Goal: Task Accomplishment & Management: Manage account settings

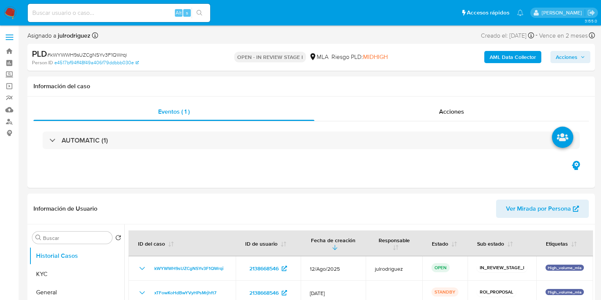
select select "10"
click at [63, 21] on div "Alt s" at bounding box center [119, 13] width 183 height 18
click at [65, 14] on input at bounding box center [119, 13] width 183 height 10
paste input "354566990"
type input "354566990"
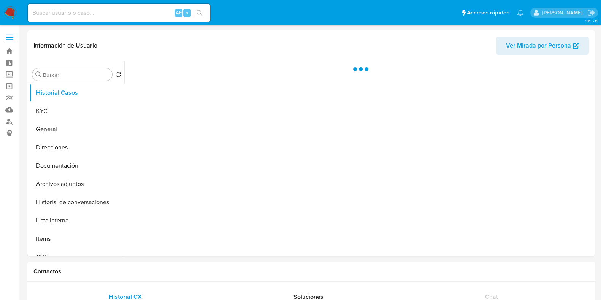
select select "10"
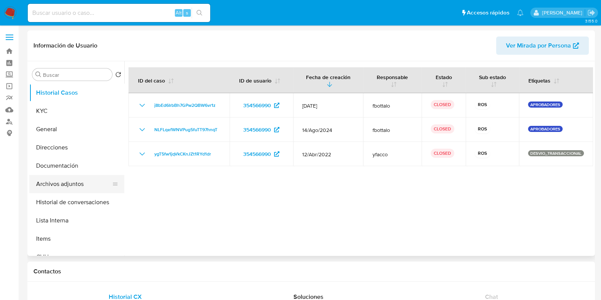
click at [74, 175] on button "Archivos adjuntos" at bounding box center [73, 184] width 89 height 18
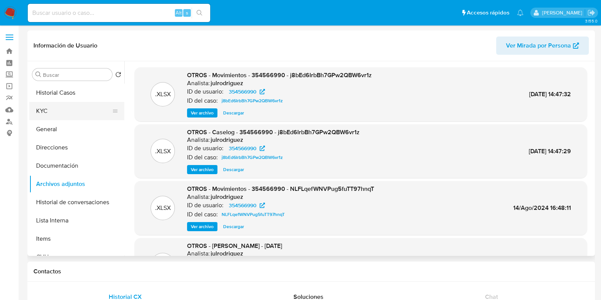
drag, startPoint x: 36, startPoint y: 104, endPoint x: 57, endPoint y: 113, distance: 22.7
click at [36, 104] on button "KYC" at bounding box center [73, 111] width 89 height 18
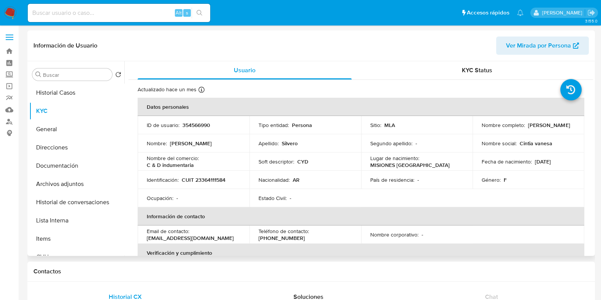
drag, startPoint x: 534, startPoint y: 131, endPoint x: 477, endPoint y: 127, distance: 57.5
click at [477, 127] on td "Nombre completo : Cintia Vanesa Silvero" at bounding box center [529, 125] width 112 height 18
copy p "Cintia Vanesa Silvero"
click at [48, 183] on button "Archivos adjuntos" at bounding box center [73, 184] width 89 height 18
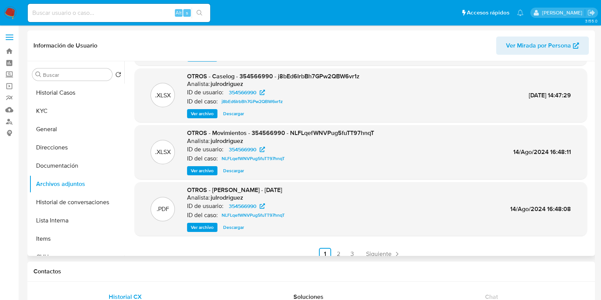
scroll to position [64, 0]
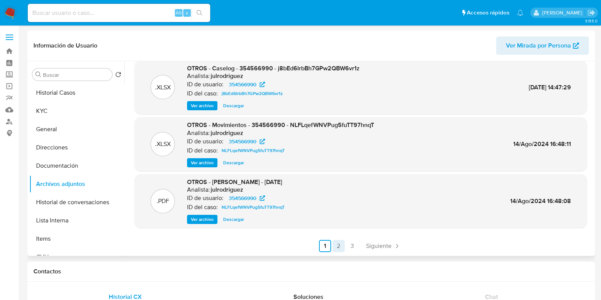
click at [335, 246] on link "2" at bounding box center [339, 246] width 12 height 12
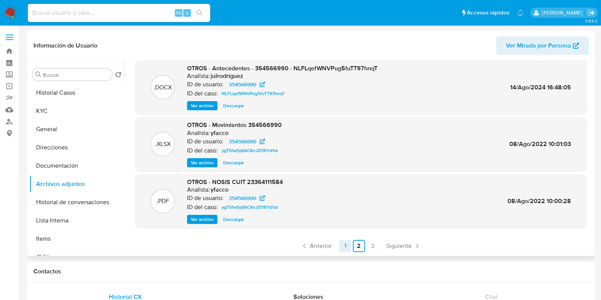
click at [346, 245] on link "1" at bounding box center [345, 246] width 12 height 12
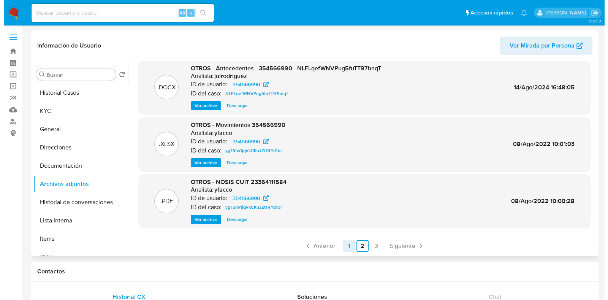
scroll to position [0, 0]
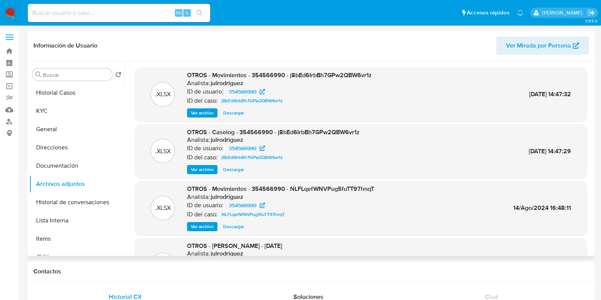
click at [197, 170] on span "Ver archivo" at bounding box center [202, 170] width 23 height 8
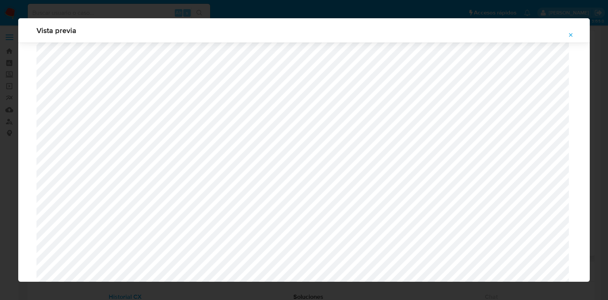
scroll to position [602, 0]
click at [570, 34] on icon "Attachment preview" at bounding box center [571, 34] width 3 height 3
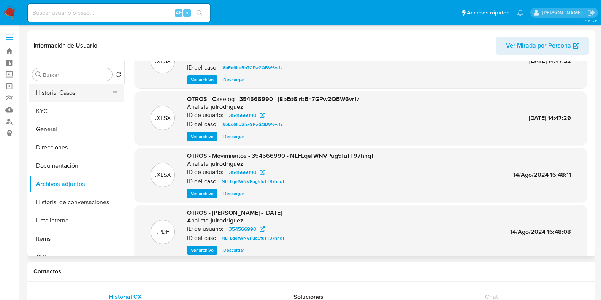
scroll to position [0, 0]
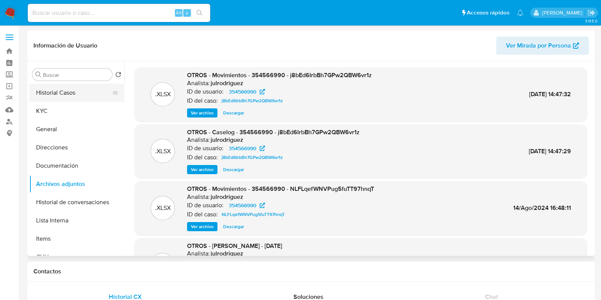
click at [76, 94] on button "Historial Casos" at bounding box center [73, 93] width 89 height 18
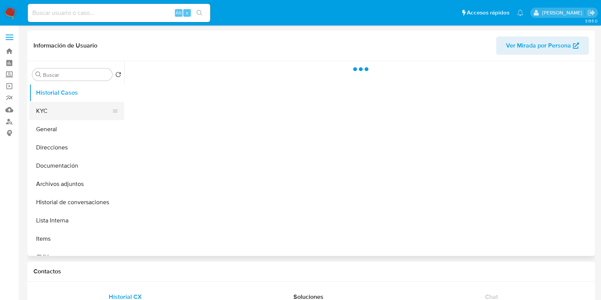
click at [69, 107] on button "KYC" at bounding box center [73, 111] width 89 height 18
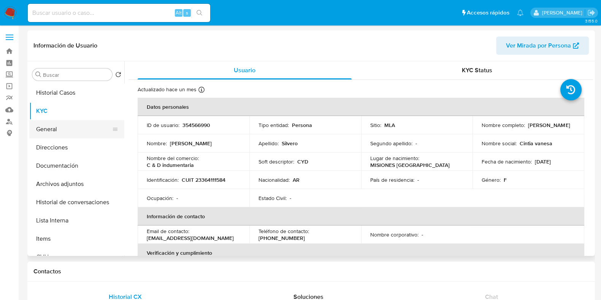
click at [54, 128] on button "General" at bounding box center [73, 129] width 89 height 18
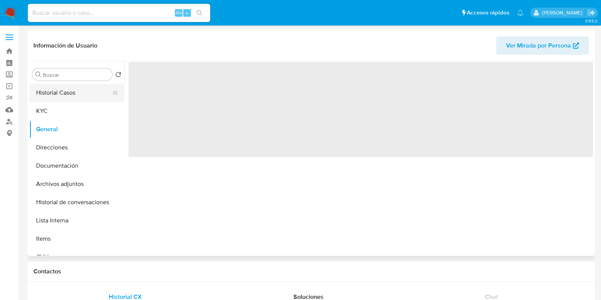
click at [53, 94] on button "Historial Casos" at bounding box center [73, 93] width 89 height 18
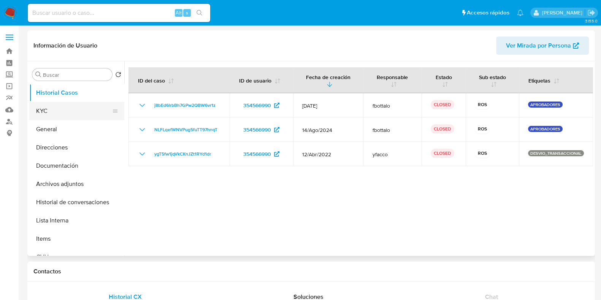
click at [57, 110] on button "KYC" at bounding box center [73, 111] width 89 height 18
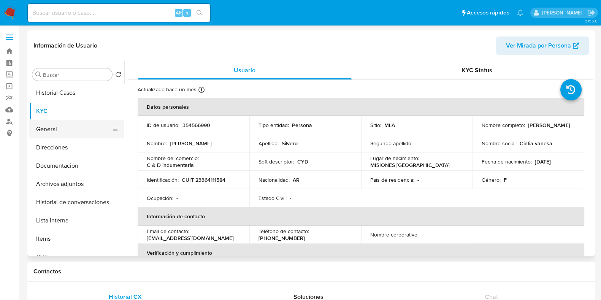
click at [65, 131] on button "General" at bounding box center [73, 129] width 89 height 18
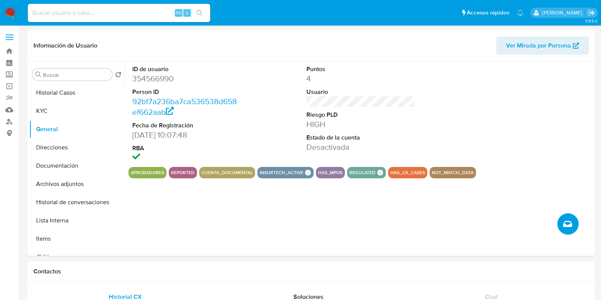
click at [573, 225] on button "Crear caso manual" at bounding box center [567, 223] width 21 height 21
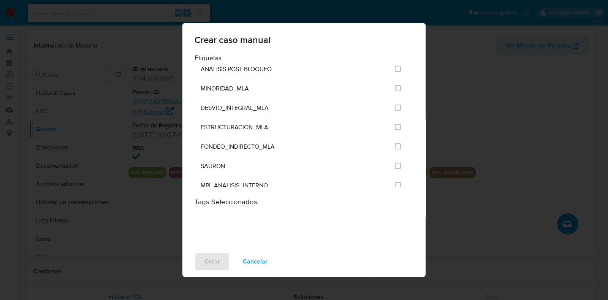
scroll to position [1521, 0]
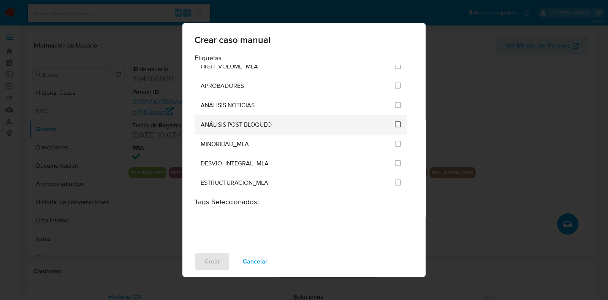
click at [397, 121] on input "3249" at bounding box center [398, 124] width 6 height 6
checkbox input "true"
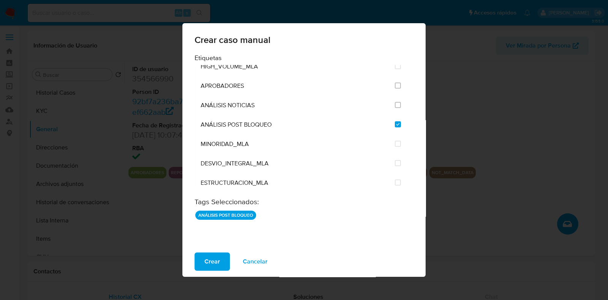
drag, startPoint x: 211, startPoint y: 262, endPoint x: 243, endPoint y: 255, distance: 32.8
click at [212, 262] on span "Crear" at bounding box center [213, 261] width 16 height 17
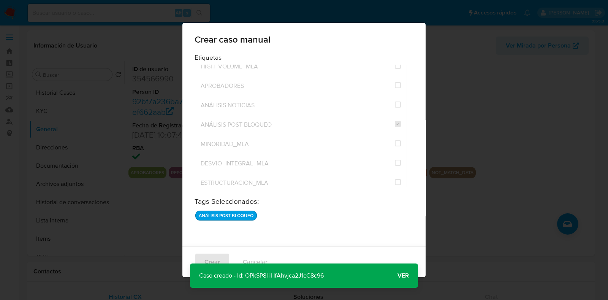
click at [405, 276] on span "Ver" at bounding box center [403, 276] width 11 height 0
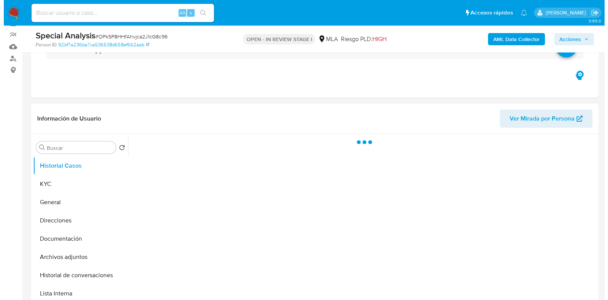
scroll to position [95, 0]
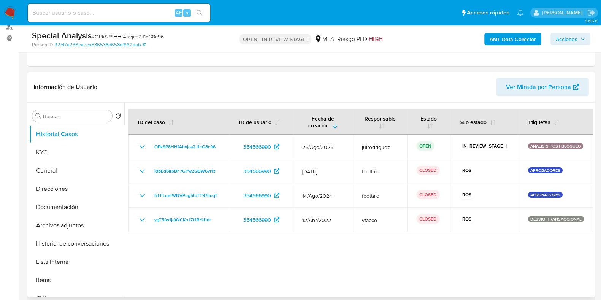
select select "10"
click at [53, 156] on button "KYC" at bounding box center [73, 152] width 89 height 18
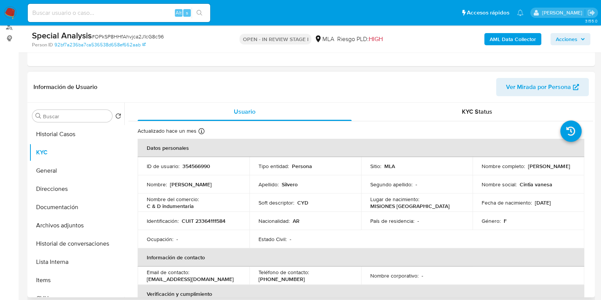
click at [208, 171] on td "ID de usuario : 354566990" at bounding box center [194, 166] width 112 height 18
click at [201, 166] on p "354566990" at bounding box center [197, 166] width 28 height 7
copy p "354566990"
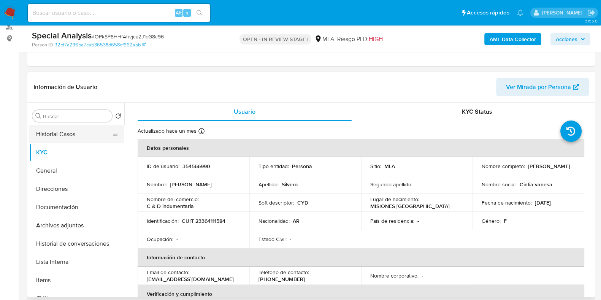
click at [53, 126] on button "Historial Casos" at bounding box center [73, 134] width 89 height 18
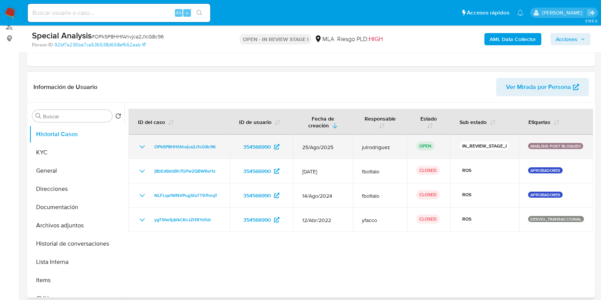
drag, startPoint x: 220, startPoint y: 149, endPoint x: 151, endPoint y: 147, distance: 69.6
click at [151, 147] on td "OPkSP8HHfAhvjca2J1cG8c96" at bounding box center [179, 147] width 101 height 24
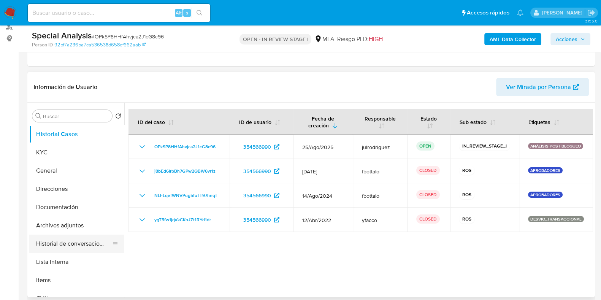
click at [72, 241] on button "Historial de conversaciones" at bounding box center [73, 244] width 89 height 18
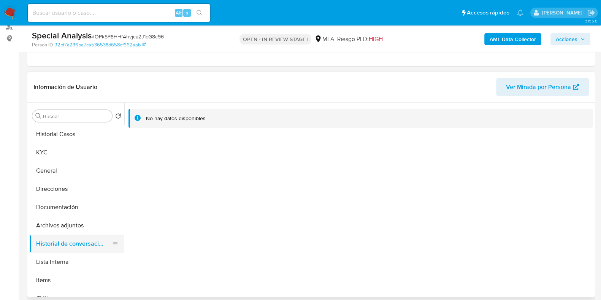
click at [73, 243] on button "Historial de conversaciones" at bounding box center [73, 244] width 89 height 18
click at [68, 220] on button "Archivos adjuntos" at bounding box center [73, 225] width 89 height 18
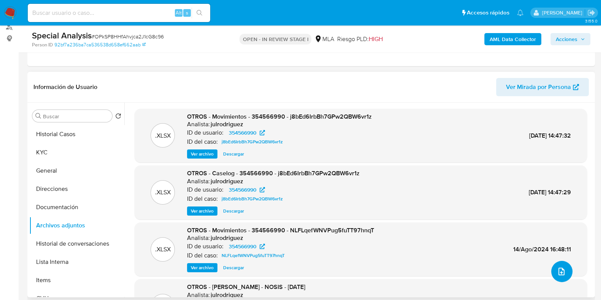
click at [560, 273] on icon "upload-file" at bounding box center [561, 271] width 9 height 9
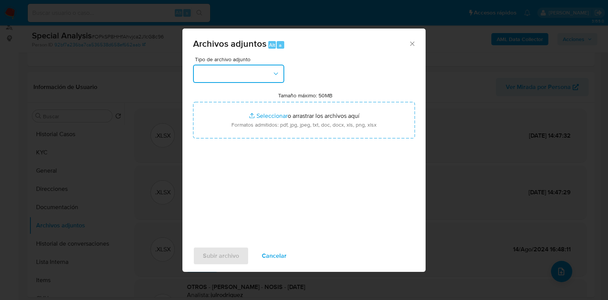
click at [244, 78] on button "button" at bounding box center [238, 74] width 91 height 18
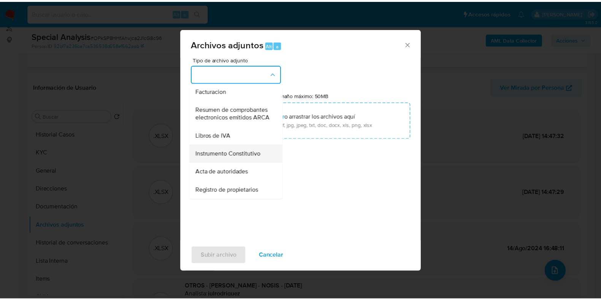
scroll to position [154, 0]
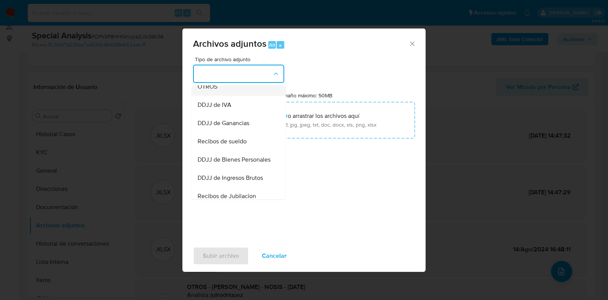
click at [209, 90] on span "OTROS" at bounding box center [208, 87] width 20 height 8
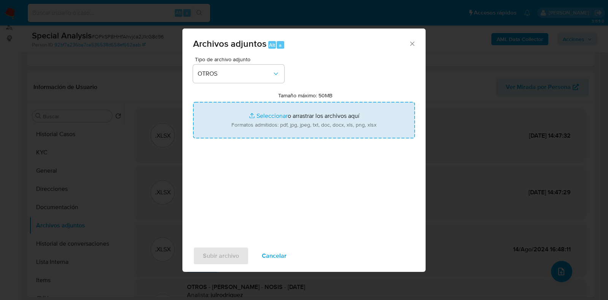
click at [282, 118] on input "Tamaño máximo: 50MB Seleccionar archivos" at bounding box center [304, 120] width 222 height 37
type input "C:\fakepath\DDJJ Anticipo - 354566990 - OPkSP8HHfAhvjca2J1cG8c96.pdf"
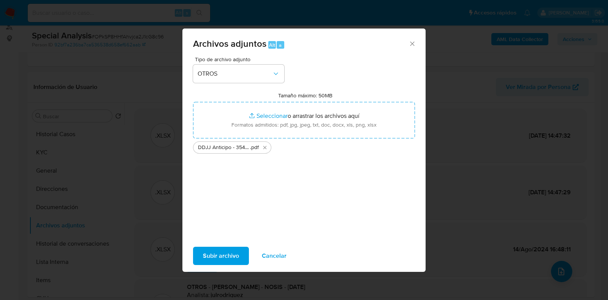
click at [232, 254] on span "Subir archivo" at bounding box center [221, 256] width 36 height 17
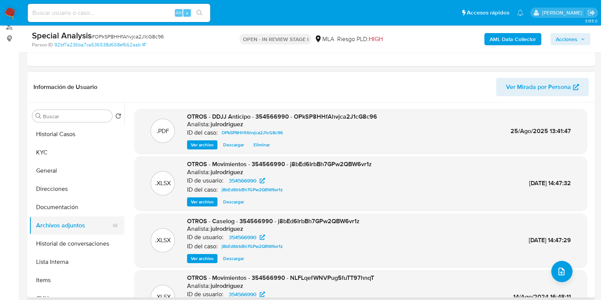
click at [62, 233] on button "Archivos adjuntos" at bounding box center [73, 225] width 89 height 18
click at [55, 148] on button "KYC" at bounding box center [73, 152] width 89 height 18
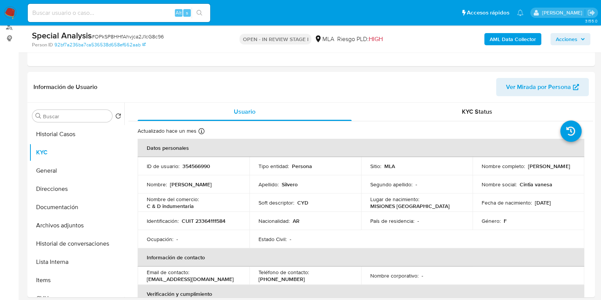
click at [115, 35] on span "# OPkSP8HHfAhvjca2J1cG8c96" at bounding box center [128, 37] width 72 height 8
click at [56, 138] on button "Historial Casos" at bounding box center [73, 134] width 89 height 18
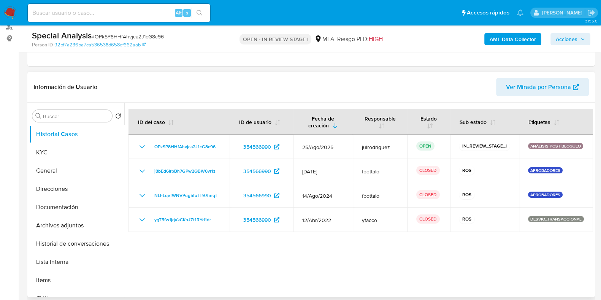
drag, startPoint x: 185, startPoint y: 145, endPoint x: 313, endPoint y: 290, distance: 193.4
click at [149, 144] on td "OPkSP8HHfAhvjca2J1cG8c96" at bounding box center [179, 147] width 101 height 24
click at [65, 219] on button "Archivos adjuntos" at bounding box center [73, 225] width 89 height 18
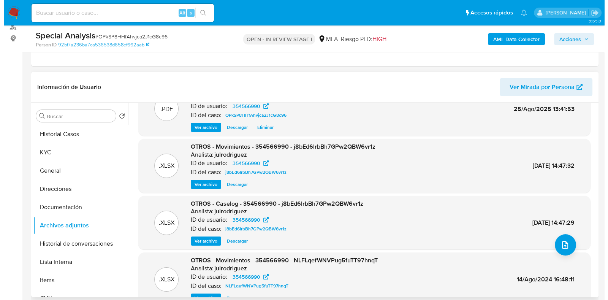
scroll to position [47, 0]
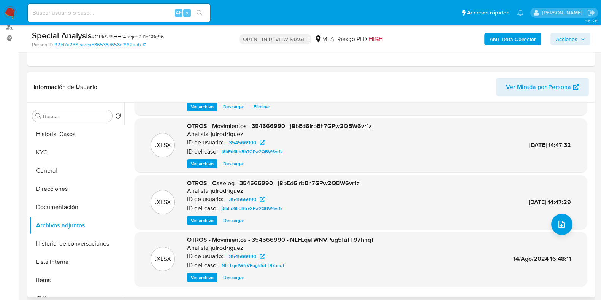
click at [209, 221] on span "Ver archivo" at bounding box center [202, 221] width 23 height 8
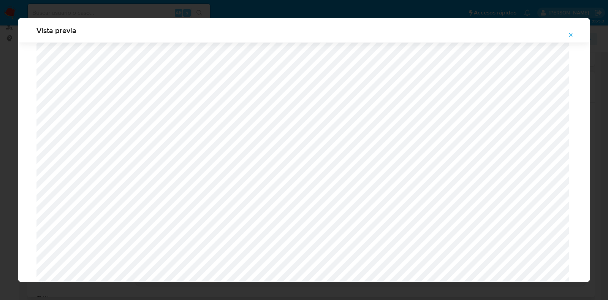
scroll to position [555, 0]
click at [574, 32] on icon "Attachment preview" at bounding box center [571, 35] width 6 height 6
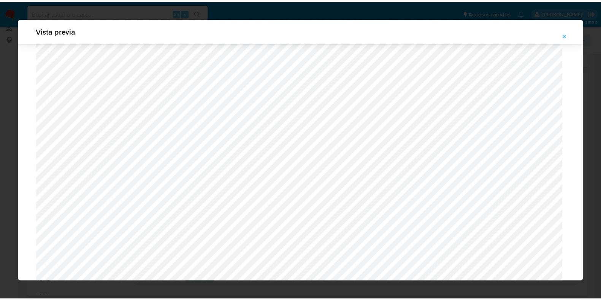
scroll to position [19, 0]
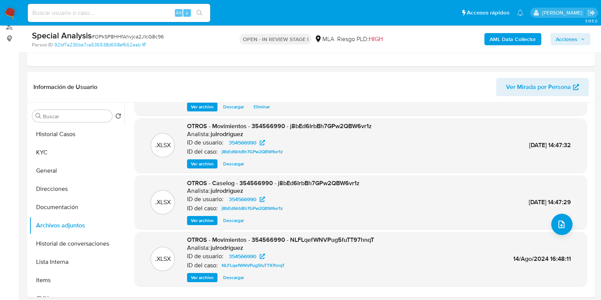
click at [556, 43] on span "Acciones" at bounding box center [567, 39] width 22 height 12
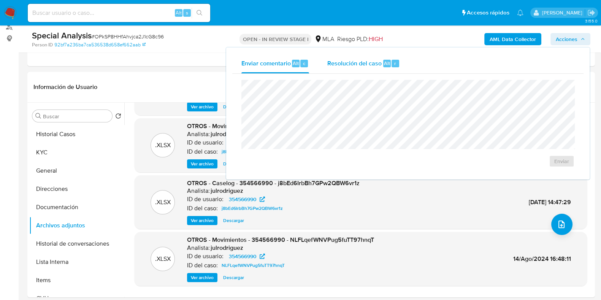
click at [393, 61] on div "r" at bounding box center [396, 64] width 8 height 8
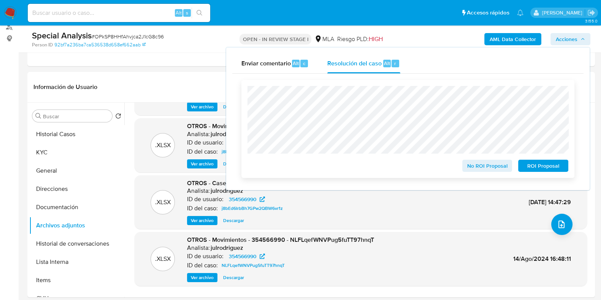
click at [535, 165] on span "ROI Proposal" at bounding box center [544, 165] width 40 height 11
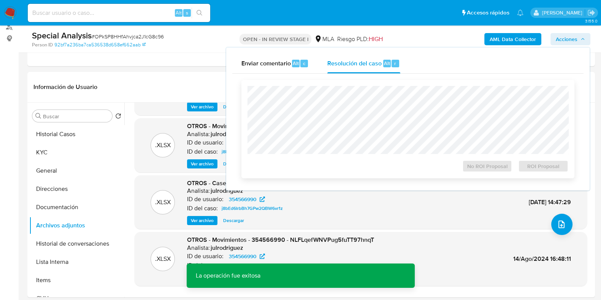
click at [495, 162] on div "No ROI Proposal" at bounding box center [487, 164] width 56 height 15
click at [495, 166] on div "No ROI Proposal" at bounding box center [487, 164] width 56 height 15
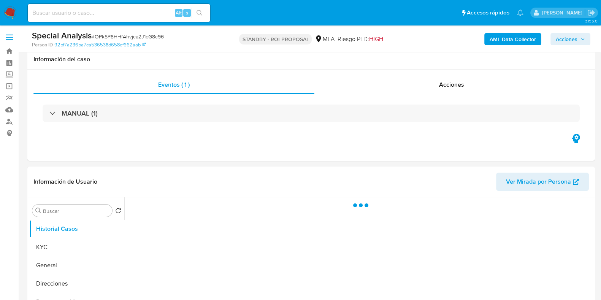
scroll to position [47, 0]
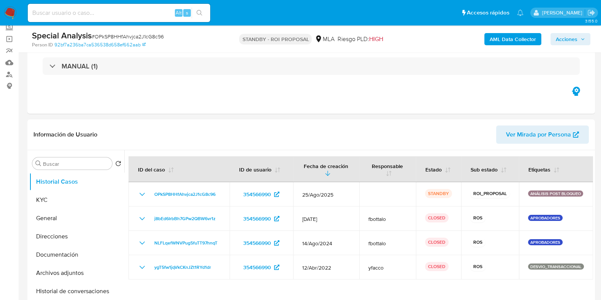
click at [135, 35] on span "# OPkSP8HHfAhvjca2J1cG8c96" at bounding box center [128, 37] width 72 height 8
copy span "OPkSP8HHfAhvjca2J1cG8c96"
select select "10"
click at [108, 15] on input at bounding box center [119, 13] width 183 height 10
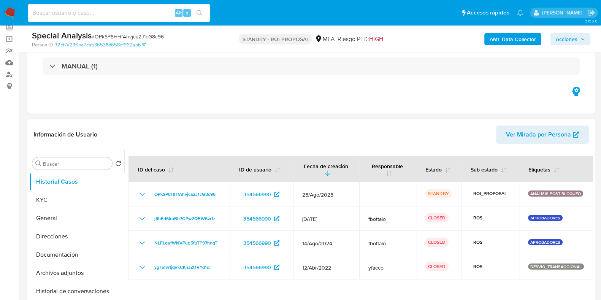
paste input "6aPv3DTaNiR8hXUDo1c6GNiz"
type input "6aPv3DTaNiR8hXUDo1c6GNiz"
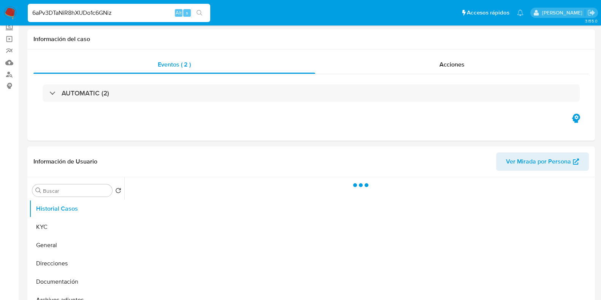
select select "10"
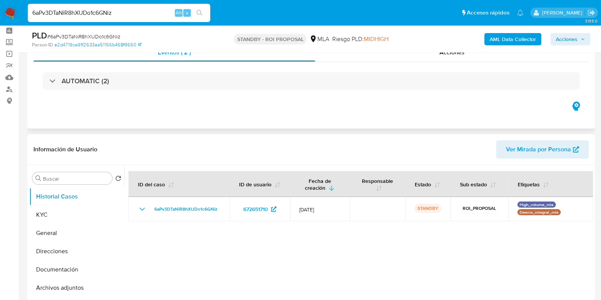
scroll to position [47, 0]
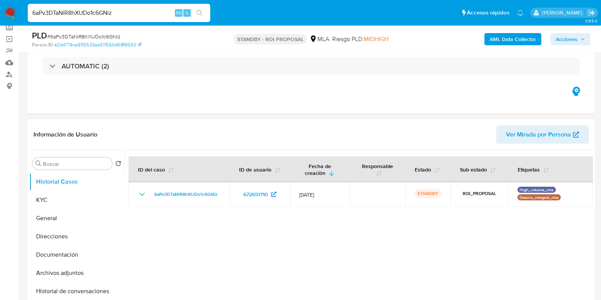
click at [101, 35] on span "# 6aPv3DTaNiR8hXUDo1c6GNiz" at bounding box center [83, 37] width 73 height 8
copy span "6aPv3DTaNiR8hXUDo1c6GNiz"
click at [99, 11] on input "6aPv3DTaNiR8hXUDo1c6GNiz" at bounding box center [119, 13] width 183 height 10
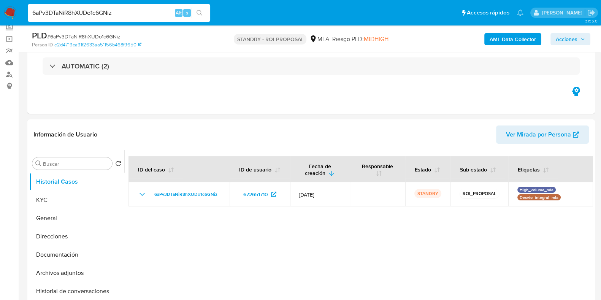
paste input "kWYWWH9sUZCgNSYv3F1QWrqi"
type input "kWYWWH9sUZCgNSYv3F1QWrqi"
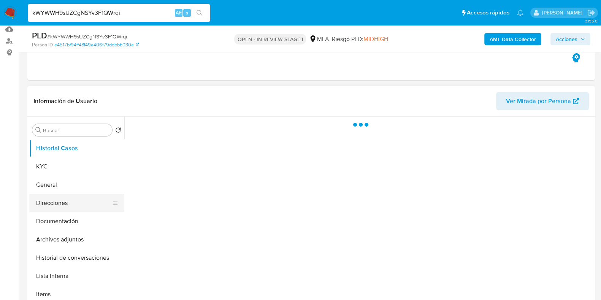
scroll to position [143, 0]
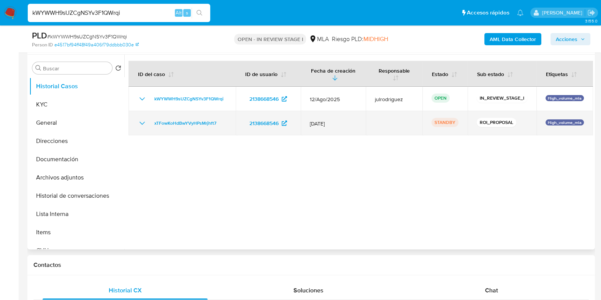
select select "10"
drag, startPoint x: 218, startPoint y: 123, endPoint x: 152, endPoint y: 124, distance: 65.8
click at [152, 124] on div "xTFowKoHdBwYVyHPsMrjhft7" at bounding box center [182, 123] width 89 height 9
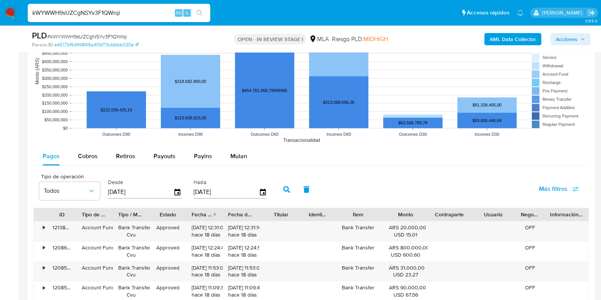
scroll to position [713, 0]
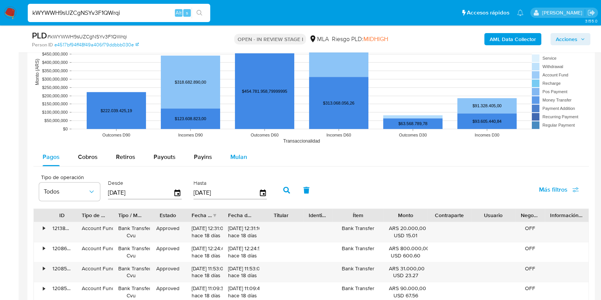
click at [238, 155] on span "Mulan" at bounding box center [238, 156] width 17 height 9
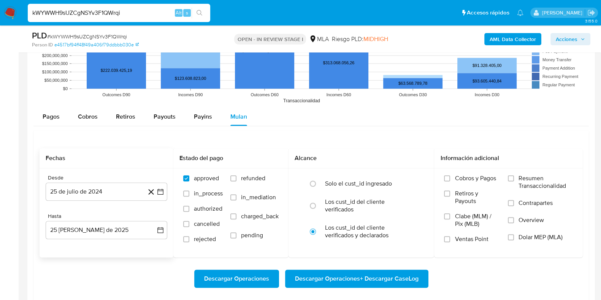
scroll to position [808, 0]
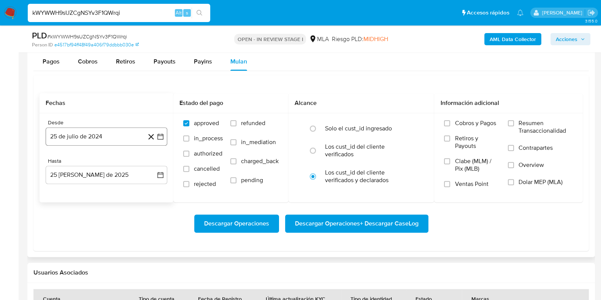
click at [80, 137] on button "25 de julio de 2024" at bounding box center [107, 136] width 122 height 18
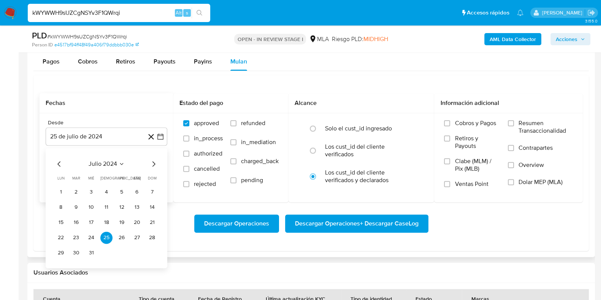
click at [101, 165] on span "julio 2024" at bounding box center [103, 164] width 29 height 8
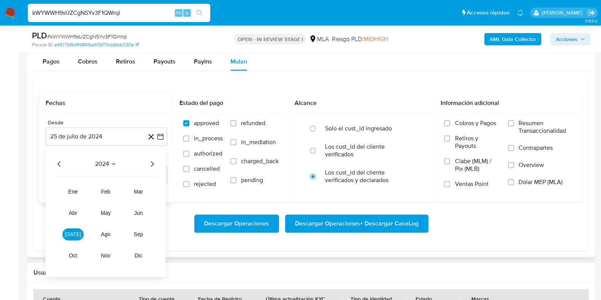
click at [152, 165] on icon "Año siguiente" at bounding box center [152, 163] width 3 height 5
click at [111, 161] on icon "Seleccionar mes y año" at bounding box center [114, 164] width 6 height 6
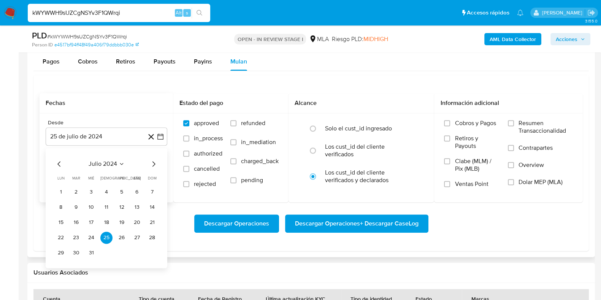
click at [114, 165] on span "julio 2024" at bounding box center [103, 164] width 29 height 8
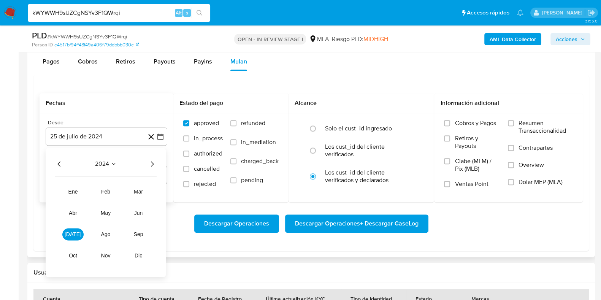
click at [158, 164] on div "2024 2024 ene feb mar abr may jun jul ago sep oct nov dic" at bounding box center [106, 212] width 120 height 129
click at [152, 162] on icon "Año siguiente" at bounding box center [152, 163] width 3 height 5
click at [143, 191] on span "mar" at bounding box center [138, 192] width 9 height 6
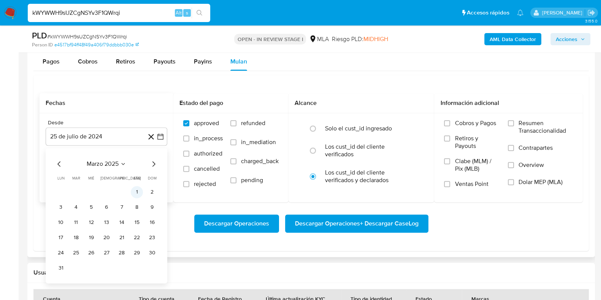
click at [135, 191] on button "1" at bounding box center [137, 192] width 12 height 12
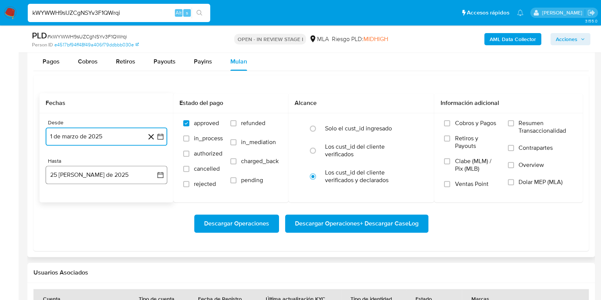
click at [101, 174] on button "25 de agosto de 2025" at bounding box center [107, 175] width 122 height 18
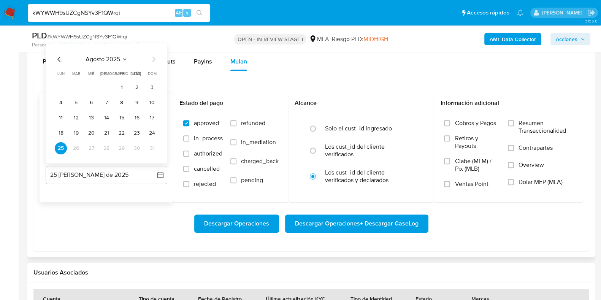
click at [58, 60] on icon "Mes anterior" at bounding box center [59, 59] width 9 height 9
click at [108, 152] on button "31" at bounding box center [106, 148] width 12 height 12
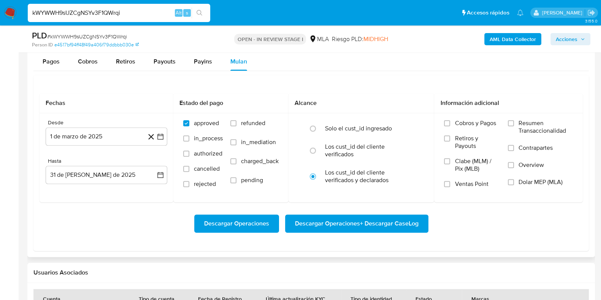
click at [108, 224] on div "Descargar Operaciones Descargar Operaciones + Descargar CaseLog" at bounding box center [311, 223] width 543 height 18
click at [519, 185] on span "Dolar MEP (MLA)" at bounding box center [541, 182] width 44 height 8
click at [514, 185] on input "Dolar MEP (MLA)" at bounding box center [511, 182] width 6 height 6
click at [335, 222] on span "Descargar Operaciones + Descargar CaseLog" at bounding box center [357, 223] width 124 height 17
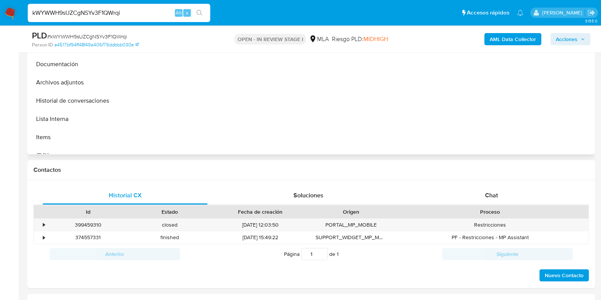
scroll to position [47, 0]
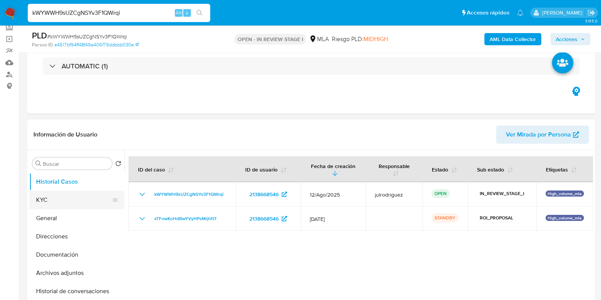
click at [68, 205] on button "KYC" at bounding box center [73, 200] width 89 height 18
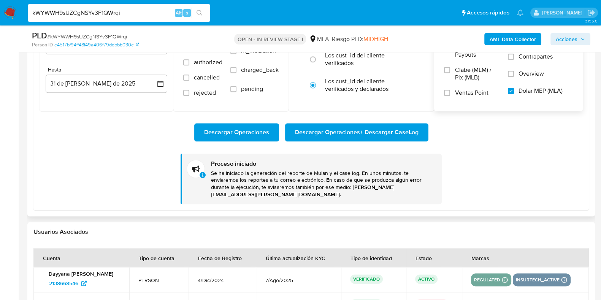
scroll to position [903, 0]
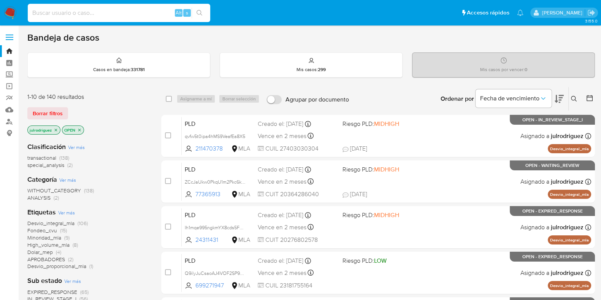
click at [104, 10] on input at bounding box center [119, 13] width 183 height 10
paste input "5KBukaB6PS4ZtlDZyGn8BlWU"
type input "5KBukaB6PS4ZtlDZyGn8BlWU"
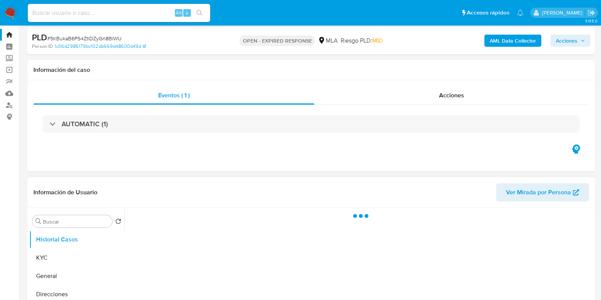
scroll to position [143, 0]
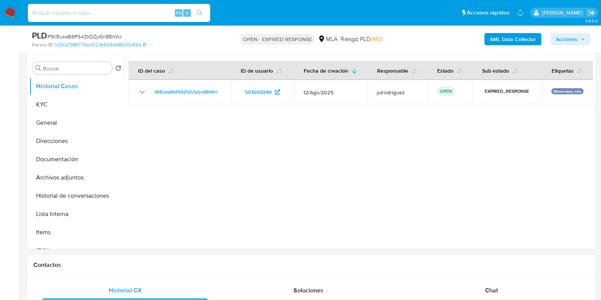
select select "10"
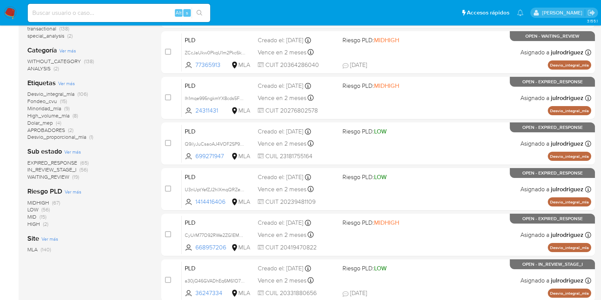
scroll to position [190, 0]
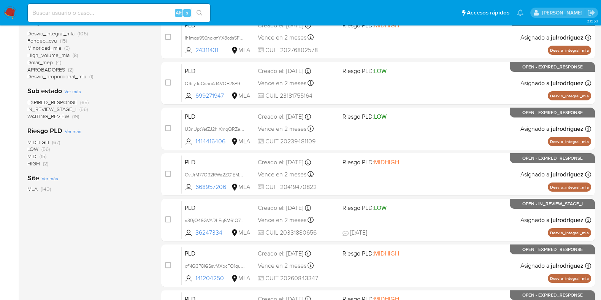
click at [48, 102] on span "EXPIRED_RESPONSE" at bounding box center [52, 102] width 50 height 8
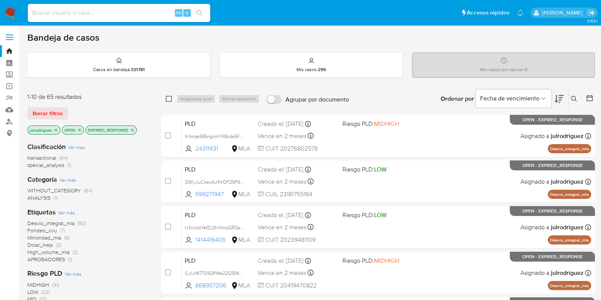
click at [168, 100] on input "checkbox" at bounding box center [169, 99] width 6 height 6
checkbox input "true"
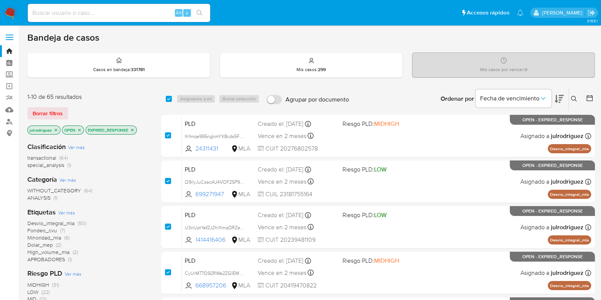
checkbox input "true"
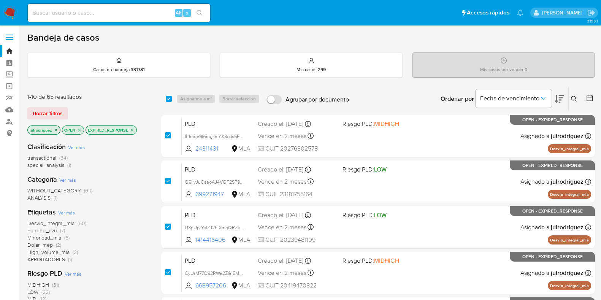
checkbox input "true"
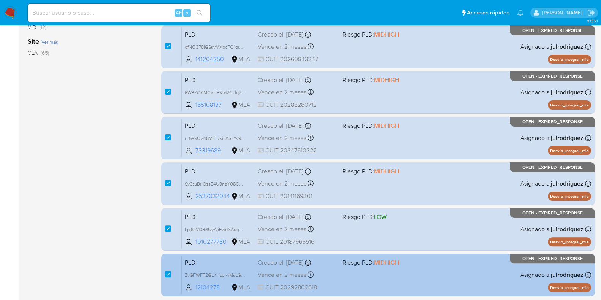
scroll to position [300, 0]
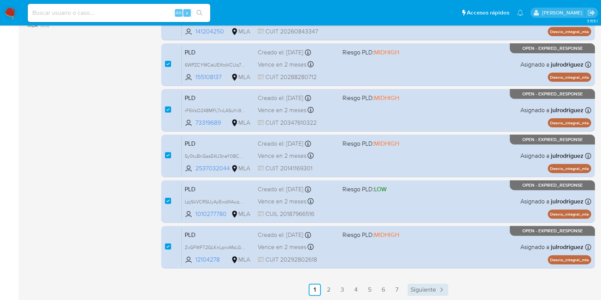
drag, startPoint x: 421, startPoint y: 287, endPoint x: 262, endPoint y: 70, distance: 269.8
click at [421, 287] on span "Siguiente" at bounding box center [423, 290] width 25 height 6
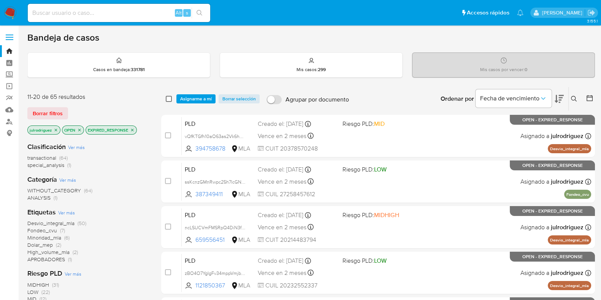
click at [169, 96] on input "checkbox" at bounding box center [169, 99] width 6 height 6
checkbox input "true"
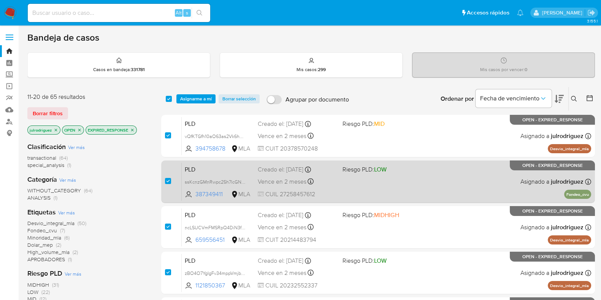
checkbox input "true"
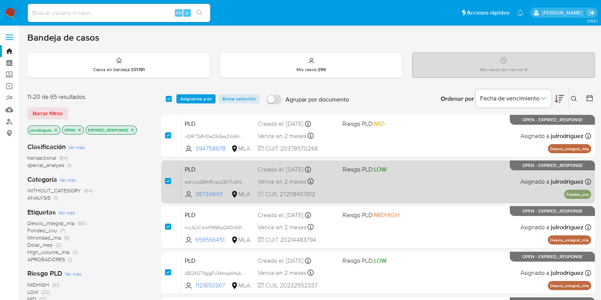
checkbox input "true"
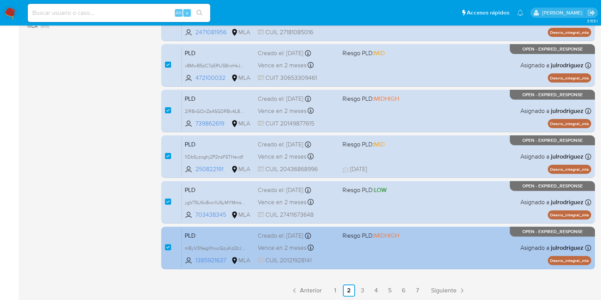
scroll to position [300, 0]
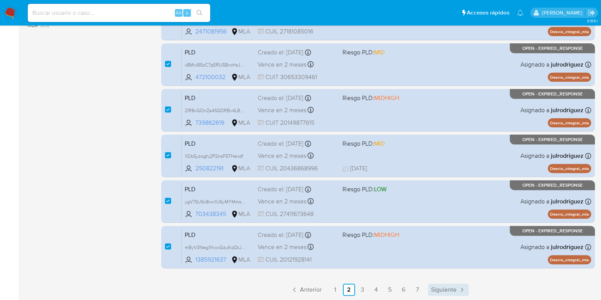
click at [443, 287] on span "Siguiente" at bounding box center [443, 290] width 25 height 6
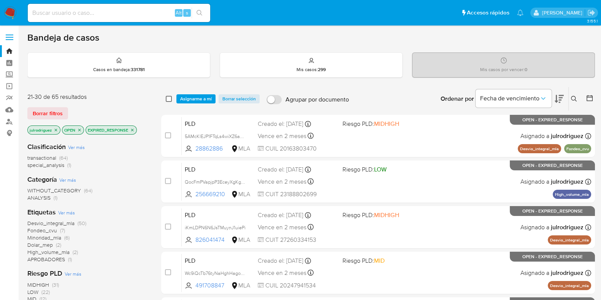
click at [169, 100] on input "checkbox" at bounding box center [169, 99] width 6 height 6
checkbox input "true"
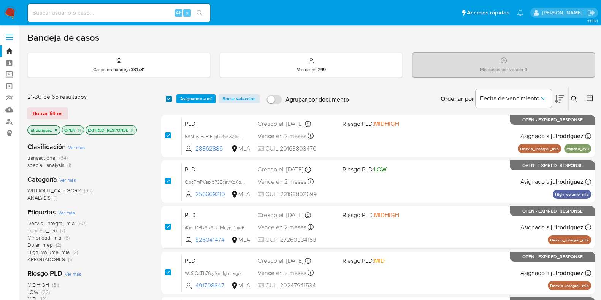
checkbox input "true"
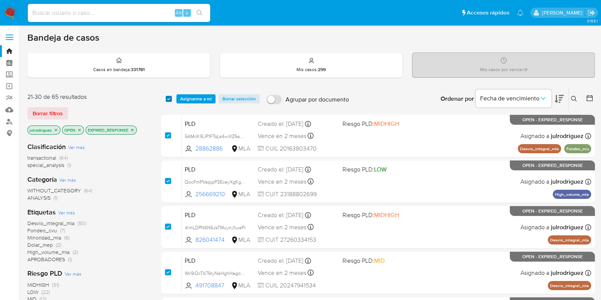
checkbox input "true"
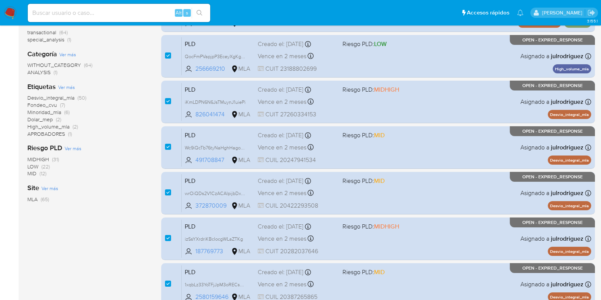
scroll to position [300, 0]
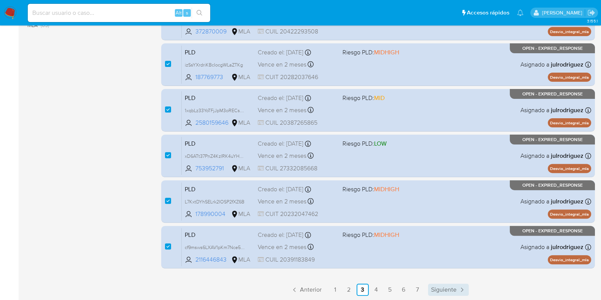
click at [443, 288] on span "Siguiente" at bounding box center [443, 290] width 25 height 6
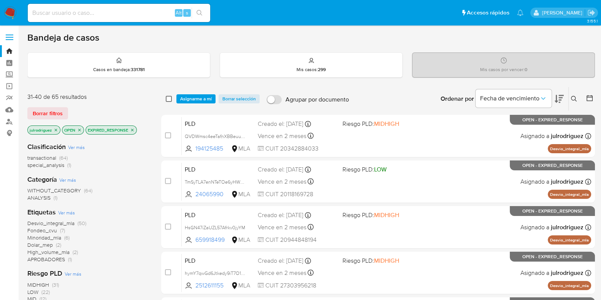
click at [167, 100] on input "checkbox" at bounding box center [169, 99] width 6 height 6
checkbox input "true"
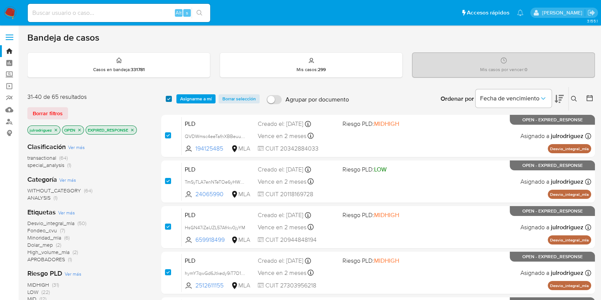
checkbox input "true"
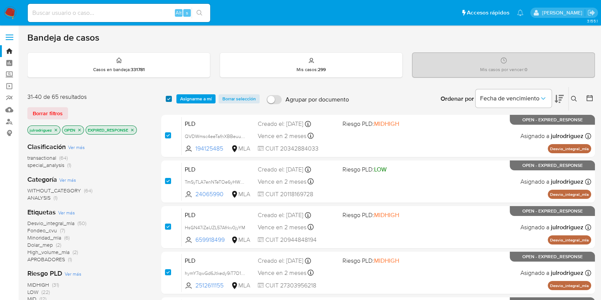
checkbox input "true"
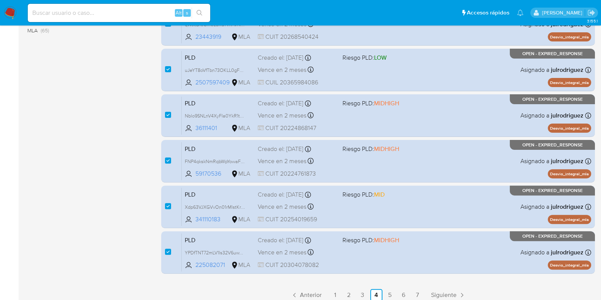
scroll to position [300, 0]
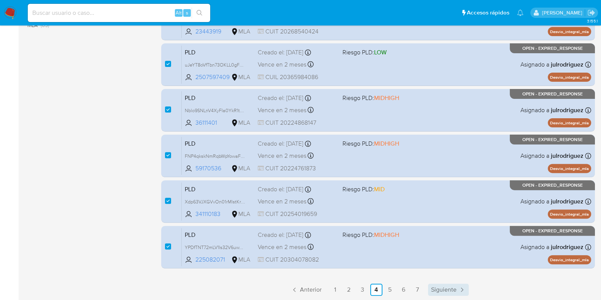
click at [439, 292] on span "Siguiente" at bounding box center [443, 290] width 25 height 6
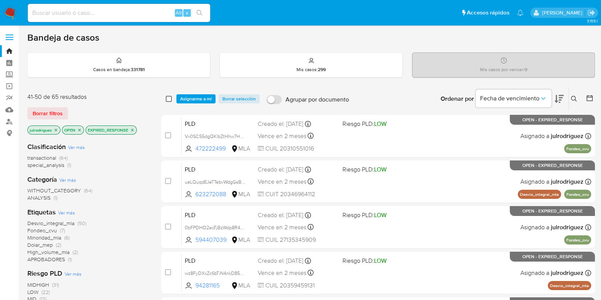
click at [168, 98] on input "checkbox" at bounding box center [169, 99] width 6 height 6
checkbox input "true"
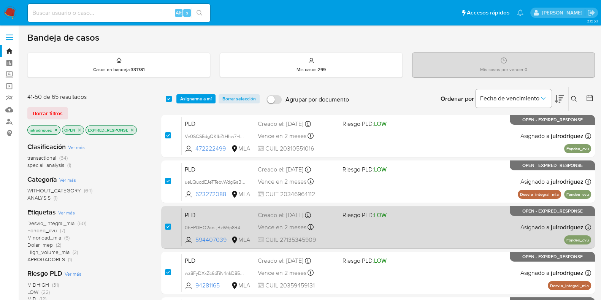
checkbox input "true"
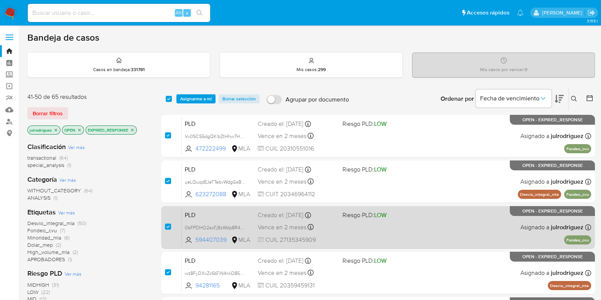
checkbox input "true"
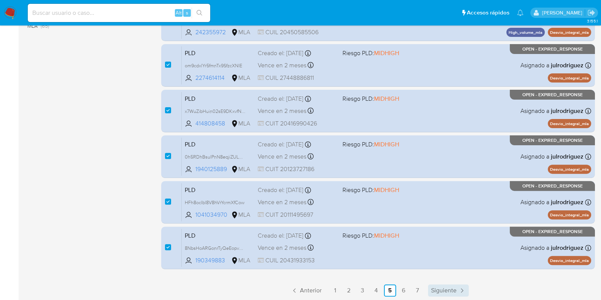
scroll to position [300, 0]
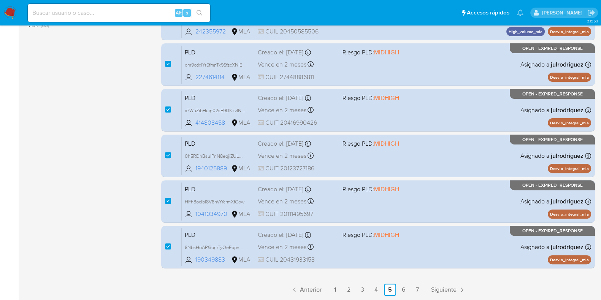
click at [438, 287] on span "Siguiente" at bounding box center [443, 290] width 25 height 6
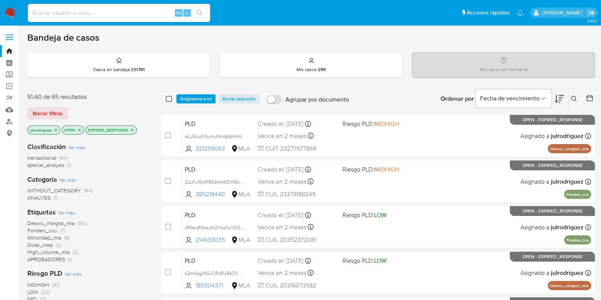
click at [169, 96] on input "checkbox" at bounding box center [169, 99] width 6 height 6
checkbox input "true"
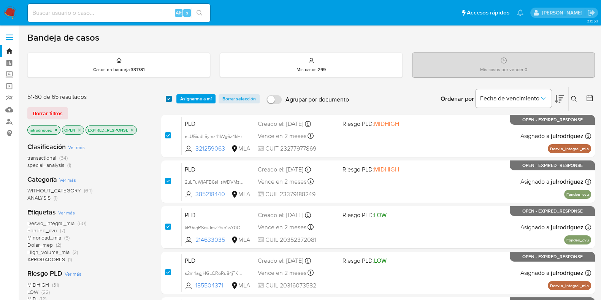
checkbox input "true"
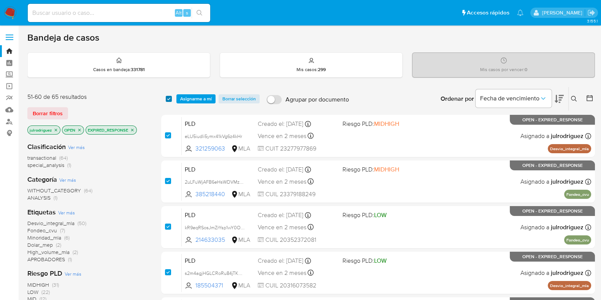
checkbox input "true"
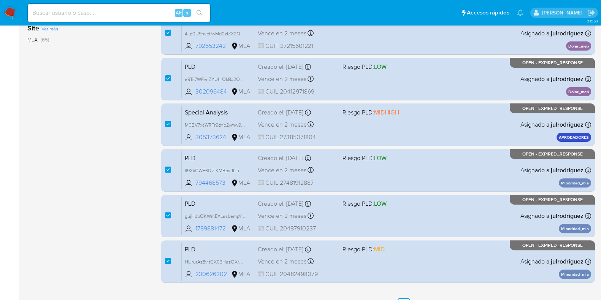
scroll to position [300, 0]
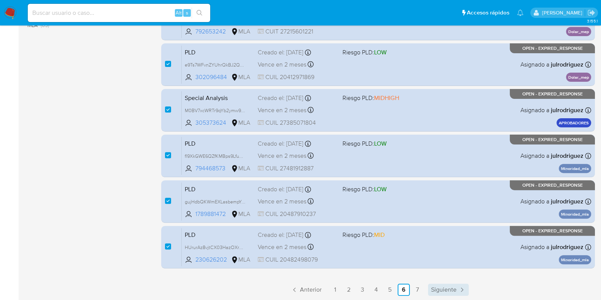
click at [454, 284] on link "Siguiente" at bounding box center [448, 290] width 41 height 12
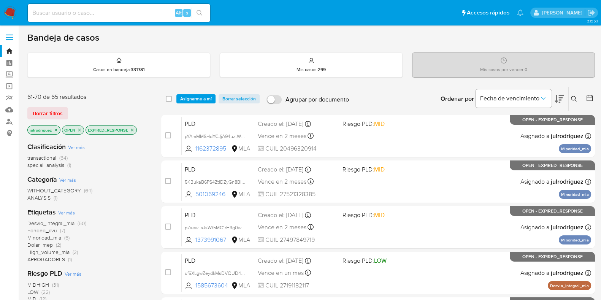
click at [171, 96] on input "checkbox" at bounding box center [169, 99] width 6 height 6
checkbox input "true"
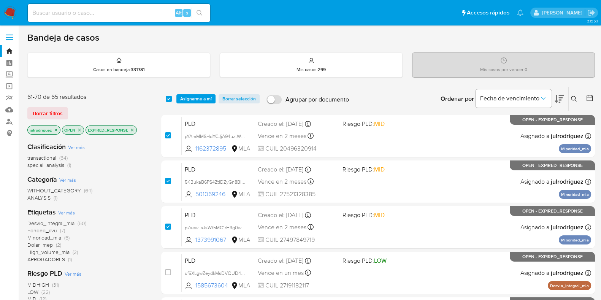
checkbox input "true"
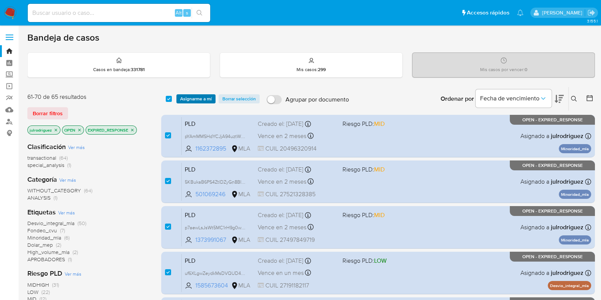
click at [189, 100] on span "Asignarme a mí" at bounding box center [196, 99] width 32 height 8
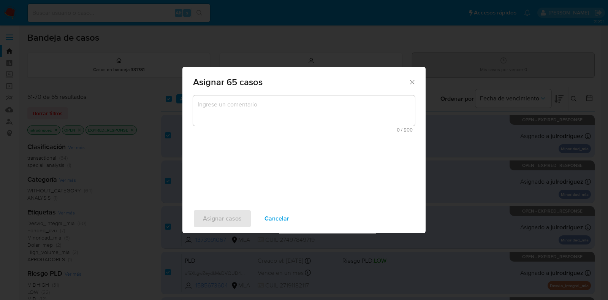
scroll to position [162, 0]
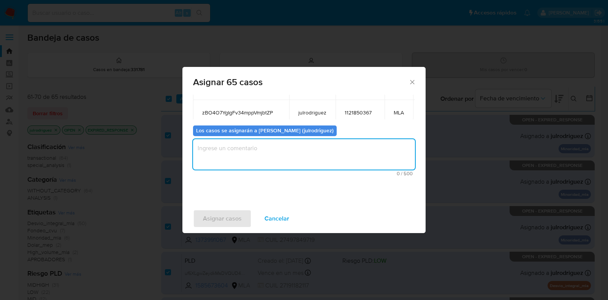
click at [357, 145] on textarea "assign-modal" at bounding box center [304, 154] width 222 height 30
type textarea "."
click at [221, 218] on span "Asignar casos" at bounding box center [222, 218] width 39 height 17
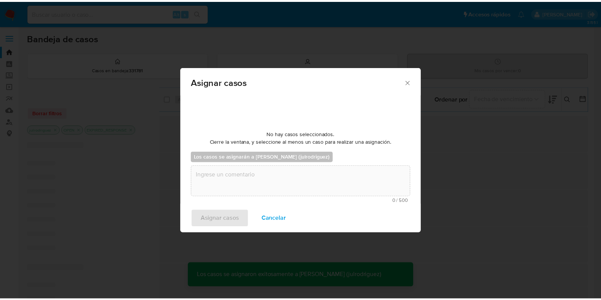
scroll to position [45, 0]
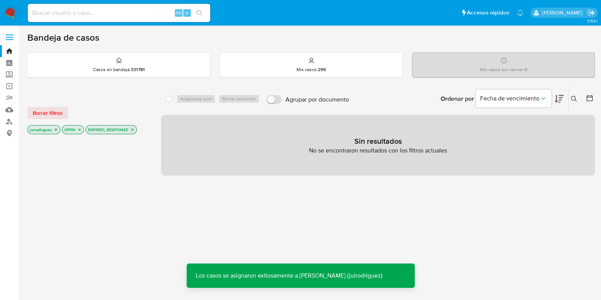
click at [132, 129] on icon "close-filter" at bounding box center [132, 130] width 3 height 3
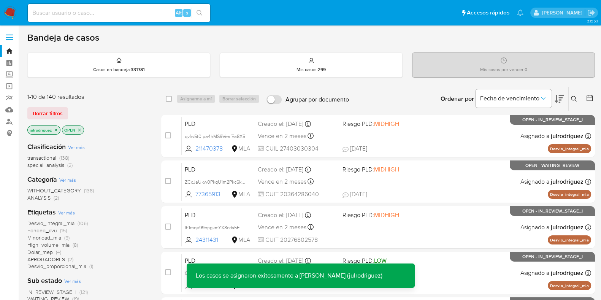
scroll to position [238, 0]
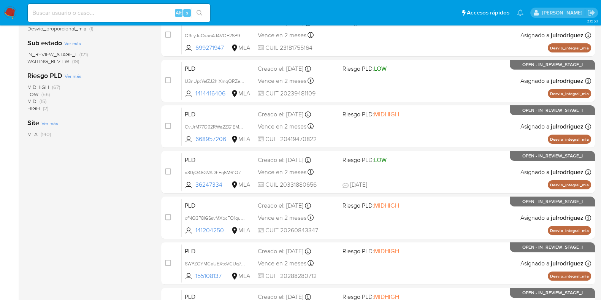
click at [67, 60] on span "WAITING_REVIEW" at bounding box center [48, 61] width 42 height 8
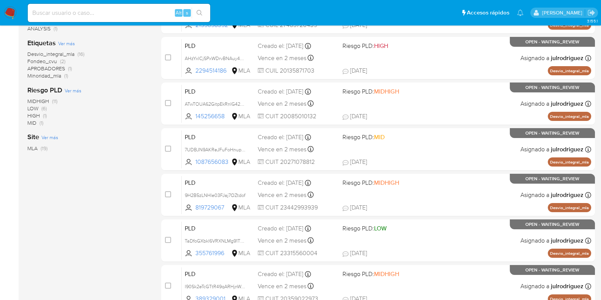
scroll to position [47, 0]
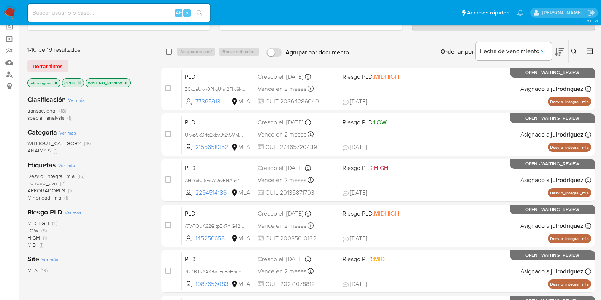
click at [168, 50] on input "checkbox" at bounding box center [169, 52] width 6 height 6
checkbox input "true"
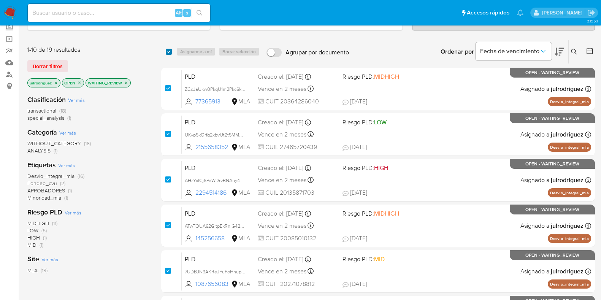
checkbox input "true"
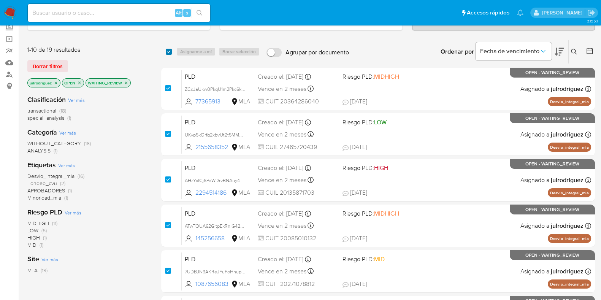
checkbox input "true"
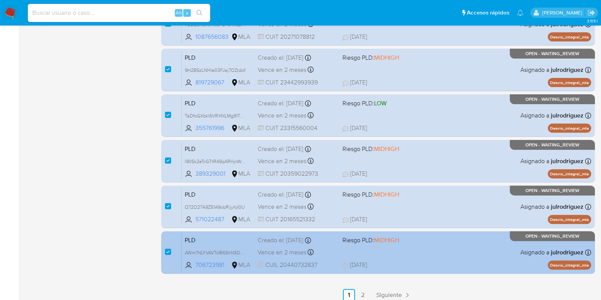
scroll to position [300, 0]
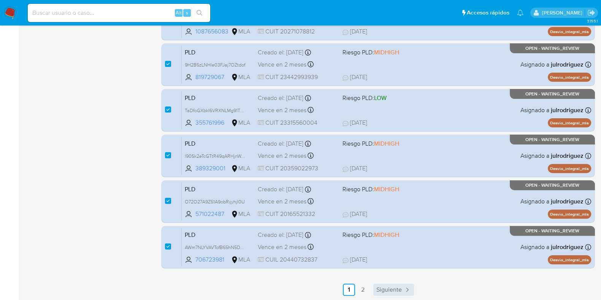
click at [400, 289] on span "Siguiente" at bounding box center [388, 290] width 25 height 6
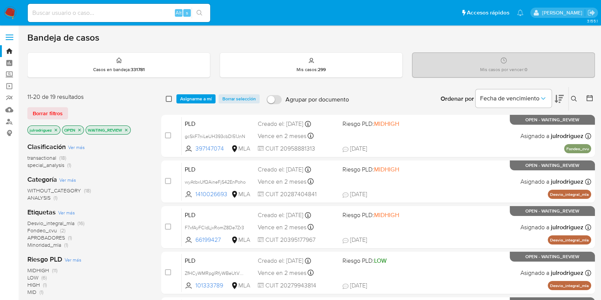
click at [171, 96] on input "checkbox" at bounding box center [169, 99] width 6 height 6
checkbox input "true"
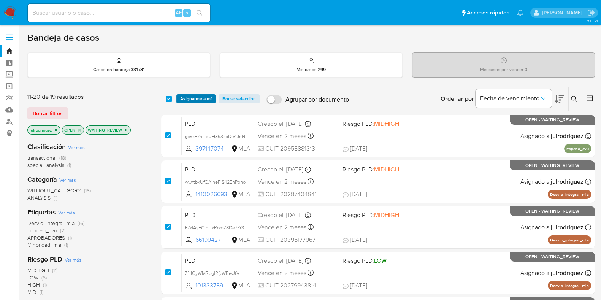
checkbox input "true"
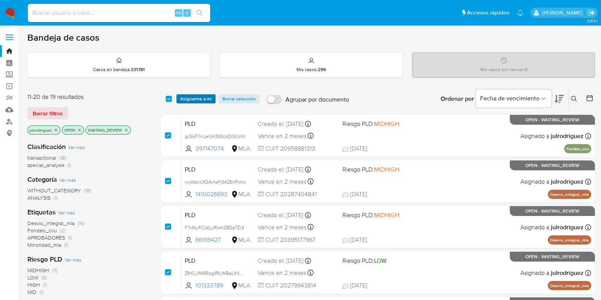
checkbox input "true"
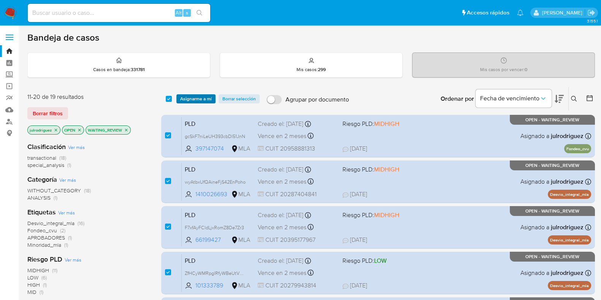
click at [197, 96] on span "Asignarme a mí" at bounding box center [196, 99] width 32 height 8
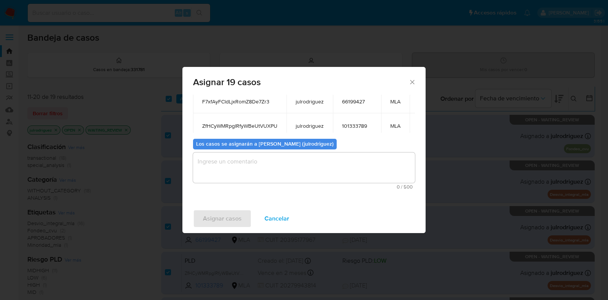
scroll to position [154, 0]
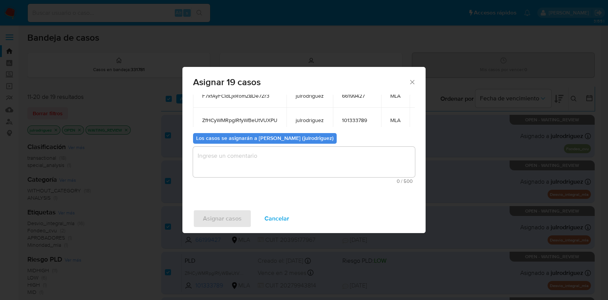
click at [368, 170] on textarea "assign-modal" at bounding box center [304, 162] width 222 height 30
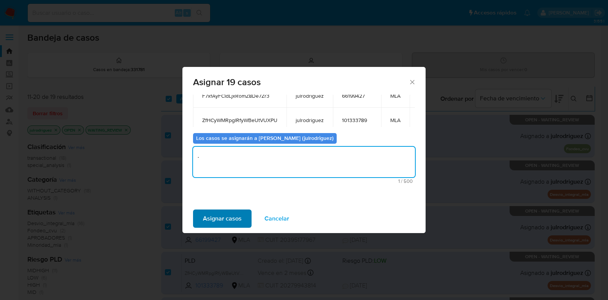
type textarea "."
click at [222, 224] on span "Asignar casos" at bounding box center [222, 218] width 39 height 17
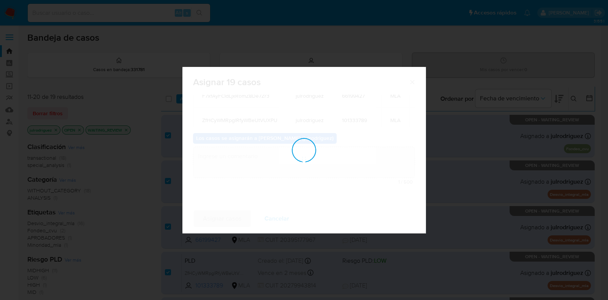
checkbox input "false"
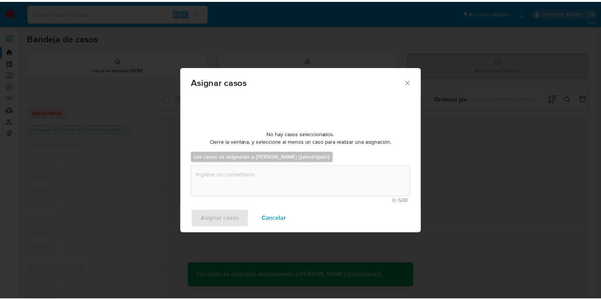
scroll to position [45, 0]
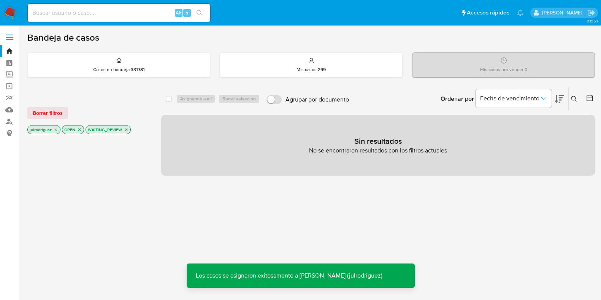
click at [126, 130] on icon "close-filter" at bounding box center [126, 129] width 5 height 5
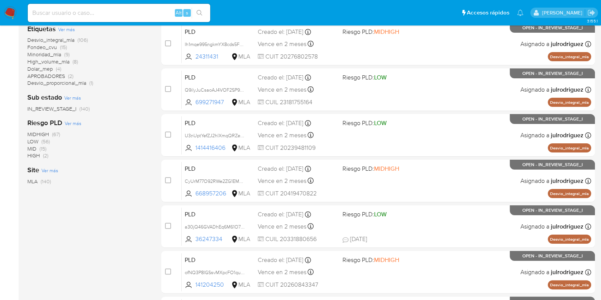
scroll to position [143, 0]
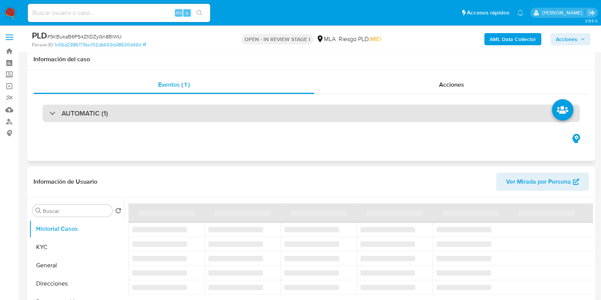
scroll to position [47, 0]
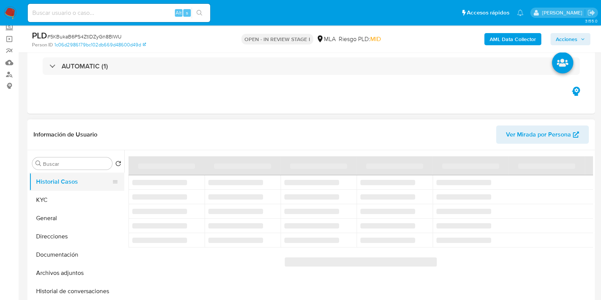
select select "10"
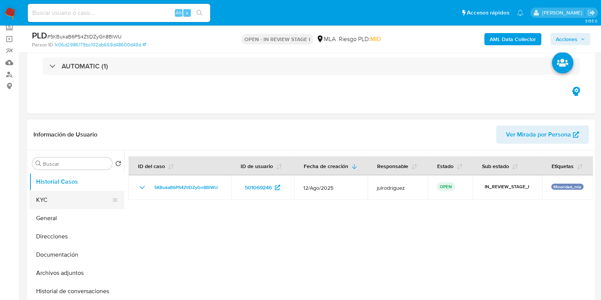
click at [55, 202] on button "KYC" at bounding box center [73, 200] width 89 height 18
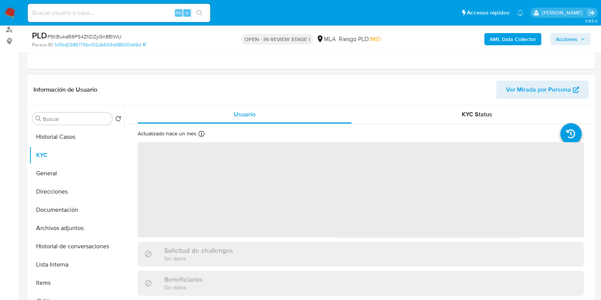
scroll to position [143, 0]
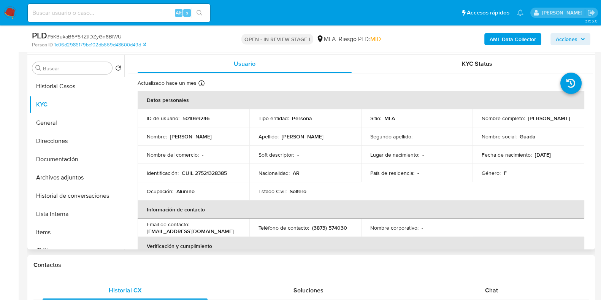
drag, startPoint x: 483, startPoint y: 122, endPoint x: 537, endPoint y: 125, distance: 54.8
click at [551, 122] on div "Nombre completo : [PERSON_NAME]" at bounding box center [529, 118] width 94 height 7
click at [528, 120] on p "[PERSON_NAME]" at bounding box center [549, 118] width 42 height 7
drag, startPoint x: 480, startPoint y: 121, endPoint x: 555, endPoint y: 123, distance: 74.9
click at [555, 122] on div "Nombre completo : [PERSON_NAME]" at bounding box center [529, 118] width 94 height 7
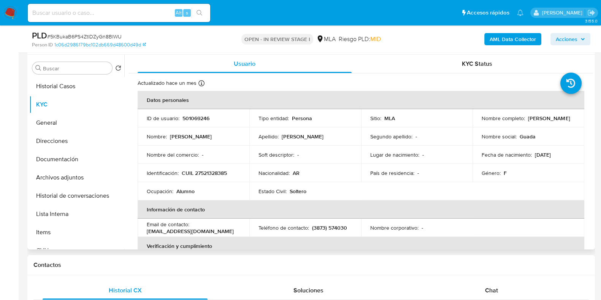
copy p "[PERSON_NAME]"
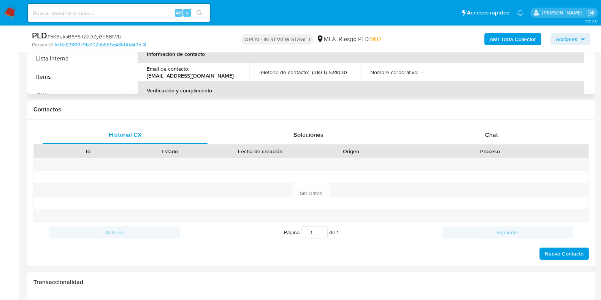
scroll to position [251, 0]
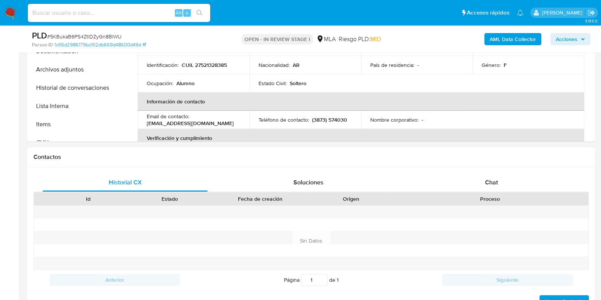
click at [252, 152] on div "Contactos" at bounding box center [311, 157] width 568 height 20
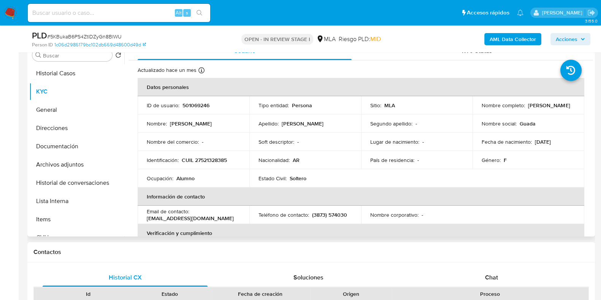
click at [200, 107] on p "501069246" at bounding box center [196, 105] width 27 height 7
click at [200, 106] on p "501069246" at bounding box center [196, 105] width 27 height 7
copy p "501069246"
click at [98, 33] on span "# 5KBukaB6PS4ZtlDZyGn8BlWU" at bounding box center [84, 37] width 75 height 8
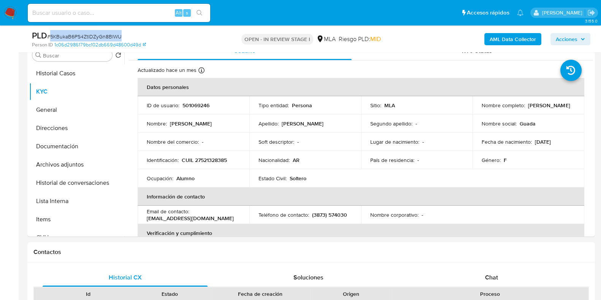
copy span "5KBukaB6PS4ZtlDZyGn8BlWU"
click at [67, 145] on button "Documentación" at bounding box center [73, 146] width 89 height 18
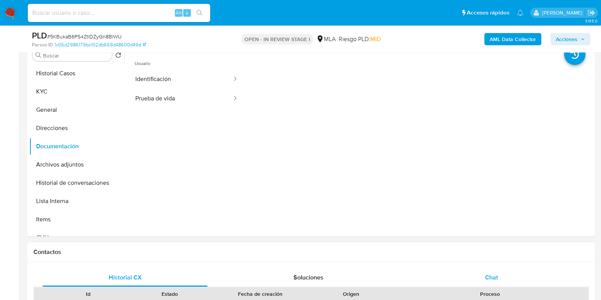
click at [483, 271] on div "Chat" at bounding box center [491, 277] width 165 height 18
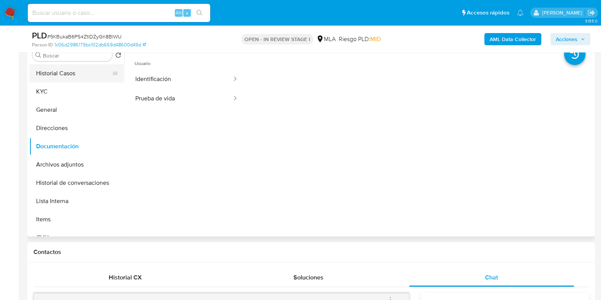
click at [42, 86] on button "KYC" at bounding box center [76, 92] width 95 height 18
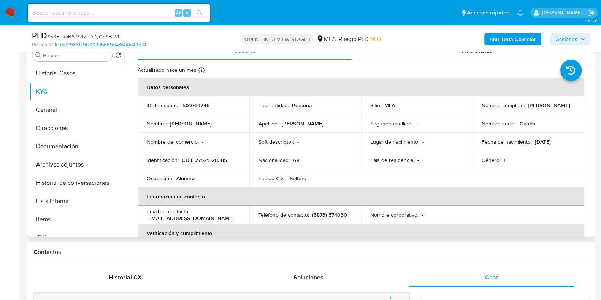
click at [210, 157] on p "CUIL 27521328385" at bounding box center [204, 160] width 45 height 7
copy p "27521328385"
click at [197, 107] on p "501069246" at bounding box center [196, 105] width 27 height 7
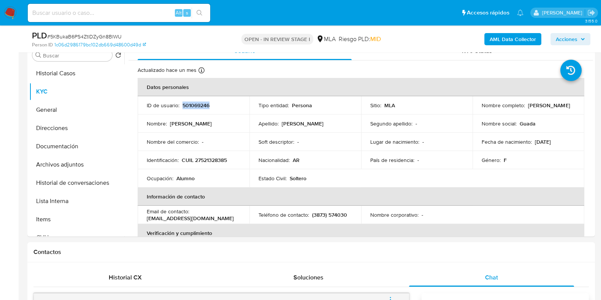
copy p "501069246"
drag, startPoint x: 487, startPoint y: 110, endPoint x: 551, endPoint y: 113, distance: 64.3
click at [551, 113] on td "Nombre completo : [PERSON_NAME]" at bounding box center [529, 105] width 112 height 18
copy p "[PERSON_NAME]"
click at [71, 76] on button "Historial Casos" at bounding box center [73, 73] width 89 height 18
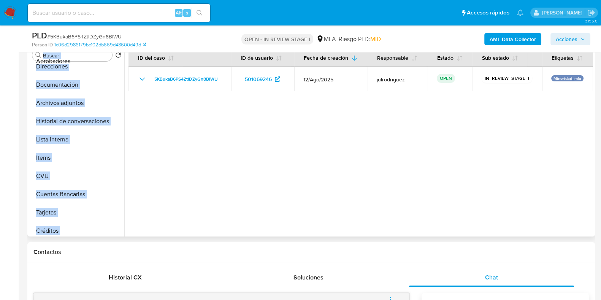
scroll to position [0, 0]
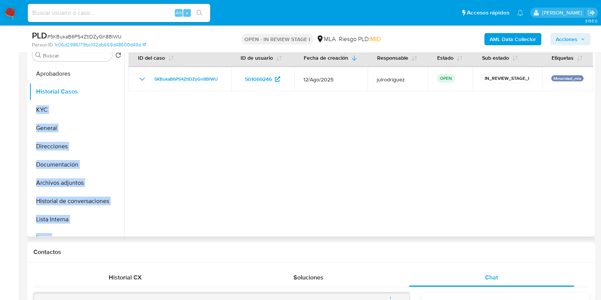
drag, startPoint x: 112, startPoint y: 208, endPoint x: 105, endPoint y: 73, distance: 134.8
click at [105, 73] on ul "Historial Casos KYC General Direcciones Documentación Archivos adjuntos Histori…" at bounding box center [76, 149] width 95 height 171
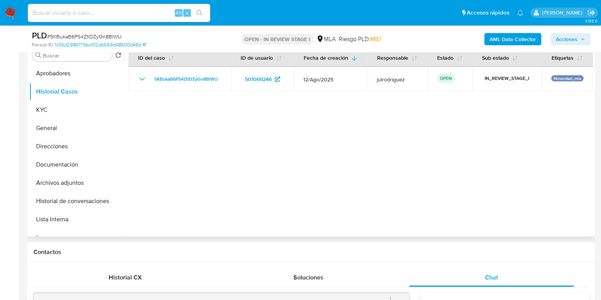
click at [166, 136] on div at bounding box center [358, 139] width 469 height 195
click at [64, 75] on button "Aprobadores" at bounding box center [73, 73] width 89 height 18
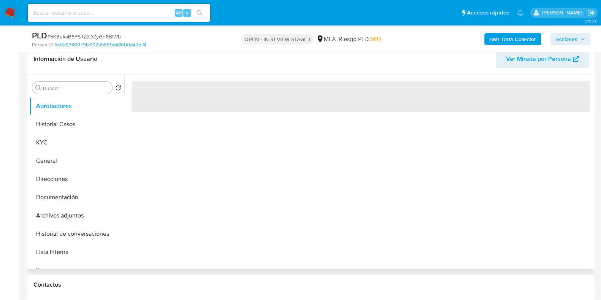
scroll to position [108, 0]
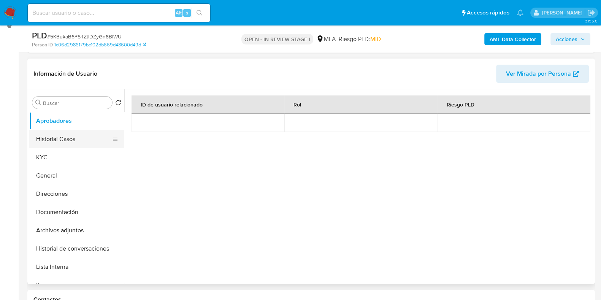
click at [51, 134] on button "Historial Casos" at bounding box center [73, 139] width 89 height 18
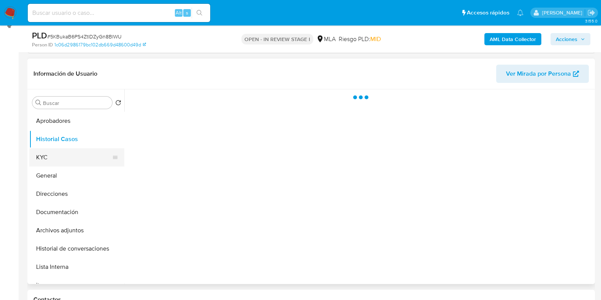
click at [55, 155] on button "KYC" at bounding box center [73, 157] width 89 height 18
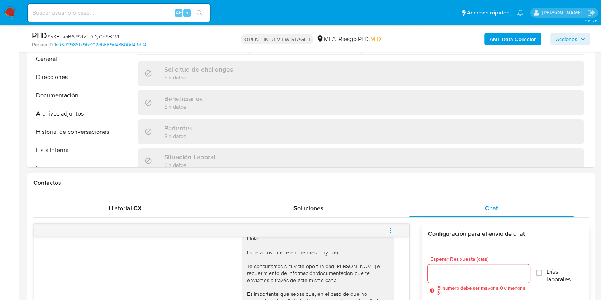
scroll to position [407, 0]
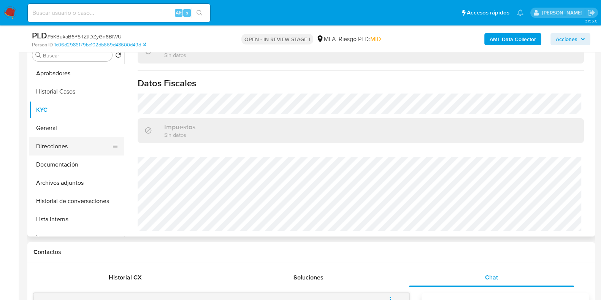
click at [63, 141] on button "Direcciones" at bounding box center [73, 146] width 89 height 18
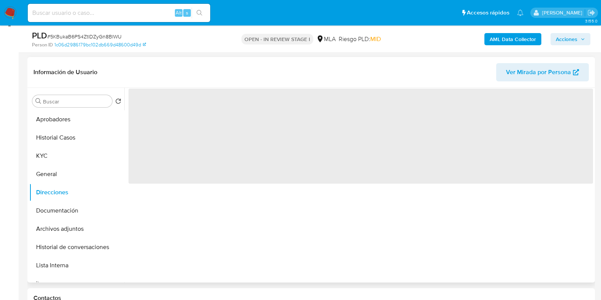
scroll to position [108, 0]
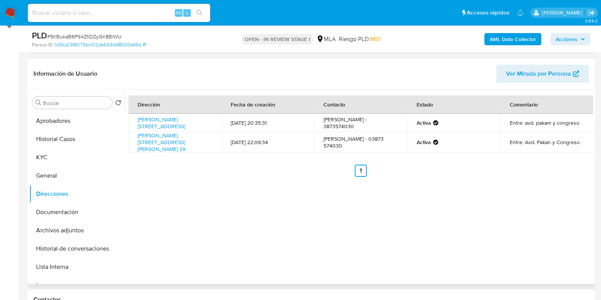
drag, startPoint x: 183, startPoint y: 122, endPoint x: 129, endPoint y: 119, distance: 54.1
click at [129, 119] on td "[PERSON_NAME][STREET_ADDRESS]" at bounding box center [175, 123] width 93 height 18
copy link "[PERSON_NAME][STREET_ADDRESS]"
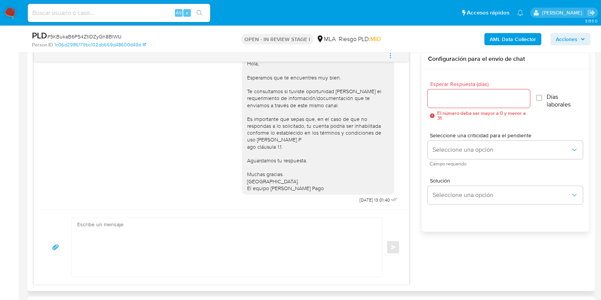
scroll to position [393, 0]
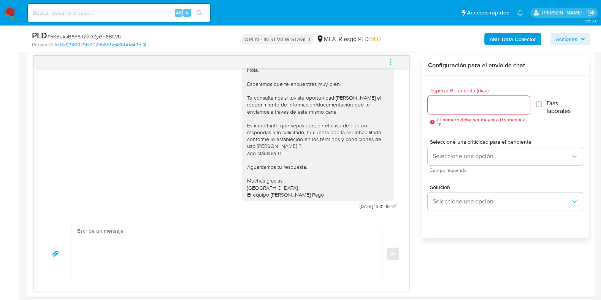
click at [394, 61] on button "menu-action" at bounding box center [390, 62] width 25 height 18
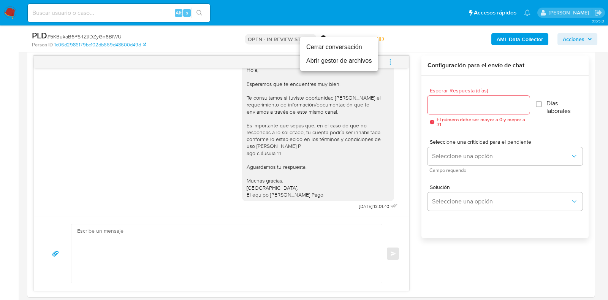
click at [312, 49] on li "Cerrar conversación" at bounding box center [339, 47] width 78 height 14
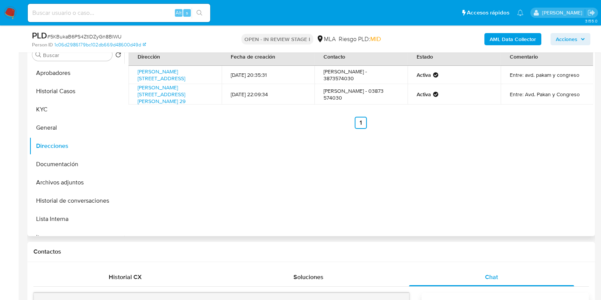
scroll to position [156, 0]
click at [54, 107] on button "KYC" at bounding box center [73, 110] width 89 height 18
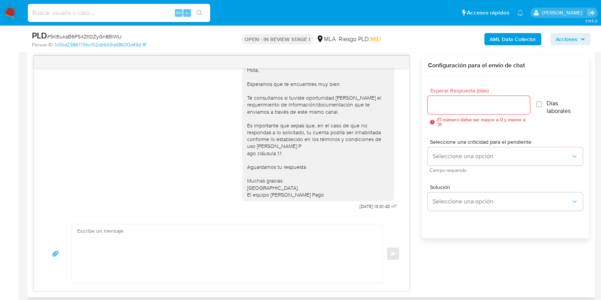
scroll to position [314, 0]
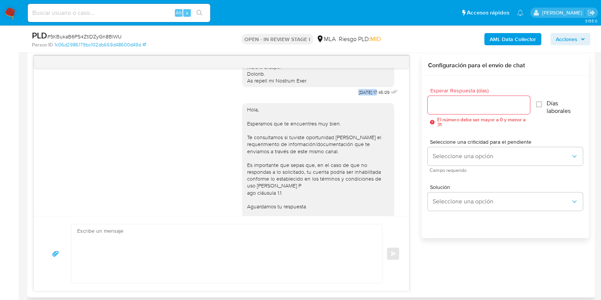
drag, startPoint x: 341, startPoint y: 100, endPoint x: 363, endPoint y: 102, distance: 22.5
drag, startPoint x: 338, startPoint y: 99, endPoint x: 440, endPoint y: 283, distance: 209.5
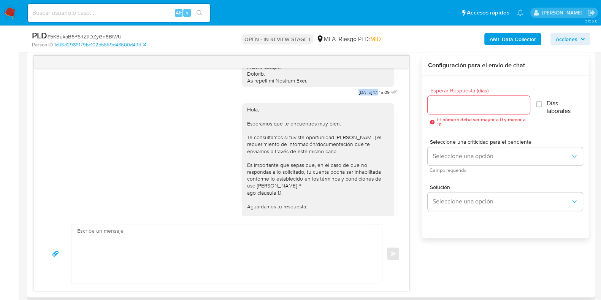
copy span "[DATE]"
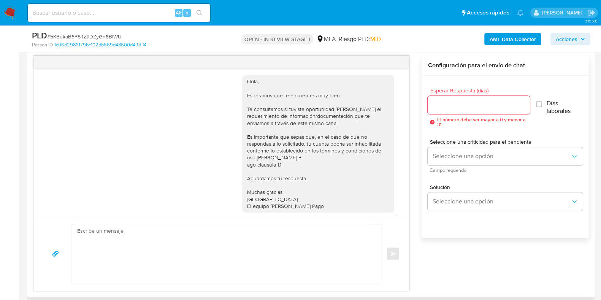
scroll to position [367, 0]
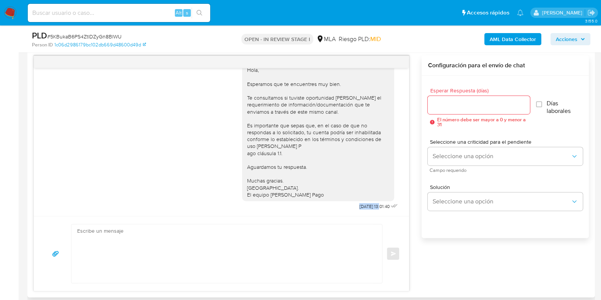
drag, startPoint x: 341, startPoint y: 206, endPoint x: 365, endPoint y: 209, distance: 23.8
click at [365, 209] on div "Hola, Esperamos que te encuentres muy bien. Te consultamos si tuviste oportunid…" at bounding box center [320, 135] width 157 height 154
copy span "[DATE]"
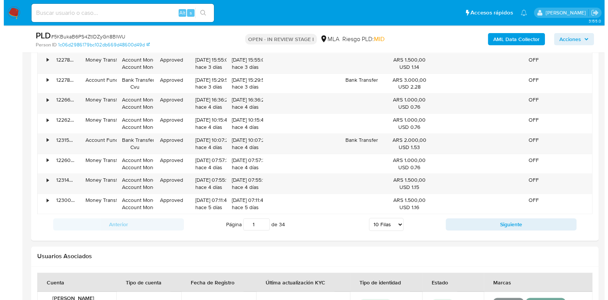
scroll to position [1360, 0]
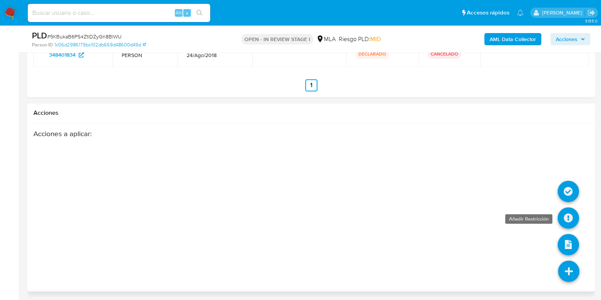
click at [571, 210] on icon at bounding box center [568, 217] width 21 height 21
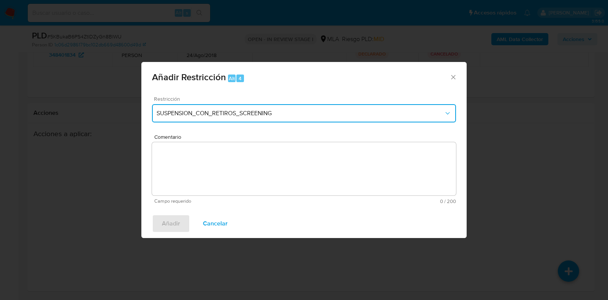
click at [232, 110] on span "SUSPENSION_CON_RETIROS_SCREENING" at bounding box center [300, 114] width 287 height 8
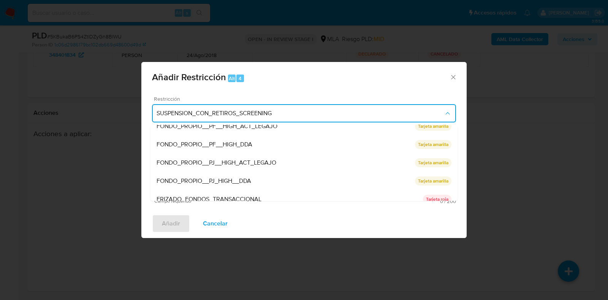
scroll to position [161, 0]
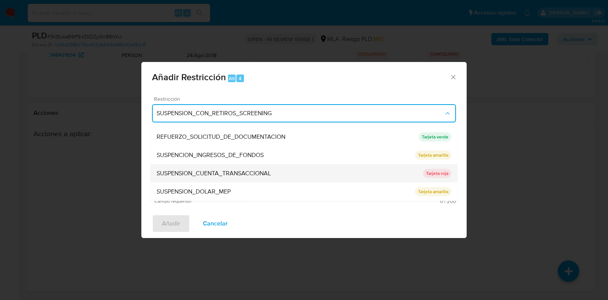
click at [211, 168] on div "SUSPENSION_CUENTA_TRANSACCIONAL" at bounding box center [290, 174] width 267 height 18
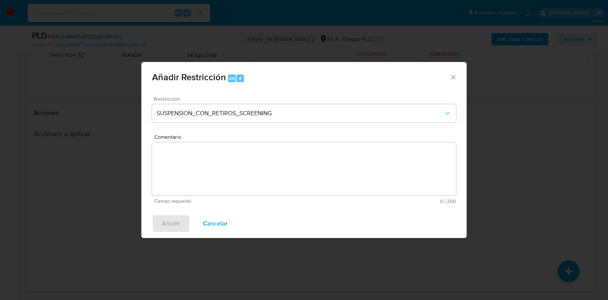
click at [257, 157] on textarea "Comentario" at bounding box center [304, 168] width 304 height 53
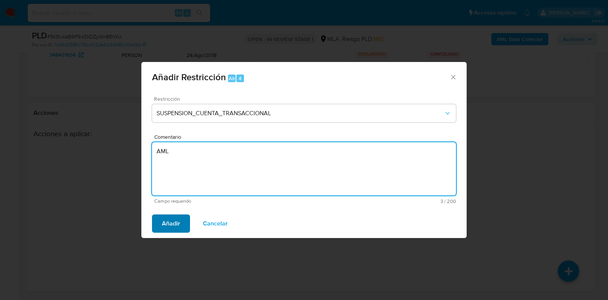
type textarea "AML"
click at [185, 223] on button "Añadir" at bounding box center [171, 223] width 38 height 18
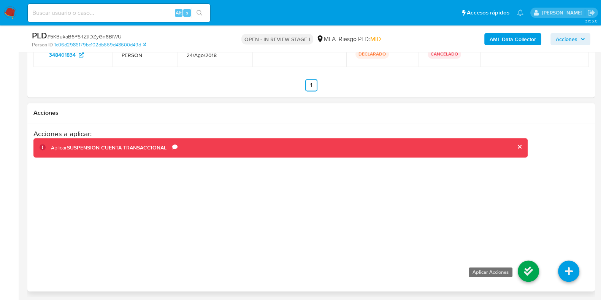
click at [530, 268] on icon at bounding box center [528, 270] width 21 height 21
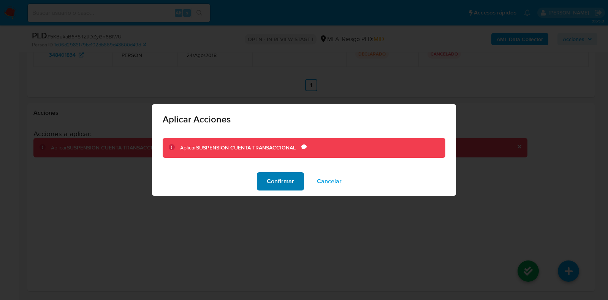
click at [270, 186] on span "Confirmar" at bounding box center [280, 181] width 27 height 17
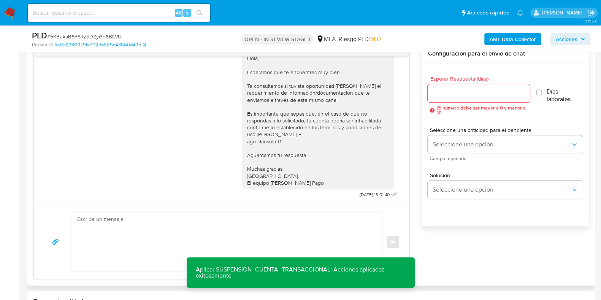
scroll to position [219, 0]
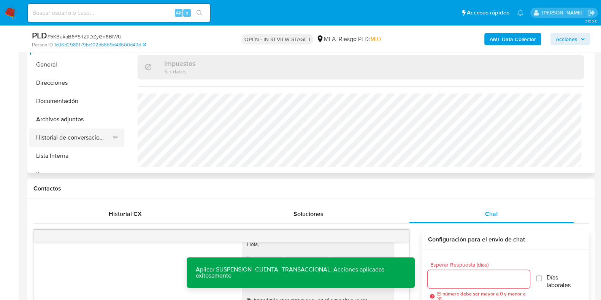
click at [78, 136] on button "Historial de conversaciones" at bounding box center [73, 138] width 89 height 18
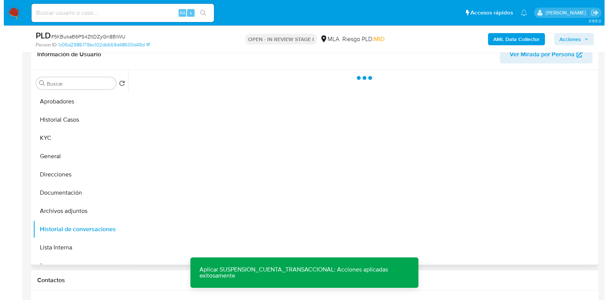
scroll to position [124, 0]
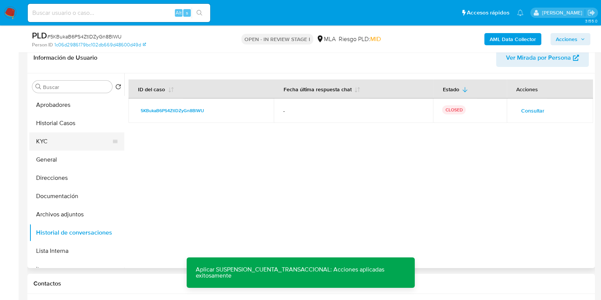
drag, startPoint x: 67, startPoint y: 136, endPoint x: 75, endPoint y: 143, distance: 10.5
click at [67, 136] on button "KYC" at bounding box center [73, 141] width 89 height 18
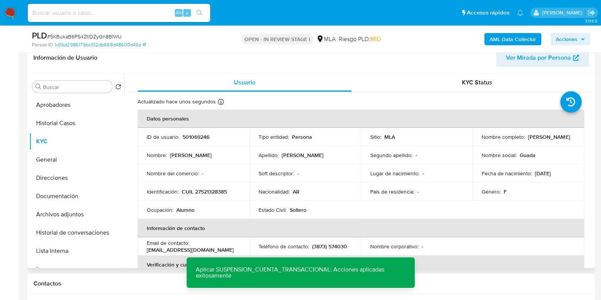
click at [191, 137] on p "501069246" at bounding box center [196, 136] width 27 height 7
copy p "501069246"
click at [86, 37] on span "# 5KBukaB6PS4ZtlDZyGn8BlWU" at bounding box center [84, 37] width 75 height 8
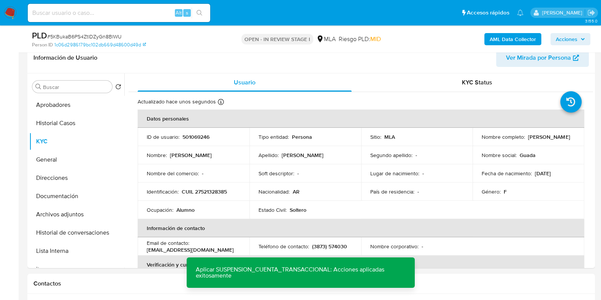
click at [516, 35] on b "AML Data Collector" at bounding box center [513, 39] width 46 height 12
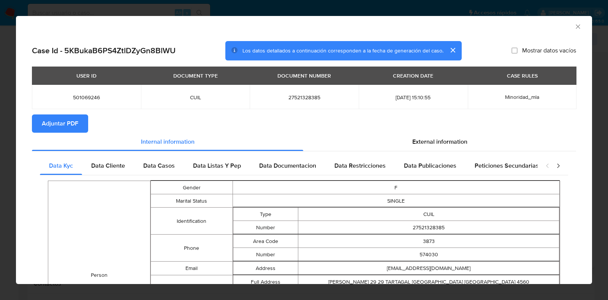
click at [67, 124] on span "Adjuntar PDF" at bounding box center [60, 123] width 37 height 17
click at [575, 29] on icon "Cerrar ventana" at bounding box center [579, 27] width 8 height 8
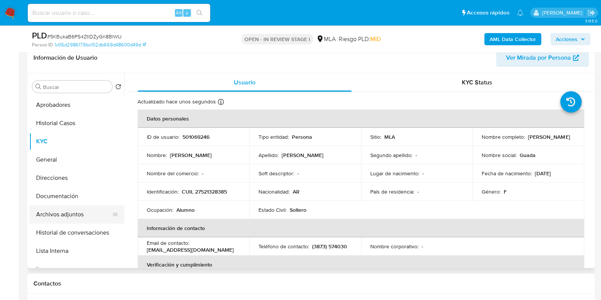
click at [61, 211] on button "Archivos adjuntos" at bounding box center [73, 214] width 89 height 18
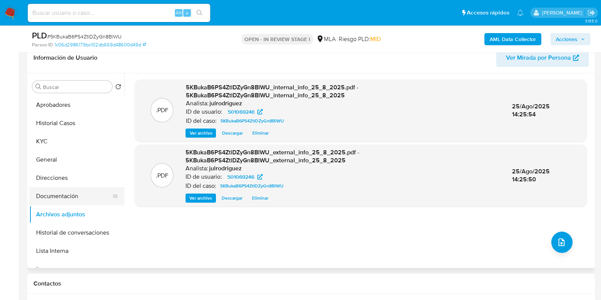
click at [56, 194] on button "Documentación" at bounding box center [73, 196] width 89 height 18
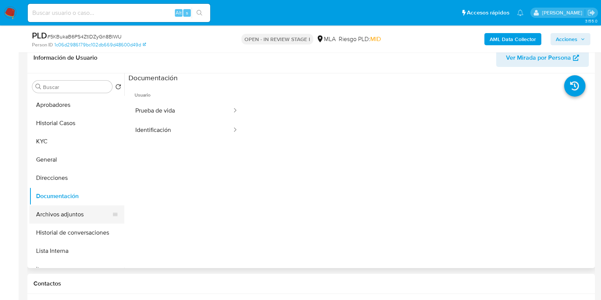
click at [59, 218] on button "Archivos adjuntos" at bounding box center [73, 214] width 89 height 18
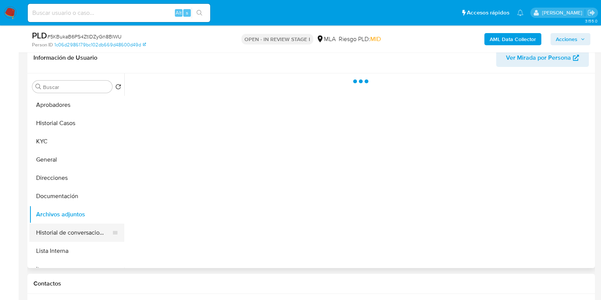
click at [72, 233] on button "Historial de conversaciones" at bounding box center [73, 233] width 89 height 18
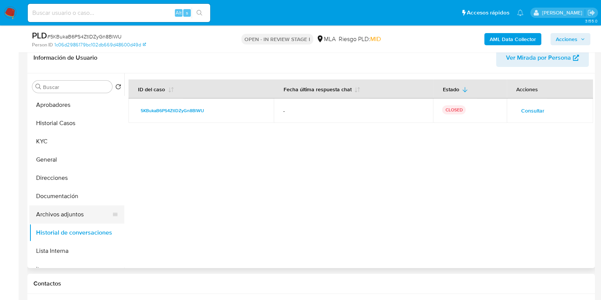
click at [68, 215] on button "Archivos adjuntos" at bounding box center [73, 214] width 89 height 18
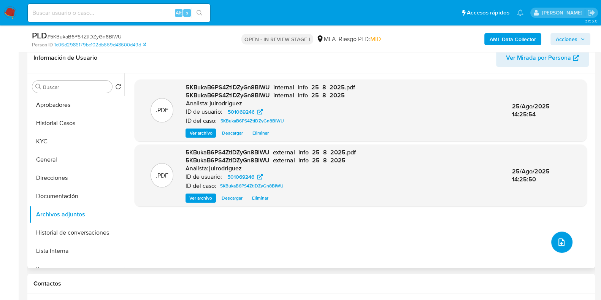
click at [559, 239] on icon "upload-file" at bounding box center [561, 242] width 9 height 9
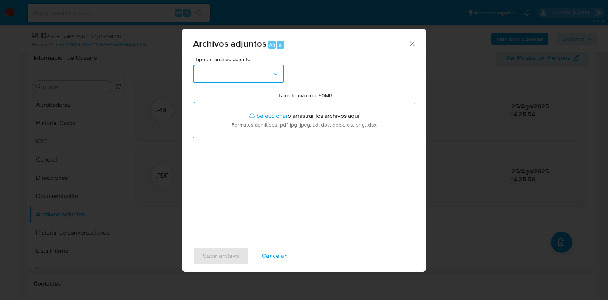
click at [241, 80] on button "button" at bounding box center [238, 74] width 91 height 18
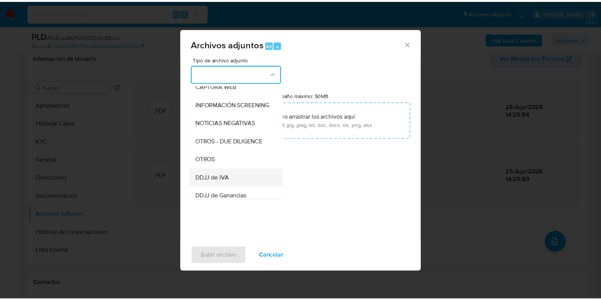
scroll to position [143, 0]
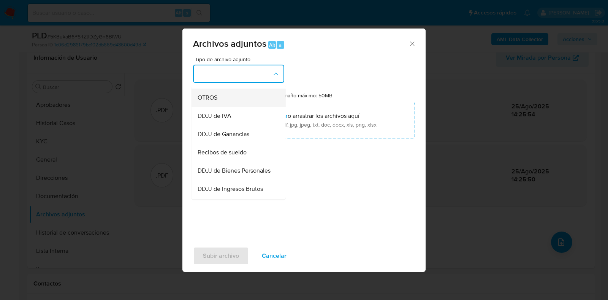
click at [216, 102] on span "OTROS" at bounding box center [208, 98] width 20 height 8
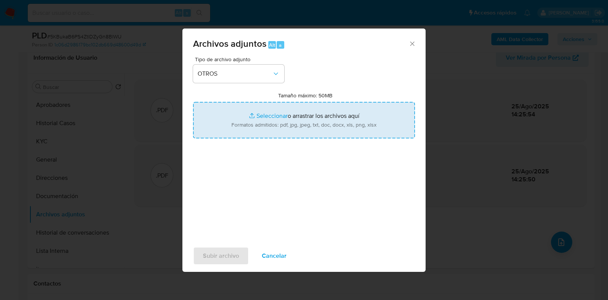
click at [299, 123] on input "Tamaño máximo: 50MB Seleccionar archivos" at bounding box center [304, 120] width 222 height 37
type input "C:\fakepath\Guadalupe Milagros Ponce - NOSIS - AGOSTO 2025.pdf"
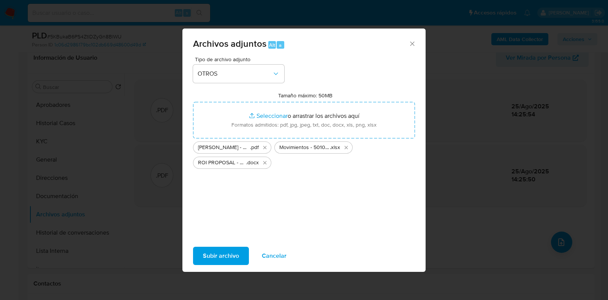
click at [230, 254] on span "Subir archivo" at bounding box center [221, 256] width 36 height 17
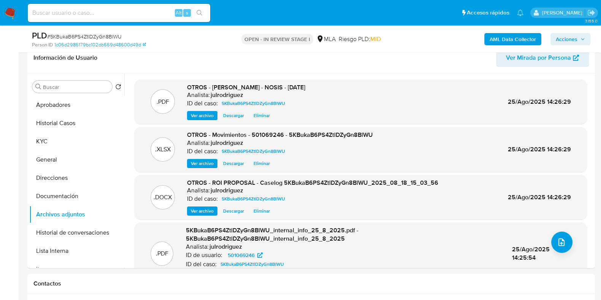
click at [565, 37] on span "Acciones" at bounding box center [567, 39] width 22 height 12
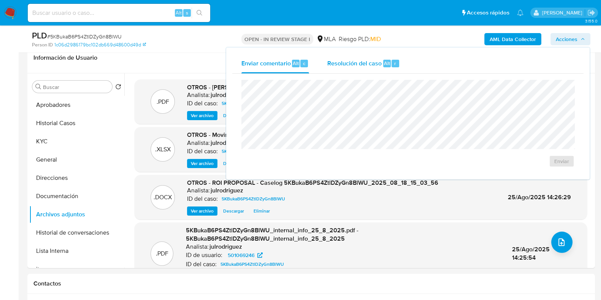
drag, startPoint x: 375, startPoint y: 63, endPoint x: 371, endPoint y: 69, distance: 7.5
click at [375, 63] on span "Resolución del caso" at bounding box center [354, 63] width 54 height 9
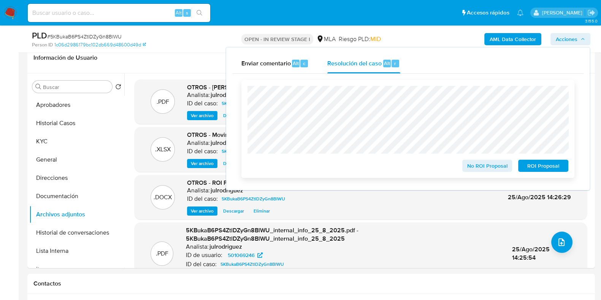
click at [555, 166] on span "ROI Proposal" at bounding box center [544, 165] width 40 height 11
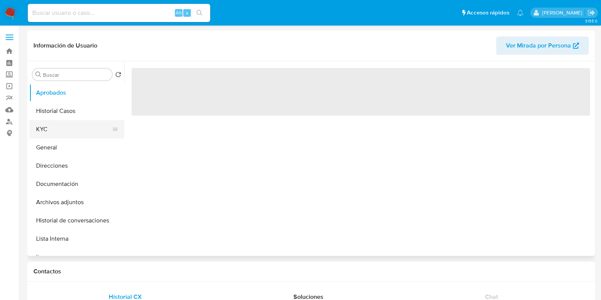
click at [57, 126] on button "KYC" at bounding box center [73, 129] width 89 height 18
select select "10"
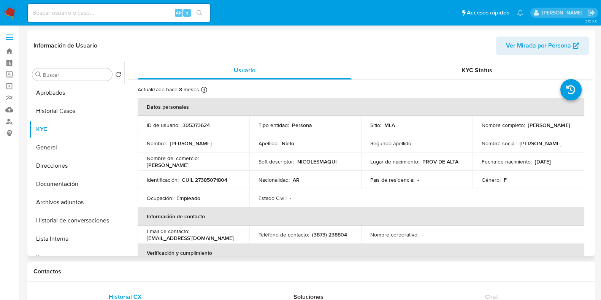
scroll to position [47, 0]
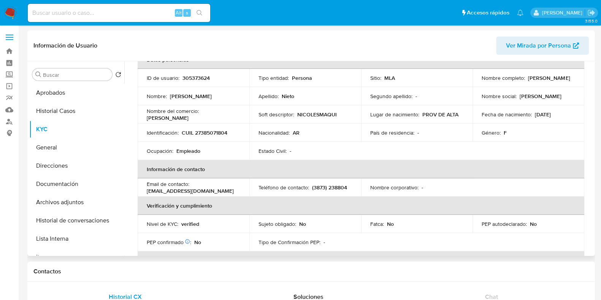
click at [215, 132] on p "CUIL 27385071804" at bounding box center [205, 132] width 46 height 7
copy p "27385071804"
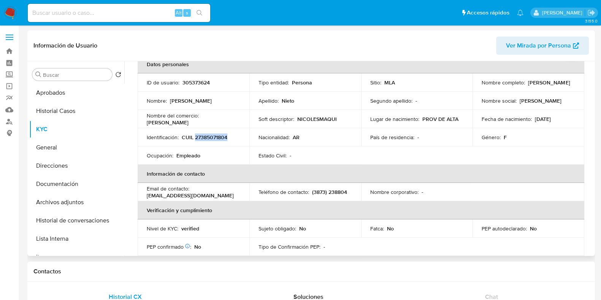
scroll to position [0, 0]
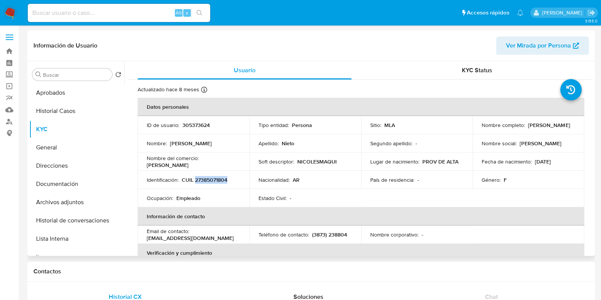
drag, startPoint x: 481, startPoint y: 126, endPoint x: 481, endPoint y: 134, distance: 8.0
click at [531, 132] on td "Nombre completo : Andrea Paola Nieto" at bounding box center [529, 125] width 112 height 18
drag, startPoint x: 478, startPoint y: 129, endPoint x: 384, endPoint y: 276, distance: 174.0
click at [536, 128] on td "Nombre completo : Andrea Paola Nieto" at bounding box center [529, 125] width 112 height 18
copy p "[PERSON_NAME]"
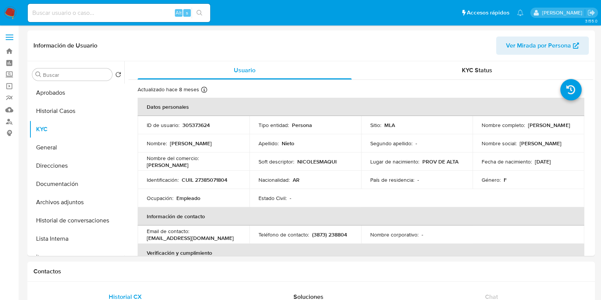
click at [214, 178] on p "CUIL 27385071804" at bounding box center [205, 179] width 46 height 7
copy p "27385071804"
click at [65, 89] on button "Aprobados" at bounding box center [73, 93] width 89 height 18
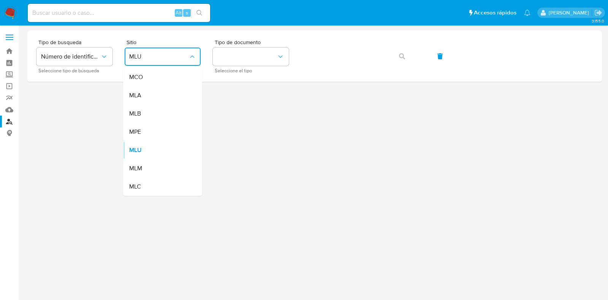
click at [156, 97] on div "MLA" at bounding box center [160, 95] width 62 height 18
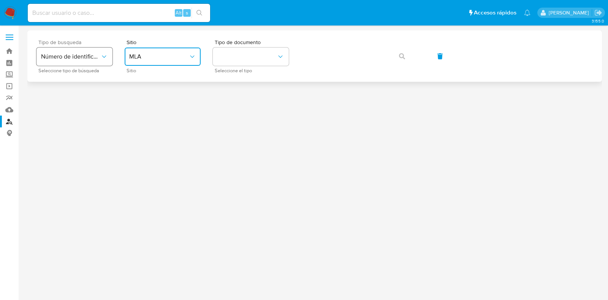
click at [70, 61] on button "Número de identificación" at bounding box center [75, 57] width 76 height 18
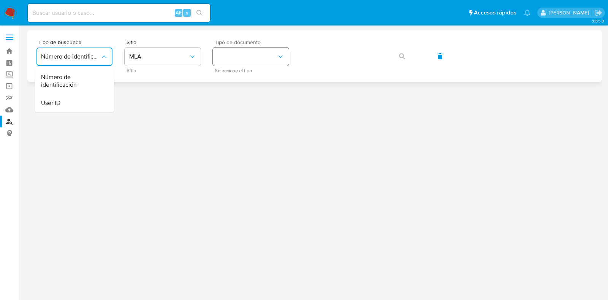
click at [238, 51] on button "identificationType" at bounding box center [251, 57] width 76 height 18
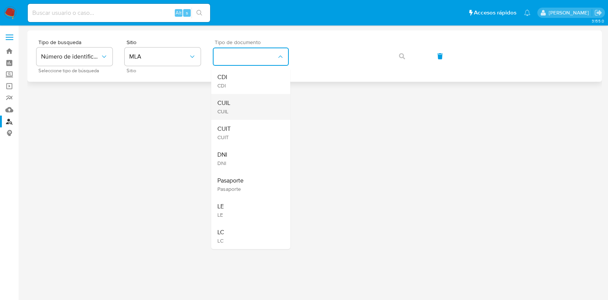
click at [237, 104] on div "CUIL CUIL" at bounding box center [248, 107] width 62 height 26
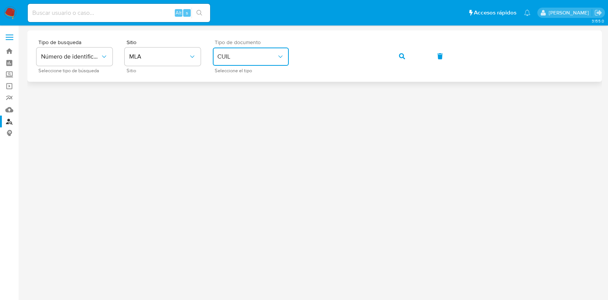
click at [398, 55] on button "button" at bounding box center [402, 56] width 26 height 18
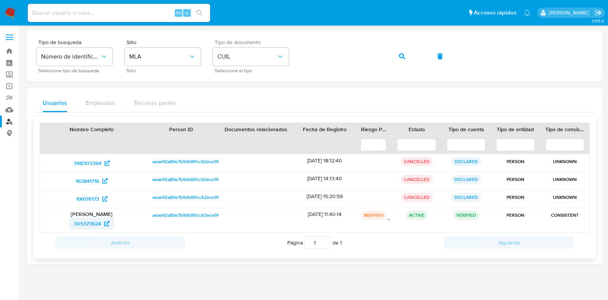
click at [84, 220] on span "305373624" at bounding box center [87, 223] width 27 height 12
click at [408, 54] on button "button" at bounding box center [402, 56] width 26 height 18
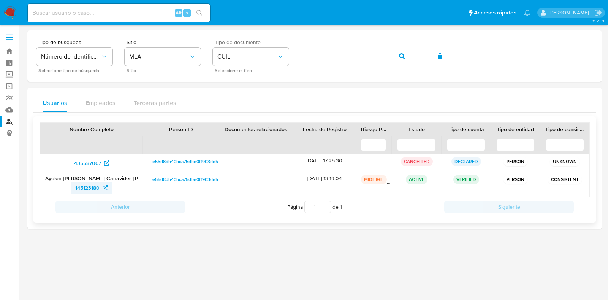
click at [100, 185] on span "145123180" at bounding box center [87, 188] width 24 height 12
click at [397, 56] on button "button" at bounding box center [402, 56] width 26 height 18
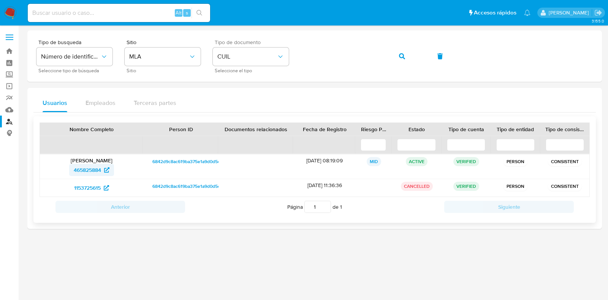
click at [89, 166] on span "465825884" at bounding box center [87, 170] width 27 height 12
click at [405, 55] on icon "button" at bounding box center [402, 56] width 6 height 6
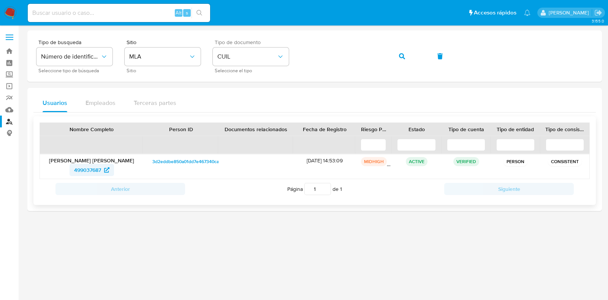
click at [88, 166] on span "499037687" at bounding box center [87, 170] width 27 height 12
click at [398, 54] on button "button" at bounding box center [402, 56] width 26 height 18
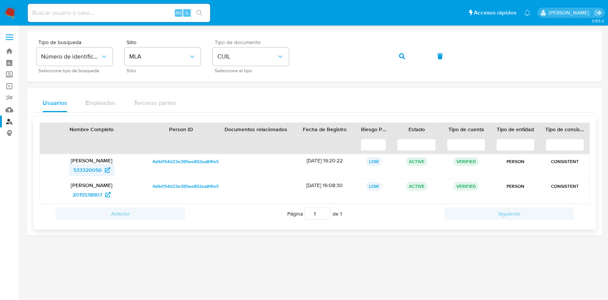
click at [89, 168] on span "533320050" at bounding box center [87, 170] width 29 height 12
click at [396, 55] on button "button" at bounding box center [402, 56] width 26 height 18
click at [98, 170] on span "1213109970" at bounding box center [87, 170] width 27 height 12
click at [399, 59] on icon "button" at bounding box center [402, 56] width 6 height 6
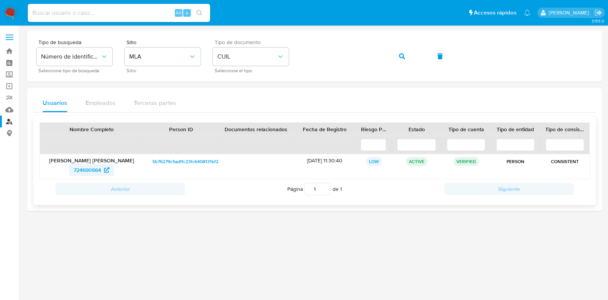
click at [80, 170] on span "724690664" at bounding box center [87, 170] width 27 height 12
click at [404, 58] on icon "button" at bounding box center [402, 56] width 6 height 6
click at [89, 170] on span "70971067" at bounding box center [87, 170] width 23 height 12
click at [403, 60] on span "button" at bounding box center [402, 56] width 6 height 17
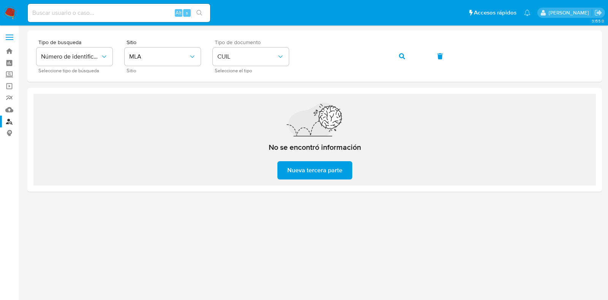
click at [325, 171] on span "Nueva tercera parte" at bounding box center [314, 170] width 55 height 17
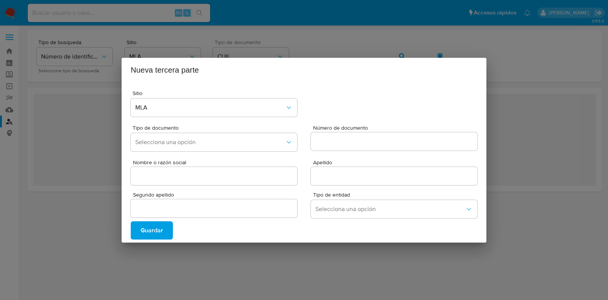
click at [553, 226] on div "Nueva tercera parte Sitio MLA Tipo de documento Selecciona una opción Número de…" at bounding box center [304, 150] width 608 height 300
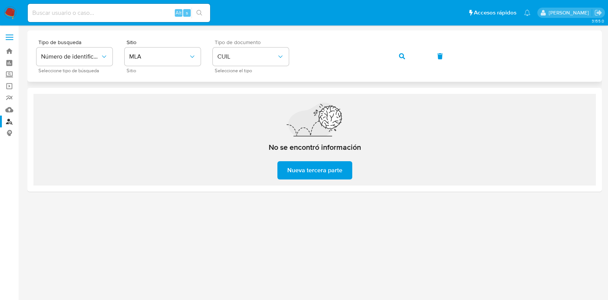
click at [403, 52] on span "button" at bounding box center [402, 56] width 6 height 17
click at [403, 59] on span "button" at bounding box center [402, 56] width 6 height 17
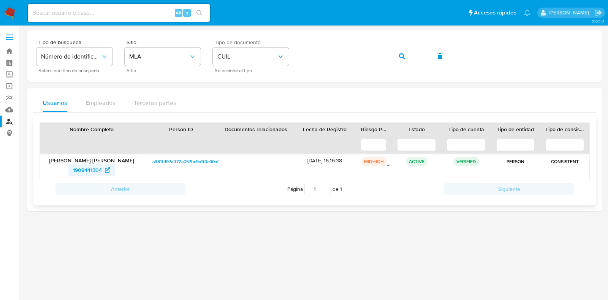
click at [79, 164] on span "1908441304" at bounding box center [87, 170] width 29 height 12
click at [397, 59] on button "button" at bounding box center [402, 56] width 26 height 18
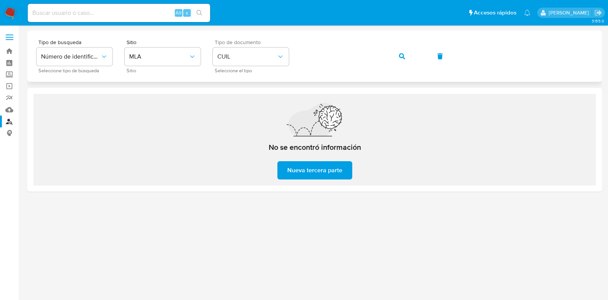
click at [403, 50] on span "button" at bounding box center [402, 56] width 6 height 17
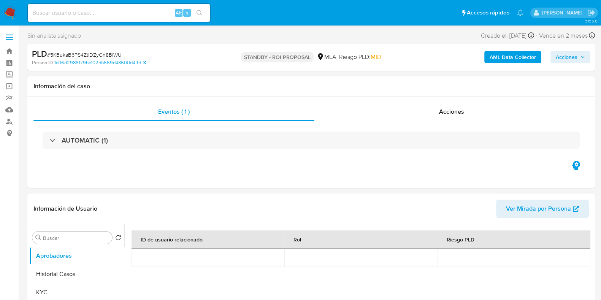
select select "10"
click at [123, 14] on input at bounding box center [119, 13] width 183 height 10
paste input "p7aewLsJsWt5MC1rH9g0wMOm"
type input "p7aewLsJsWt5MC1rH9g0wMOm"
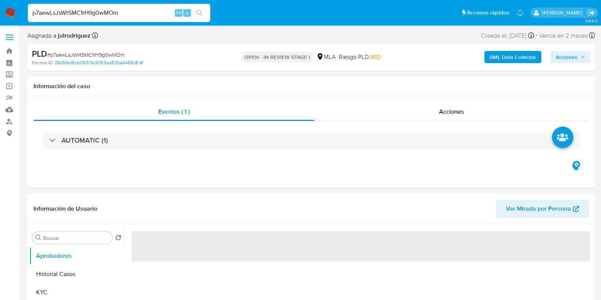
select select "10"
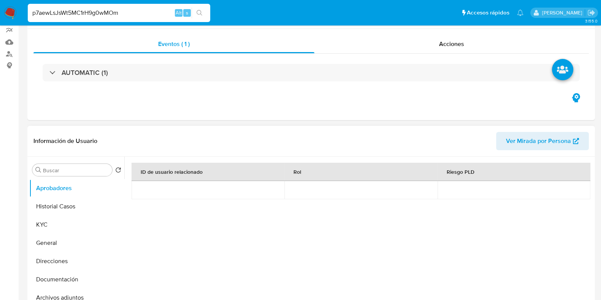
scroll to position [143, 0]
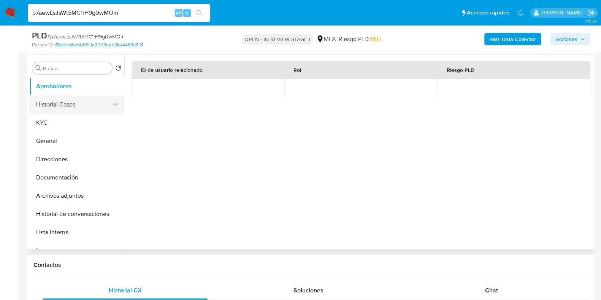
click at [70, 104] on button "Historial Casos" at bounding box center [73, 104] width 89 height 18
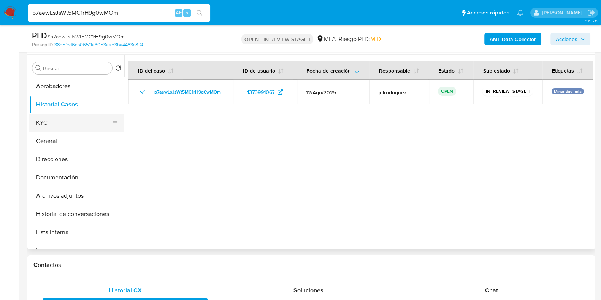
click at [67, 122] on button "KYC" at bounding box center [73, 123] width 89 height 18
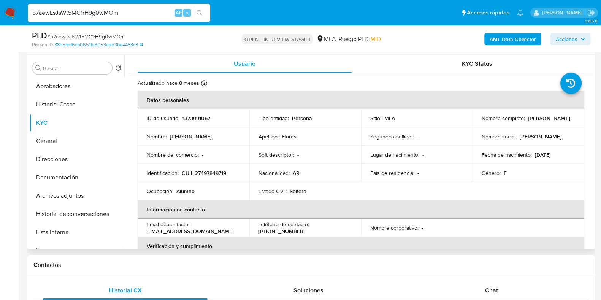
drag, startPoint x: 479, startPoint y: 124, endPoint x: 542, endPoint y: 122, distance: 62.8
click at [542, 122] on td "Nombre completo : Estrella Guadalupe Flores" at bounding box center [529, 118] width 112 height 18
copy p "Estrella Guadalupe Flores"
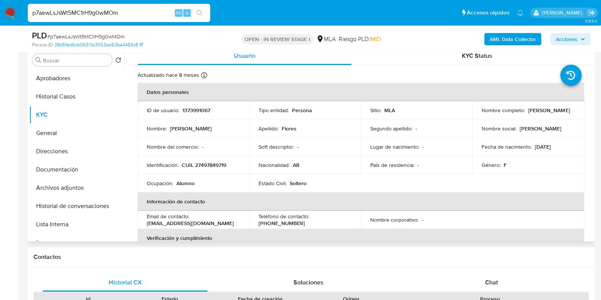
scroll to position [136, 0]
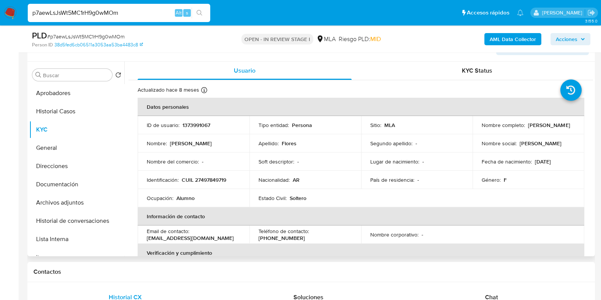
click at [200, 126] on p "1373991067" at bounding box center [197, 125] width 28 height 7
copy p "1373991067"
click at [106, 33] on span "# p7aewLsJsWt5MC1rH9g0wMOm" at bounding box center [86, 37] width 78 height 8
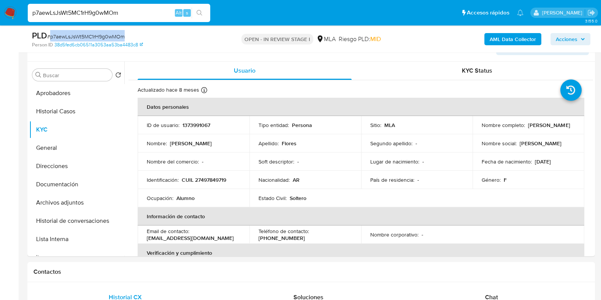
copy span "p7aewLsJsWt5MC1rH9g0wMOm"
click at [206, 181] on p "CUIL 27497849719" at bounding box center [204, 179] width 44 height 7
copy p "27497849719"
click at [191, 125] on p "1373991067" at bounding box center [197, 125] width 28 height 7
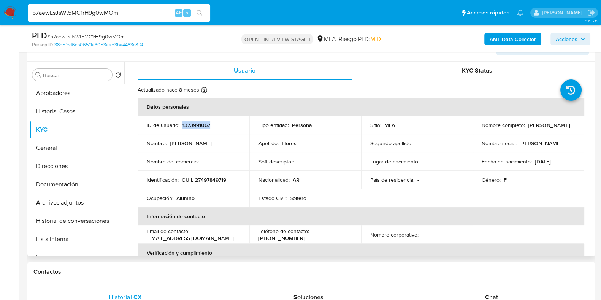
click at [191, 125] on p "1373991067" at bounding box center [197, 125] width 28 height 7
copy p "1373991067"
click at [55, 163] on button "Direcciones" at bounding box center [73, 166] width 89 height 18
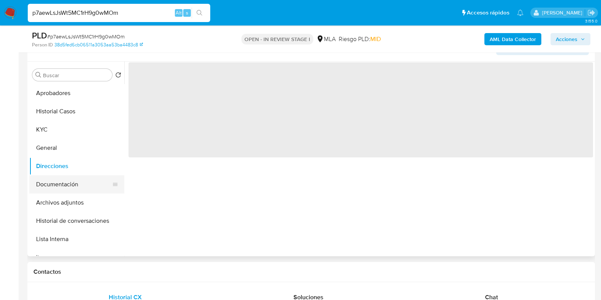
click at [62, 179] on button "Documentación" at bounding box center [73, 184] width 89 height 18
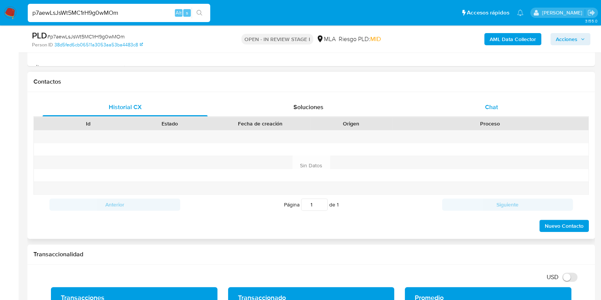
click at [495, 106] on span "Chat" at bounding box center [491, 107] width 13 height 9
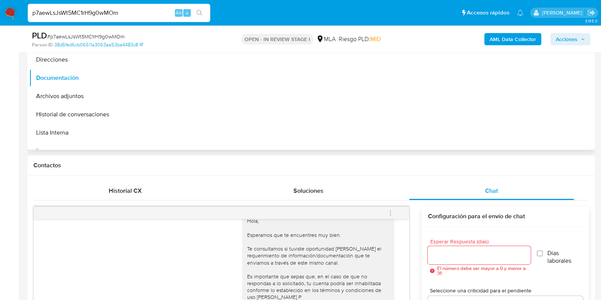
scroll to position [183, 0]
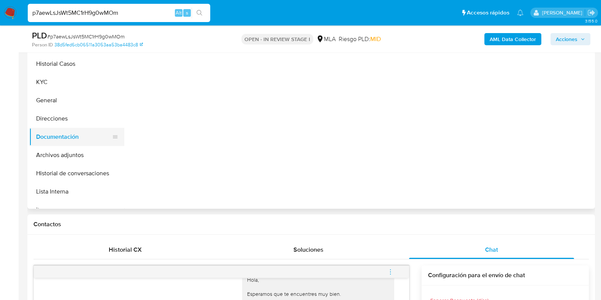
click at [57, 143] on button "Documentación" at bounding box center [73, 137] width 89 height 18
click at [57, 119] on button "Direcciones" at bounding box center [73, 119] width 89 height 18
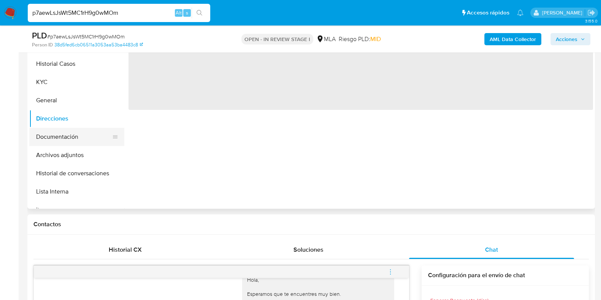
click at [57, 133] on button "Documentación" at bounding box center [73, 137] width 89 height 18
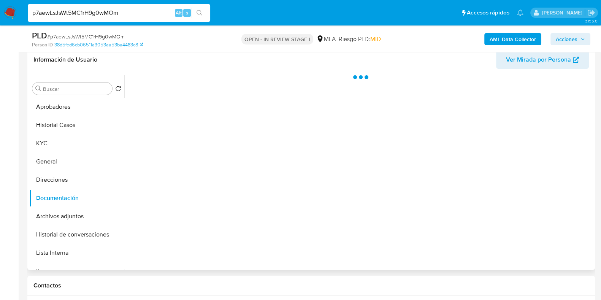
scroll to position [88, 0]
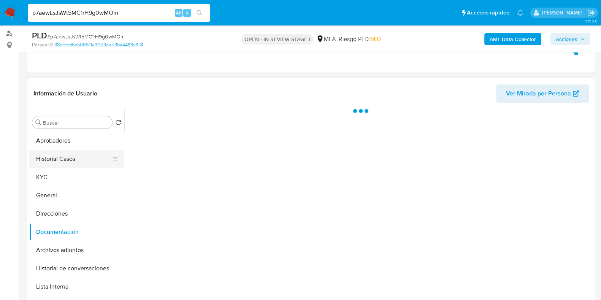
click at [50, 154] on button "Historial Casos" at bounding box center [73, 159] width 89 height 18
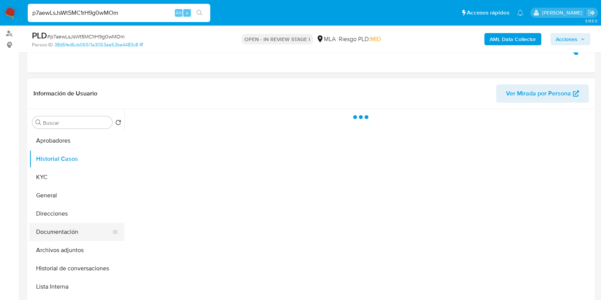
click at [60, 229] on button "Documentación" at bounding box center [73, 232] width 89 height 18
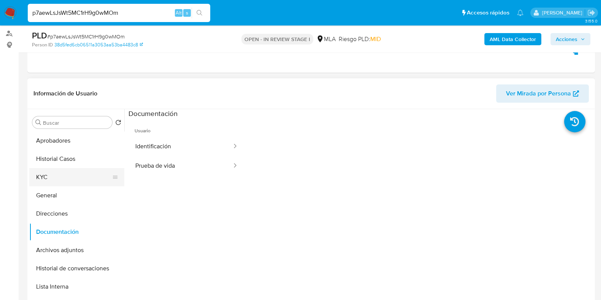
click at [63, 174] on button "KYC" at bounding box center [73, 177] width 89 height 18
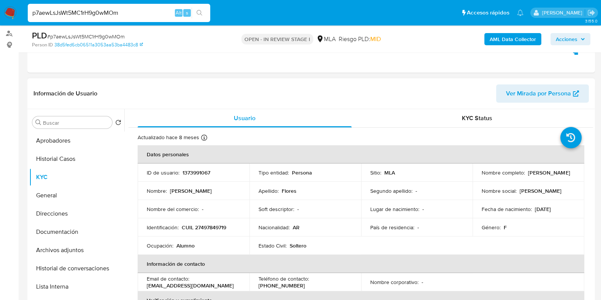
drag, startPoint x: 479, startPoint y: 178, endPoint x: 543, endPoint y: 173, distance: 64.0
click at [543, 173] on td "Nombre completo : Estrella Guadalupe Flores" at bounding box center [529, 172] width 112 height 18
copy p "Estrella Guadalupe Flores"
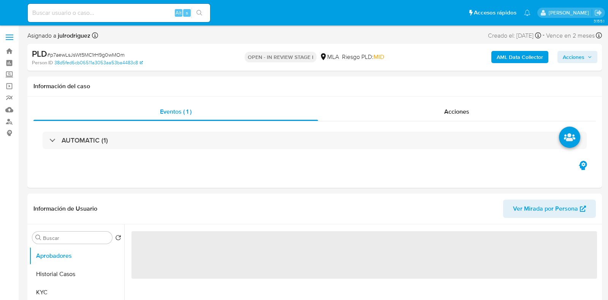
select select "10"
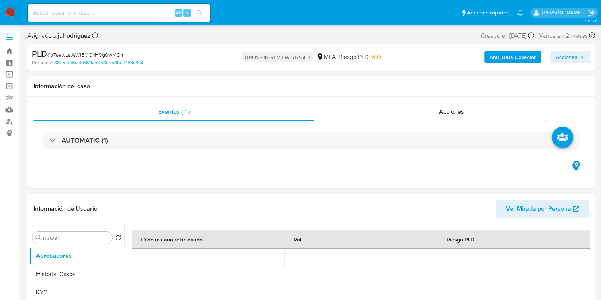
select select "10"
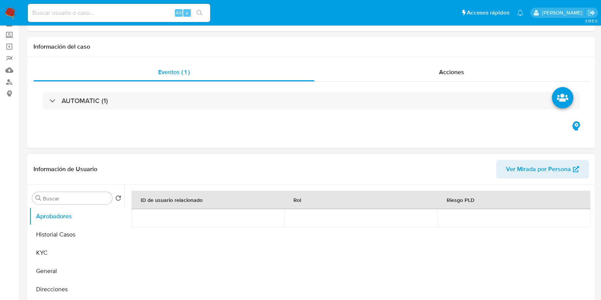
scroll to position [143, 0]
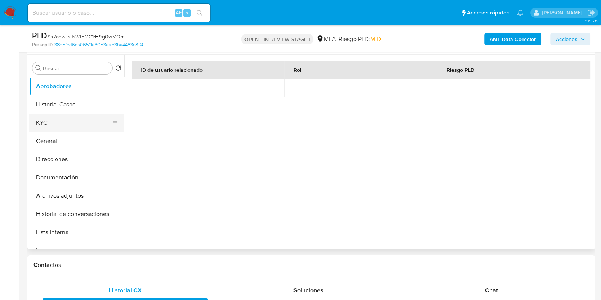
click at [58, 117] on button "KYC" at bounding box center [73, 123] width 89 height 18
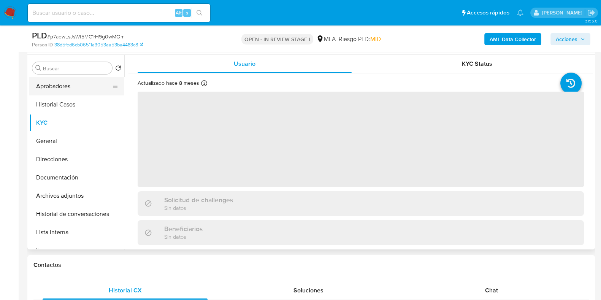
click at [60, 87] on button "Aprobadores" at bounding box center [73, 86] width 89 height 18
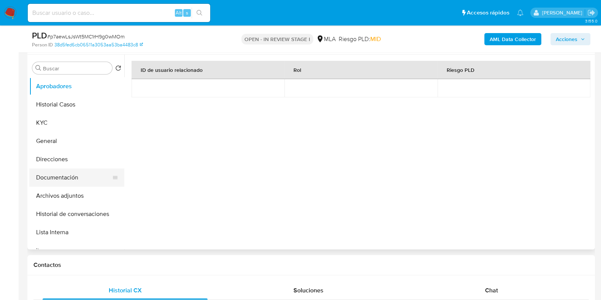
click at [68, 176] on button "Documentación" at bounding box center [73, 177] width 89 height 18
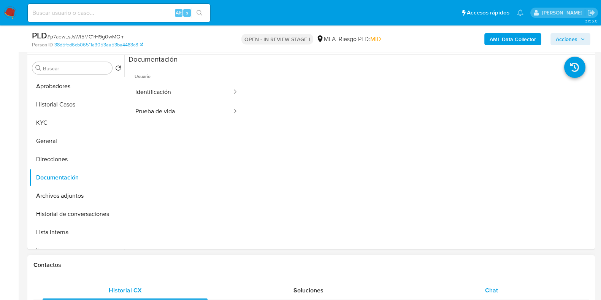
click at [489, 286] on span "Chat" at bounding box center [491, 290] width 13 height 9
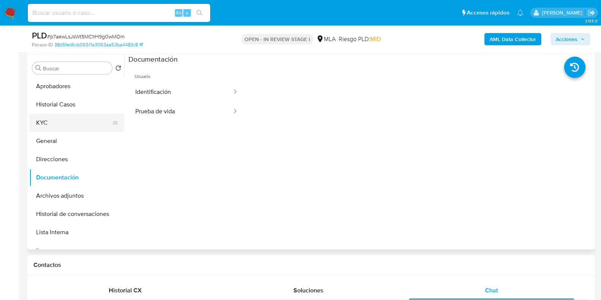
click at [57, 119] on button "KYC" at bounding box center [73, 123] width 89 height 18
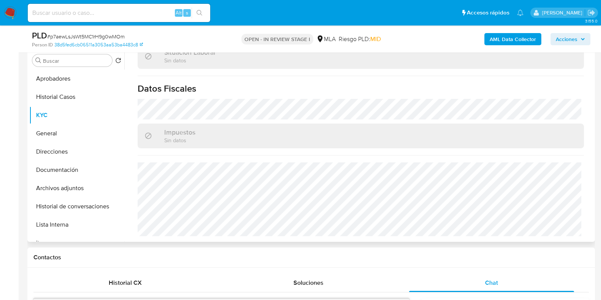
scroll to position [190, 0]
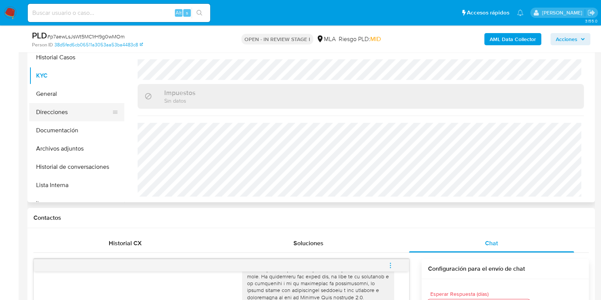
click at [62, 113] on button "Direcciones" at bounding box center [73, 112] width 89 height 18
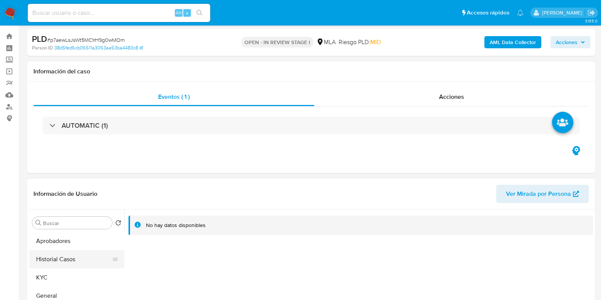
scroll to position [0, 0]
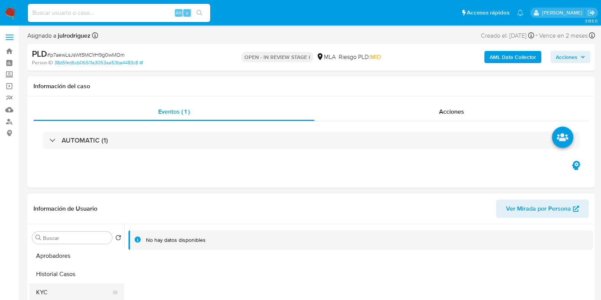
click at [51, 290] on button "KYC" at bounding box center [73, 292] width 89 height 18
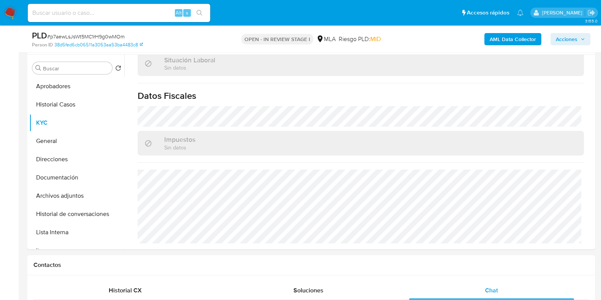
scroll to position [407, 0]
click at [46, 84] on button "Aprobadores" at bounding box center [73, 86] width 89 height 18
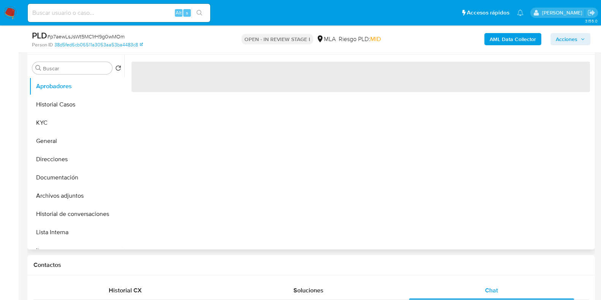
scroll to position [0, 0]
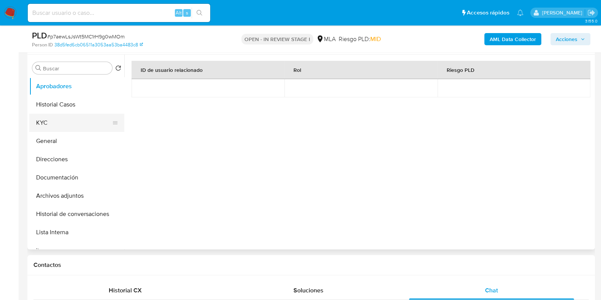
click at [77, 131] on button "KYC" at bounding box center [73, 123] width 89 height 18
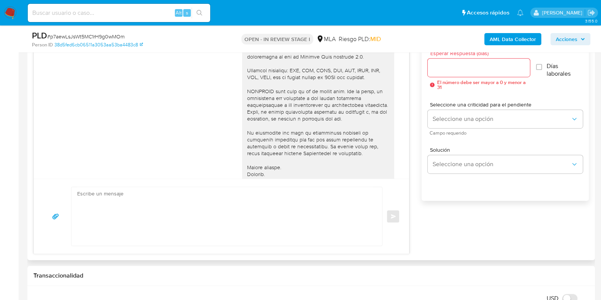
scroll to position [380, 0]
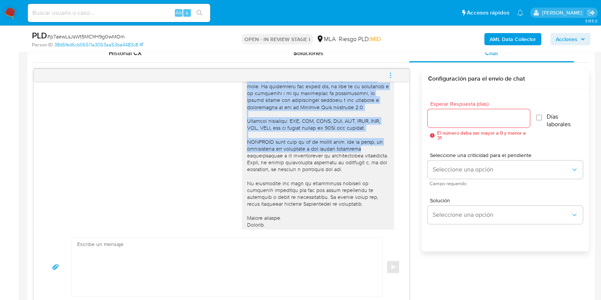
drag, startPoint x: 409, startPoint y: 120, endPoint x: 407, endPoint y: 78, distance: 41.5
click at [407, 78] on div "18/08/2025 17:45:25 Hola, Esperamos que te encuentres muy bien. Te consultamos …" at bounding box center [311, 187] width 556 height 236
click at [393, 74] on icon "menu-action" at bounding box center [390, 75] width 7 height 7
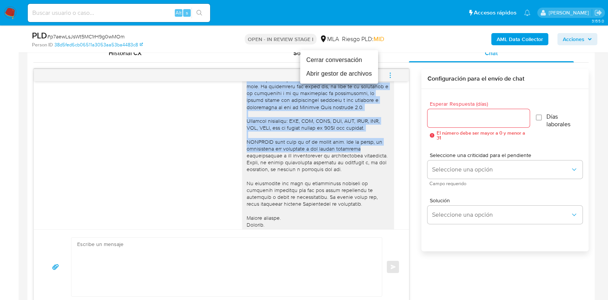
click at [340, 62] on li "Cerrar conversación" at bounding box center [339, 60] width 78 height 14
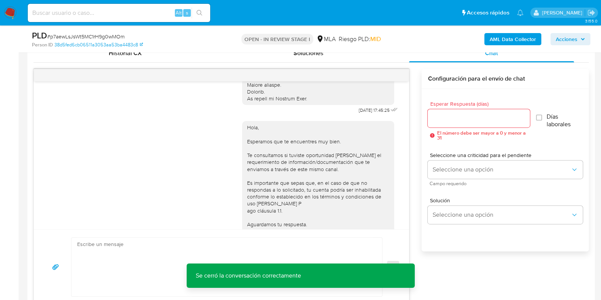
scroll to position [327, 0]
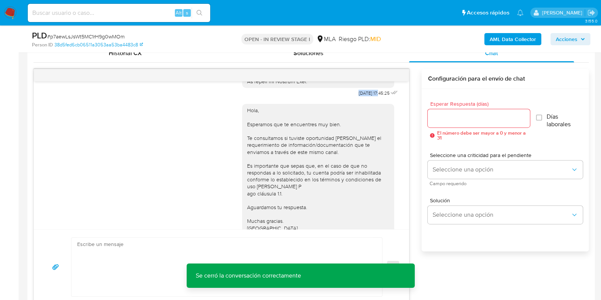
drag, startPoint x: 343, startPoint y: 101, endPoint x: 364, endPoint y: 101, distance: 21.3
click at [364, 96] on span "18/08/2025 17:45:25" at bounding box center [374, 93] width 31 height 6
copy span "18/08/2025"
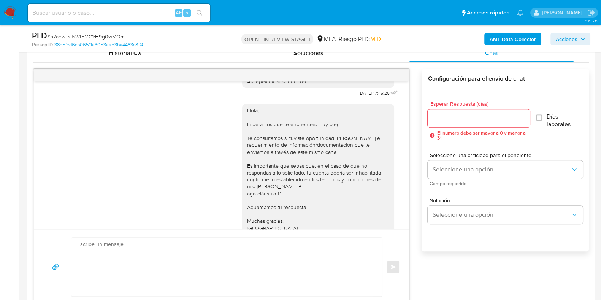
scroll to position [367, 0]
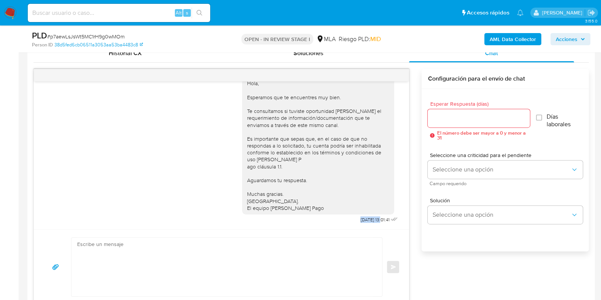
drag, startPoint x: 340, startPoint y: 221, endPoint x: 367, endPoint y: 221, distance: 27.8
click at [367, 221] on div "Hola, Esperamos que te encuentres muy bien. Te consultamos si tuviste oportunid…" at bounding box center [320, 148] width 157 height 154
copy span "22/08/2025"
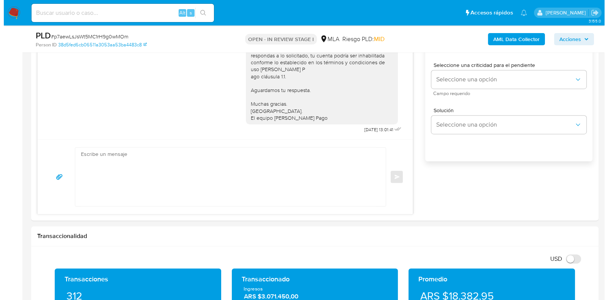
scroll to position [1360, 0]
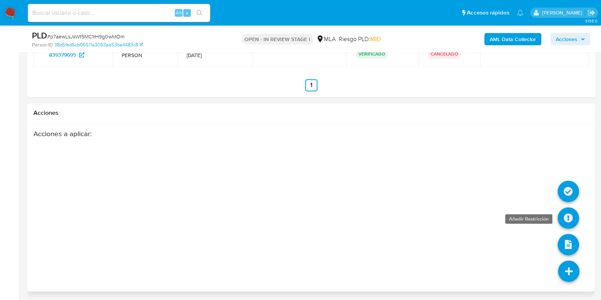
click at [565, 213] on icon at bounding box center [568, 217] width 21 height 21
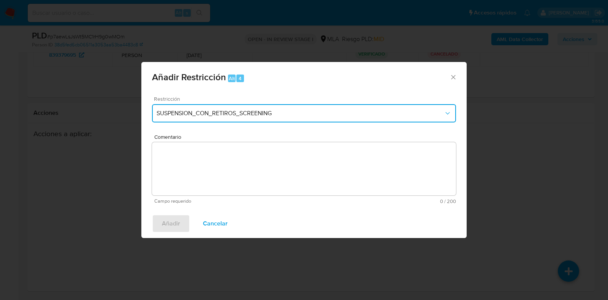
click at [177, 116] on span "SUSPENSION_CON_RETIROS_SCREENING" at bounding box center [300, 114] width 287 height 8
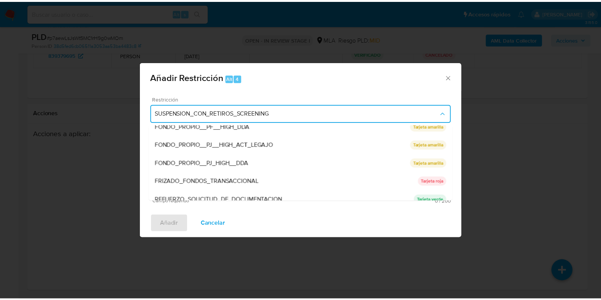
scroll to position [161, 0]
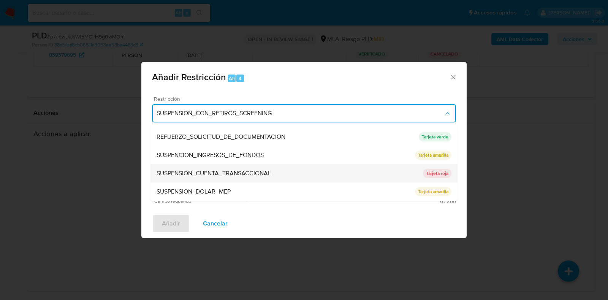
click at [213, 173] on span "SUSPENSION_CUENTA_TRANSACCIONAL" at bounding box center [214, 174] width 114 height 8
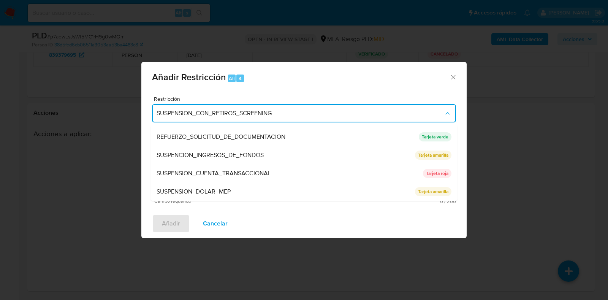
click at [246, 167] on textarea "Comentario" at bounding box center [304, 168] width 304 height 53
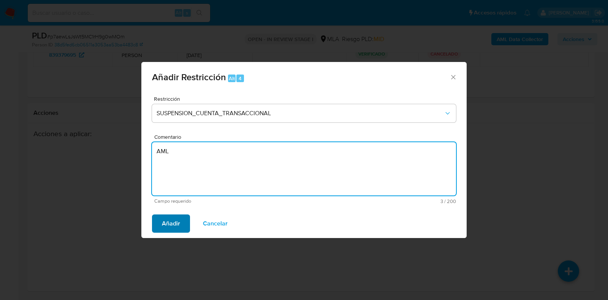
type textarea "AML"
click at [173, 220] on span "Añadir" at bounding box center [171, 223] width 18 height 17
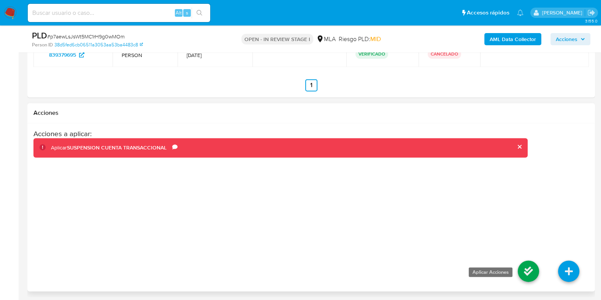
click at [531, 265] on icon at bounding box center [528, 270] width 21 height 21
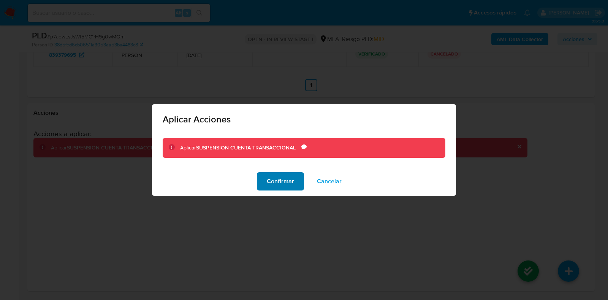
click at [291, 178] on span "Confirmar" at bounding box center [280, 181] width 27 height 17
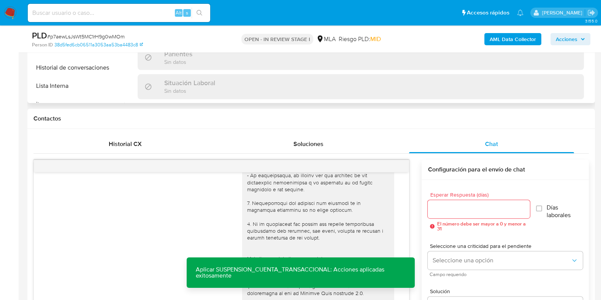
scroll to position [171, 0]
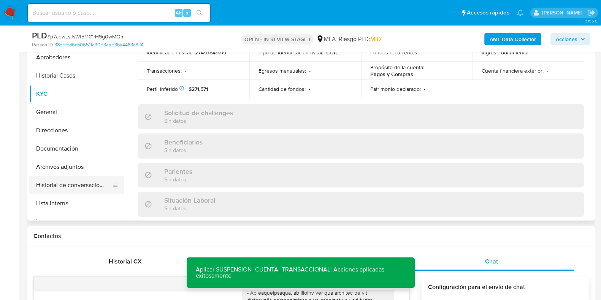
click at [43, 181] on button "Historial de conversaciones" at bounding box center [73, 185] width 89 height 18
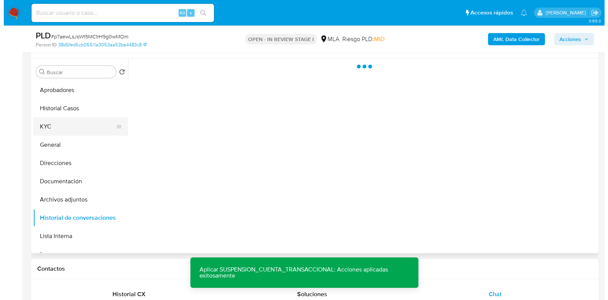
scroll to position [124, 0]
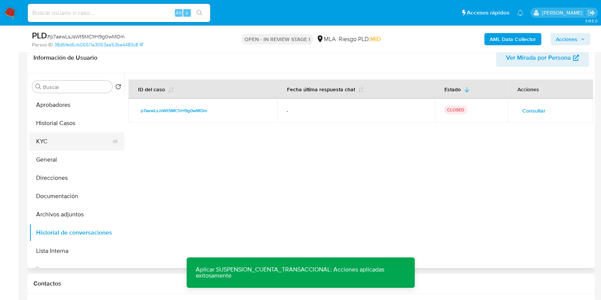
click at [51, 143] on button "KYC" at bounding box center [73, 141] width 89 height 18
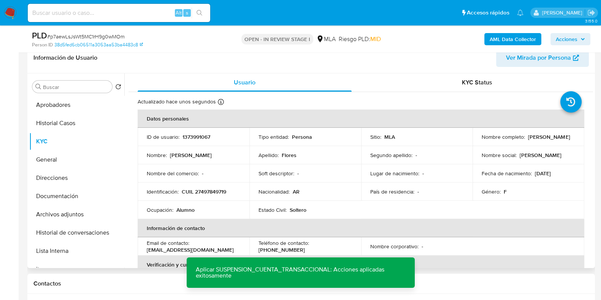
click at [195, 134] on p "1373991067" at bounding box center [197, 136] width 28 height 7
copy p "1373991067"
click at [92, 37] on span "# p7aewLsJsWt5MC1rH9g0wMOm" at bounding box center [86, 37] width 78 height 8
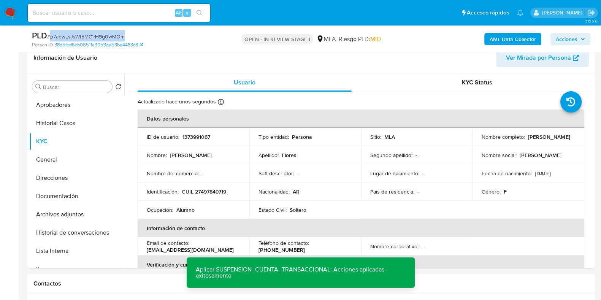
copy span "p7aewLsJsWt5MC1rH9g0wMOm"
click at [65, 233] on button "Historial de conversaciones" at bounding box center [73, 233] width 89 height 18
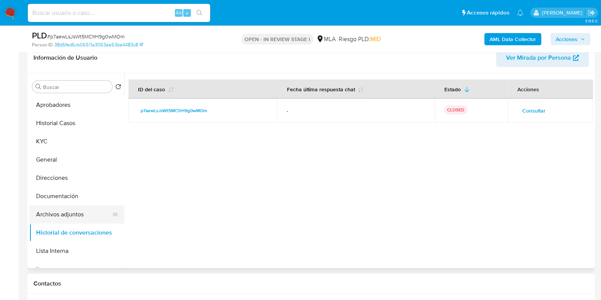
click at [55, 211] on button "Archivos adjuntos" at bounding box center [73, 214] width 89 height 18
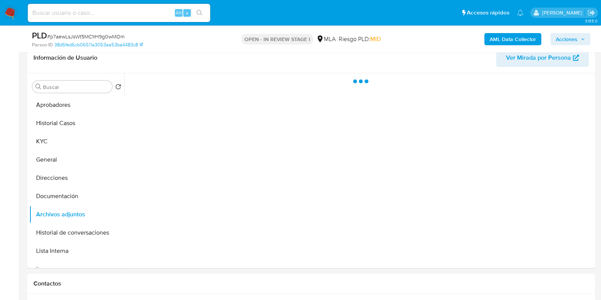
click at [499, 41] on b "AML Data Collector" at bounding box center [513, 39] width 46 height 12
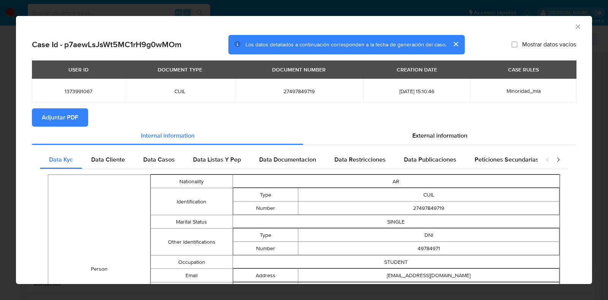
click at [45, 115] on span "Adjuntar PDF" at bounding box center [60, 117] width 37 height 17
click at [575, 27] on icon "Cerrar ventana" at bounding box center [579, 27] width 8 height 8
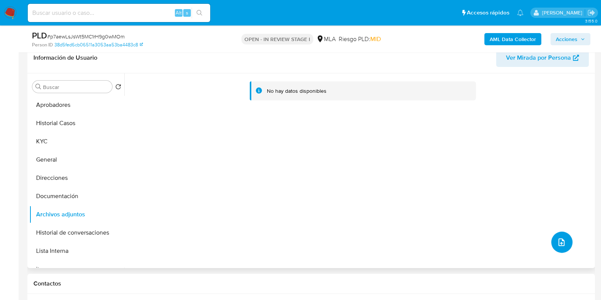
click at [555, 236] on button "upload-file" at bounding box center [561, 242] width 21 height 21
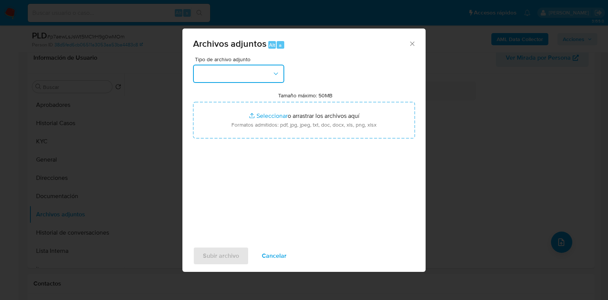
click at [237, 70] on button "button" at bounding box center [238, 74] width 91 height 18
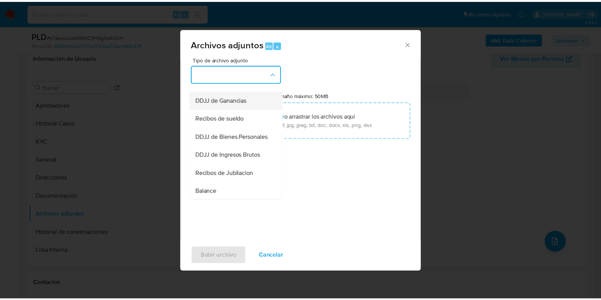
scroll to position [143, 0]
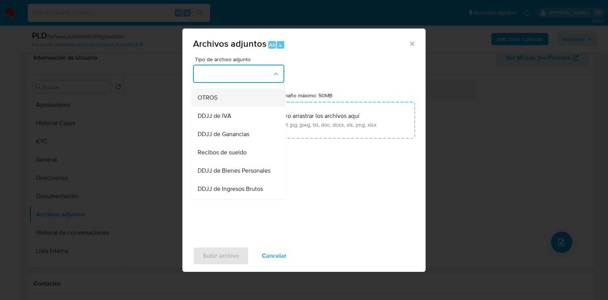
click at [206, 107] on div "OTROS" at bounding box center [237, 98] width 78 height 18
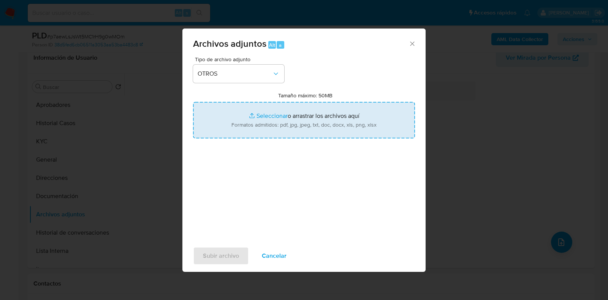
click at [272, 120] on input "Tamaño máximo: 50MB Seleccionar archivos" at bounding box center [304, 120] width 222 height 37
type input "C:\fakepath\Estrella Guadalupe Flores - NOSIS - AGOSTO 2025.pdf"
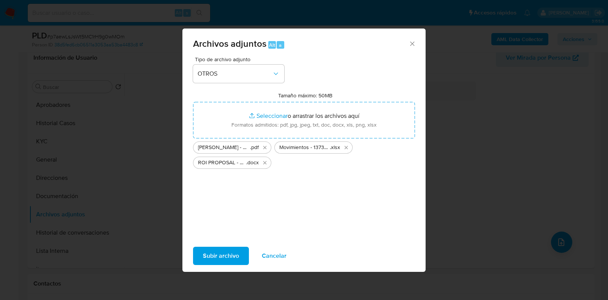
click at [234, 249] on span "Subir archivo" at bounding box center [221, 256] width 36 height 17
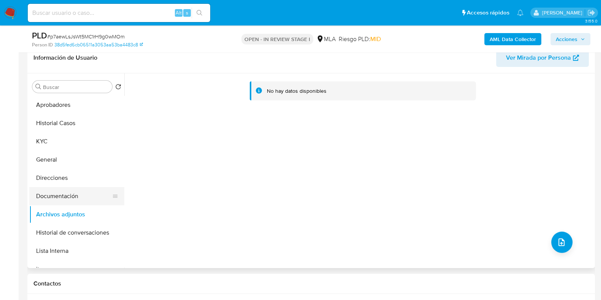
click at [65, 199] on button "Documentación" at bounding box center [73, 196] width 89 height 18
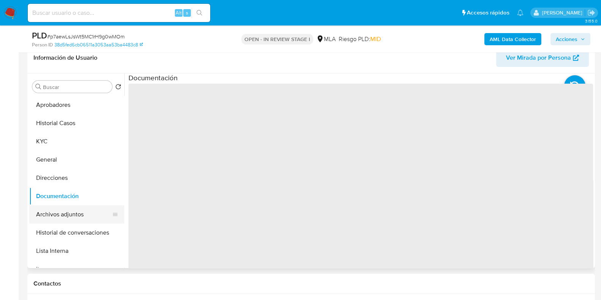
click at [68, 213] on button "Archivos adjuntos" at bounding box center [73, 214] width 89 height 18
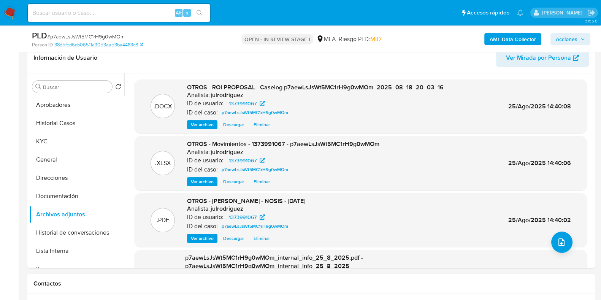
click at [568, 35] on span "Acciones" at bounding box center [567, 39] width 22 height 12
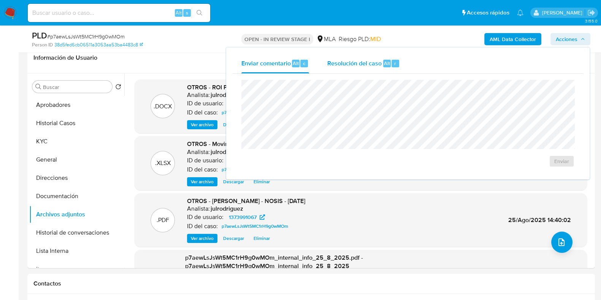
click at [371, 62] on span "Resolución del caso" at bounding box center [354, 63] width 54 height 9
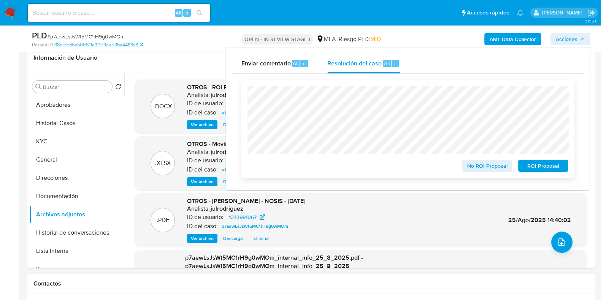
click at [541, 166] on span "ROI Proposal" at bounding box center [544, 165] width 40 height 11
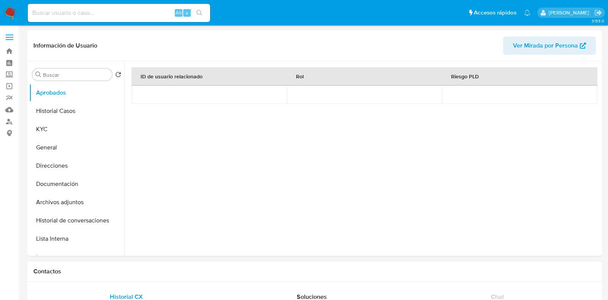
select select "10"
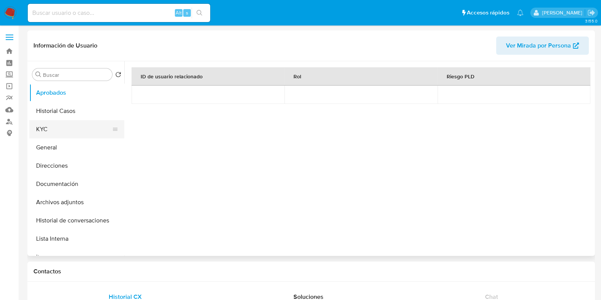
click at [49, 126] on button "KYC" at bounding box center [73, 129] width 89 height 18
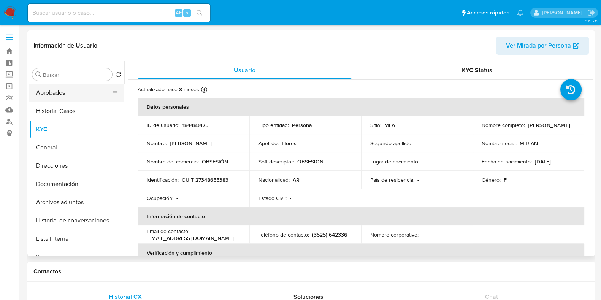
click at [63, 97] on button "Aprobados" at bounding box center [73, 93] width 89 height 18
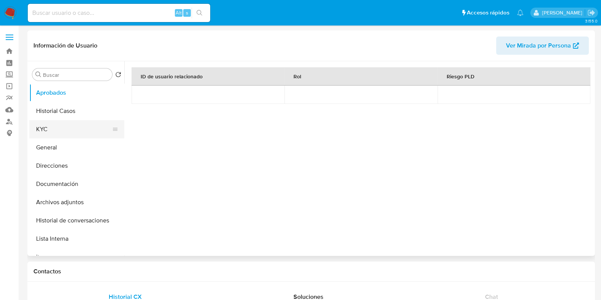
click at [48, 129] on button "KYC" at bounding box center [73, 129] width 89 height 18
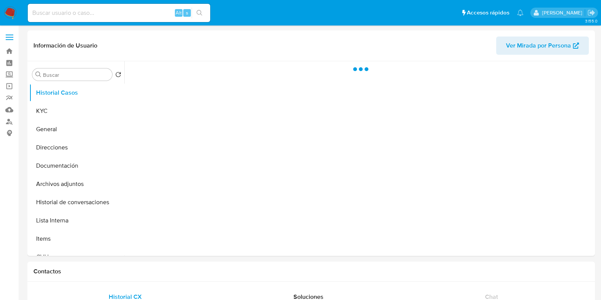
select select "10"
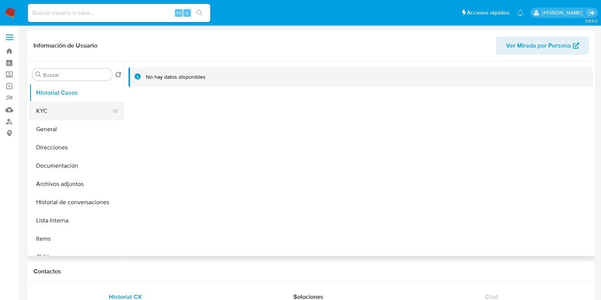
click at [64, 105] on button "KYC" at bounding box center [73, 111] width 89 height 18
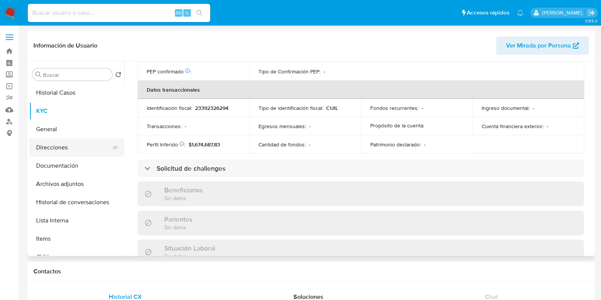
scroll to position [400, 0]
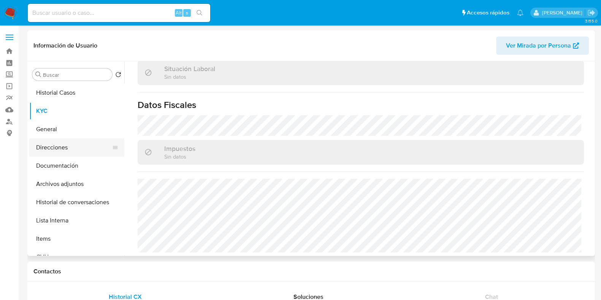
click at [67, 149] on button "Direcciones" at bounding box center [73, 147] width 89 height 18
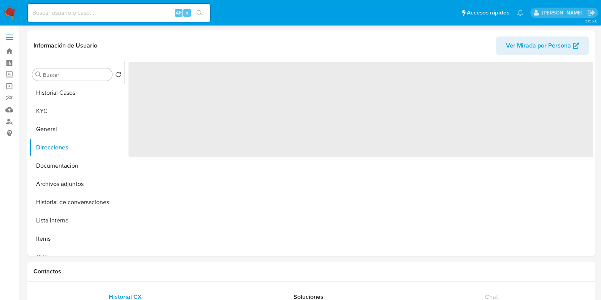
scroll to position [0, 0]
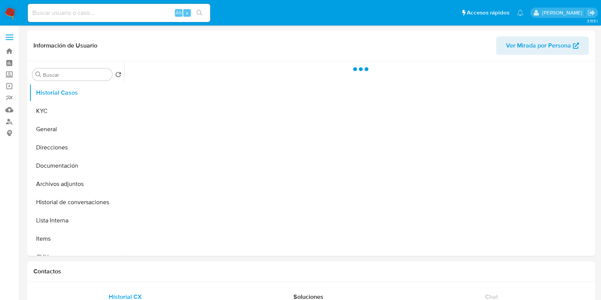
select select "10"
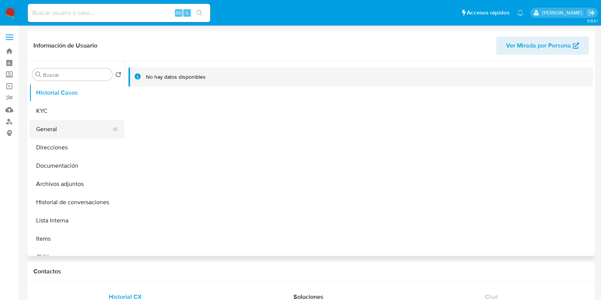
click at [46, 120] on button "General" at bounding box center [73, 129] width 89 height 18
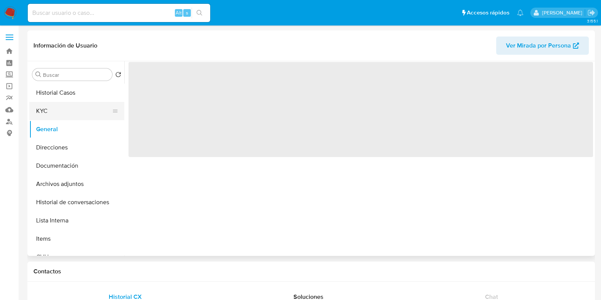
click at [67, 109] on button "KYC" at bounding box center [73, 111] width 89 height 18
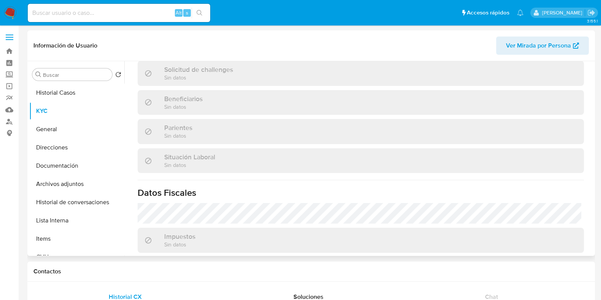
scroll to position [228, 0]
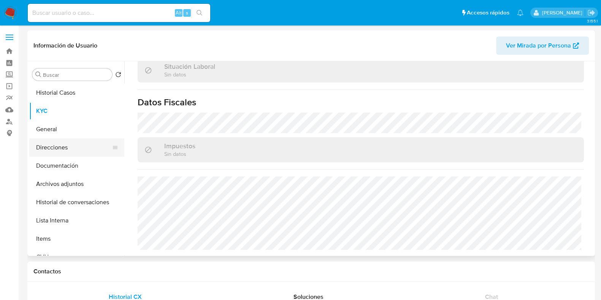
click at [75, 148] on button "Direcciones" at bounding box center [73, 147] width 89 height 18
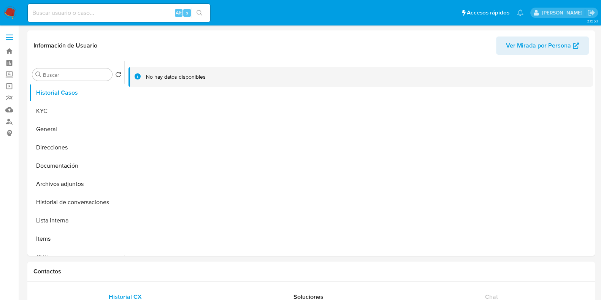
select select "10"
click at [44, 110] on button "KYC" at bounding box center [73, 111] width 89 height 18
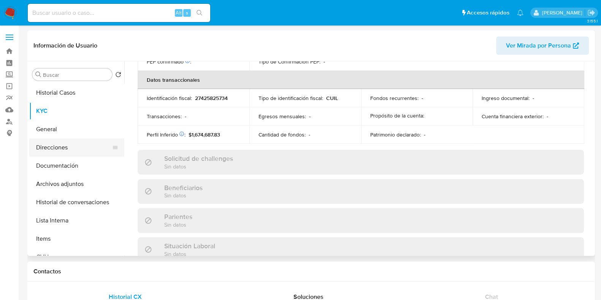
scroll to position [407, 0]
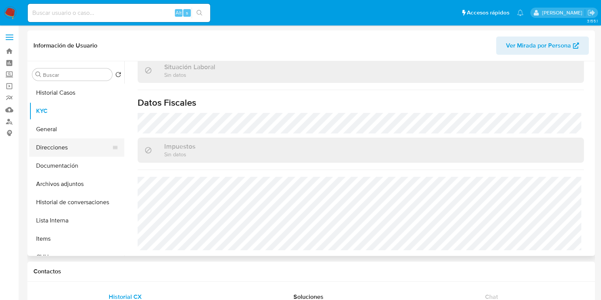
click at [62, 149] on button "Direcciones" at bounding box center [73, 147] width 89 height 18
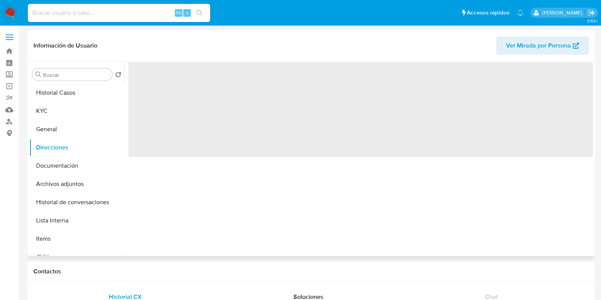
scroll to position [0, 0]
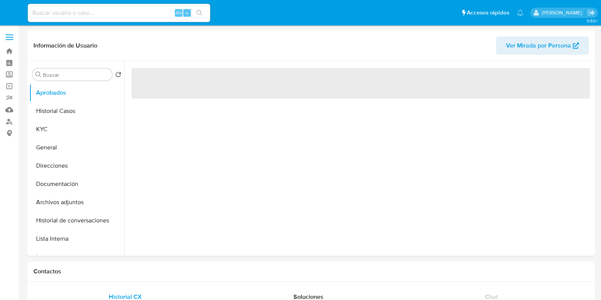
select select "10"
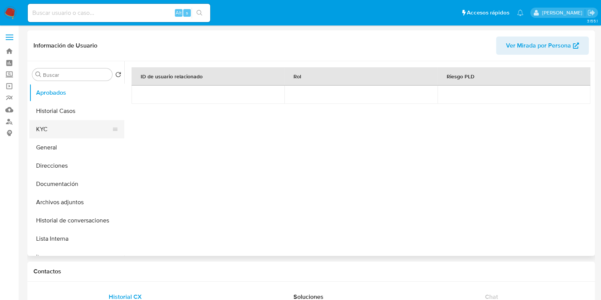
click at [48, 121] on button "KYC" at bounding box center [73, 129] width 89 height 18
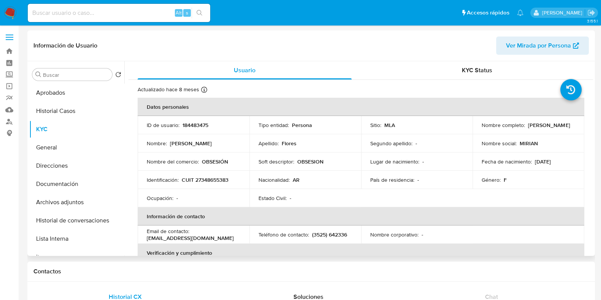
drag, startPoint x: 480, startPoint y: 129, endPoint x: 532, endPoint y: 127, distance: 52.5
click at [532, 127] on div "Nombre completo : [PERSON_NAME]" at bounding box center [529, 125] width 94 height 7
copy p "[PERSON_NAME]"
click at [208, 179] on p "CUIT 27348655383" at bounding box center [205, 179] width 47 height 7
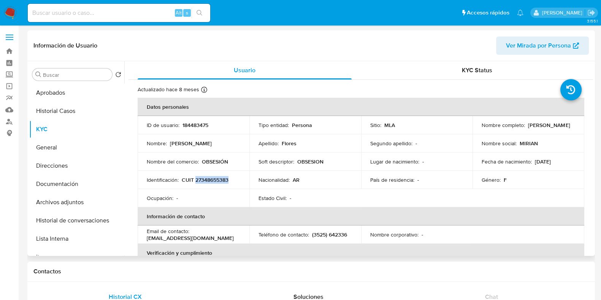
click at [208, 179] on p "CUIT 27348655383" at bounding box center [205, 179] width 47 height 7
copy p "27348655383"
drag, startPoint x: 46, startPoint y: 97, endPoint x: 209, endPoint y: 166, distance: 177.2
click at [46, 97] on button "Aprobados" at bounding box center [76, 93] width 95 height 18
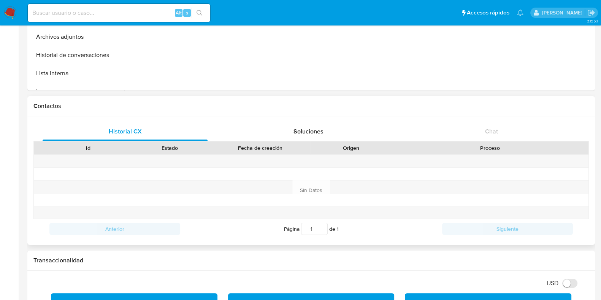
scroll to position [285, 0]
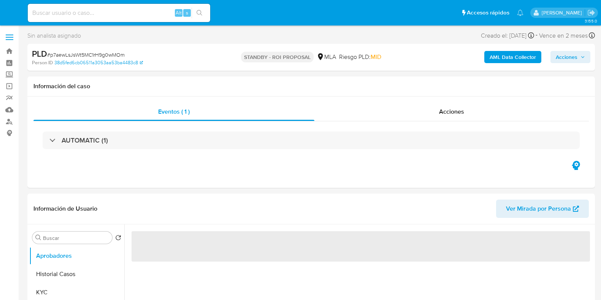
select select "10"
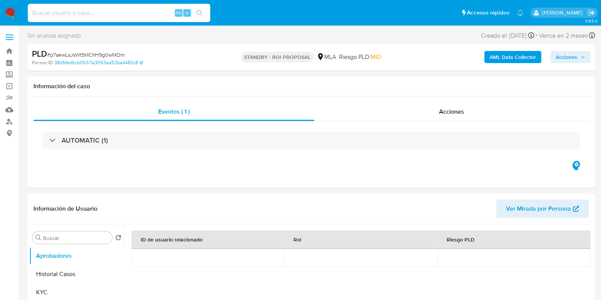
click at [145, 14] on input at bounding box center [119, 13] width 183 height 10
paste input "cqlrquHxUDKvdJRvZJfpUe0q"
type input "cqlrquHxUDKvdJRvZJfpUe0q"
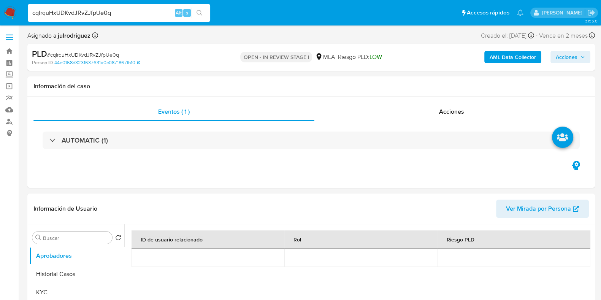
select select "10"
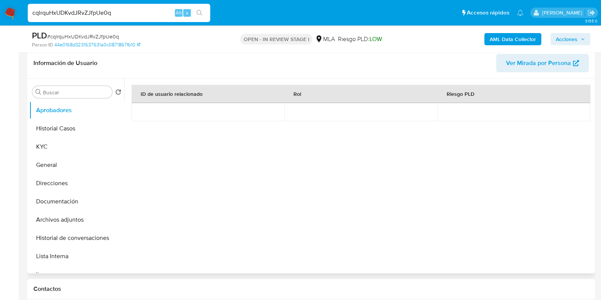
scroll to position [143, 0]
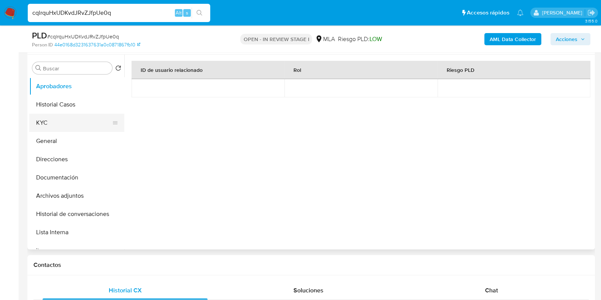
click at [67, 120] on button "KYC" at bounding box center [73, 123] width 89 height 18
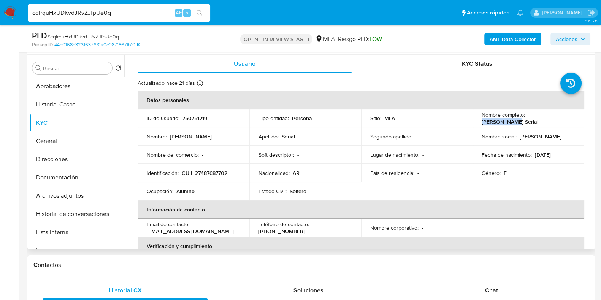
drag, startPoint x: 526, startPoint y: 117, endPoint x: 556, endPoint y: 119, distance: 30.1
click at [556, 119] on div "Nombre completo : Rocio Serial" at bounding box center [529, 118] width 94 height 14
copy p "Rocio Serial"
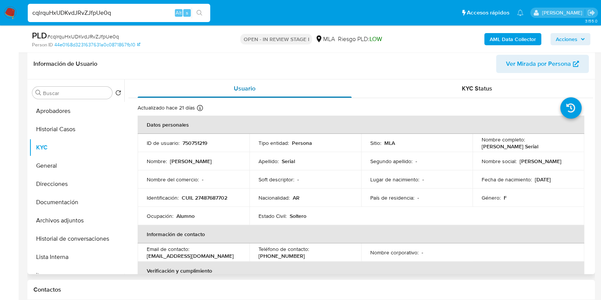
scroll to position [61, 0]
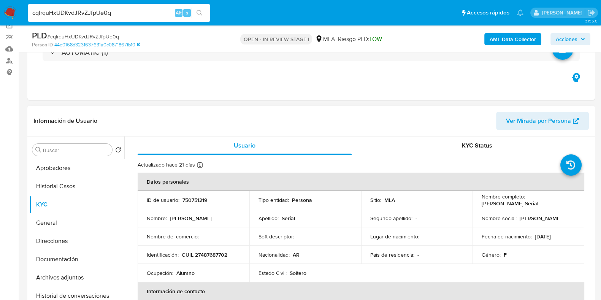
click at [200, 200] on p "750751219" at bounding box center [195, 200] width 25 height 7
copy p "750751219"
click at [93, 35] on span "# cqlrquHxUDKvdJRvZJfpUe0q" at bounding box center [83, 37] width 72 height 8
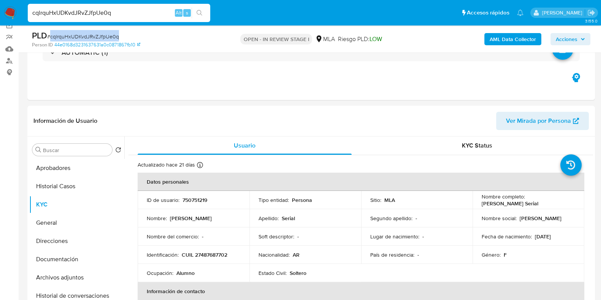
copy span "cqlrquHxUDKvdJRvZJfpUe0q"
click at [211, 252] on p "CUIL 27487687702" at bounding box center [205, 254] width 46 height 7
copy p "27487687702"
click at [192, 201] on p "750751219" at bounding box center [195, 200] width 25 height 7
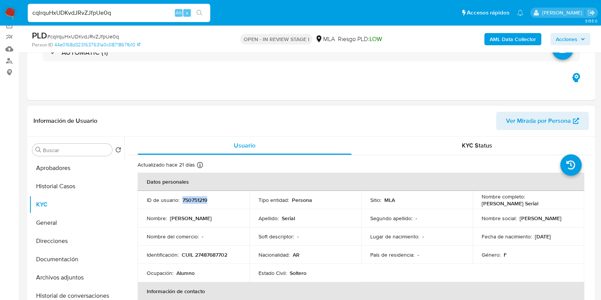
click at [192, 201] on p "750751219" at bounding box center [195, 200] width 25 height 7
copy p "750751219"
drag, startPoint x: 525, startPoint y: 200, endPoint x: 559, endPoint y: 202, distance: 33.1
click at [559, 202] on div "Nombre completo : Rocio Serial" at bounding box center [529, 200] width 94 height 14
copy p "[PERSON_NAME] Serial"
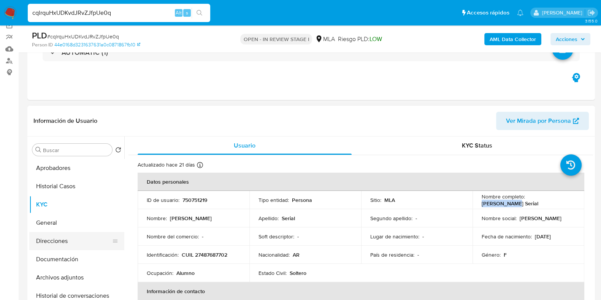
click at [67, 245] on button "Direcciones" at bounding box center [73, 241] width 89 height 18
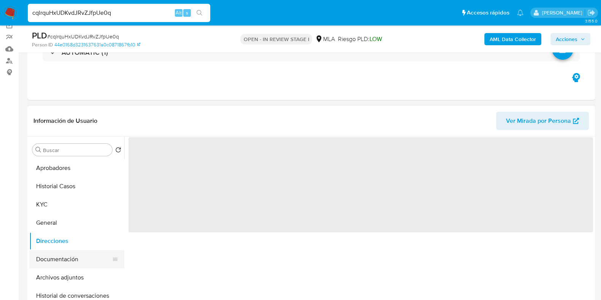
click at [65, 262] on button "Documentación" at bounding box center [73, 259] width 89 height 18
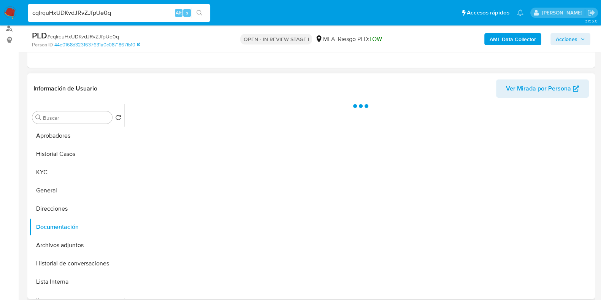
scroll to position [108, 0]
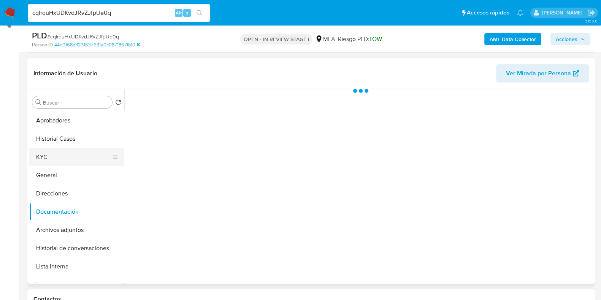
click at [54, 157] on button "KYC" at bounding box center [73, 157] width 89 height 18
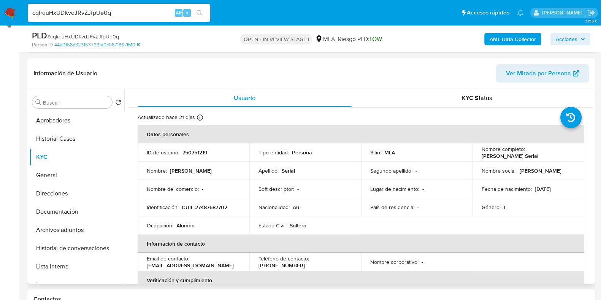
drag, startPoint x: 424, startPoint y: 219, endPoint x: 416, endPoint y: 222, distance: 7.9
click at [424, 219] on table "Datos personales ID de usuario : 750751219 Tipo entidad : Persona Sitio : MLA N…" at bounding box center [361, 262] width 447 height 274
click at [59, 126] on button "Aprobadores" at bounding box center [73, 120] width 89 height 18
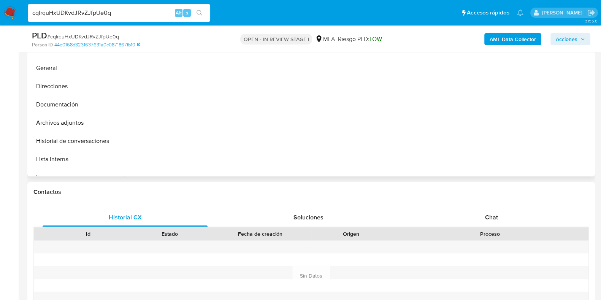
scroll to position [156, 0]
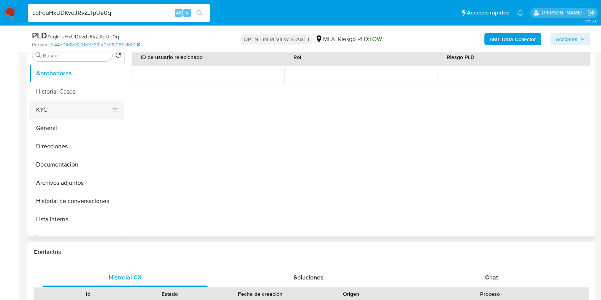
click at [48, 108] on button "KYC" at bounding box center [73, 110] width 89 height 18
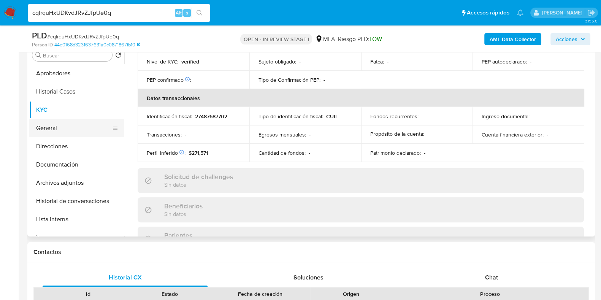
scroll to position [370, 0]
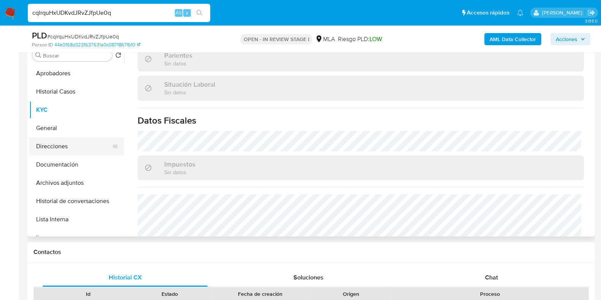
click at [70, 145] on button "Direcciones" at bounding box center [73, 146] width 89 height 18
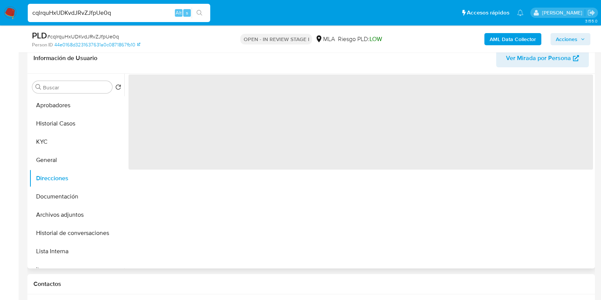
scroll to position [108, 0]
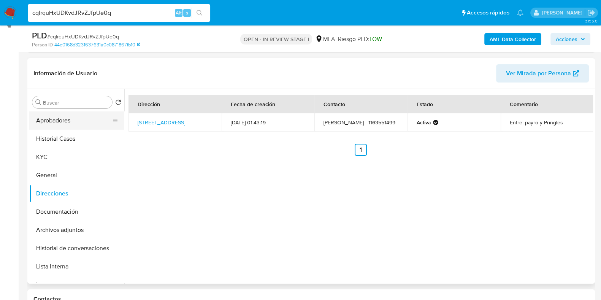
click at [67, 117] on button "Aprobadores" at bounding box center [73, 120] width 89 height 18
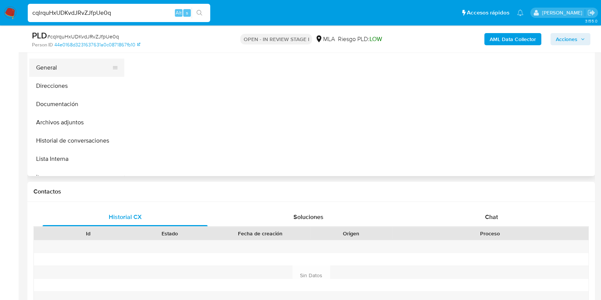
scroll to position [156, 0]
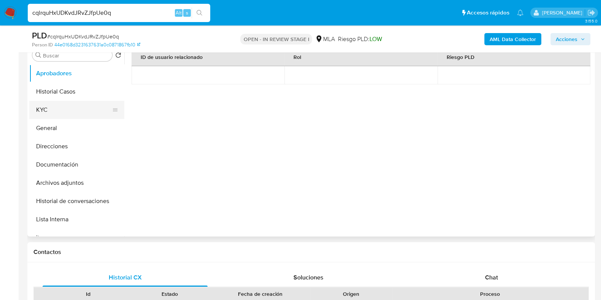
click at [54, 105] on button "KYC" at bounding box center [73, 110] width 89 height 18
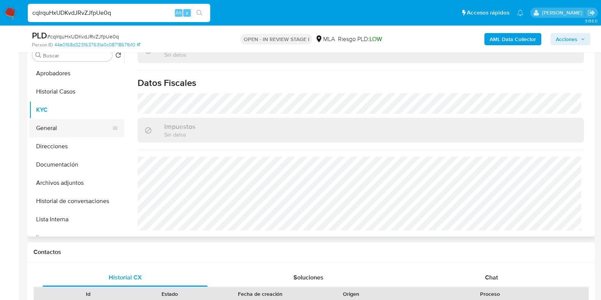
scroll to position [407, 0]
click at [61, 143] on button "Direcciones" at bounding box center [73, 146] width 89 height 18
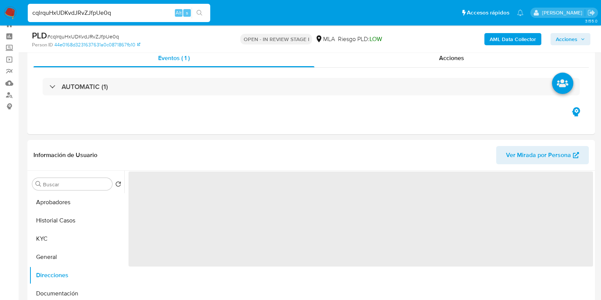
scroll to position [13, 0]
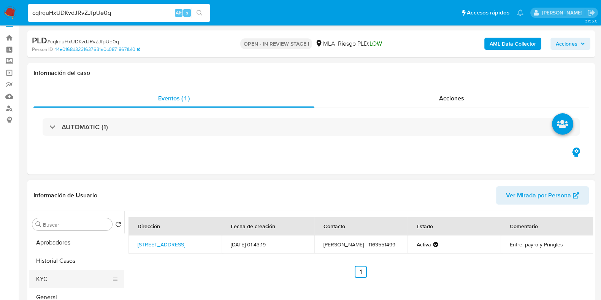
click at [58, 273] on button "KYC" at bounding box center [73, 279] width 89 height 18
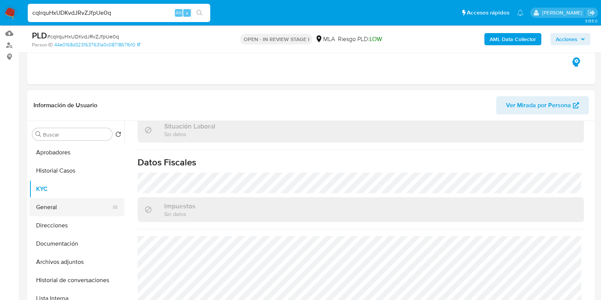
scroll to position [108, 0]
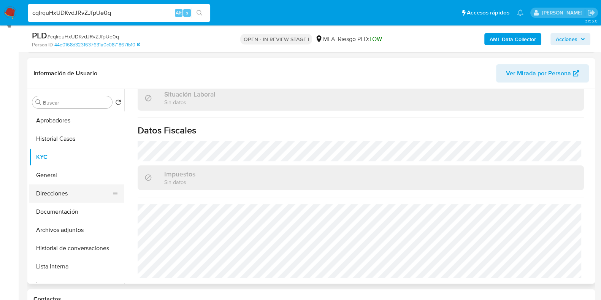
click at [61, 192] on button "Direcciones" at bounding box center [73, 193] width 89 height 18
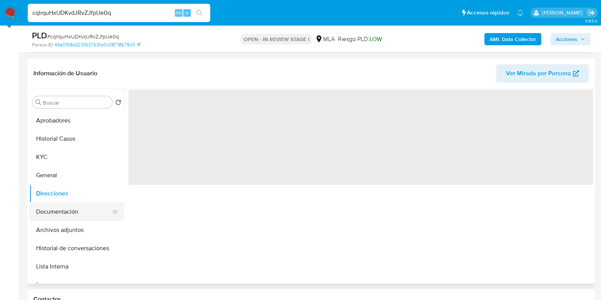
scroll to position [0, 0]
click at [62, 211] on button "Documentación" at bounding box center [73, 212] width 89 height 18
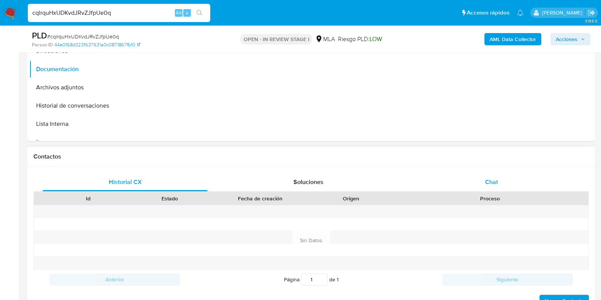
click at [487, 179] on span "Chat" at bounding box center [491, 182] width 13 height 9
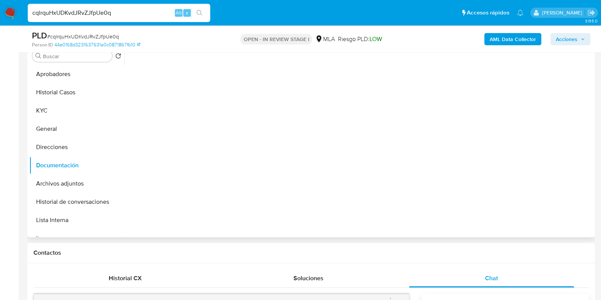
scroll to position [108, 0]
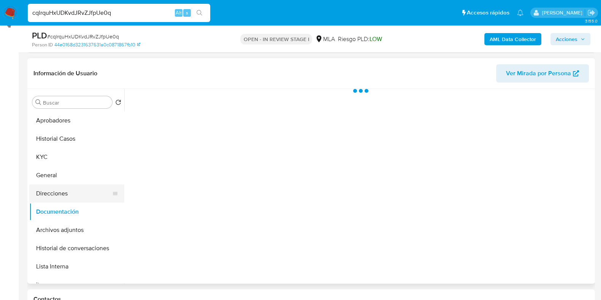
click at [65, 192] on button "Direcciones" at bounding box center [73, 193] width 89 height 18
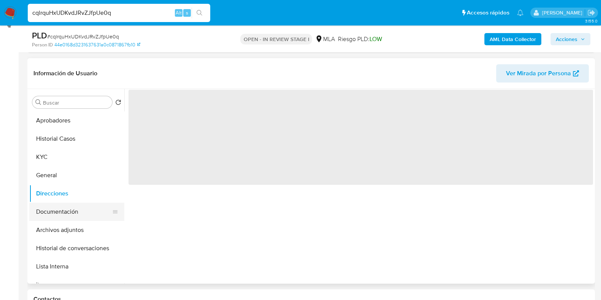
click at [67, 205] on button "Documentación" at bounding box center [73, 212] width 89 height 18
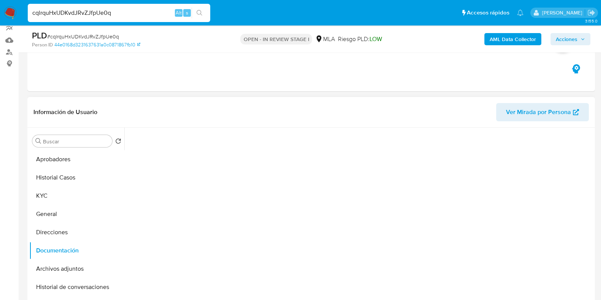
scroll to position [61, 0]
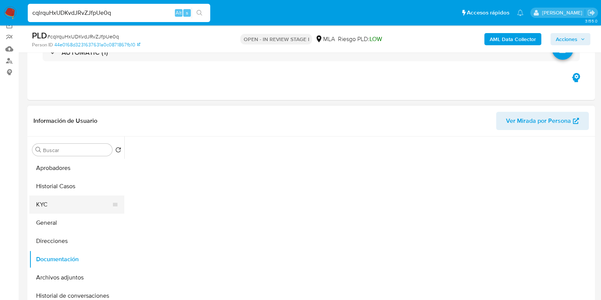
click at [59, 202] on button "KYC" at bounding box center [73, 204] width 89 height 18
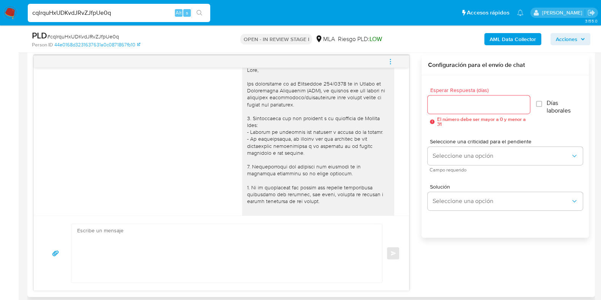
scroll to position [0, 0]
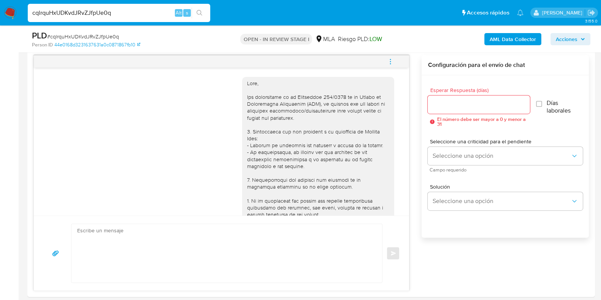
click at [389, 61] on icon "menu-action" at bounding box center [390, 61] width 7 height 7
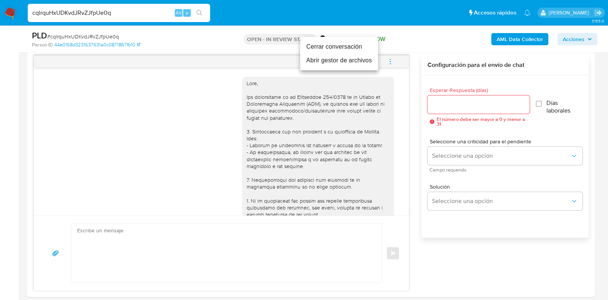
click at [322, 49] on li "Cerrar conversación" at bounding box center [339, 47] width 78 height 14
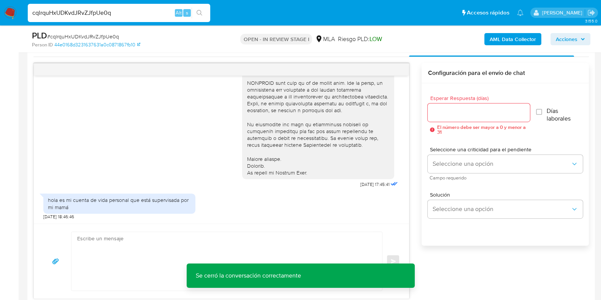
scroll to position [489, 0]
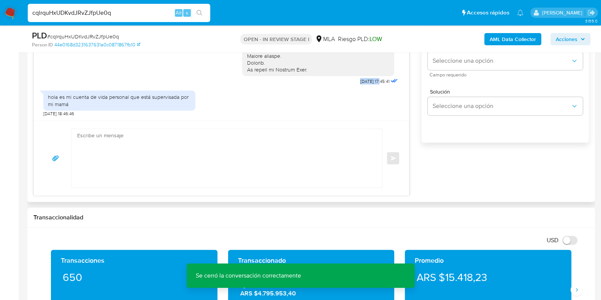
drag, startPoint x: 338, startPoint y: 84, endPoint x: 364, endPoint y: 85, distance: 25.9
click at [360, 86] on div "18/08/2025 17:45:41" at bounding box center [380, 81] width 40 height 11
drag, startPoint x: 343, startPoint y: 81, endPoint x: 366, endPoint y: 81, distance: 22.8
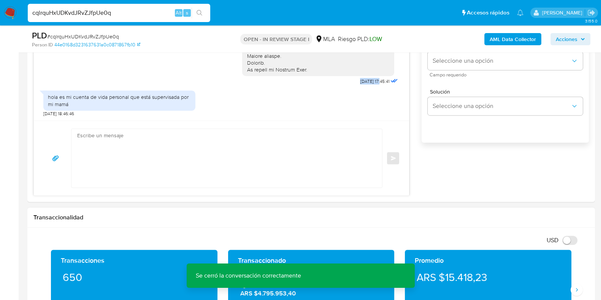
copy span "[DATE]"
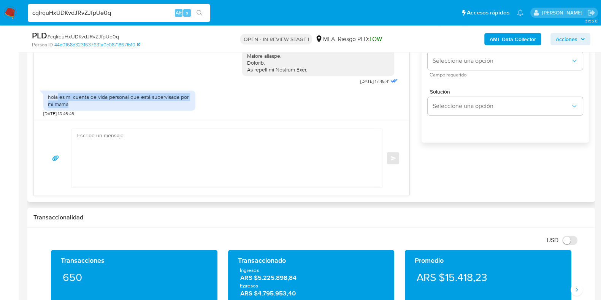
drag, startPoint x: 74, startPoint y: 102, endPoint x: 58, endPoint y: 94, distance: 18.0
click at [58, 94] on div "hola es mi cuenta de vida personal que está supervisada por mi mamá" at bounding box center [119, 101] width 143 height 14
copy div "es mi cuenta de vida personal que está supervisada por mi mamá"
drag, startPoint x: 0, startPoint y: 211, endPoint x: 38, endPoint y: 199, distance: 40.1
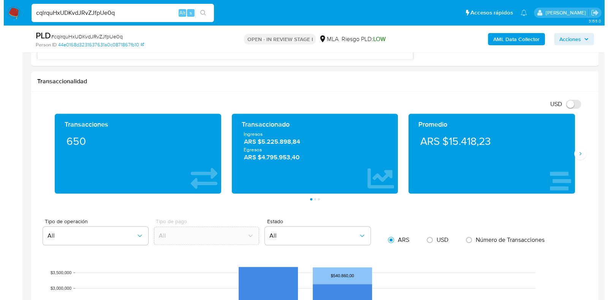
scroll to position [1360, 0]
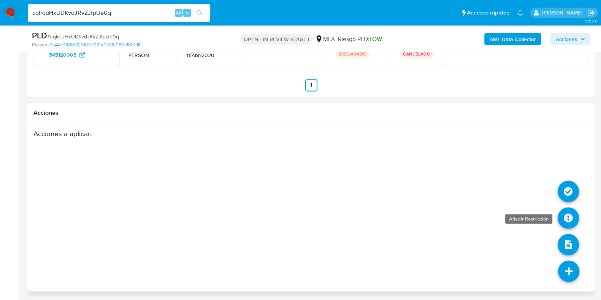
click at [572, 208] on icon at bounding box center [568, 217] width 21 height 21
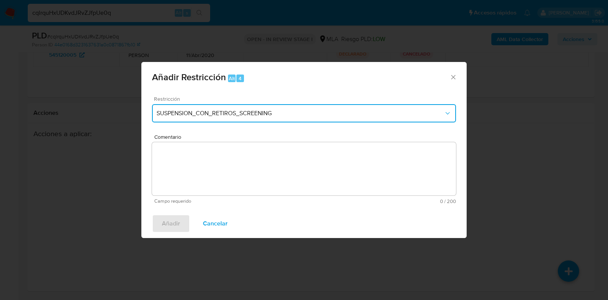
click at [251, 117] on span "SUSPENSION_CON_RETIROS_SCREENING" at bounding box center [300, 114] width 287 height 8
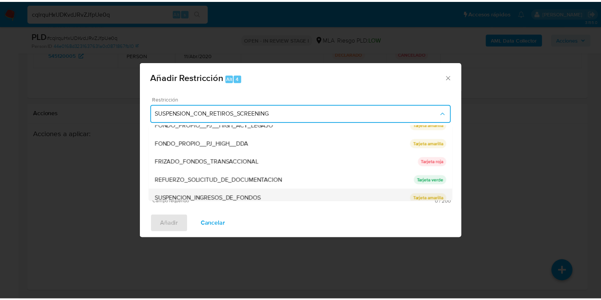
scroll to position [161, 0]
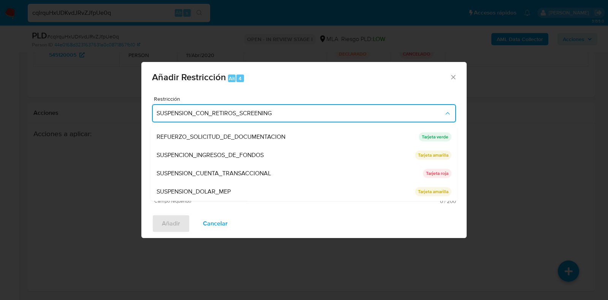
click at [233, 172] on span "SUSPENSION_CUENTA_TRANSACCIONAL" at bounding box center [214, 174] width 114 height 8
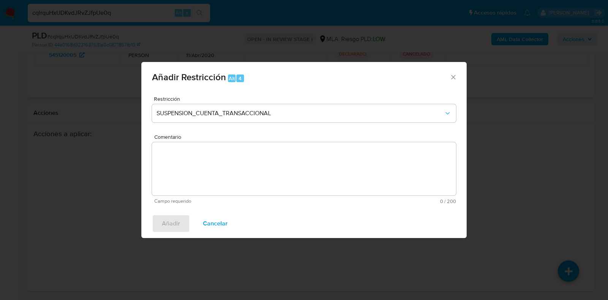
click at [278, 167] on textarea "Comentario" at bounding box center [304, 168] width 304 height 53
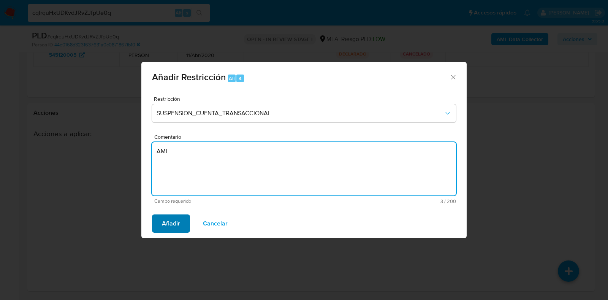
type textarea "AML"
click at [170, 222] on span "Añadir" at bounding box center [171, 223] width 18 height 17
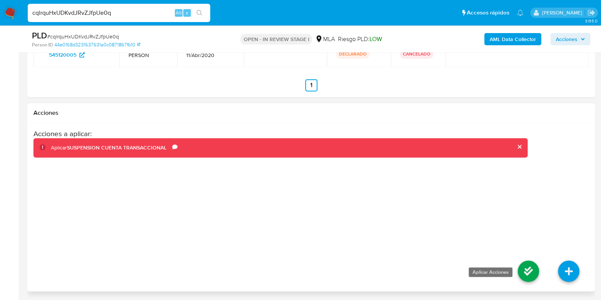
click at [524, 263] on icon at bounding box center [528, 270] width 21 height 21
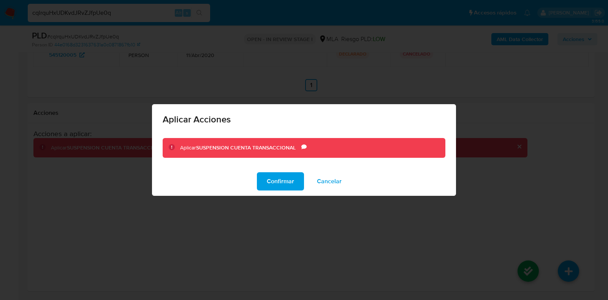
click at [269, 183] on span "Confirmar" at bounding box center [280, 181] width 27 height 17
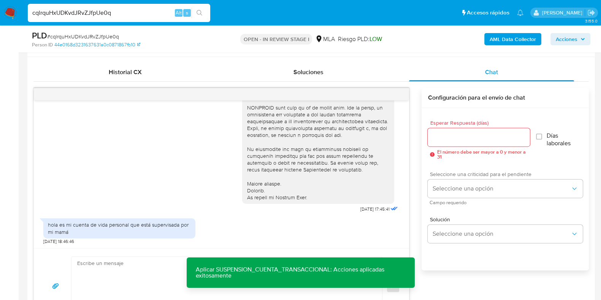
scroll to position [362, 0]
click at [452, 132] on input "Esperar Respuesta (días)" at bounding box center [479, 137] width 102 height 10
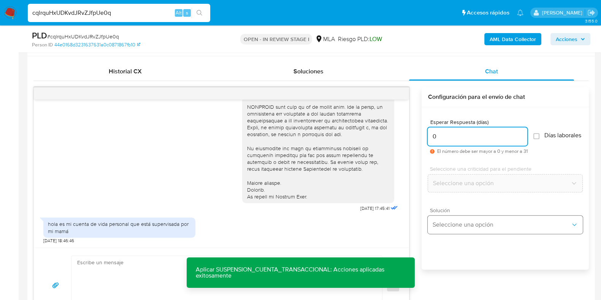
type input "0"
click at [462, 228] on span "Seleccione una opción" at bounding box center [501, 225] width 138 height 8
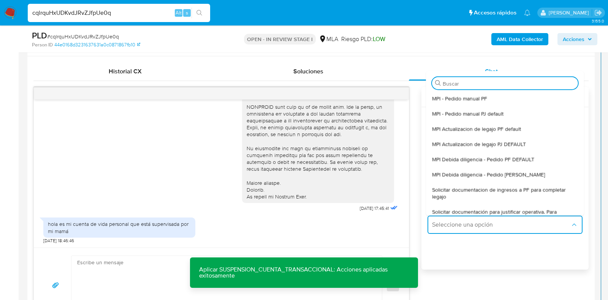
drag, startPoint x: 481, startPoint y: 103, endPoint x: 487, endPoint y: 121, distance: 17.9
click at [481, 102] on span "MPI - Pedido manual PF" at bounding box center [459, 98] width 55 height 7
type textarea "Hola, para que sigas generando rendimientos y que tu cuenta no quede deshabilit…"
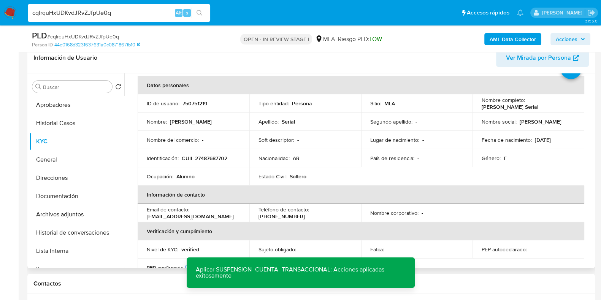
scroll to position [47, 0]
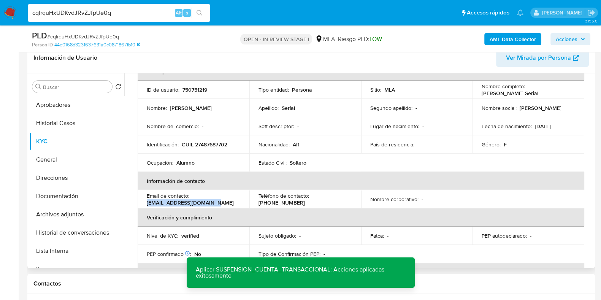
drag, startPoint x: 215, startPoint y: 201, endPoint x: 143, endPoint y: 202, distance: 72.2
click at [143, 202] on td "Email de contacto : rocioserial917@gmail.com" at bounding box center [194, 199] width 112 height 18
copy p "rocioserial917@gmail.com"
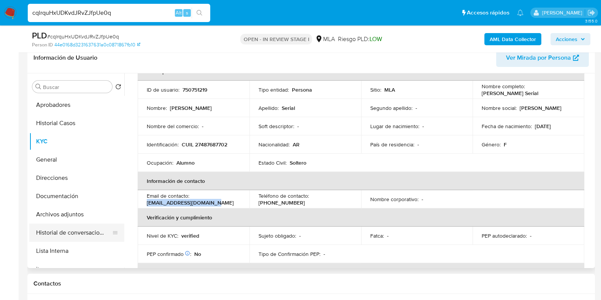
click at [79, 225] on button "Historial de conversaciones" at bounding box center [73, 233] width 89 height 18
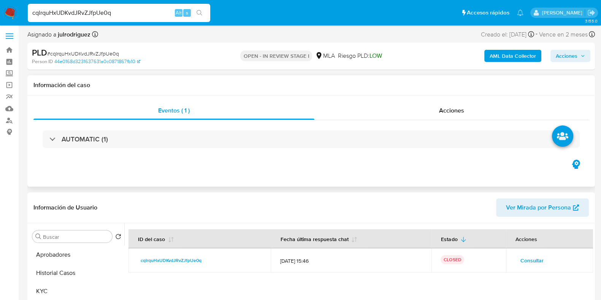
scroll to position [0, 0]
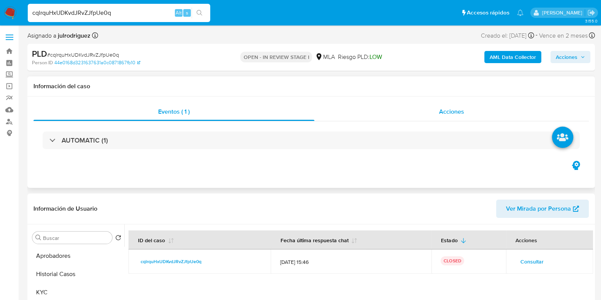
click at [456, 111] on span "Acciones" at bounding box center [451, 111] width 25 height 9
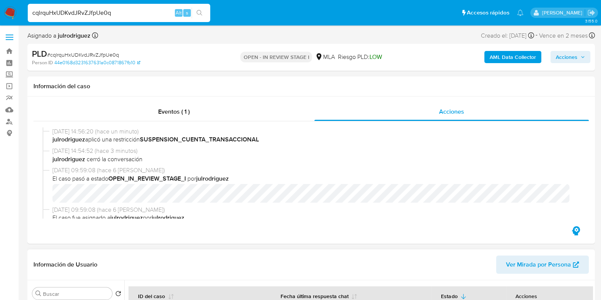
scroll to position [143, 0]
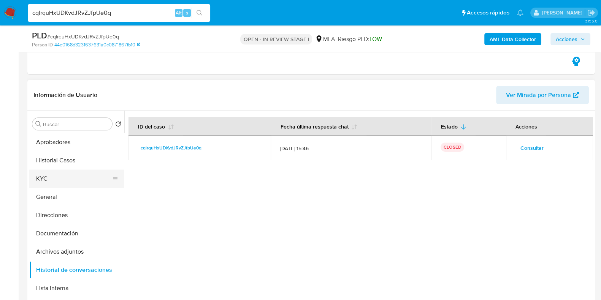
click at [61, 178] on button "KYC" at bounding box center [73, 179] width 89 height 18
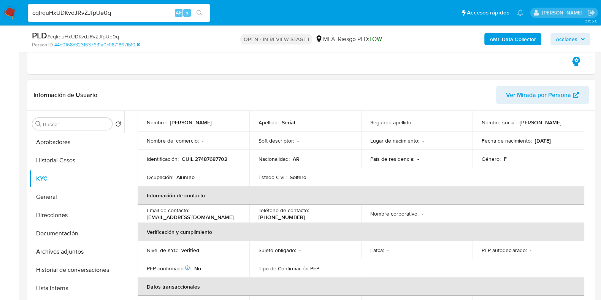
scroll to position [38, 0]
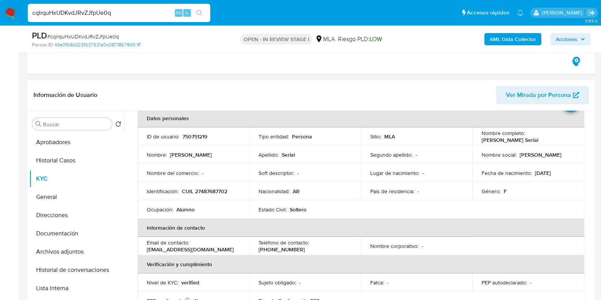
click at [200, 138] on p "750751219" at bounding box center [195, 136] width 25 height 7
copy p "750751219"
click at [96, 35] on span "# cqlrquHxUDKvdJRvZJfpUe0q" at bounding box center [83, 37] width 72 height 8
click at [95, 35] on span "# cqlrquHxUDKvdJRvZJfpUe0q" at bounding box center [83, 37] width 72 height 8
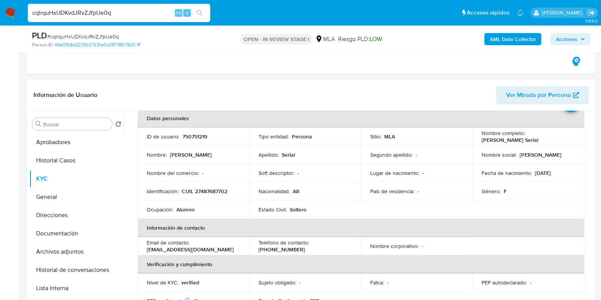
click at [514, 43] on b "AML Data Collector" at bounding box center [513, 39] width 46 height 12
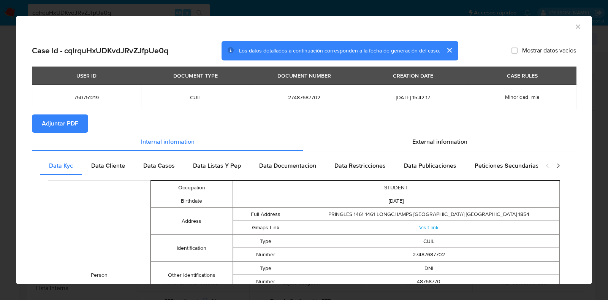
click at [86, 119] on button "Adjuntar PDF" at bounding box center [60, 123] width 56 height 18
click at [575, 28] on icon "Cerrar ventana" at bounding box center [579, 27] width 8 height 8
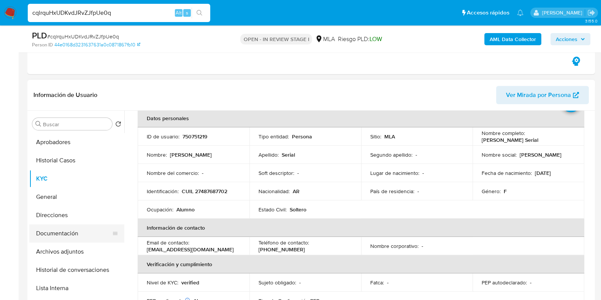
click at [59, 238] on button "Documentación" at bounding box center [73, 233] width 89 height 18
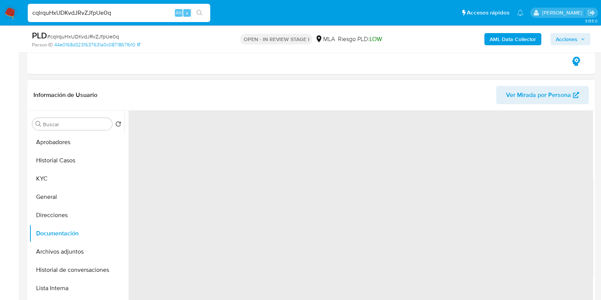
scroll to position [0, 0]
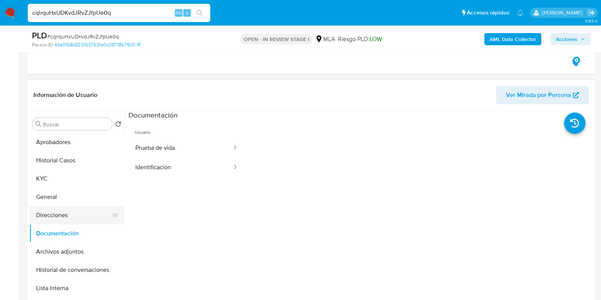
click at [63, 217] on button "Direcciones" at bounding box center [73, 215] width 89 height 18
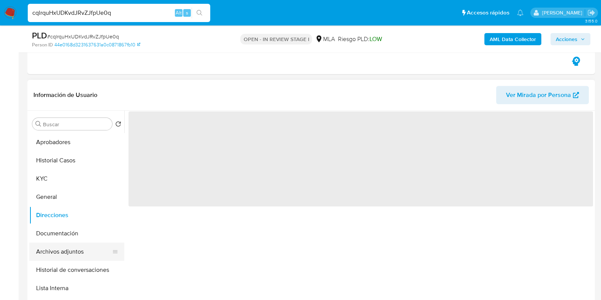
click at [37, 252] on button "Archivos adjuntos" at bounding box center [73, 252] width 89 height 18
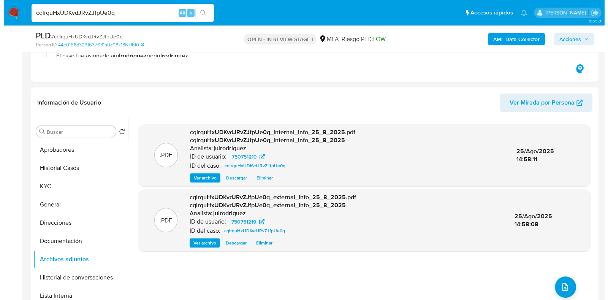
scroll to position [190, 0]
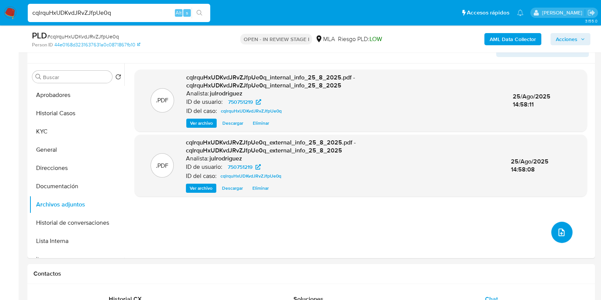
click at [559, 229] on icon "upload-file" at bounding box center [562, 233] width 6 height 8
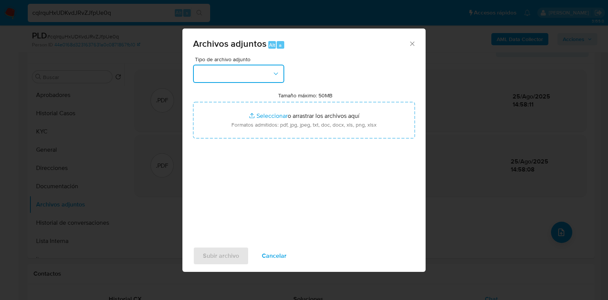
click at [260, 81] on button "button" at bounding box center [238, 74] width 91 height 18
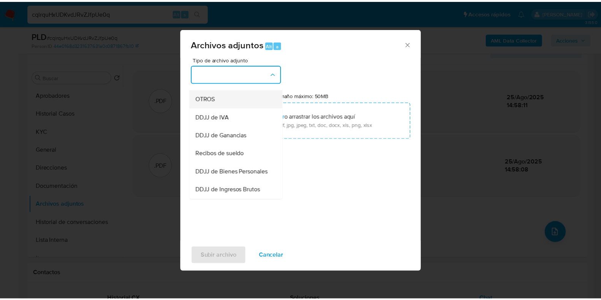
scroll to position [95, 0]
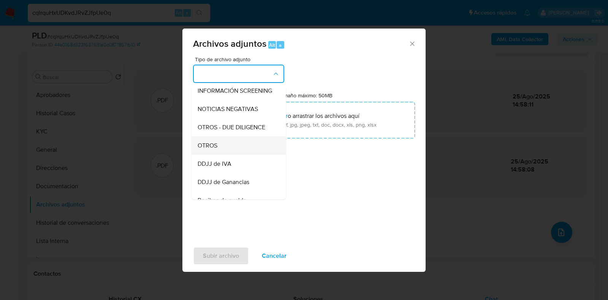
click at [213, 149] on span "OTROS" at bounding box center [208, 146] width 20 height 8
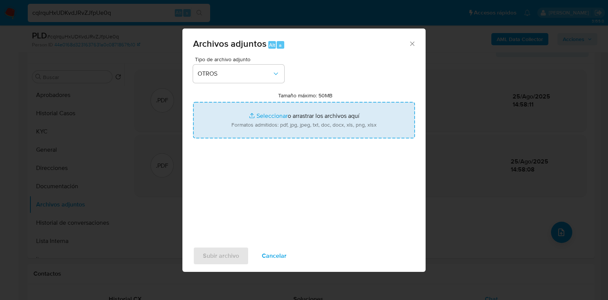
click at [292, 129] on input "Tamaño máximo: 50MB Seleccionar archivos" at bounding box center [304, 120] width 222 height 37
type input "C:\fakepath\Movimientos - 750751219 - cqlrquHxUDKvdJRvZJfpUe0q.xlsx"
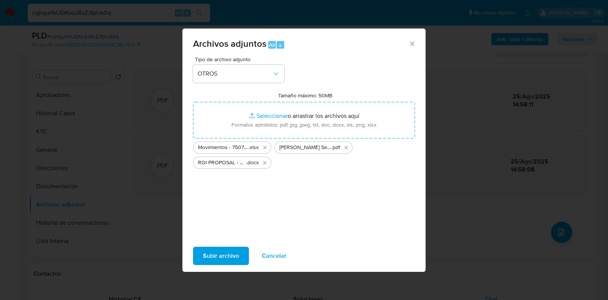
click at [229, 255] on span "Subir archivo" at bounding box center [221, 256] width 36 height 17
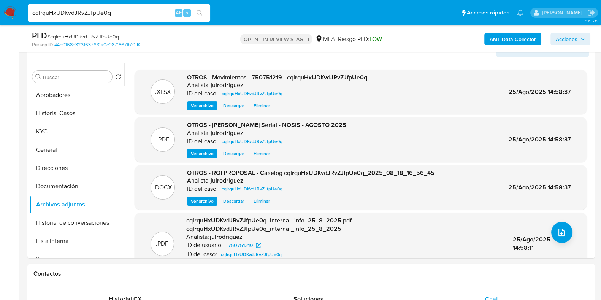
click at [568, 39] on span "Acciones" at bounding box center [567, 39] width 22 height 12
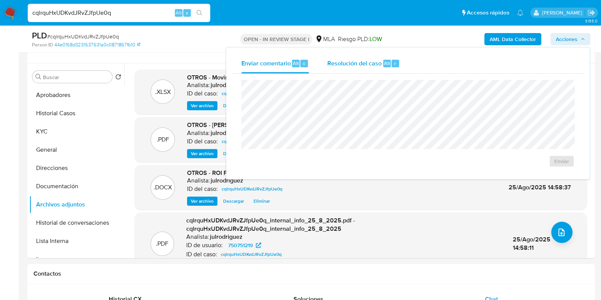
click at [356, 63] on span "Resolución del caso" at bounding box center [354, 63] width 54 height 9
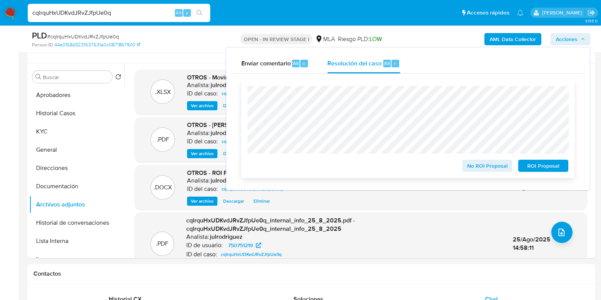
click at [534, 166] on span "ROI Proposal" at bounding box center [544, 165] width 40 height 11
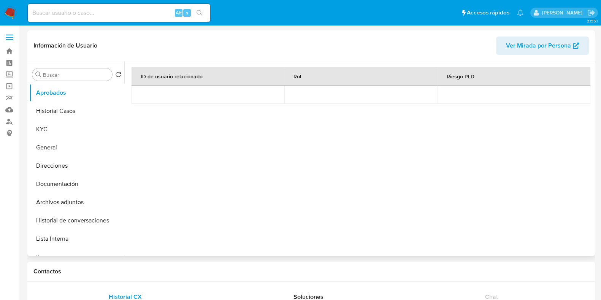
select select "10"
click at [55, 129] on button "KYC" at bounding box center [73, 129] width 89 height 18
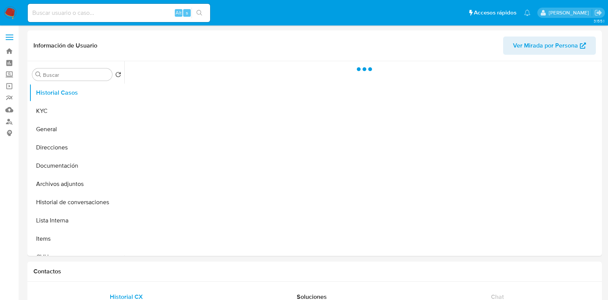
select select "10"
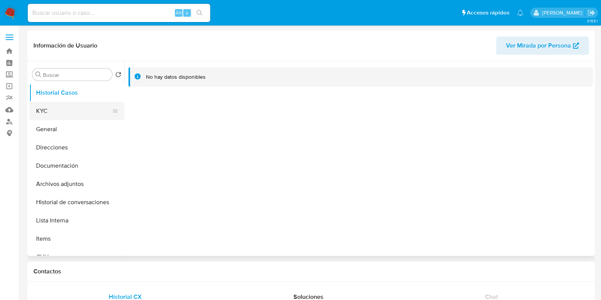
click at [59, 106] on button "KYC" at bounding box center [73, 111] width 89 height 18
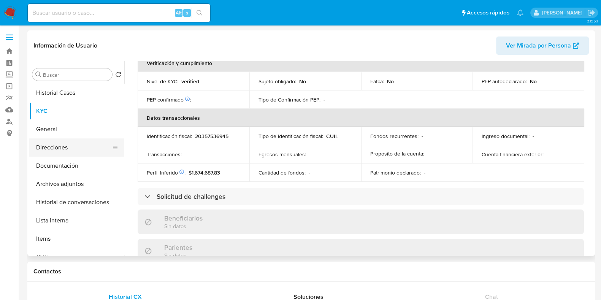
scroll to position [370, 0]
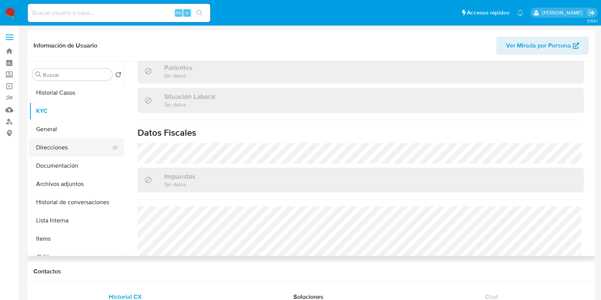
click at [64, 152] on button "Direcciones" at bounding box center [73, 147] width 89 height 18
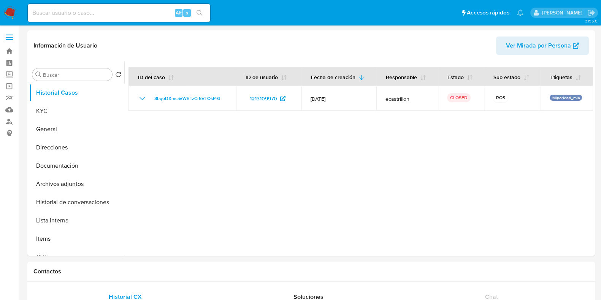
select select "10"
click at [48, 113] on button "KYC" at bounding box center [73, 111] width 89 height 18
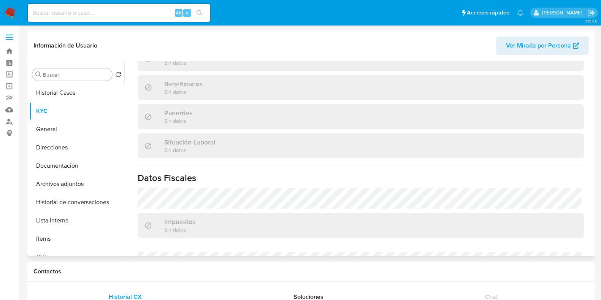
scroll to position [228, 0]
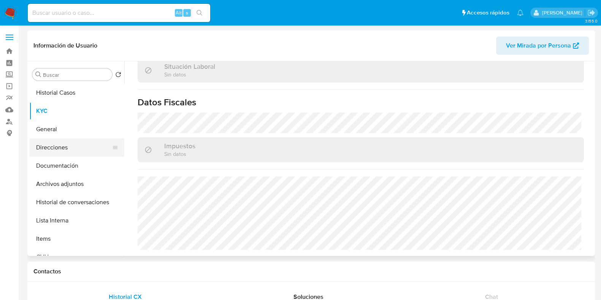
click at [64, 145] on button "Direcciones" at bounding box center [73, 147] width 89 height 18
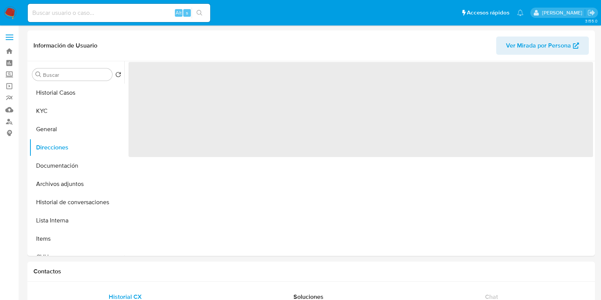
scroll to position [0, 0]
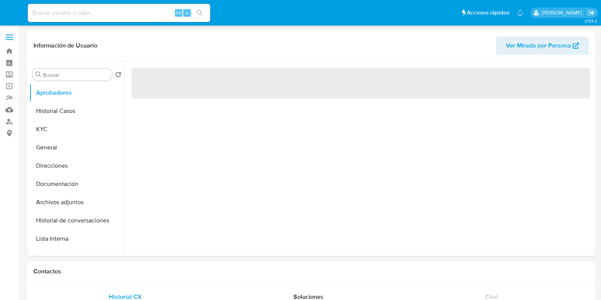
select select "10"
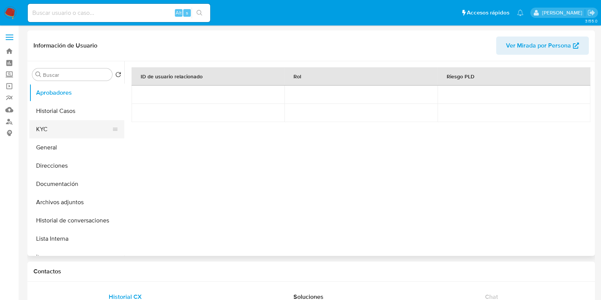
click at [49, 127] on button "KYC" at bounding box center [73, 129] width 89 height 18
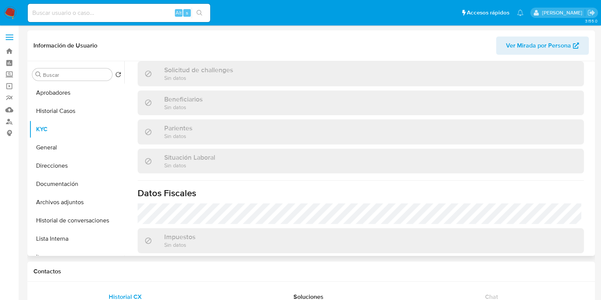
scroll to position [228, 0]
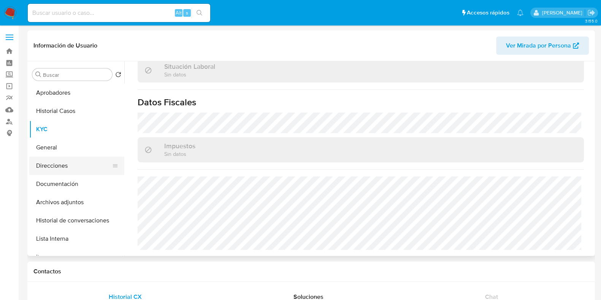
click at [55, 174] on button "Direcciones" at bounding box center [73, 166] width 89 height 18
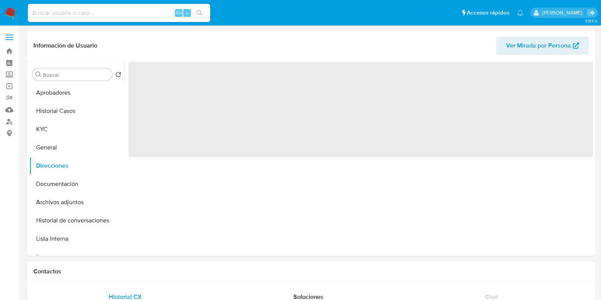
scroll to position [0, 0]
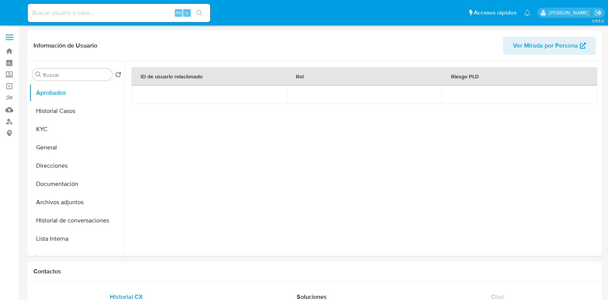
select select "10"
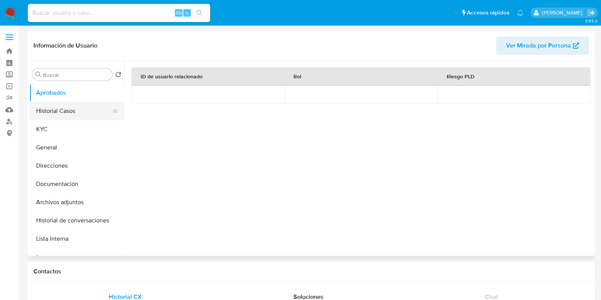
drag, startPoint x: 63, startPoint y: 114, endPoint x: 63, endPoint y: 121, distance: 6.9
click at [63, 114] on button "Historial Casos" at bounding box center [76, 111] width 95 height 18
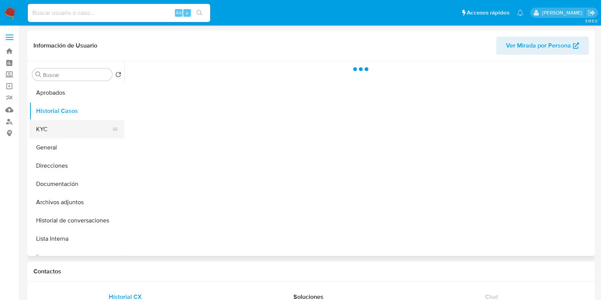
click at [63, 121] on button "KYC" at bounding box center [73, 129] width 89 height 18
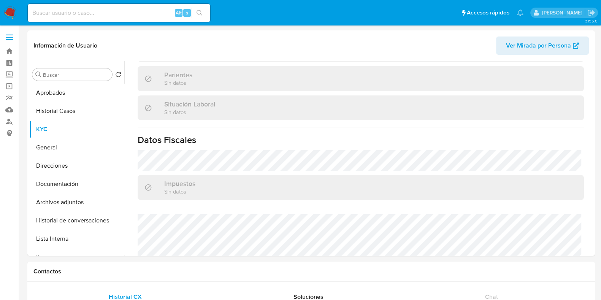
scroll to position [370, 0]
click at [63, 165] on button "Direcciones" at bounding box center [73, 166] width 89 height 18
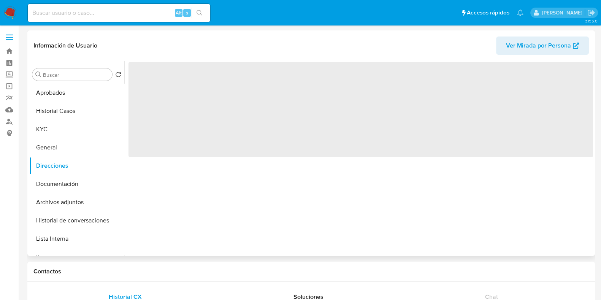
scroll to position [0, 0]
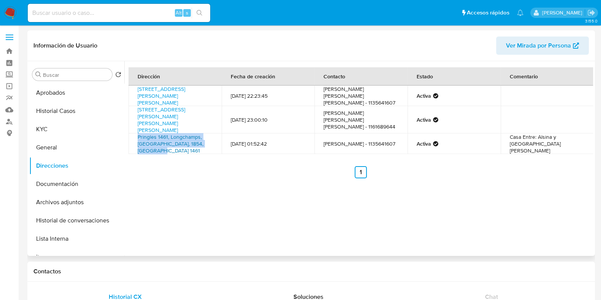
drag, startPoint x: 156, startPoint y: 156, endPoint x: 138, endPoint y: 145, distance: 21.3
click at [138, 145] on td "Pringles 1461, [PERSON_NAME], [GEOGRAPHIC_DATA], 1854, [GEOGRAPHIC_DATA] 1461" at bounding box center [175, 143] width 93 height 21
copy link "Pringles 1461, [PERSON_NAME], [GEOGRAPHIC_DATA], 1854, [GEOGRAPHIC_DATA] 1461"
click at [57, 138] on button "KYC" at bounding box center [73, 129] width 89 height 18
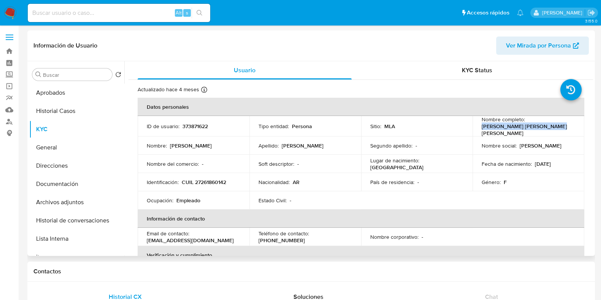
drag, startPoint x: 478, startPoint y: 126, endPoint x: 494, endPoint y: 179, distance: 55.0
click at [554, 130] on td "Nombre completo : [PERSON_NAME]" at bounding box center [529, 125] width 112 height 18
copy p "[PERSON_NAME]"
drag, startPoint x: 0, startPoint y: 190, endPoint x: 162, endPoint y: 183, distance: 161.8
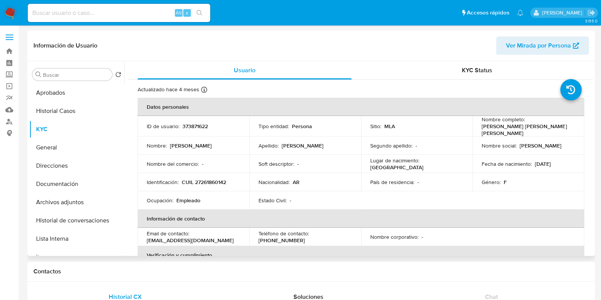
click at [220, 178] on p "CUIL 27261860142" at bounding box center [204, 179] width 44 height 7
copy p "27261860142"
click at [48, 97] on button "Aprobados" at bounding box center [73, 93] width 89 height 18
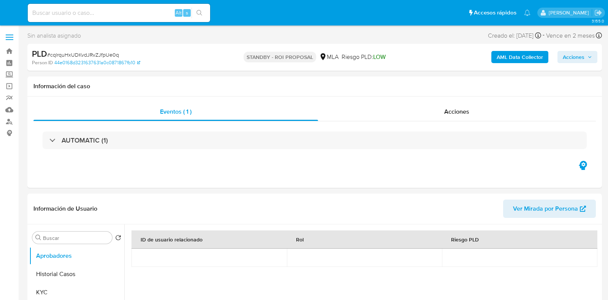
select select "10"
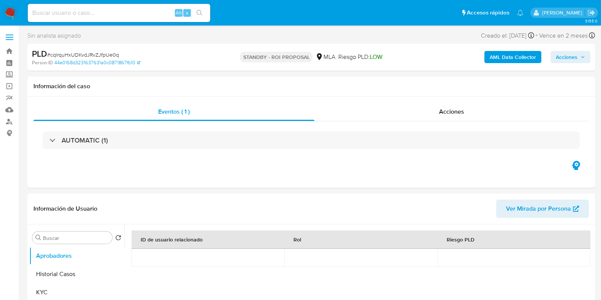
click at [90, 14] on input at bounding box center [119, 13] width 183 height 10
paste input "OPkSP8HHfAhvjca2J1cG8c96"
type input "OPkSP8HHfAhvjca2J1cG8c96"
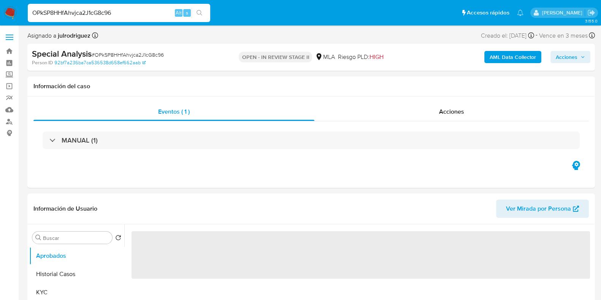
select select "10"
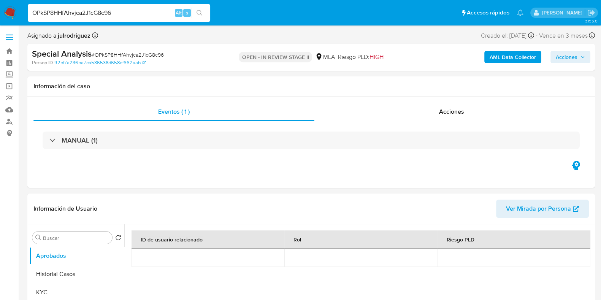
click at [565, 56] on span "Acciones" at bounding box center [567, 57] width 22 height 12
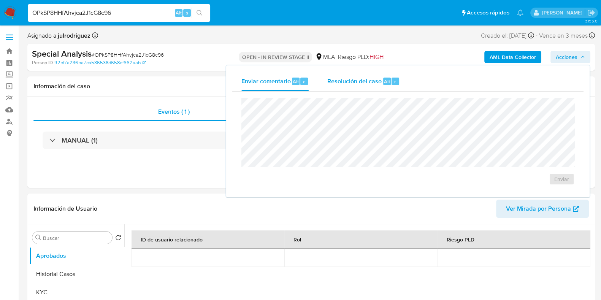
click at [352, 81] on span "Resolución del caso" at bounding box center [354, 81] width 54 height 9
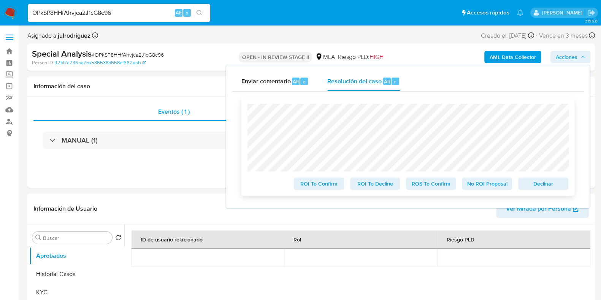
click at [535, 183] on span "Declinar" at bounding box center [544, 183] width 40 height 11
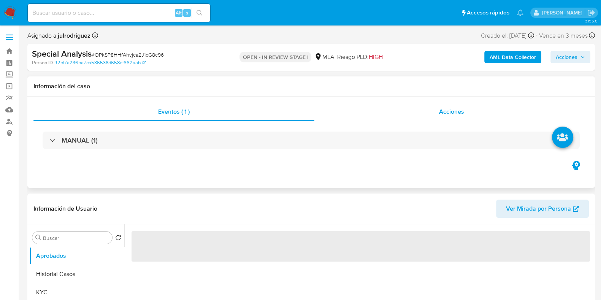
click at [472, 112] on div "Acciones" at bounding box center [451, 112] width 275 height 18
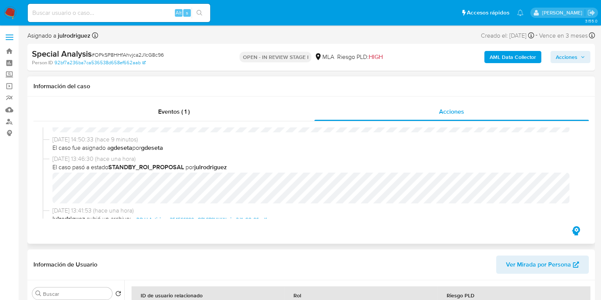
select select "10"
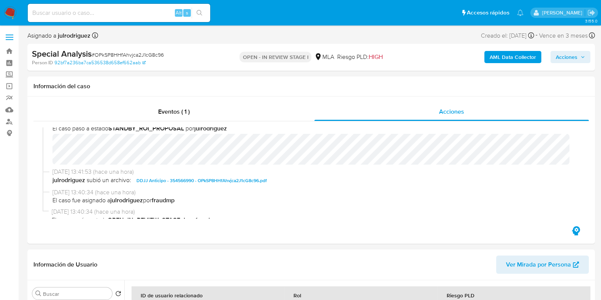
click at [576, 54] on span "Acciones" at bounding box center [567, 57] width 22 height 12
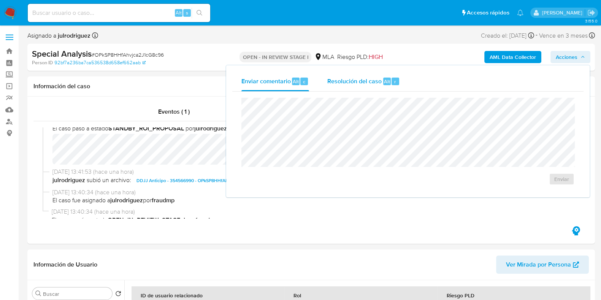
click at [371, 81] on span "Resolución del caso" at bounding box center [354, 81] width 54 height 9
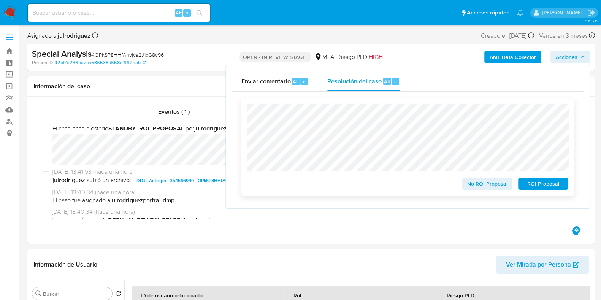
click at [477, 184] on span "No ROI Proposal" at bounding box center [488, 183] width 40 height 11
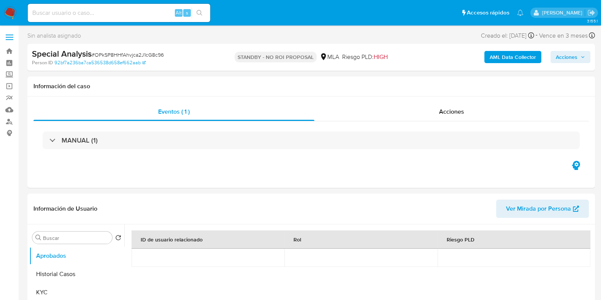
click at [105, 8] on input at bounding box center [119, 13] width 183 height 10
paste input "6aPv3DTaNiR8hXUDo1c6GNiz"
select select "10"
type input "6aPv3DTaNiR8hXUDo1c6GNiz"
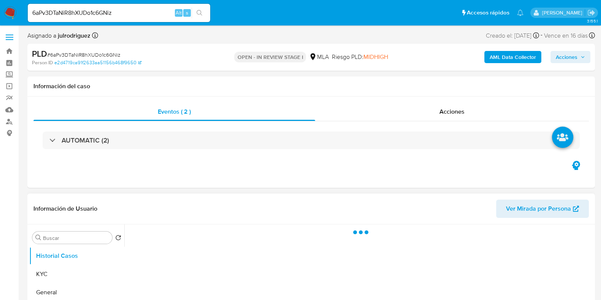
select select "10"
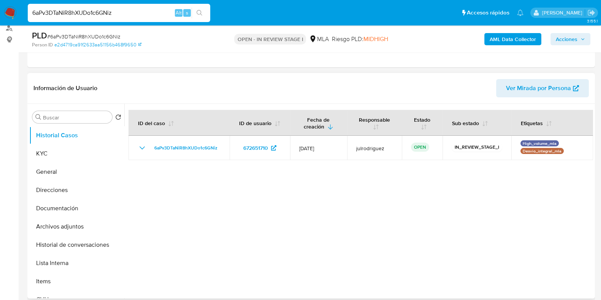
scroll to position [95, 0]
click at [44, 156] on button "KYC" at bounding box center [73, 152] width 89 height 18
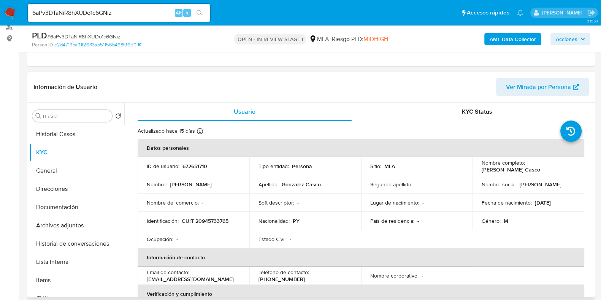
drag, startPoint x: 481, startPoint y: 170, endPoint x: 545, endPoint y: 170, distance: 63.9
click at [545, 170] on div "Nombre completo : [PERSON_NAME]" at bounding box center [529, 166] width 94 height 14
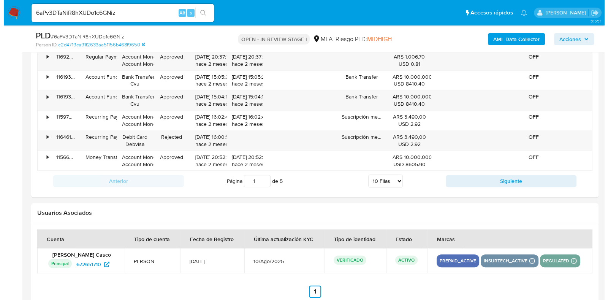
scroll to position [1210, 0]
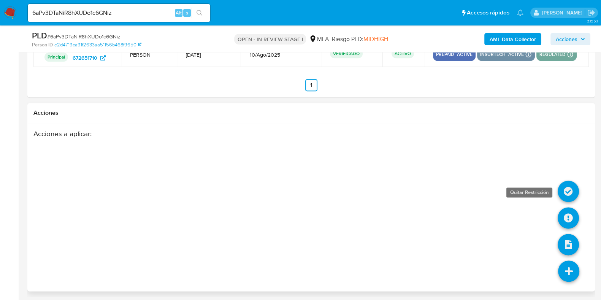
click at [564, 186] on icon at bounding box center [568, 191] width 21 height 21
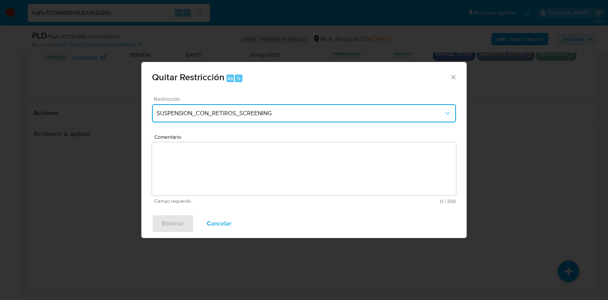
click at [228, 111] on span "SUSPENSION_CON_RETIROS_SCREENING" at bounding box center [300, 114] width 287 height 8
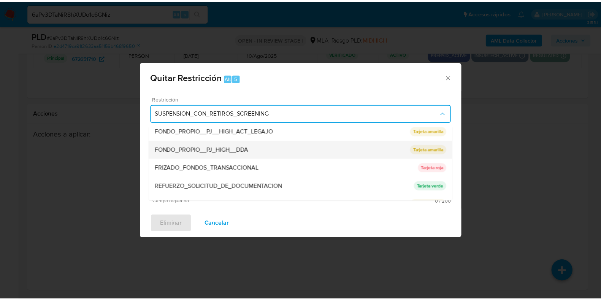
scroll to position [161, 0]
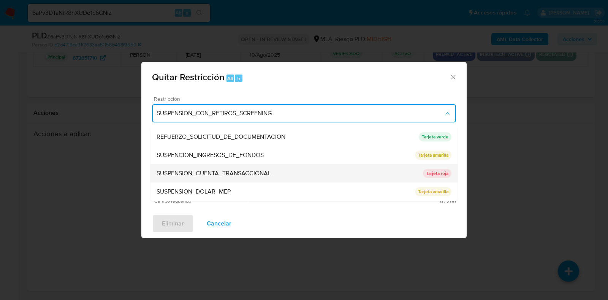
click at [216, 172] on span "SUSPENSION_CUENTA_TRANSACCIONAL" at bounding box center [214, 174] width 114 height 8
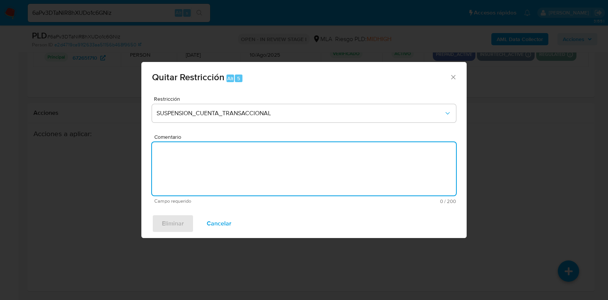
click at [251, 164] on textarea "Comentario" at bounding box center [304, 168] width 304 height 53
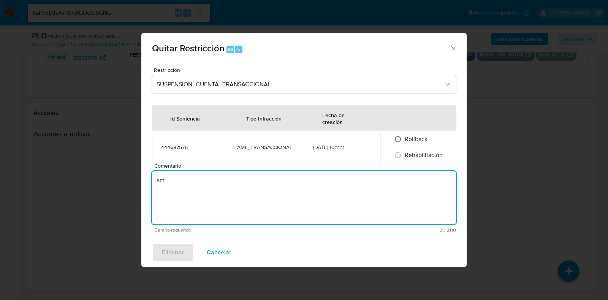
type textarea "a"
type textarea "ALM"
click at [422, 154] on span "Rehabilitación" at bounding box center [424, 155] width 38 height 9
click at [404, 154] on input "Rehabilitación" at bounding box center [398, 155] width 12 height 12
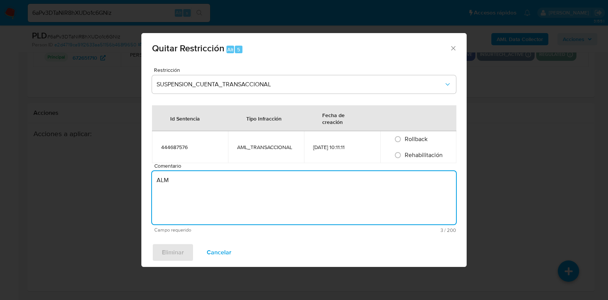
radio input "true"
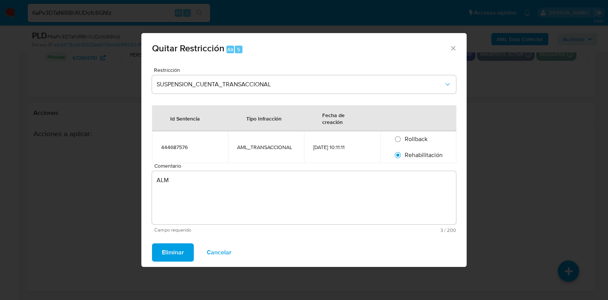
click at [168, 252] on span "Eliminar" at bounding box center [173, 252] width 22 height 17
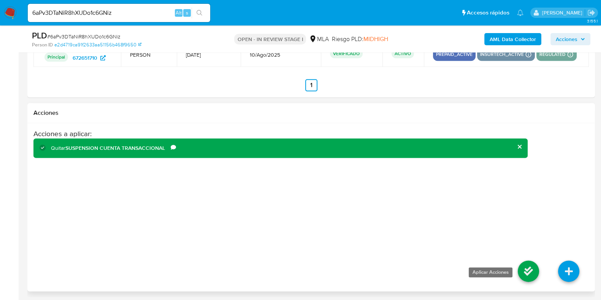
click at [531, 269] on icon at bounding box center [528, 270] width 21 height 21
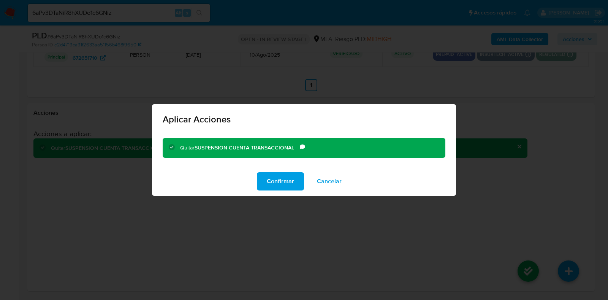
click at [281, 186] on span "Confirmar" at bounding box center [280, 181] width 27 height 17
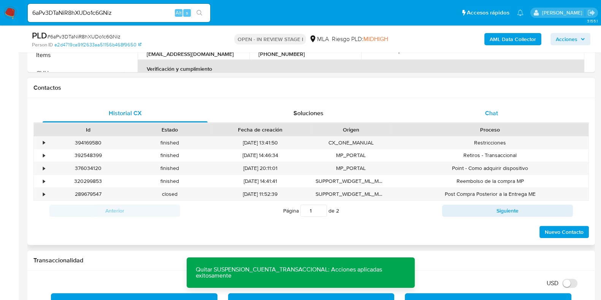
scroll to position [259, 0]
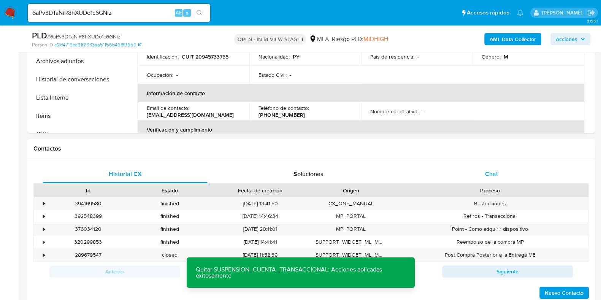
click at [493, 170] on span "Chat" at bounding box center [491, 174] width 13 height 9
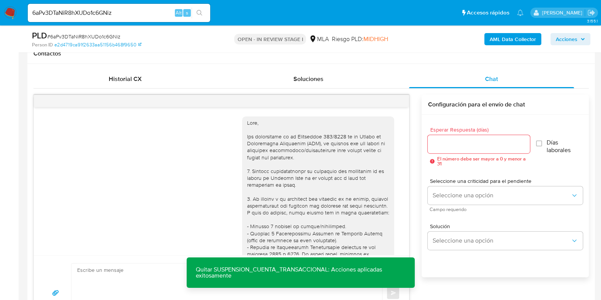
scroll to position [667, 0]
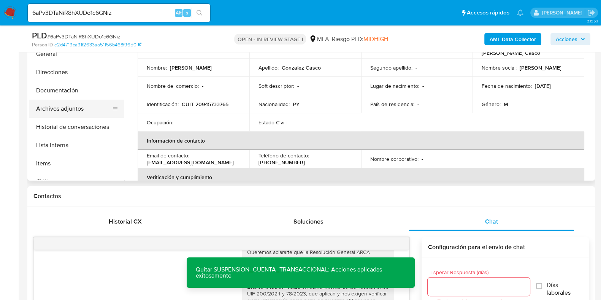
click at [67, 100] on button "Archivos adjuntos" at bounding box center [73, 109] width 89 height 18
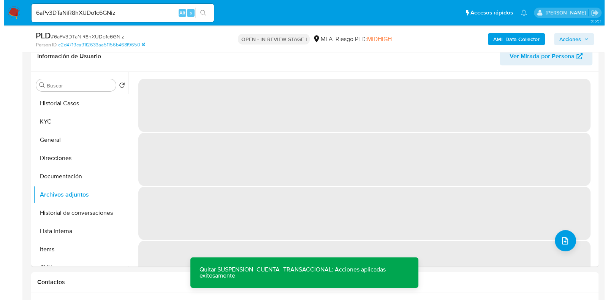
scroll to position [116, 0]
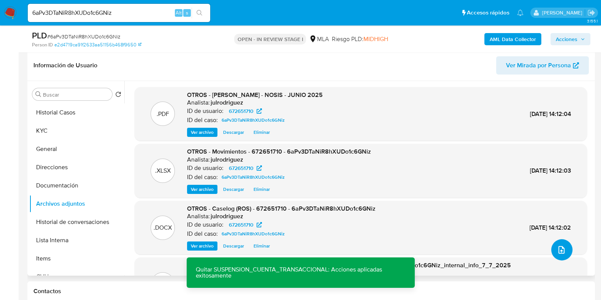
click at [562, 245] on span "upload-file" at bounding box center [561, 249] width 9 height 9
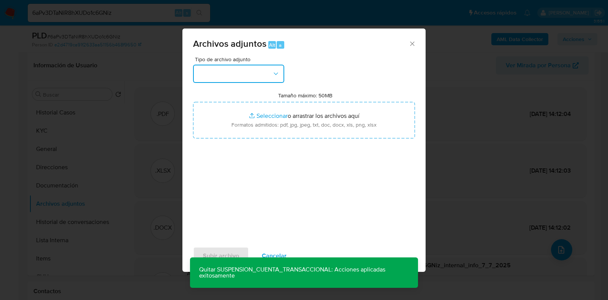
click at [238, 67] on button "button" at bounding box center [238, 74] width 91 height 18
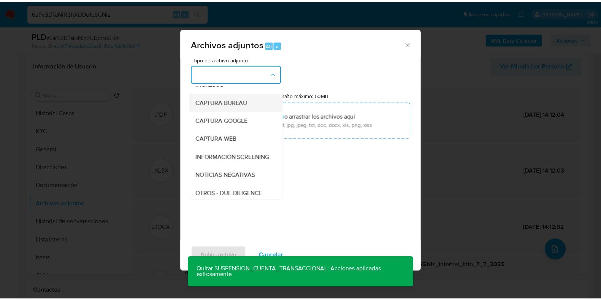
scroll to position [95, 0]
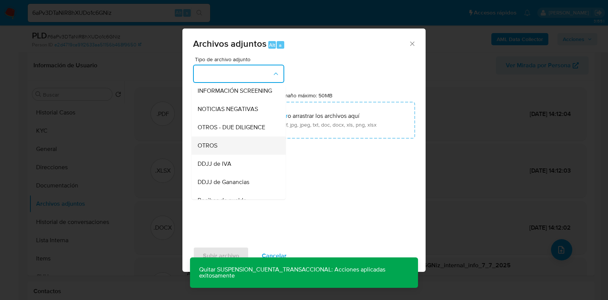
click at [211, 149] on span "OTROS" at bounding box center [208, 146] width 20 height 8
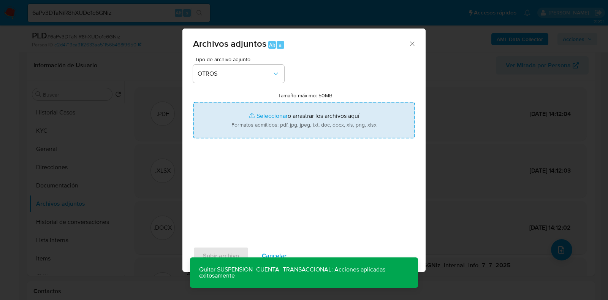
click at [310, 132] on input "Tamaño máximo: 50MB Seleccionar archivos" at bounding box center [304, 120] width 222 height 37
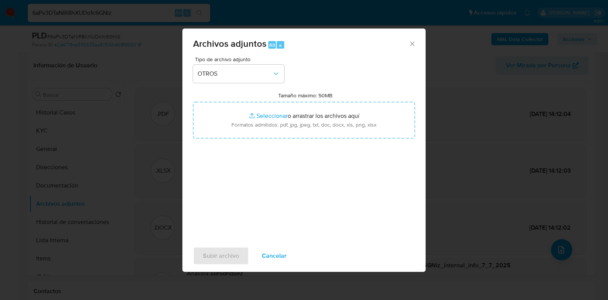
type input "C:\fakepath\Certificado de matrimonio - 672651710 - 6aPv3DTaNiR8hXUDo1c6GNiz.jpg"
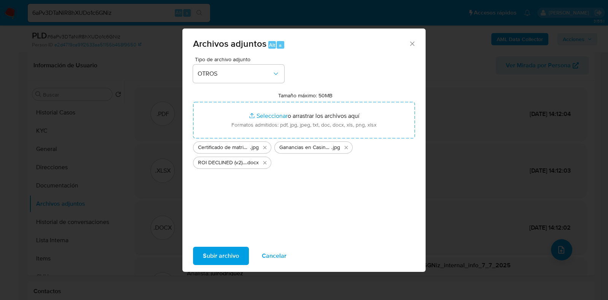
drag, startPoint x: 202, startPoint y: 249, endPoint x: 302, endPoint y: 273, distance: 103.0
click at [202, 250] on button "Subir archivo" at bounding box center [221, 256] width 56 height 18
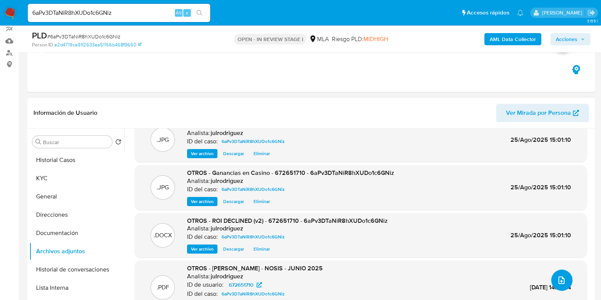
scroll to position [0, 0]
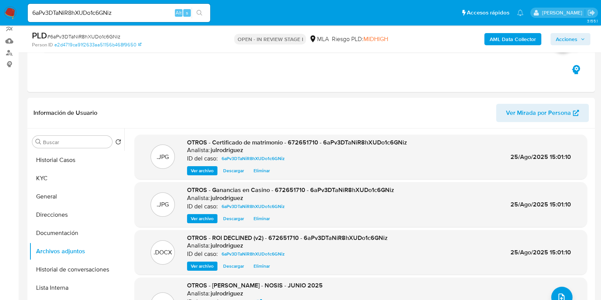
click at [567, 40] on span "Acciones" at bounding box center [567, 39] width 22 height 12
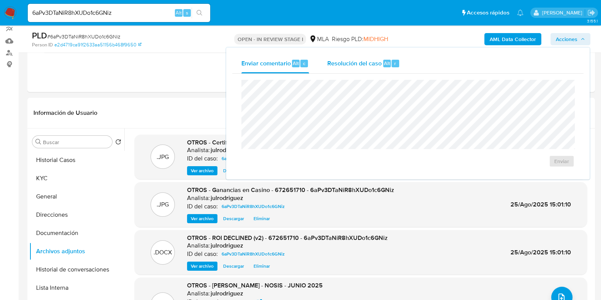
click at [376, 59] on span "Resolución del caso" at bounding box center [354, 63] width 54 height 9
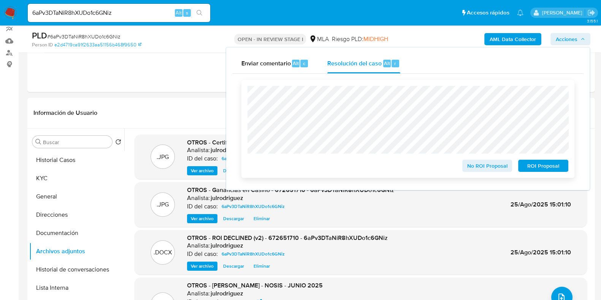
click at [240, 92] on div "Cierre de caso No ROI Proposal ROI Proposal" at bounding box center [407, 129] width 351 height 110
click at [472, 166] on span "No ROI Proposal" at bounding box center [488, 165] width 40 height 11
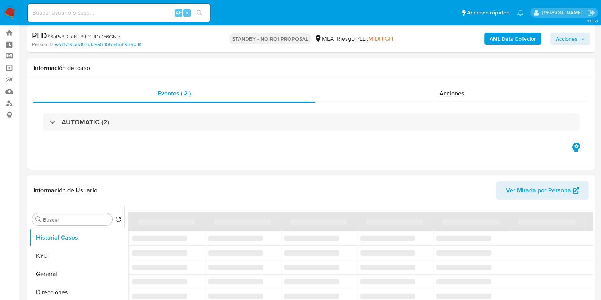
scroll to position [47, 0]
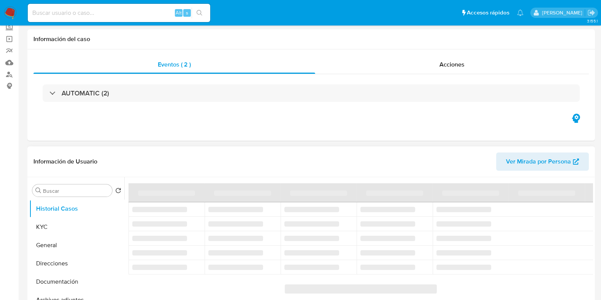
select select "10"
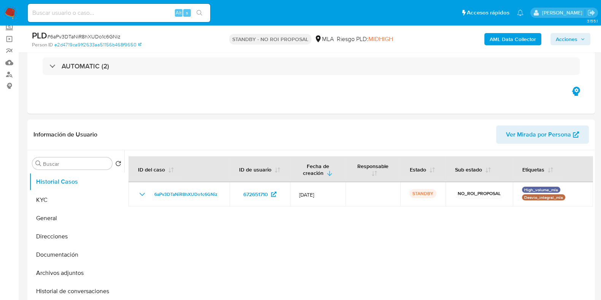
click at [111, 14] on input at bounding box center [119, 13] width 183 height 10
paste input "fl9XkGWE6QZfKMBps9LfuE9o"
type input "fl9XkGWE6QZfKMBps9LfuE9o"
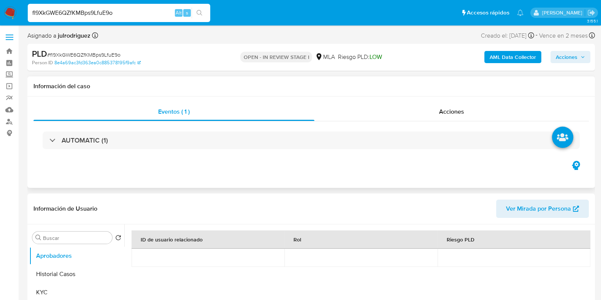
select select "10"
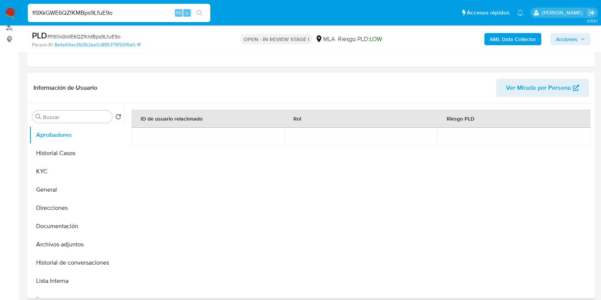
scroll to position [95, 0]
click at [52, 166] on button "KYC" at bounding box center [73, 171] width 89 height 18
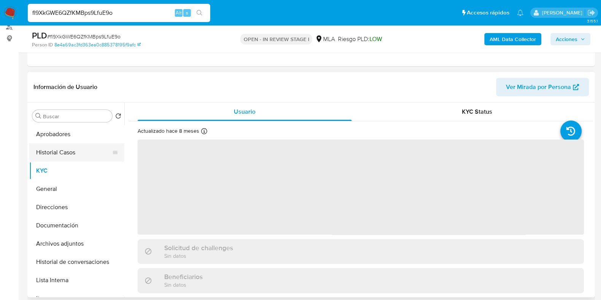
drag, startPoint x: 86, startPoint y: 151, endPoint x: 48, endPoint y: 161, distance: 38.6
click at [85, 151] on button "Historial Casos" at bounding box center [76, 152] width 95 height 18
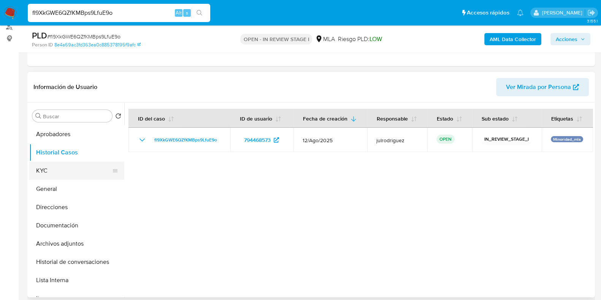
click at [52, 171] on button "KYC" at bounding box center [73, 171] width 89 height 18
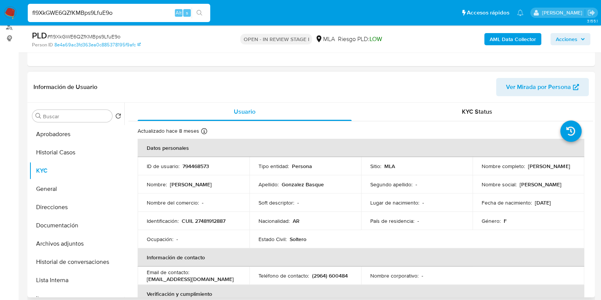
click at [528, 166] on p "Nikol Fernanda Gonzalez Basque" at bounding box center [549, 166] width 42 height 7
drag, startPoint x: 561, startPoint y: 170, endPoint x: 552, endPoint y: 170, distance: 8.4
click at [561, 170] on div "Nombre completo : Nikol Fernanda Gonzalez Basque" at bounding box center [529, 166] width 94 height 7
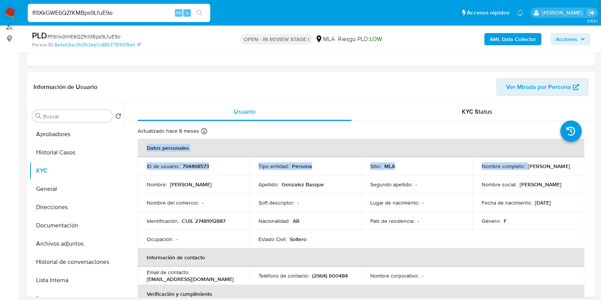
drag, startPoint x: 480, startPoint y: 170, endPoint x: 608, endPoint y: 171, distance: 127.8
copy table "Datos personales ID de usuario : 794468573 Tipo entidad : Persona Sitio : MLA N…"
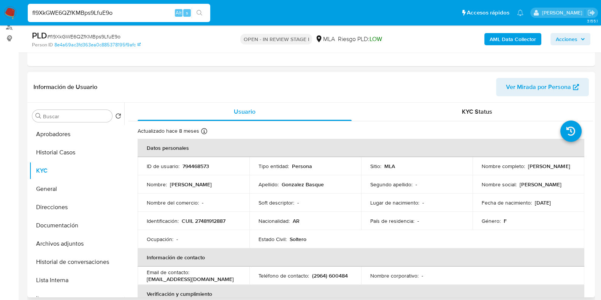
click at [448, 145] on th "Datos personales" at bounding box center [361, 148] width 447 height 18
drag, startPoint x: 481, startPoint y: 170, endPoint x: 559, endPoint y: 170, distance: 77.9
click at [559, 170] on div "Nombre completo : Nikol Fernanda Gonzalez Basque" at bounding box center [529, 166] width 94 height 7
copy p "Nikol Fernanda Gonzalez Basque"
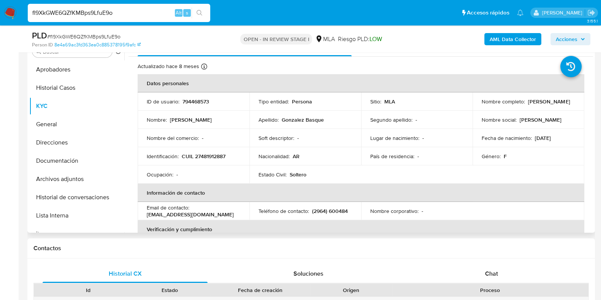
scroll to position [93, 0]
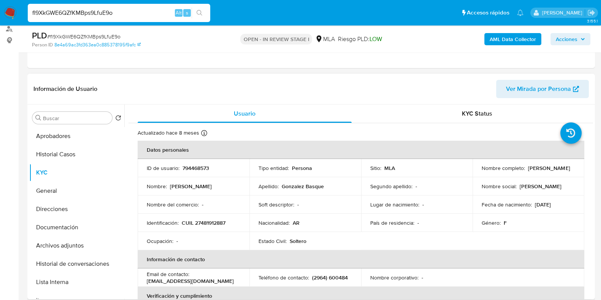
click at [208, 167] on p "794468573" at bounding box center [196, 168] width 27 height 7
click at [191, 170] on p "794468573" at bounding box center [196, 168] width 27 height 7
copy p "794468573"
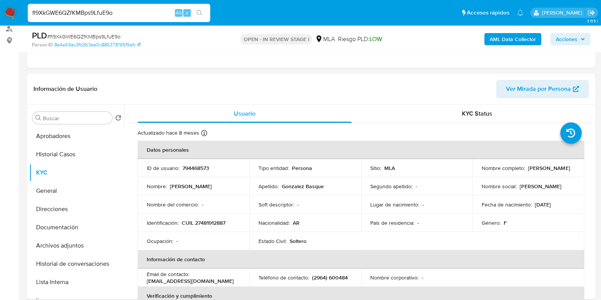
click at [99, 37] on span "# fl9XkGWE6QZfKMBps9LfuE9o" at bounding box center [83, 37] width 73 height 8
copy span "fl9XkGWE6QZfKMBps9LfuE9o"
click at [59, 225] on button "Documentación" at bounding box center [73, 227] width 89 height 18
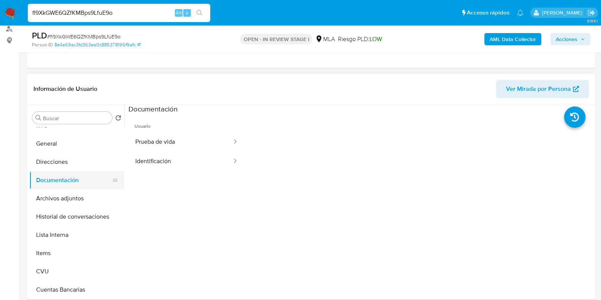
scroll to position [0, 0]
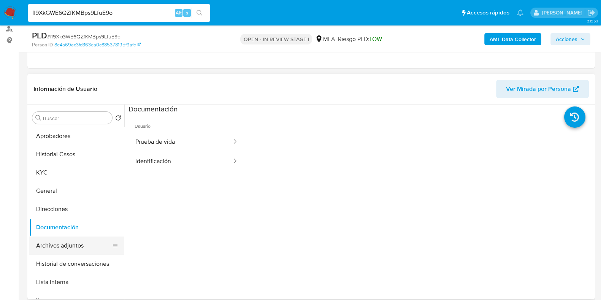
click at [64, 243] on button "Archivos adjuntos" at bounding box center [73, 246] width 89 height 18
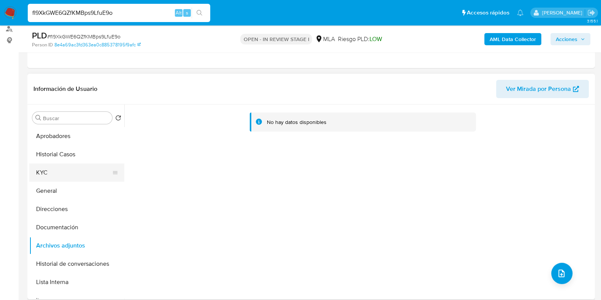
click at [52, 172] on button "KYC" at bounding box center [73, 172] width 89 height 18
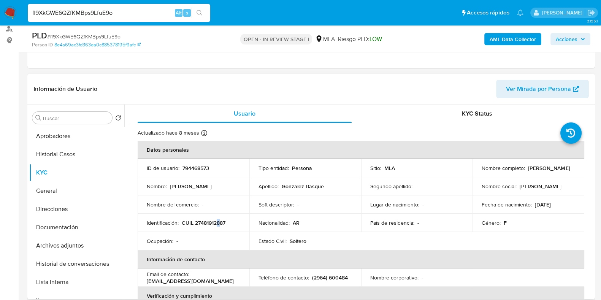
click at [219, 219] on p "CUIL 27481912887" at bounding box center [204, 222] width 44 height 7
click at [213, 219] on p "CUIL 27481912887" at bounding box center [204, 222] width 44 height 7
copy p "27481912887"
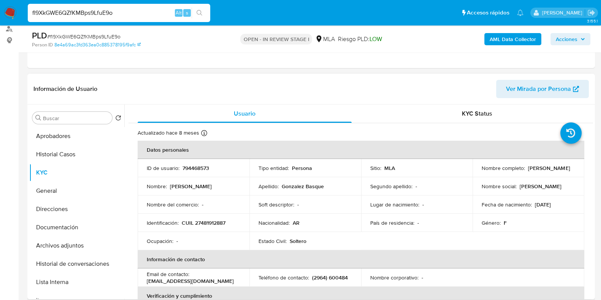
click at [190, 165] on p "794468573" at bounding box center [196, 168] width 27 height 7
copy p "794468573"
click at [58, 249] on button "Archivos adjuntos" at bounding box center [73, 246] width 89 height 18
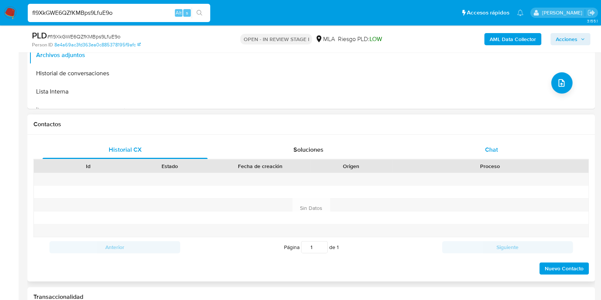
click at [487, 141] on div "Chat" at bounding box center [491, 150] width 165 height 18
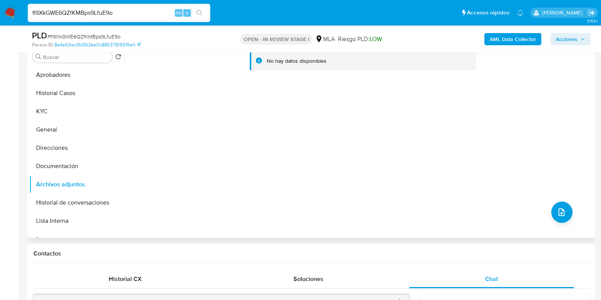
scroll to position [93, 0]
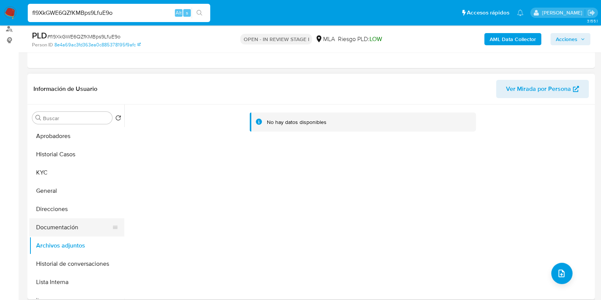
click at [46, 234] on button "Documentación" at bounding box center [73, 227] width 89 height 18
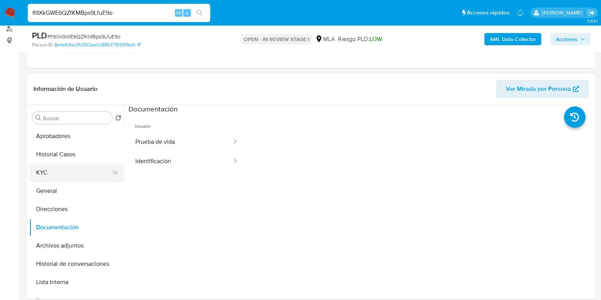
click at [57, 175] on button "KYC" at bounding box center [73, 172] width 89 height 18
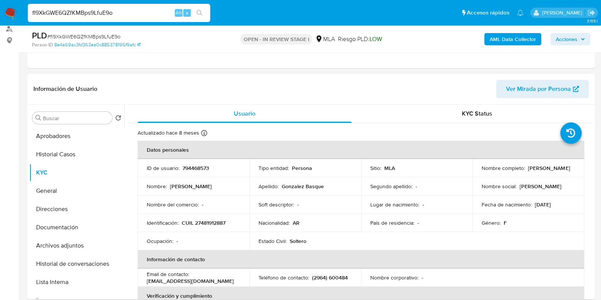
drag, startPoint x: 510, startPoint y: 172, endPoint x: 513, endPoint y: 165, distance: 8.2
click at [555, 168] on p "Nikol Fernanda Gonzalez Basque" at bounding box center [549, 168] width 42 height 7
click at [528, 169] on p "Nikol Fernanda Gonzalez Basque" at bounding box center [549, 168] width 42 height 7
drag, startPoint x: 479, startPoint y: 170, endPoint x: 560, endPoint y: 172, distance: 81.0
click at [560, 172] on td "Nombre completo : Nikol Fernanda Gonzalez Basque" at bounding box center [529, 168] width 112 height 18
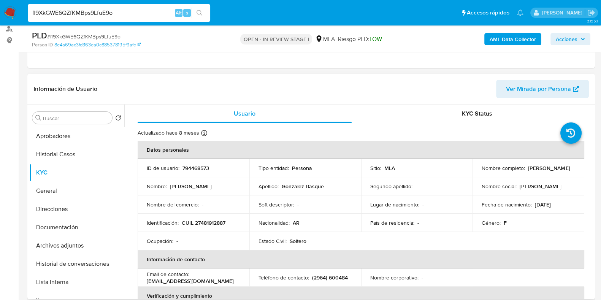
copy p "Nikol Fernanda Gonzalez Basque"
click at [57, 134] on button "Aprobadores" at bounding box center [73, 136] width 89 height 18
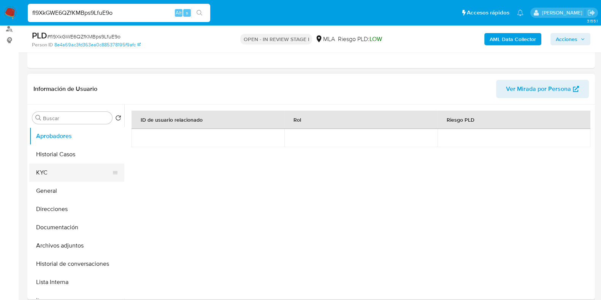
click at [59, 174] on button "KYC" at bounding box center [73, 172] width 89 height 18
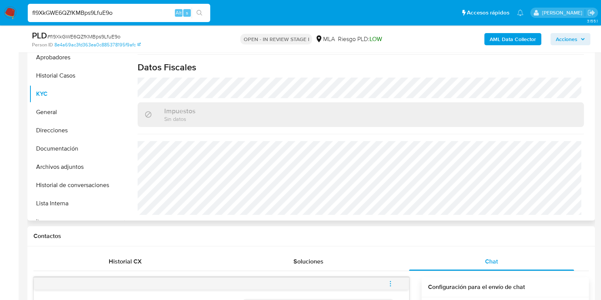
scroll to position [188, 0]
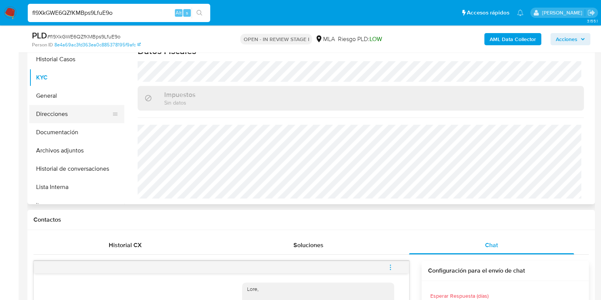
click at [68, 110] on button "Direcciones" at bounding box center [73, 114] width 89 height 18
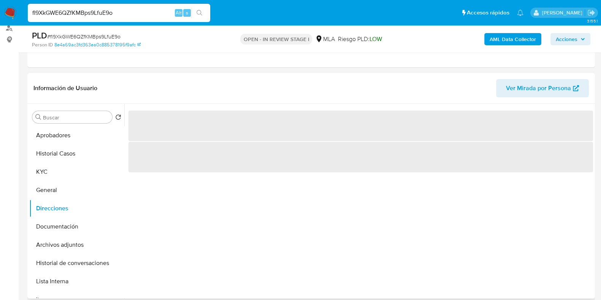
scroll to position [93, 0]
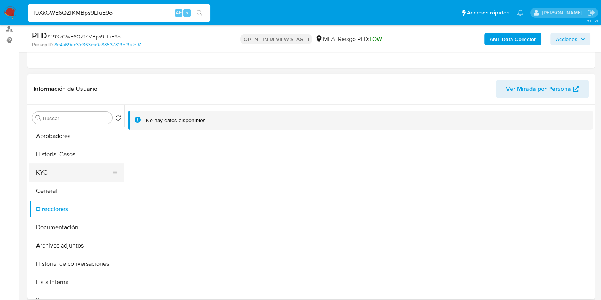
click at [62, 168] on button "KYC" at bounding box center [73, 172] width 89 height 18
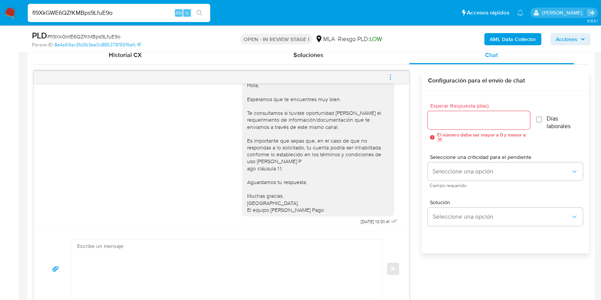
scroll to position [367, 0]
drag, startPoint x: 392, startPoint y: 76, endPoint x: 337, endPoint y: 72, distance: 55.3
click at [391, 76] on icon "menu-action" at bounding box center [390, 77] width 7 height 7
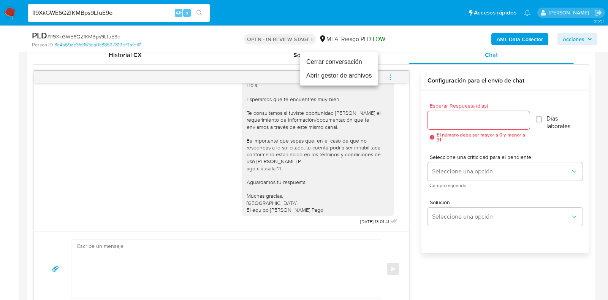
click at [324, 65] on li "Cerrar conversación" at bounding box center [339, 62] width 78 height 14
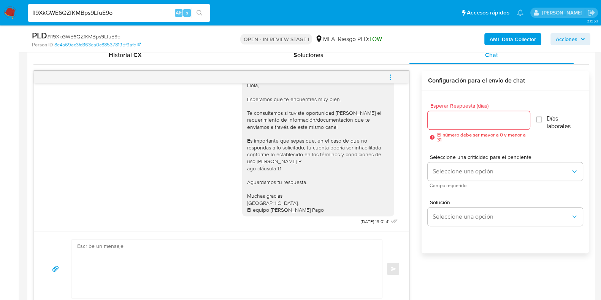
scroll to position [319, 0]
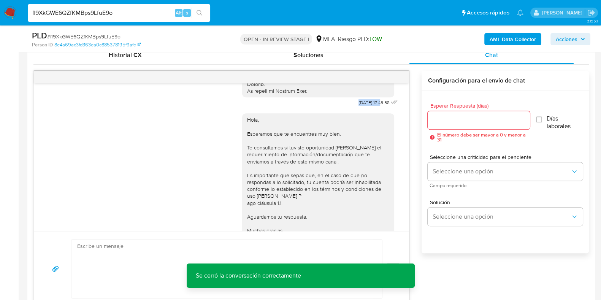
drag, startPoint x: 348, startPoint y: 107, endPoint x: 365, endPoint y: 106, distance: 17.2
copy span "18/08/2025"
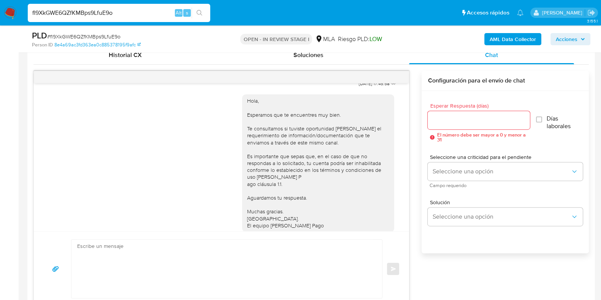
scroll to position [367, 0]
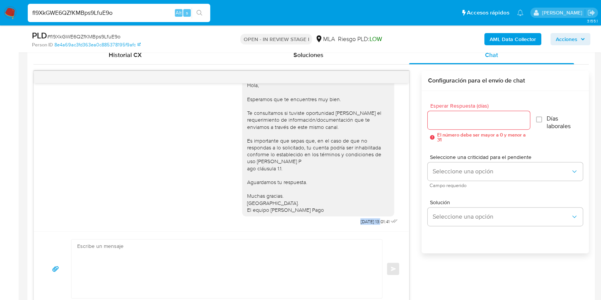
drag, startPoint x: 338, startPoint y: 224, endPoint x: 367, endPoint y: 223, distance: 28.1
click at [367, 223] on div "Hola, Esperamos que te encuentres muy bien. Te consultamos si tuviste oportunid…" at bounding box center [320, 150] width 157 height 154
copy span "22/08/2025"
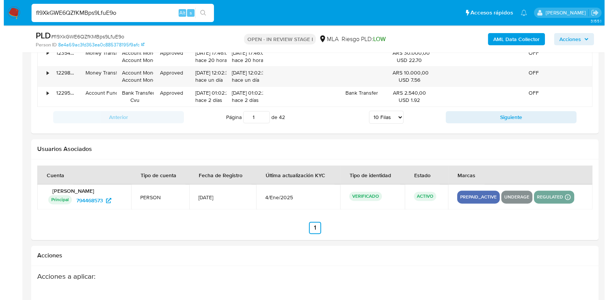
scroll to position [1335, 0]
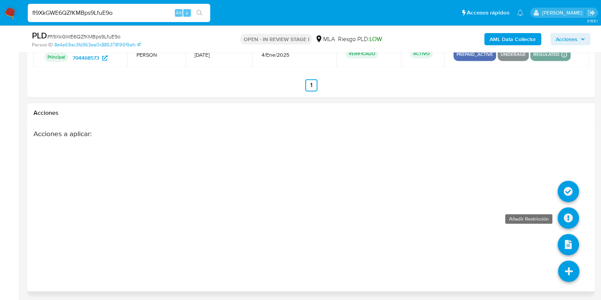
click at [565, 212] on icon at bounding box center [568, 217] width 21 height 21
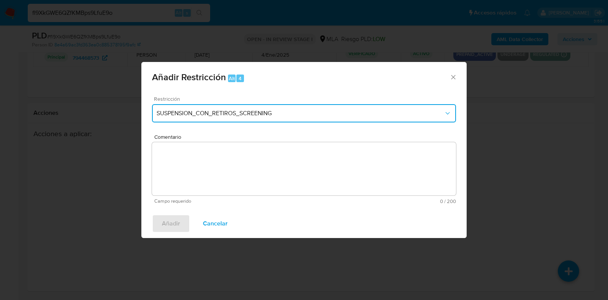
drag, startPoint x: 210, startPoint y: 116, endPoint x: 211, endPoint y: 121, distance: 4.6
click at [210, 116] on span "SUSPENSION_CON_RETIROS_SCREENING" at bounding box center [300, 114] width 287 height 8
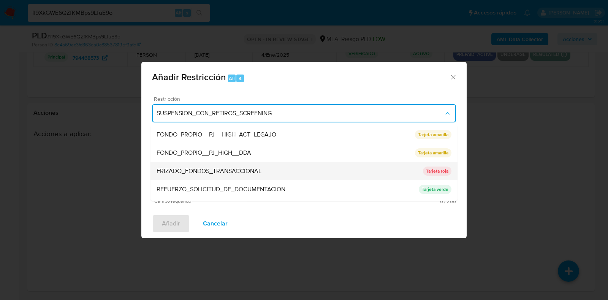
scroll to position [161, 0]
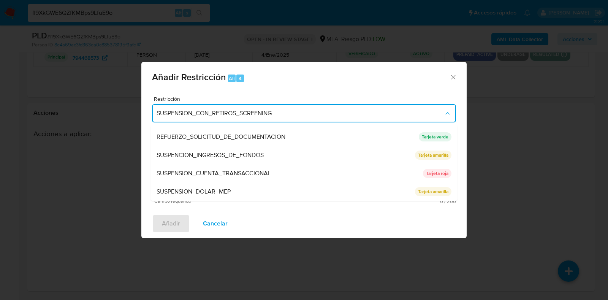
click at [207, 172] on span "SUSPENSION_CUENTA_TRANSACCIONAL" at bounding box center [214, 174] width 114 height 8
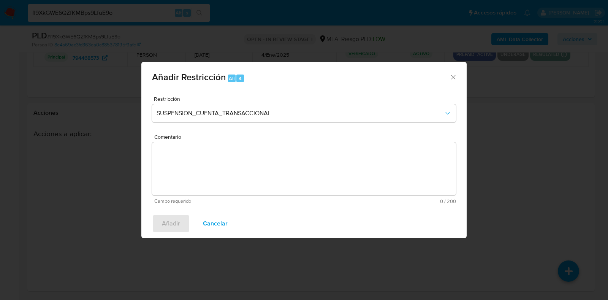
click at [244, 166] on textarea "Comentario" at bounding box center [304, 168] width 304 height 53
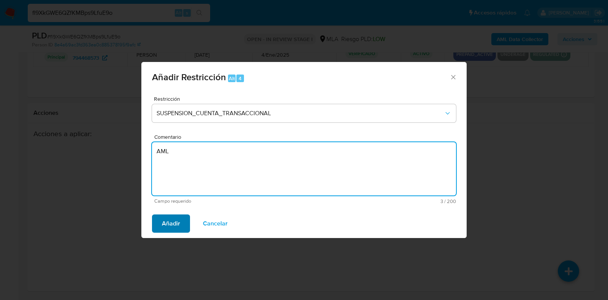
type textarea "AML"
click at [179, 223] on span "Añadir" at bounding box center [171, 223] width 18 height 17
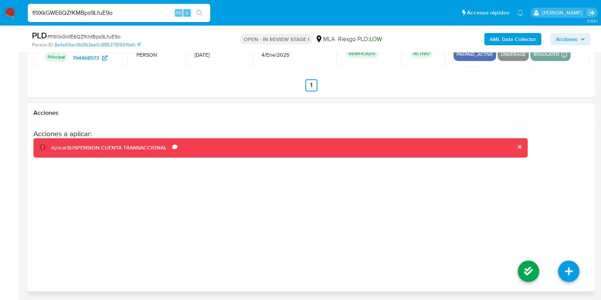
click at [525, 256] on li at bounding box center [528, 272] width 40 height 43
click at [526, 262] on icon at bounding box center [528, 270] width 21 height 21
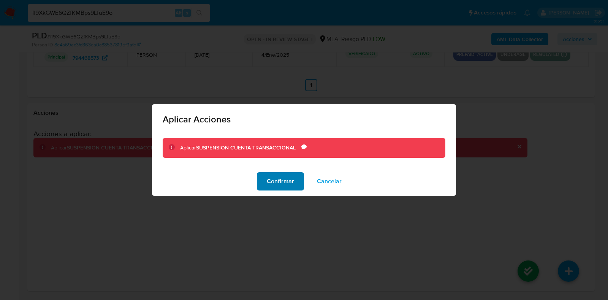
click at [298, 184] on button "Confirmar" at bounding box center [280, 181] width 47 height 18
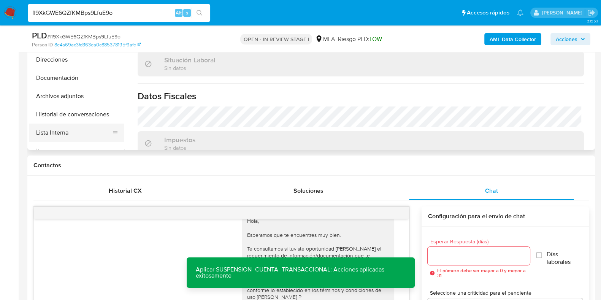
scroll to position [264, 0]
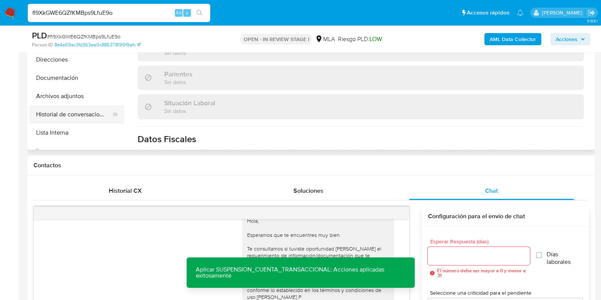
click at [72, 113] on button "Historial de conversaciones" at bounding box center [73, 114] width 89 height 18
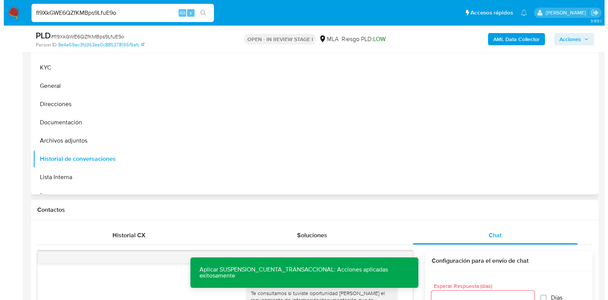
scroll to position [100, 0]
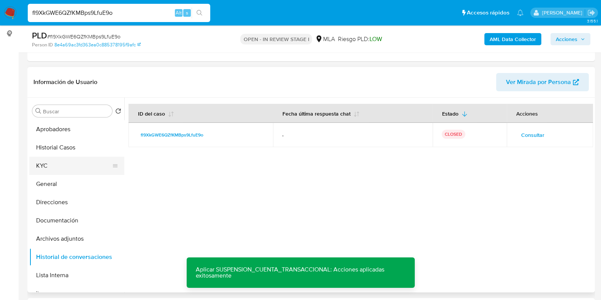
click at [44, 162] on button "KYC" at bounding box center [73, 166] width 89 height 18
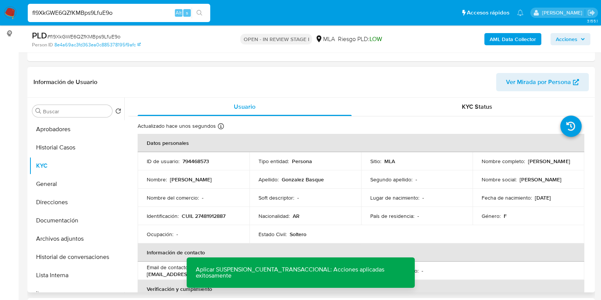
click at [197, 158] on p "794468573" at bounding box center [196, 161] width 27 height 7
copy p "794468573"
click at [93, 35] on span "# fl9XkGWE6QZfKMBps9LfuE9o" at bounding box center [83, 37] width 73 height 8
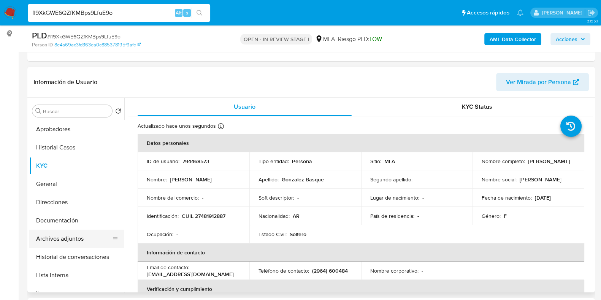
click at [75, 240] on button "Archivos adjuntos" at bounding box center [73, 239] width 89 height 18
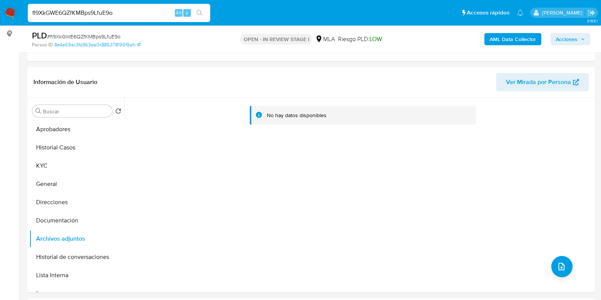
click at [503, 36] on b "AML Data Collector" at bounding box center [513, 39] width 46 height 12
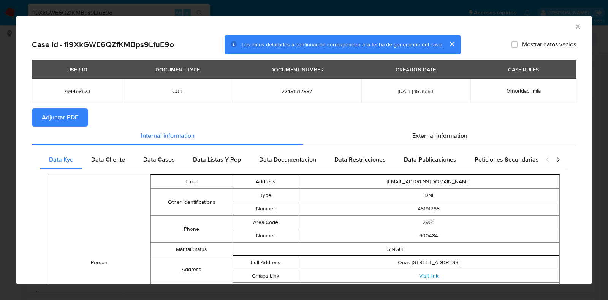
click at [59, 113] on span "Adjuntar PDF" at bounding box center [60, 117] width 37 height 17
click at [575, 27] on icon "Cerrar ventana" at bounding box center [579, 27] width 8 height 8
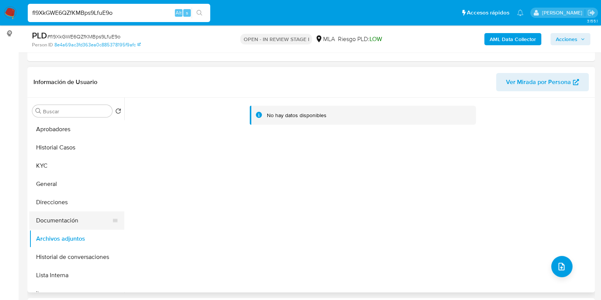
click at [49, 224] on button "Documentación" at bounding box center [73, 220] width 89 height 18
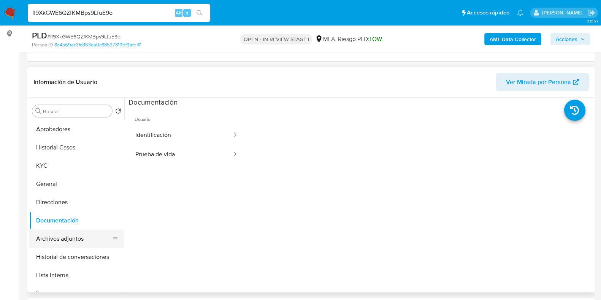
click at [57, 237] on button "Archivos adjuntos" at bounding box center [73, 239] width 89 height 18
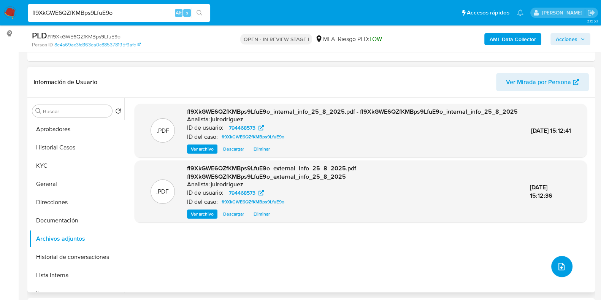
click at [562, 265] on icon "upload-file" at bounding box center [561, 266] width 9 height 9
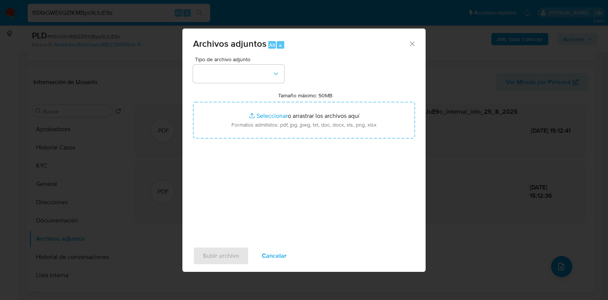
click at [256, 63] on div "Tipo de archivo adjunto" at bounding box center [238, 70] width 91 height 26
click at [238, 78] on button "button" at bounding box center [238, 74] width 91 height 18
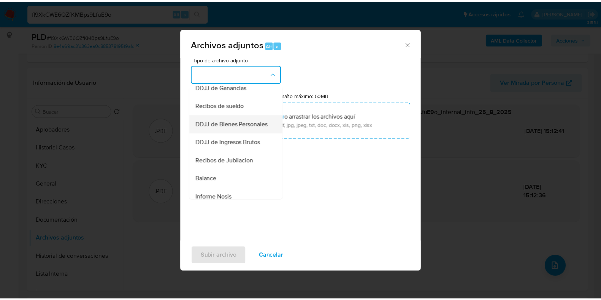
scroll to position [143, 0]
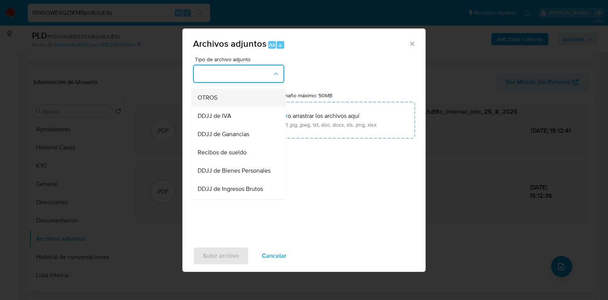
click at [214, 102] on span "OTROS" at bounding box center [208, 98] width 20 height 8
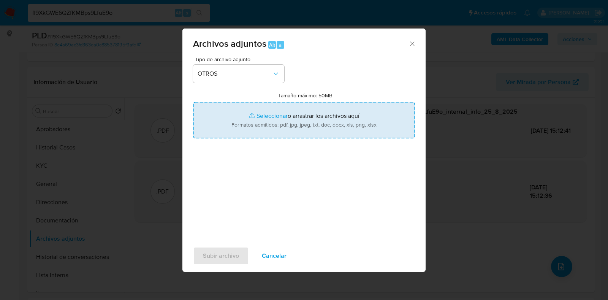
click at [282, 115] on input "Tamaño máximo: 50MB Seleccionar archivos" at bounding box center [304, 120] width 222 height 37
type input "C:\fakepath\Movimientos - 794468573 - fl9XkGWE6QZfKMBps9LfuE9o.xlsx"
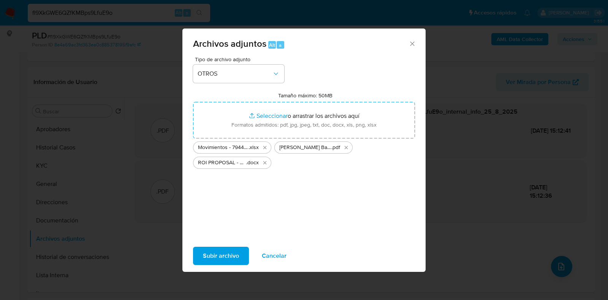
click at [235, 260] on span "Subir archivo" at bounding box center [221, 256] width 36 height 17
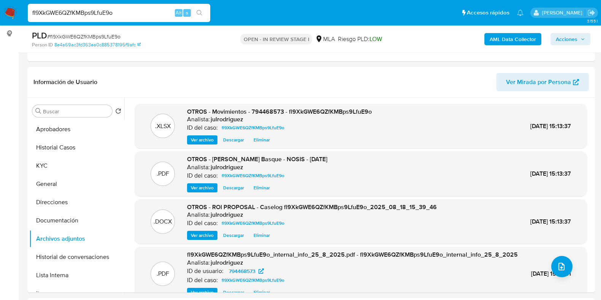
drag, startPoint x: 571, startPoint y: 45, endPoint x: 553, endPoint y: 46, distance: 18.3
click at [571, 45] on span "Acciones" at bounding box center [567, 39] width 22 height 12
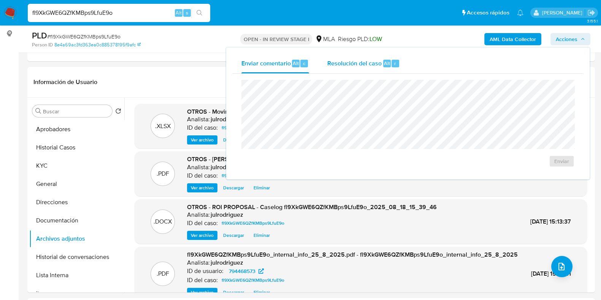
click at [361, 65] on span "Resolución del caso" at bounding box center [354, 63] width 54 height 9
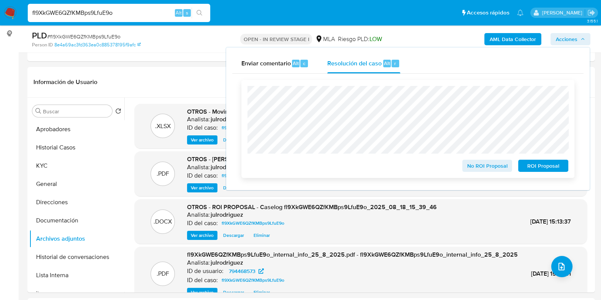
click at [538, 168] on span "ROI Proposal" at bounding box center [544, 165] width 40 height 11
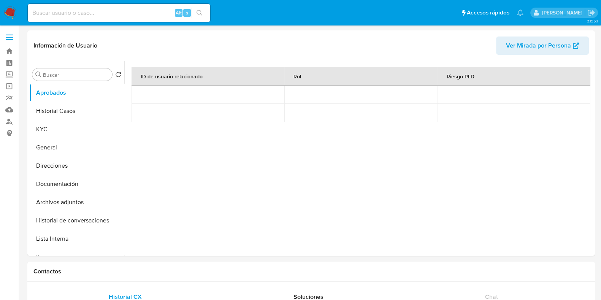
select select "10"
drag, startPoint x: 50, startPoint y: 129, endPoint x: 125, endPoint y: 141, distance: 76.2
click at [51, 129] on button "KYC" at bounding box center [76, 129] width 95 height 18
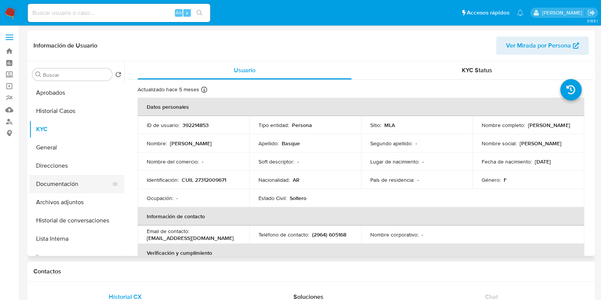
click at [70, 187] on button "Documentación" at bounding box center [73, 184] width 89 height 18
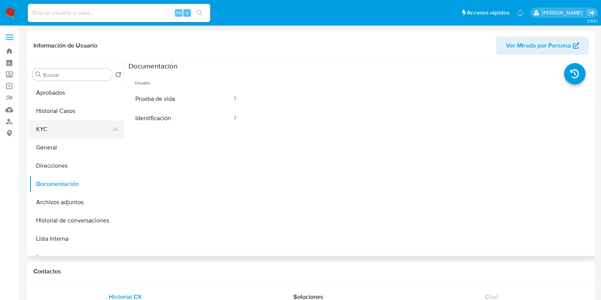
click at [63, 130] on button "KYC" at bounding box center [73, 129] width 89 height 18
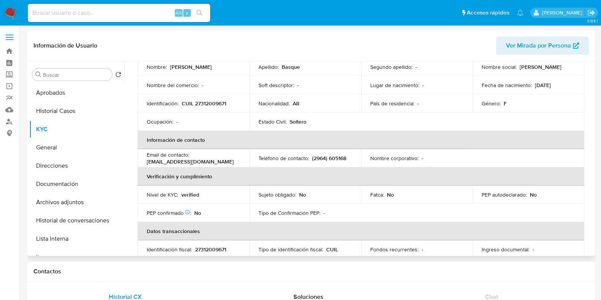
scroll to position [27, 0]
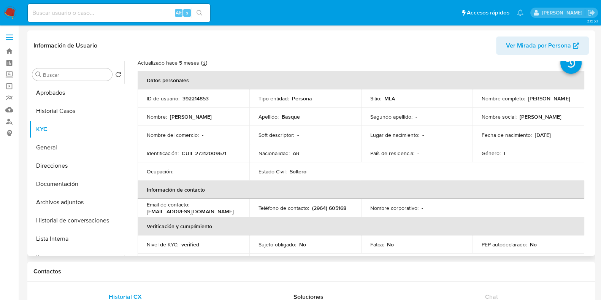
drag, startPoint x: 513, startPoint y: 103, endPoint x: 559, endPoint y: 103, distance: 45.6
click at [560, 102] on div "Nombre completo : Mercedes Raquel Basque" at bounding box center [529, 98] width 94 height 7
copy p "Mercedes Raquel Basque"
drag, startPoint x: 5, startPoint y: 210, endPoint x: 24, endPoint y: 201, distance: 21.1
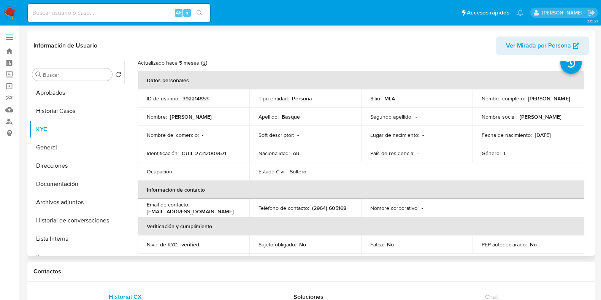
click at [210, 150] on p "CUIL 27312009671" at bounding box center [204, 153] width 44 height 7
copy p "CUIL"
click at [204, 151] on p "CUIL 27312009671" at bounding box center [204, 153] width 44 height 7
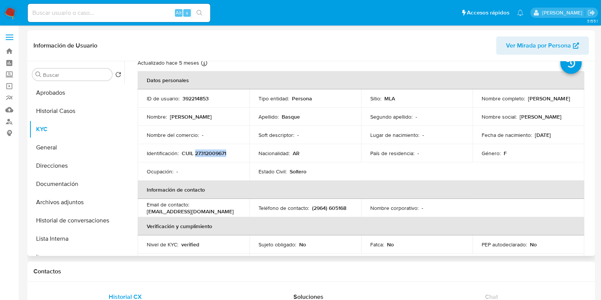
copy p "27312009671"
drag, startPoint x: 75, startPoint y: 92, endPoint x: 205, endPoint y: 1, distance: 158.3
click at [75, 92] on button "Aprobados" at bounding box center [76, 93] width 95 height 18
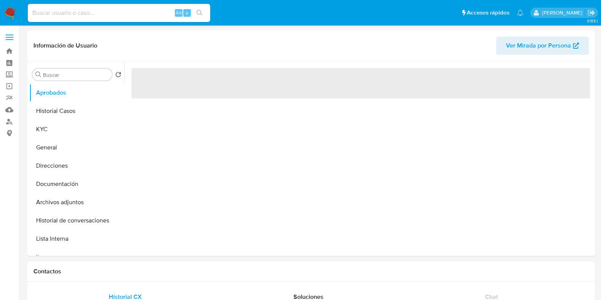
scroll to position [0, 0]
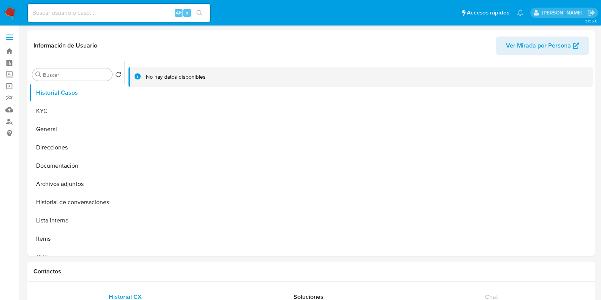
select select "10"
click at [37, 109] on button "KYC" at bounding box center [73, 111] width 89 height 18
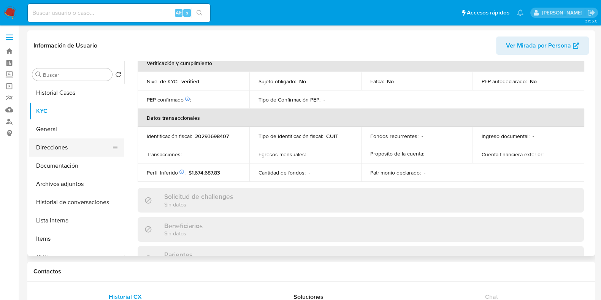
scroll to position [370, 0]
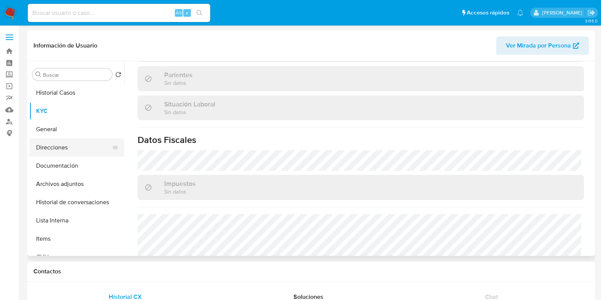
click at [54, 150] on button "Direcciones" at bounding box center [73, 147] width 89 height 18
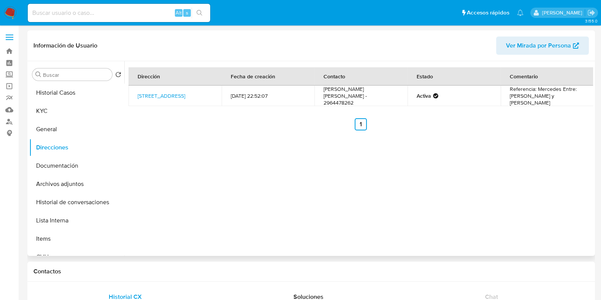
drag, startPoint x: 155, startPoint y: 99, endPoint x: 135, endPoint y: 87, distance: 23.7
click at [135, 87] on td "[STREET_ADDRESS]" at bounding box center [175, 96] width 93 height 21
copy link "[STREET_ADDRESS]"
click at [75, 111] on button "KYC" at bounding box center [73, 111] width 89 height 18
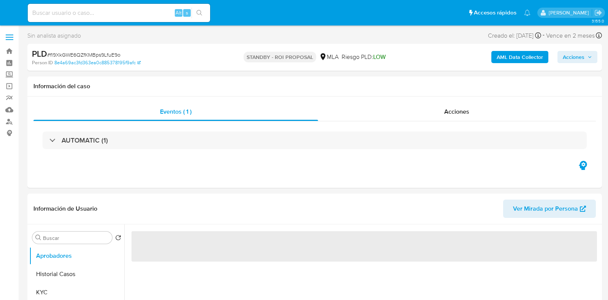
select select "10"
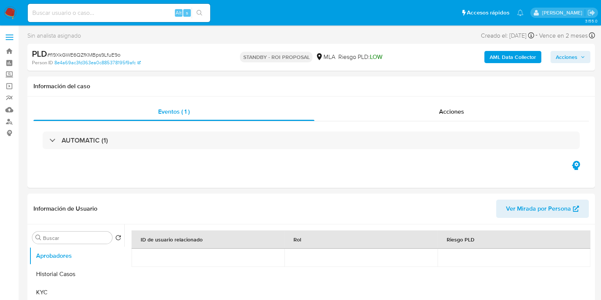
click at [110, 13] on input at bounding box center [119, 13] width 183 height 10
paste input "w341BP6EutyFsdKWIuWS44BV"
type input "w341BP6EutyFsdKWIuWS44BV"
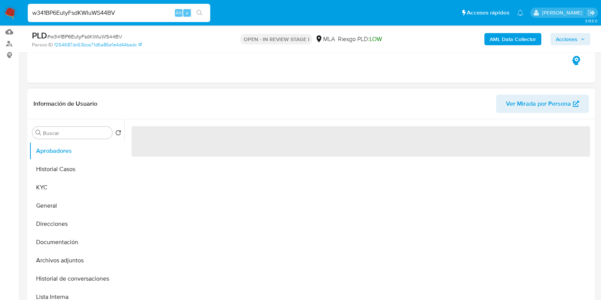
scroll to position [95, 0]
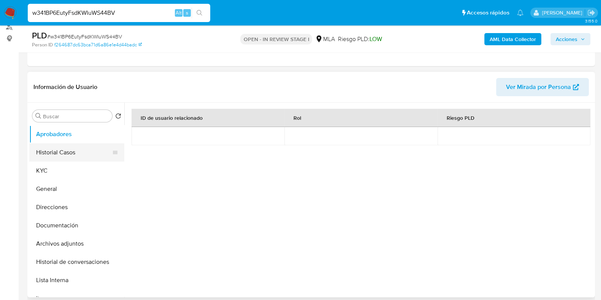
select select "10"
click at [62, 152] on button "Historial Casos" at bounding box center [73, 152] width 89 height 18
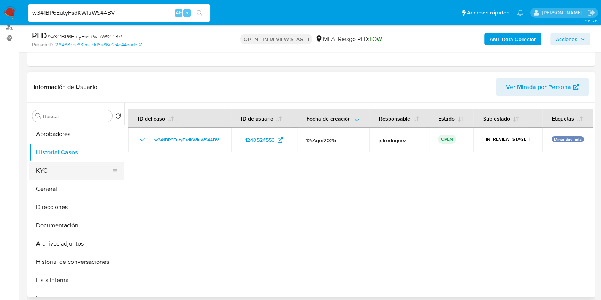
click at [61, 170] on button "KYC" at bounding box center [73, 171] width 89 height 18
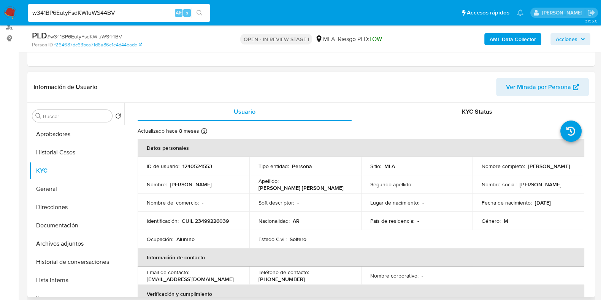
drag, startPoint x: 480, startPoint y: 169, endPoint x: 557, endPoint y: 169, distance: 77.2
click at [557, 169] on td "Nombre completo : Facundo Nestor Mestre Suarez" at bounding box center [529, 166] width 112 height 18
copy p "[PERSON_NAME]"
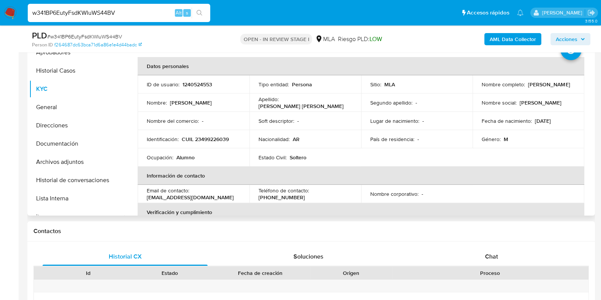
scroll to position [121, 0]
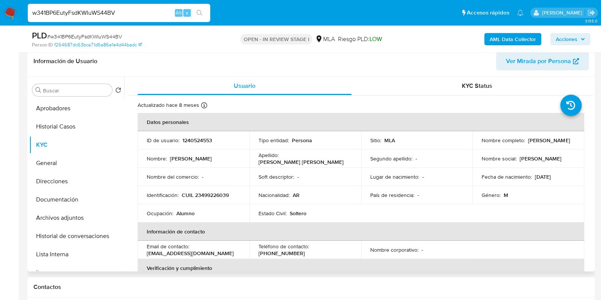
click at [209, 135] on td "ID de usuario : 1240524553" at bounding box center [194, 140] width 112 height 18
copy p "1240524553"
click at [78, 34] on span "# w341BP6EutyFsdKWIuWS44BV" at bounding box center [84, 37] width 75 height 8
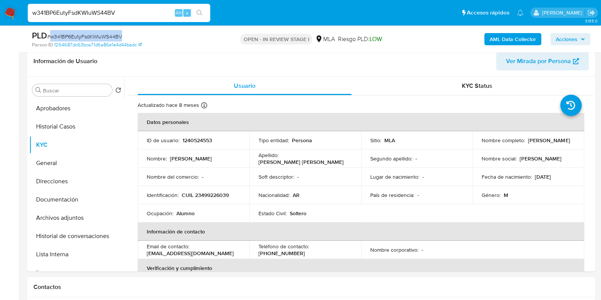
copy span "w341BP6EutyFsdKWIuWS44BV"
click at [71, 198] on button "Documentación" at bounding box center [73, 199] width 89 height 18
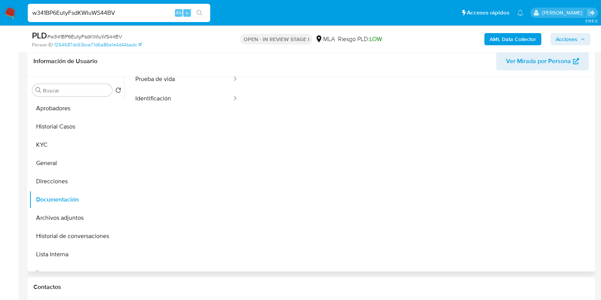
scroll to position [62, 0]
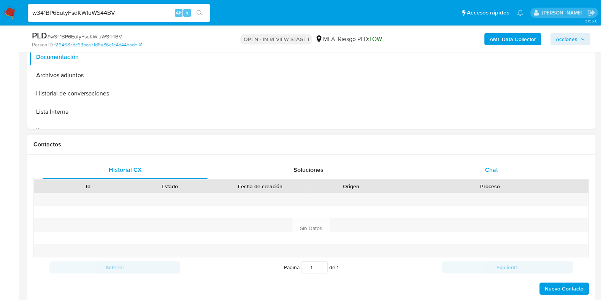
click at [485, 165] on span "Chat" at bounding box center [491, 169] width 13 height 9
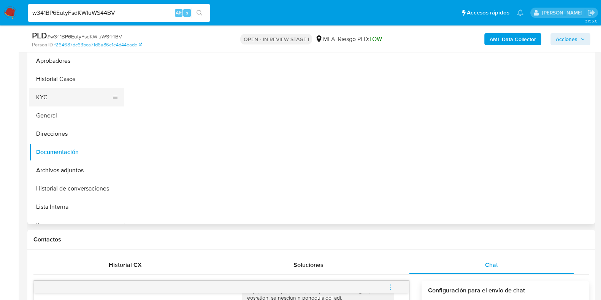
scroll to position [14, 0]
click at [60, 98] on button "KYC" at bounding box center [73, 97] width 89 height 18
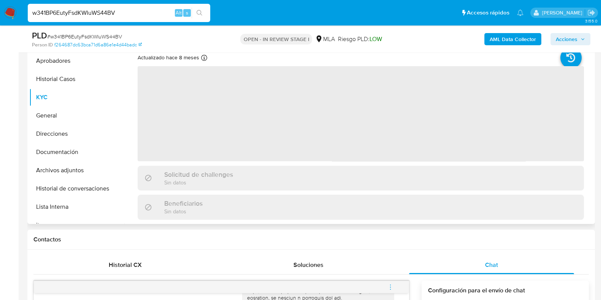
scroll to position [121, 0]
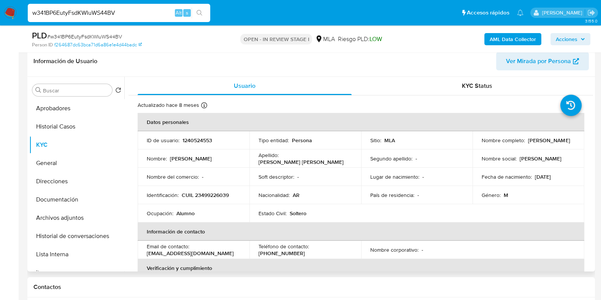
click at [212, 192] on p "CUIL 23499226039" at bounding box center [205, 195] width 47 height 7
copy p "23499226039"
click at [194, 141] on p "1240524553" at bounding box center [198, 140] width 30 height 7
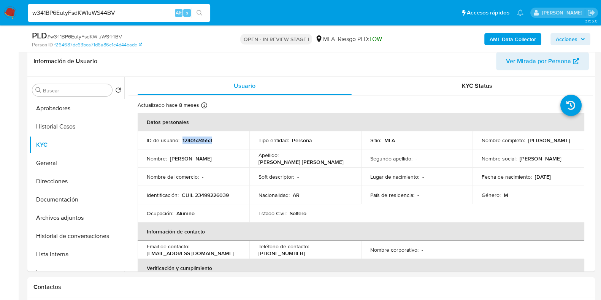
copy p "1240524553"
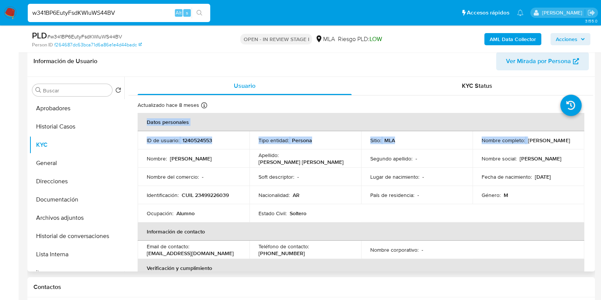
drag, startPoint x: 479, startPoint y: 143, endPoint x: 582, endPoint y: 145, distance: 103.1
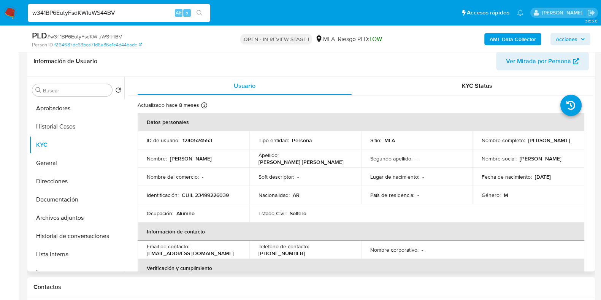
click at [515, 137] on p "Nombre completo :" at bounding box center [503, 140] width 43 height 7
drag, startPoint x: 479, startPoint y: 143, endPoint x: 555, endPoint y: 143, distance: 75.7
click at [555, 143] on div "Nombre completo : Facundo Nestor Mestre Suarez" at bounding box center [529, 140] width 94 height 7
copy p "[PERSON_NAME]"
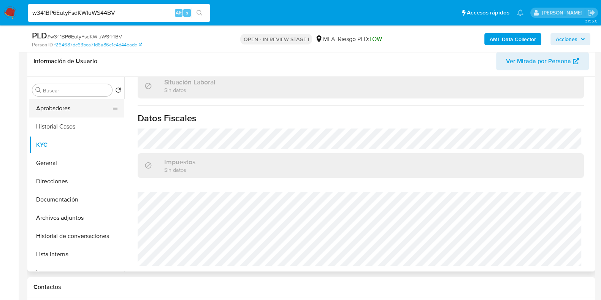
click at [63, 113] on button "Aprobadores" at bounding box center [73, 108] width 89 height 18
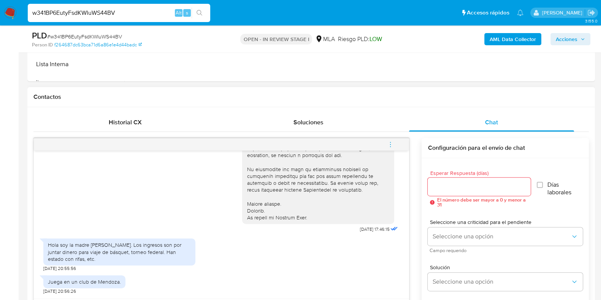
scroll to position [453, 0]
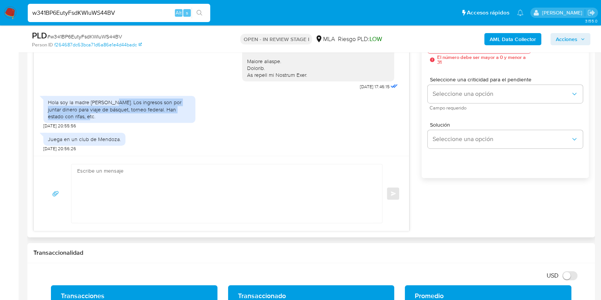
drag, startPoint x: 117, startPoint y: 103, endPoint x: 126, endPoint y: 118, distance: 17.4
click at [126, 118] on div "Hola soy la madre de Facundo. Los ingresos son por juntar dinero para viaje de …" at bounding box center [119, 109] width 143 height 21
copy div "o. Los ingresos son por juntar dinero para viaje de básquet, torneo federal. Ha…"
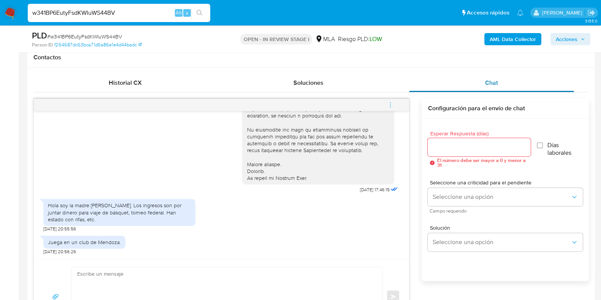
scroll to position [311, 0]
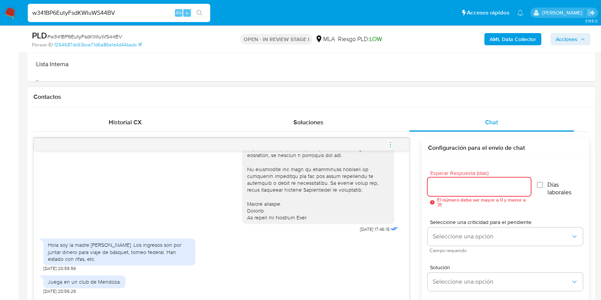
click at [447, 190] on input "Esperar Respuesta (días)" at bounding box center [479, 187] width 103 height 10
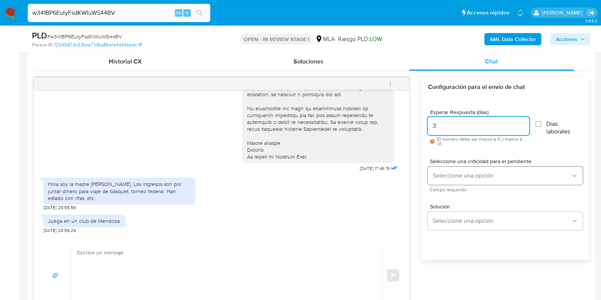
scroll to position [406, 0]
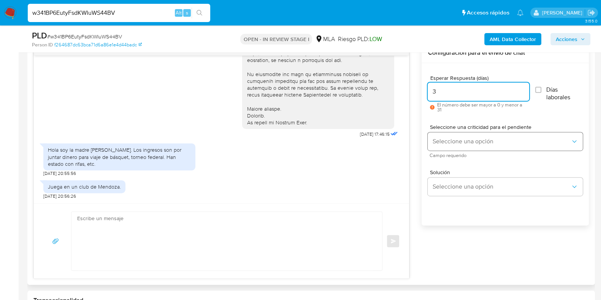
type input "3"
click at [451, 143] on span "Seleccione una opción" at bounding box center [501, 142] width 138 height 8
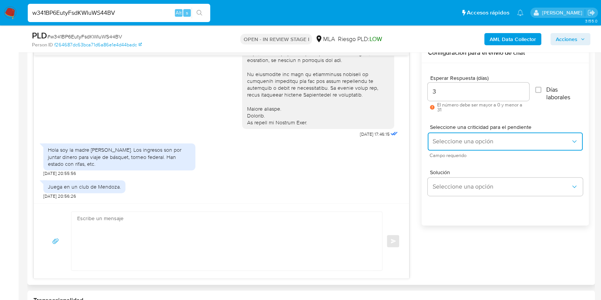
click at [449, 140] on span "Seleccione una opción" at bounding box center [501, 142] width 138 height 8
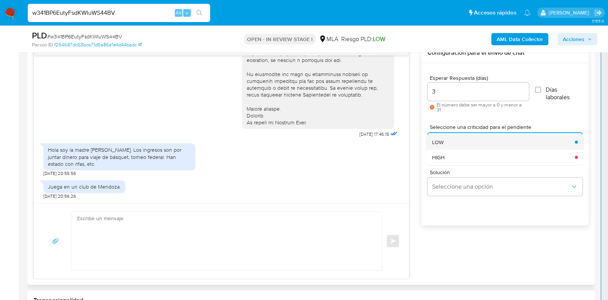
click at [567, 140] on div "LOW" at bounding box center [501, 141] width 138 height 15
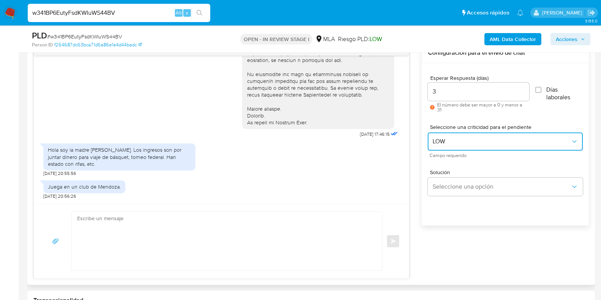
click at [498, 141] on span "LOW" at bounding box center [501, 142] width 138 height 8
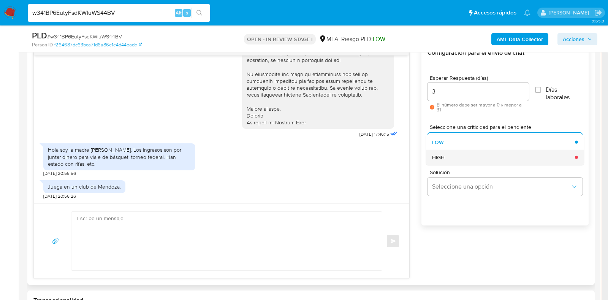
click at [442, 156] on span "HIGH" at bounding box center [438, 157] width 13 height 7
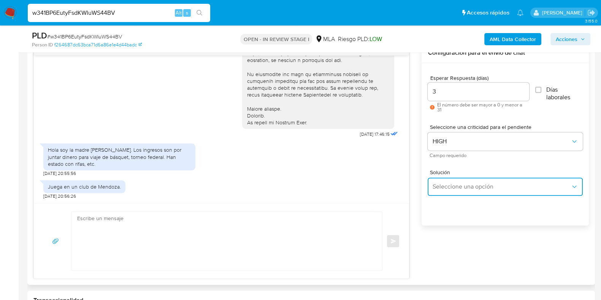
click at [456, 186] on span "Seleccione una opción" at bounding box center [501, 187] width 138 height 8
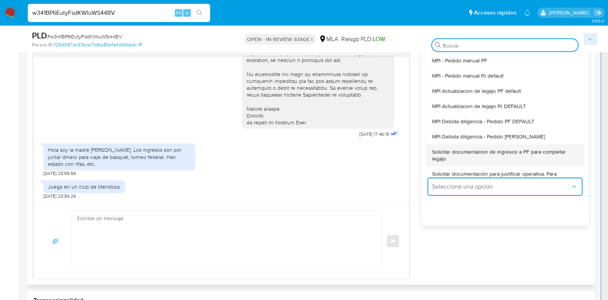
click at [493, 158] on span "Solicitar documentacion de ingresos a PF para completar legajo" at bounding box center [502, 155] width 141 height 14
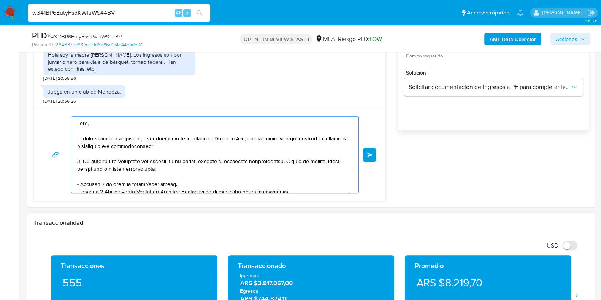
scroll to position [95, 0]
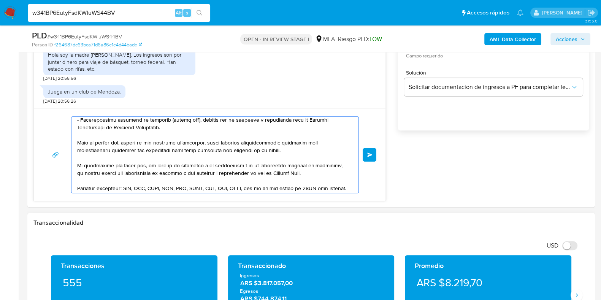
drag, startPoint x: 79, startPoint y: 122, endPoint x: 290, endPoint y: 287, distance: 268.4
type textarea "H"
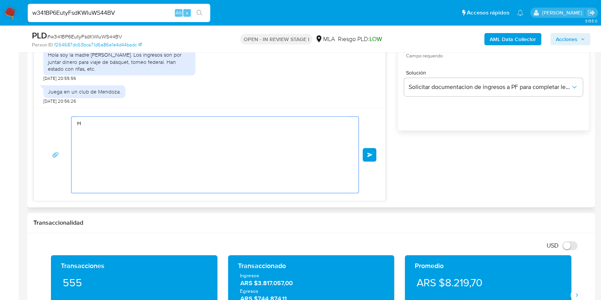
scroll to position [0, 0]
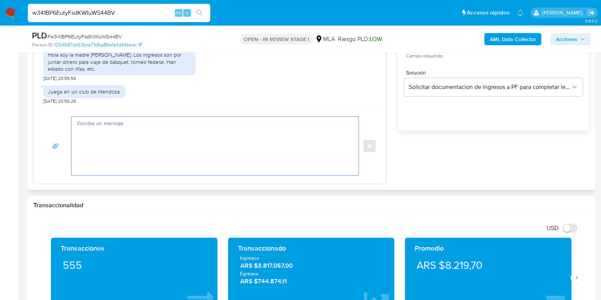
paste textarea "Buenas tardes, Te agradeceríamos si pudieras enviarnos documentación sobre lo i…"
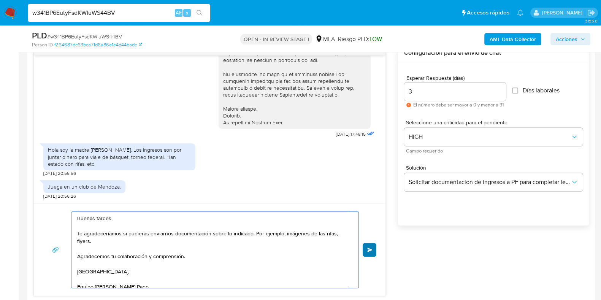
type textarea "Buenas tardes, Te agradeceríamos si pudieras enviarnos documentación sobre lo i…"
click at [369, 252] on button "Enviar" at bounding box center [370, 250] width 14 height 14
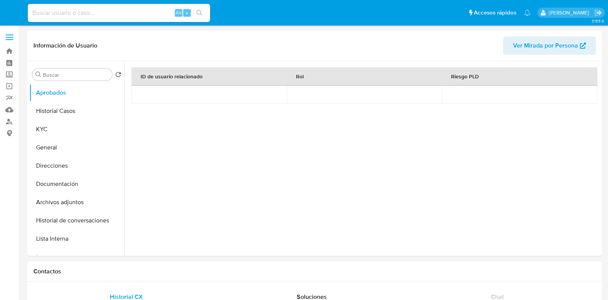
select select "10"
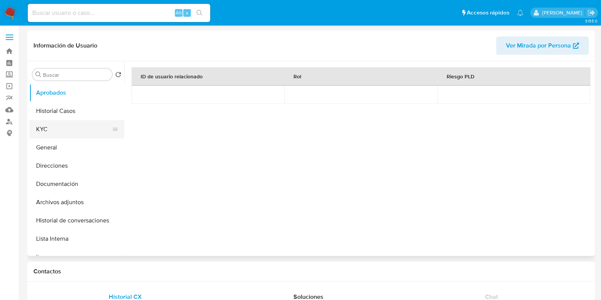
drag, startPoint x: 56, startPoint y: 137, endPoint x: 71, endPoint y: 129, distance: 16.7
click at [59, 134] on button "KYC" at bounding box center [73, 129] width 89 height 18
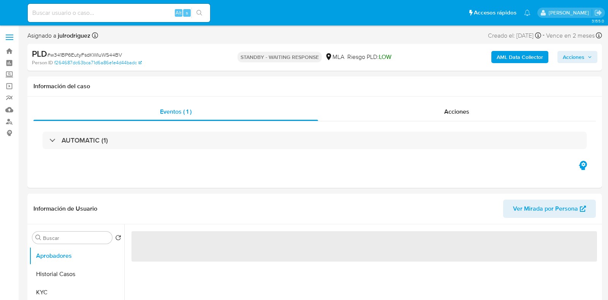
select select "10"
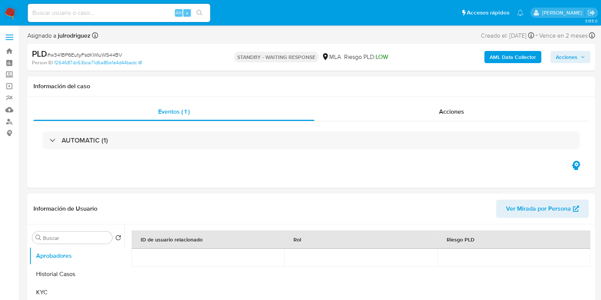
click at [119, 9] on input at bounding box center [119, 13] width 183 height 10
paste input "V7AMi2so0Uxn20uflKHWvZ1e"
type input "V7AMi2so0Uxn20uflKHWvZ1e"
select select "10"
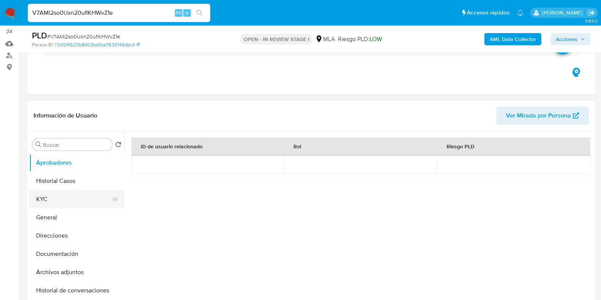
scroll to position [95, 0]
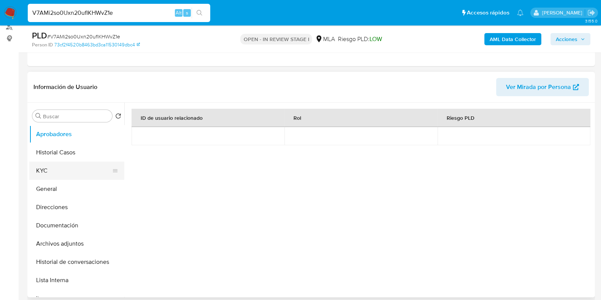
click at [63, 170] on button "KYC" at bounding box center [73, 171] width 89 height 18
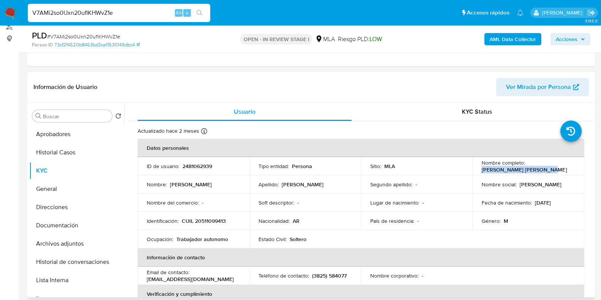
drag, startPoint x: 481, startPoint y: 171, endPoint x: 563, endPoint y: 171, distance: 81.7
click at [563, 171] on div "Nombre completo : [PERSON_NAME] Cala [PERSON_NAME]" at bounding box center [529, 166] width 94 height 14
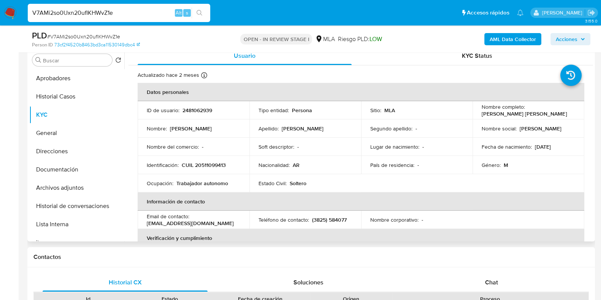
scroll to position [136, 0]
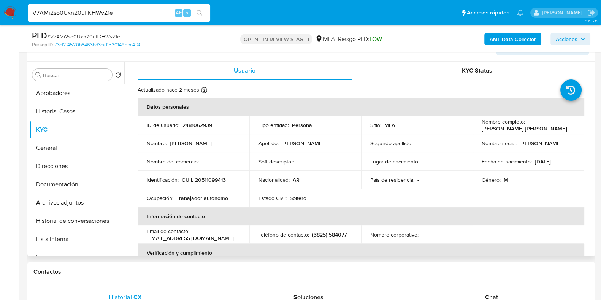
click at [210, 125] on p "2481062939" at bounding box center [198, 125] width 30 height 7
copy p "2481062939"
click at [92, 35] on span "# V7AMi2so0Uxn20uflKHWvZ1e" at bounding box center [83, 37] width 73 height 8
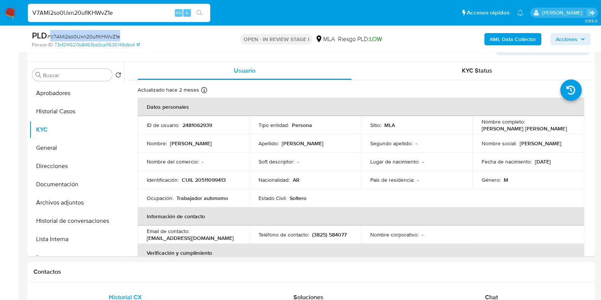
copy span "V7AMi2so0Uxn20uflKHWvZ1e"
click at [205, 173] on td "Identificación : CUIL 20511099413" at bounding box center [194, 180] width 112 height 18
click at [212, 182] on p "CUIL 20511099413" at bounding box center [204, 179] width 44 height 7
copy p "20511099413"
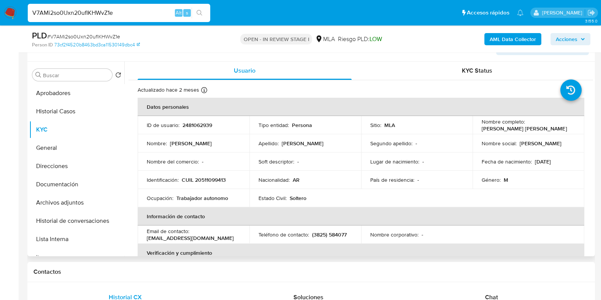
click at [200, 128] on p "2481062939" at bounding box center [198, 125] width 30 height 7
copy p "2481062939"
click at [65, 179] on button "Documentación" at bounding box center [73, 184] width 89 height 18
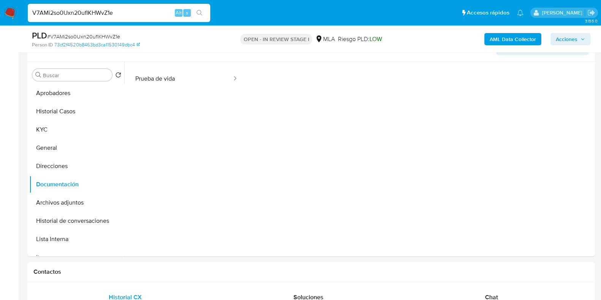
scroll to position [62, 0]
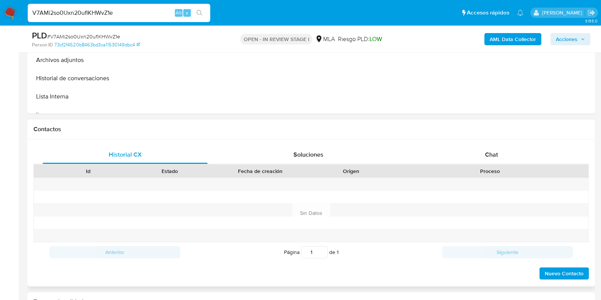
drag, startPoint x: 502, startPoint y: 173, endPoint x: 496, endPoint y: 160, distance: 13.9
click at [502, 172] on div "Proceso" at bounding box center [490, 171] width 186 height 8
drag, startPoint x: 496, startPoint y: 160, endPoint x: 492, endPoint y: 162, distance: 4.1
click at [496, 160] on div "Chat" at bounding box center [491, 155] width 165 height 18
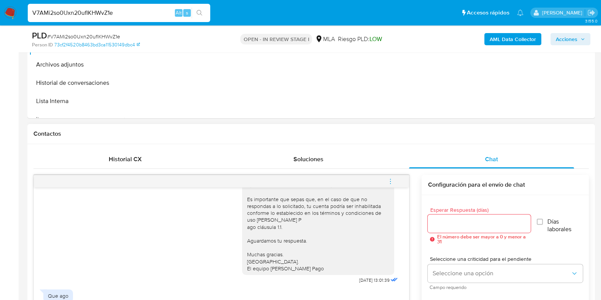
scroll to position [183, 0]
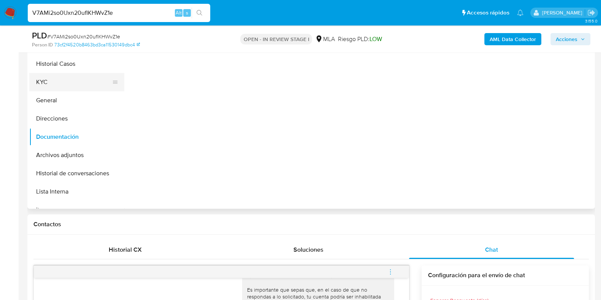
click at [48, 83] on button "KYC" at bounding box center [73, 82] width 89 height 18
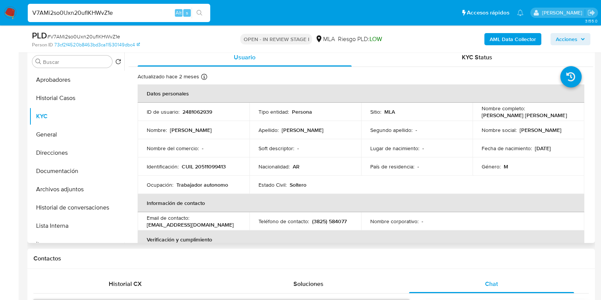
scroll to position [136, 0]
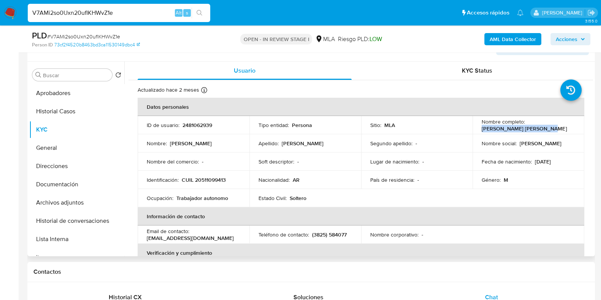
drag, startPoint x: 481, startPoint y: 127, endPoint x: 570, endPoint y: 129, distance: 89.0
click at [570, 129] on div "Nombre completo : Ray Yemerson Cala Chambi" at bounding box center [529, 125] width 94 height 14
copy p "Ray Yemerson Cala Chambi"
click at [214, 183] on p "CUIL 20511099413" at bounding box center [204, 179] width 44 height 7
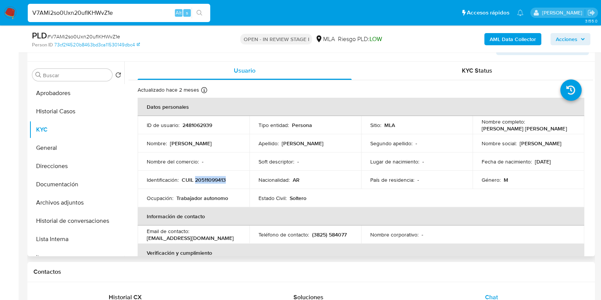
click at [214, 183] on p "CUIL 20511099413" at bounding box center [204, 179] width 44 height 7
copy p "20511099413"
click at [58, 183] on button "Documentación" at bounding box center [73, 184] width 89 height 18
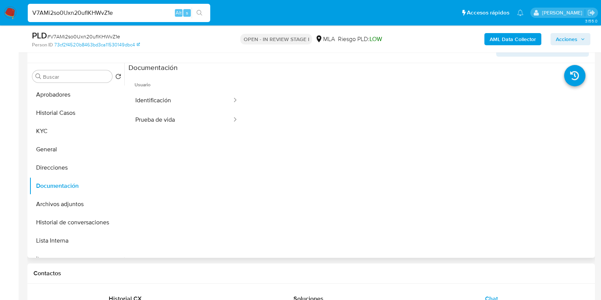
scroll to position [41, 0]
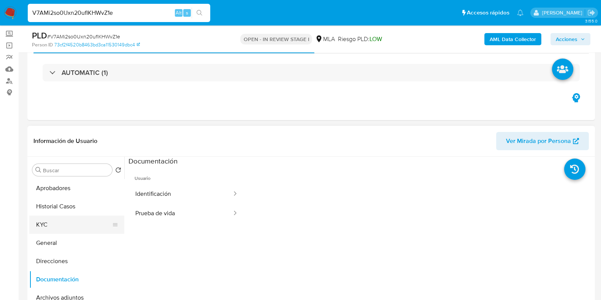
click at [51, 227] on button "KYC" at bounding box center [73, 225] width 89 height 18
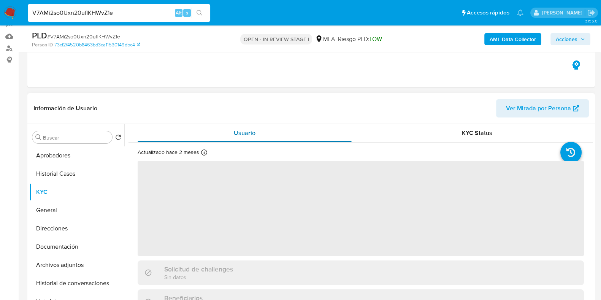
scroll to position [88, 0]
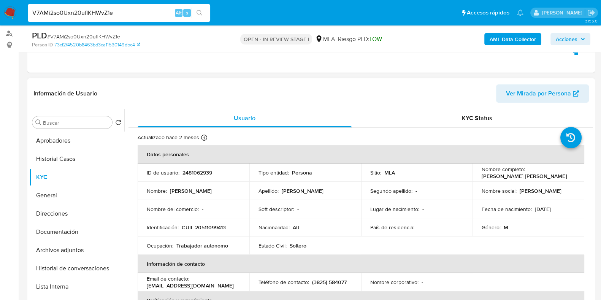
click at [202, 231] on td "Identificación : CUIL 20511099413" at bounding box center [194, 227] width 112 height 18
click at [203, 228] on p "CUIL 20511099413" at bounding box center [204, 227] width 44 height 7
copy p "20511099413"
click at [218, 227] on p "CUIL 20511099413" at bounding box center [204, 227] width 44 height 7
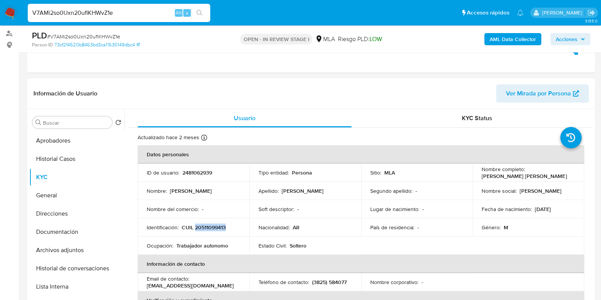
click at [218, 227] on p "CUIL 20511099413" at bounding box center [204, 227] width 44 height 7
drag, startPoint x: 61, startPoint y: 138, endPoint x: 69, endPoint y: 138, distance: 8.0
click at [61, 138] on button "Aprobadores" at bounding box center [73, 141] width 89 height 18
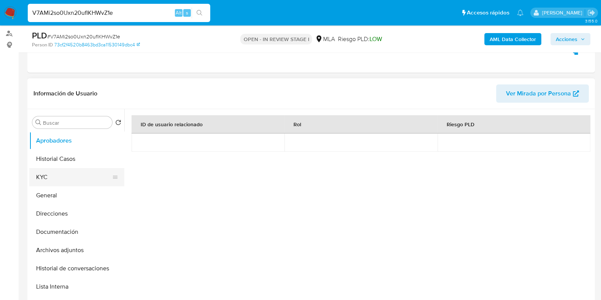
click at [48, 172] on button "KYC" at bounding box center [73, 177] width 89 height 18
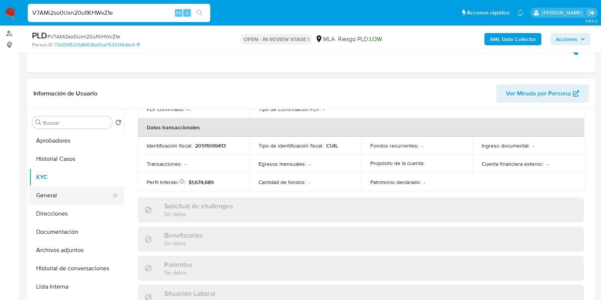
scroll to position [407, 0]
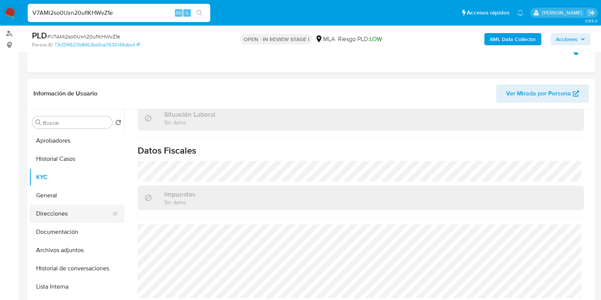
click at [67, 213] on button "Direcciones" at bounding box center [73, 214] width 89 height 18
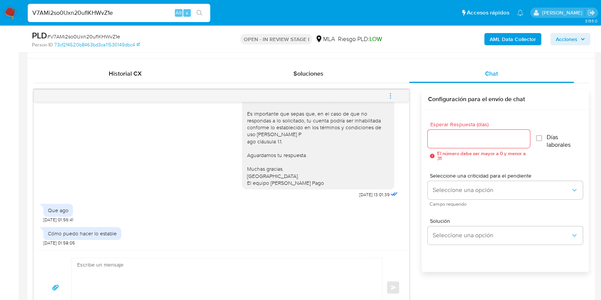
scroll to position [326, 0]
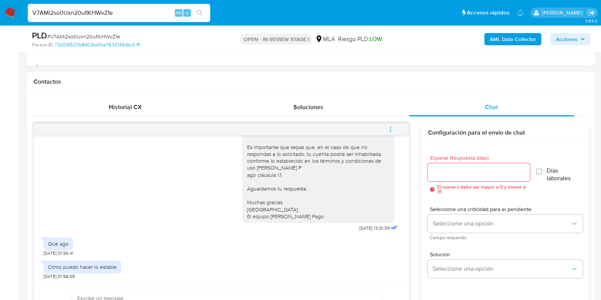
click at [394, 132] on icon "menu-action" at bounding box center [390, 129] width 7 height 7
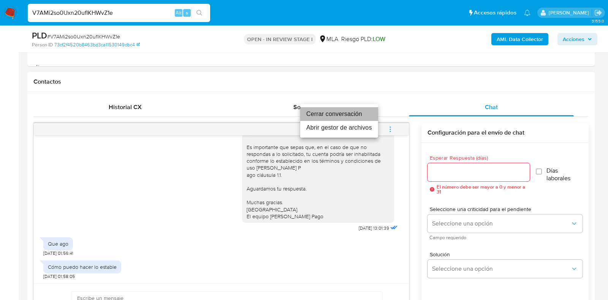
click at [317, 115] on li "Cerrar conversación" at bounding box center [339, 114] width 78 height 14
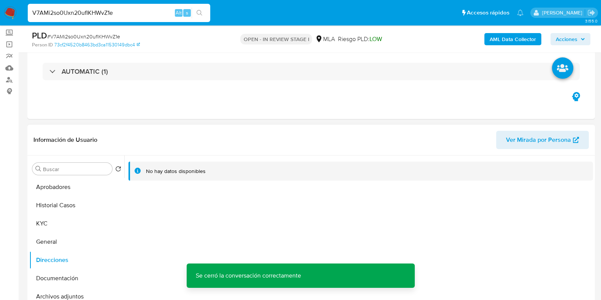
scroll to position [41, 0]
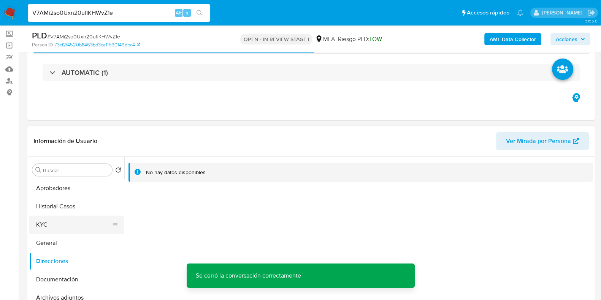
click at [63, 226] on button "KYC" at bounding box center [73, 225] width 89 height 18
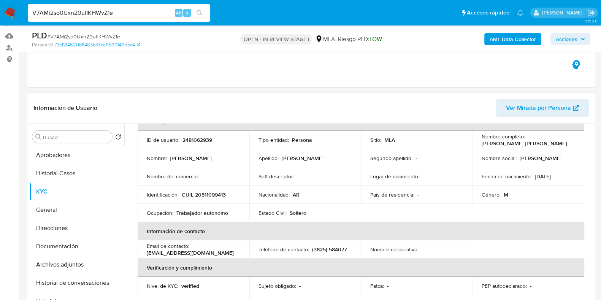
scroll to position [88, 0]
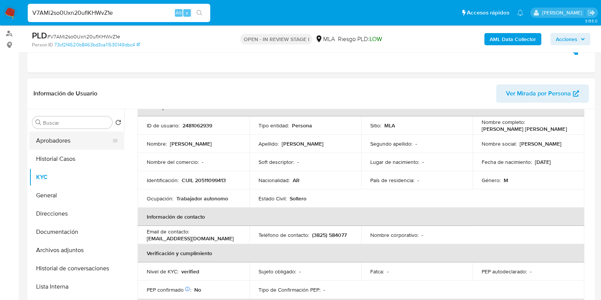
click at [65, 140] on button "Aprobadores" at bounding box center [73, 141] width 89 height 18
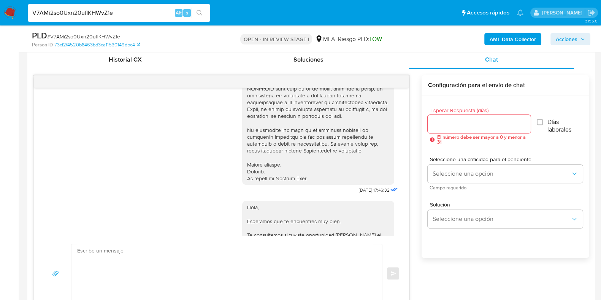
scroll to position [222, 0]
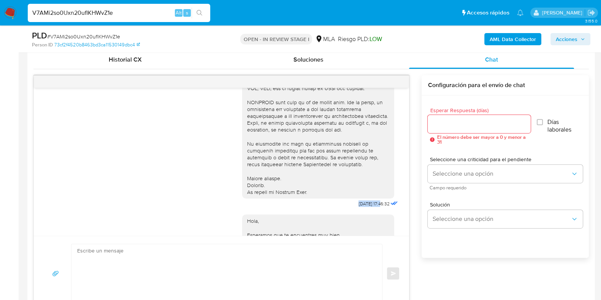
drag, startPoint x: 344, startPoint y: 210, endPoint x: 366, endPoint y: 211, distance: 21.7
click at [366, 210] on div "18/08/2025 17:46:32" at bounding box center [320, 39] width 157 height 340
copy span "18/08/2025"
click at [29, 192] on div "Historial CX Soluciones Chat Id Estado Fecha de creación Origen Proceso Anterio…" at bounding box center [311, 180] width 568 height 273
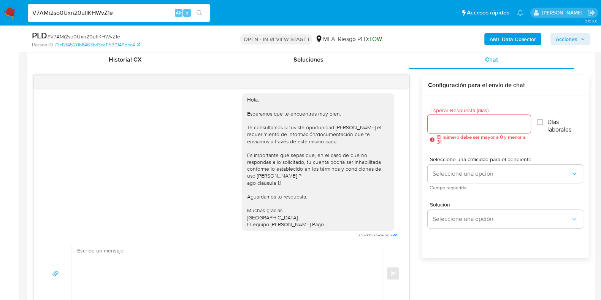
scroll to position [413, 0]
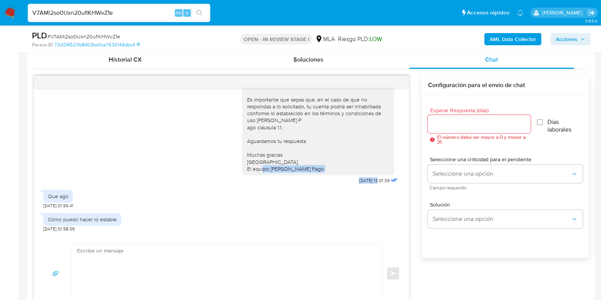
drag, startPoint x: 339, startPoint y: 177, endPoint x: 364, endPoint y: 183, distance: 25.8
click at [364, 179] on div "Hola, Esperamos que te encuentres muy bien. Te consultamos si tuviste oportunid…" at bounding box center [320, 109] width 157 height 154
drag, startPoint x: 364, startPoint y: 183, endPoint x: 358, endPoint y: 181, distance: 6.7
click at [363, 183] on div "22/08/2025 13:01:39" at bounding box center [379, 180] width 41 height 11
click at [359, 181] on span "22/08/2025 13:01:39" at bounding box center [374, 181] width 30 height 6
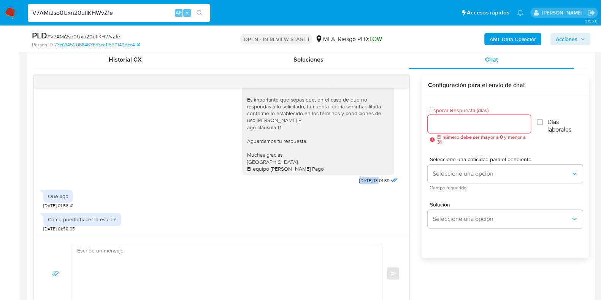
drag, startPoint x: 342, startPoint y: 180, endPoint x: 365, endPoint y: 181, distance: 22.8
click at [365, 181] on span "22/08/2025 13:01:39" at bounding box center [374, 181] width 30 height 6
copy span "22/08/2025"
drag, startPoint x: 0, startPoint y: 238, endPoint x: 116, endPoint y: 224, distance: 116.4
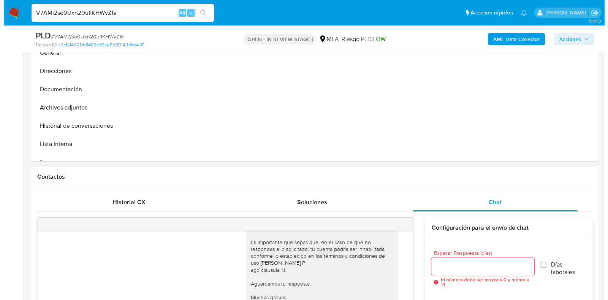
scroll to position [1335, 0]
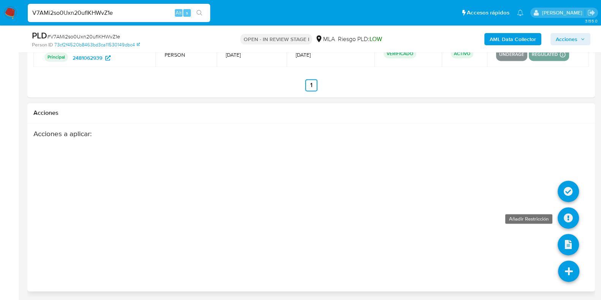
click at [570, 218] on icon at bounding box center [568, 217] width 21 height 21
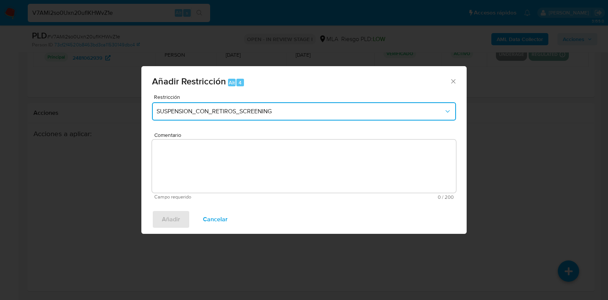
click at [202, 111] on span "SUSPENSION_CON_RETIROS_SCREENING" at bounding box center [300, 112] width 287 height 8
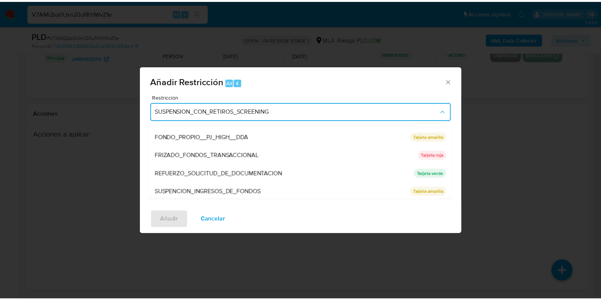
scroll to position [161, 0]
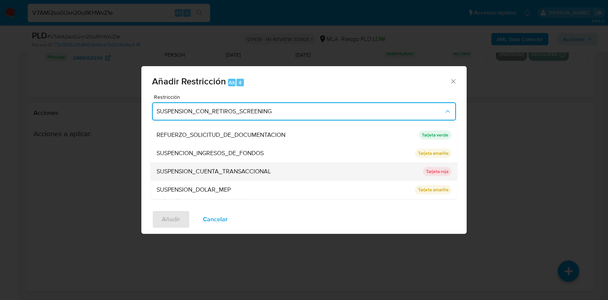
click at [221, 164] on div "SUSPENSION_CUENTA_TRANSACCIONAL" at bounding box center [288, 172] width 262 height 18
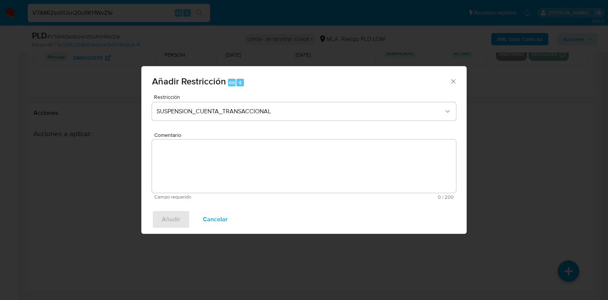
drag, startPoint x: 247, startPoint y: 158, endPoint x: 255, endPoint y: 162, distance: 8.7
click at [247, 159] on textarea "Comentario" at bounding box center [304, 166] width 304 height 53
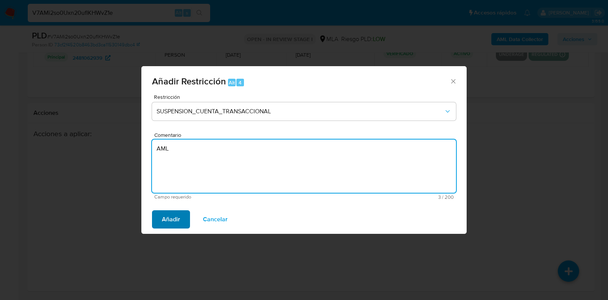
type textarea "AML"
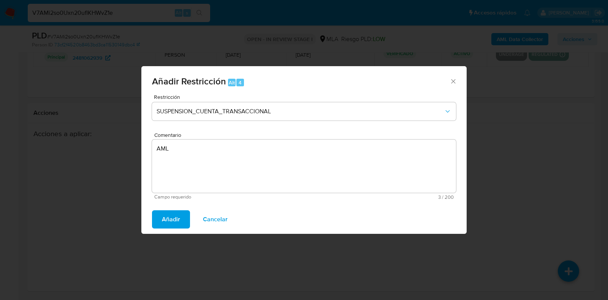
drag, startPoint x: 167, startPoint y: 215, endPoint x: 321, endPoint y: 220, distance: 153.3
click at [167, 215] on span "Añadir" at bounding box center [171, 219] width 18 height 17
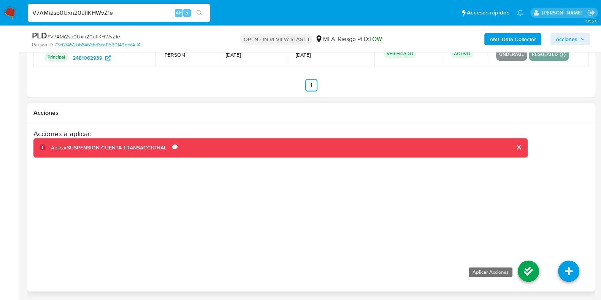
click at [532, 266] on icon at bounding box center [528, 270] width 21 height 21
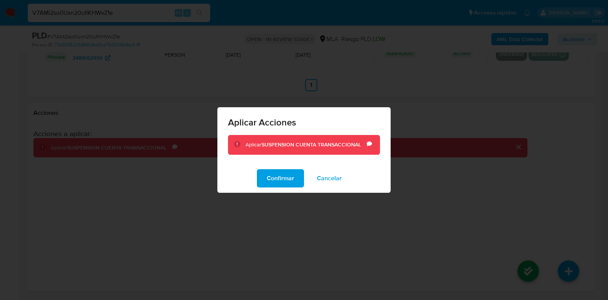
click at [281, 187] on span "Confirmar" at bounding box center [280, 178] width 27 height 17
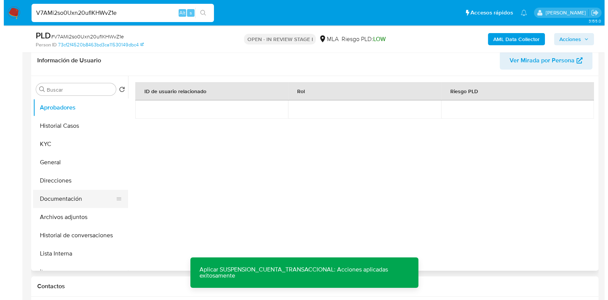
scroll to position [100, 0]
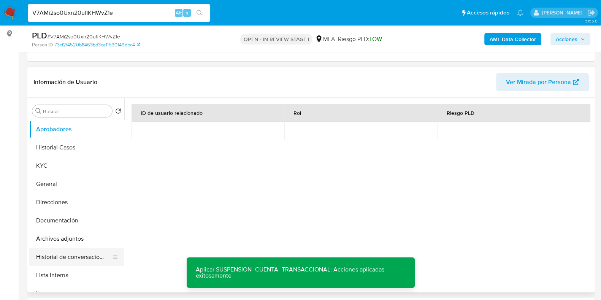
click at [71, 255] on button "Historial de conversaciones" at bounding box center [73, 257] width 89 height 18
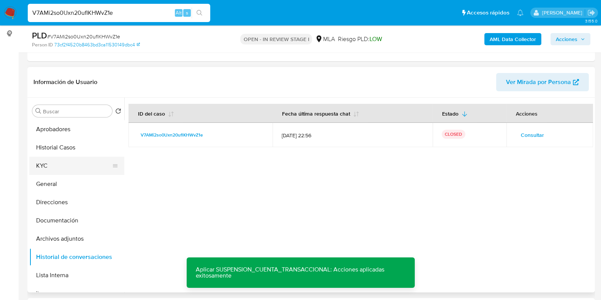
click at [60, 162] on button "KYC" at bounding box center [73, 166] width 89 height 18
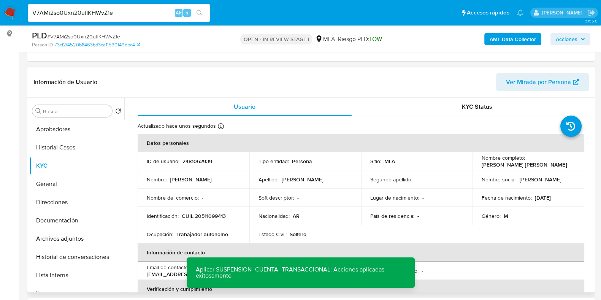
click at [205, 163] on p "2481062939" at bounding box center [198, 161] width 30 height 7
copy p "2481062939"
click at [118, 35] on span "# V7AMi2so0Uxn20uflKHWvZ1e" at bounding box center [83, 37] width 73 height 8
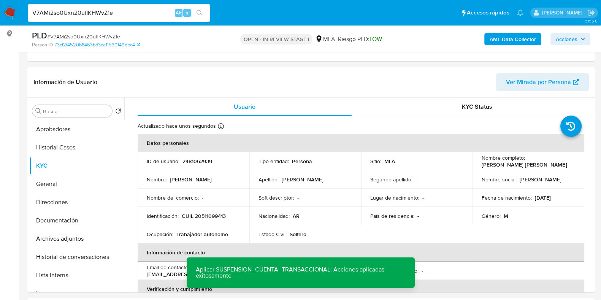
click at [529, 37] on b "AML Data Collector" at bounding box center [513, 39] width 46 height 12
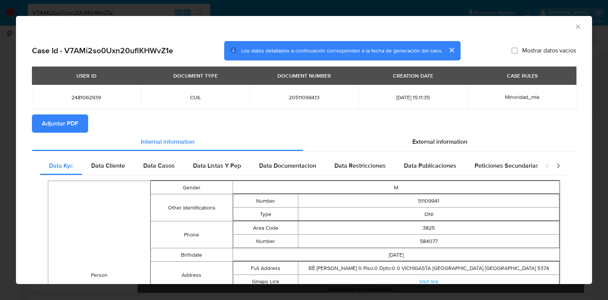
click at [86, 120] on button "Adjuntar PDF" at bounding box center [60, 123] width 56 height 18
click at [575, 25] on icon "Cerrar ventana" at bounding box center [579, 27] width 8 height 8
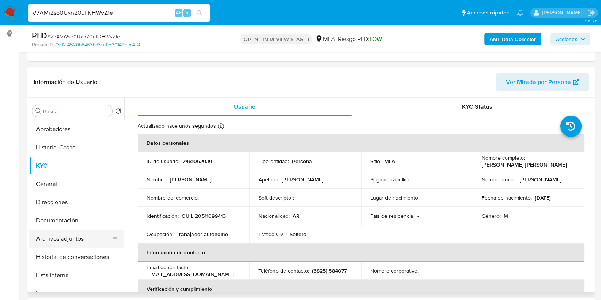
click at [82, 235] on button "Archivos adjuntos" at bounding box center [73, 239] width 89 height 18
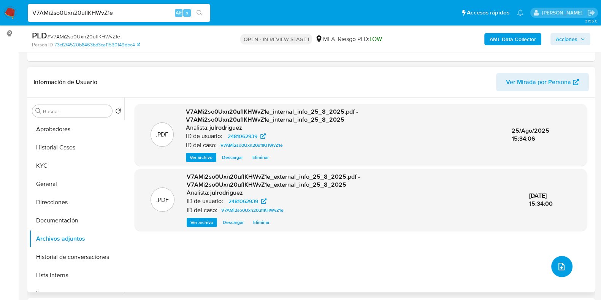
click at [559, 263] on icon "upload-file" at bounding box center [562, 267] width 6 height 8
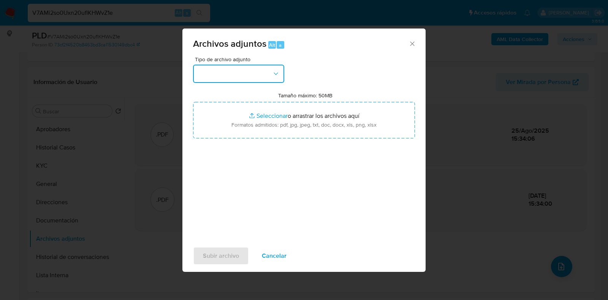
click at [247, 82] on button "button" at bounding box center [238, 74] width 91 height 18
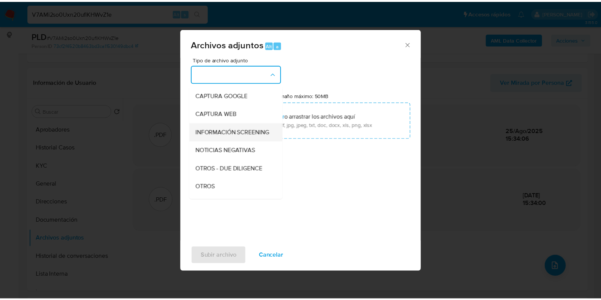
scroll to position [95, 0]
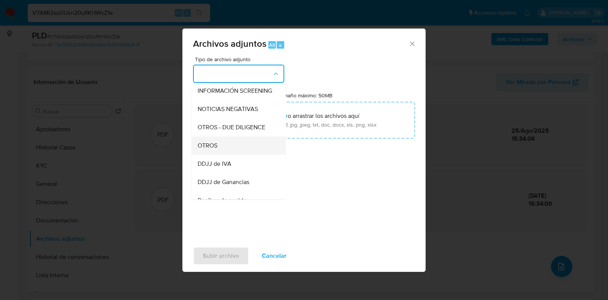
click at [221, 151] on div "OTROS" at bounding box center [237, 146] width 78 height 18
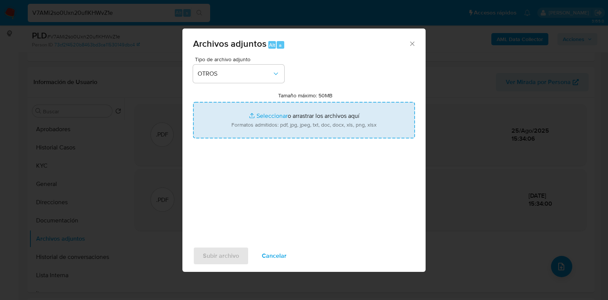
click at [317, 122] on input "Tamaño máximo: 50MB Seleccionar archivos" at bounding box center [304, 120] width 222 height 37
type input "C:\fakepath\Movimientos - 2481062939 - V7AMi2so0Uxn20uflKHWvZ1e.xlsx"
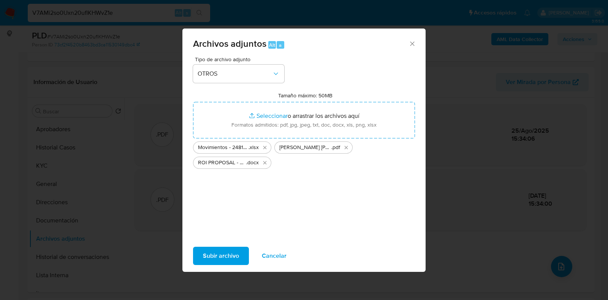
click at [233, 255] on span "Subir archivo" at bounding box center [221, 256] width 36 height 17
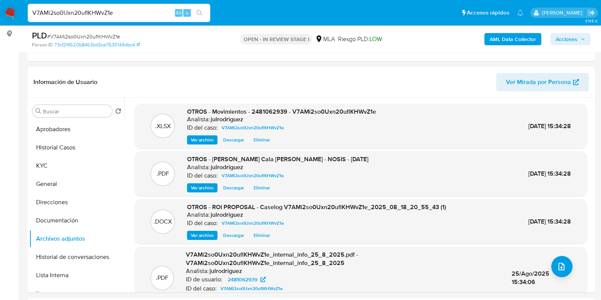
drag, startPoint x: 1, startPoint y: 235, endPoint x: 26, endPoint y: 234, distance: 25.5
click at [567, 37] on span "Acciones" at bounding box center [567, 39] width 22 height 12
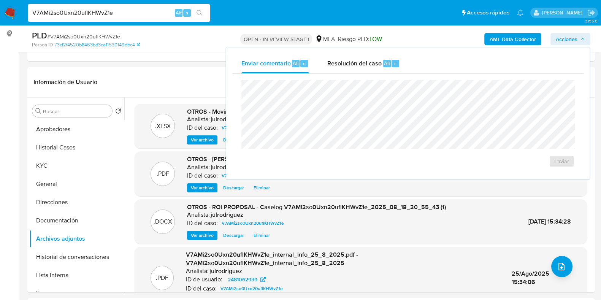
drag, startPoint x: 379, startPoint y: 66, endPoint x: 374, endPoint y: 76, distance: 11.4
click at [379, 66] on span "Resolución del caso" at bounding box center [354, 63] width 54 height 9
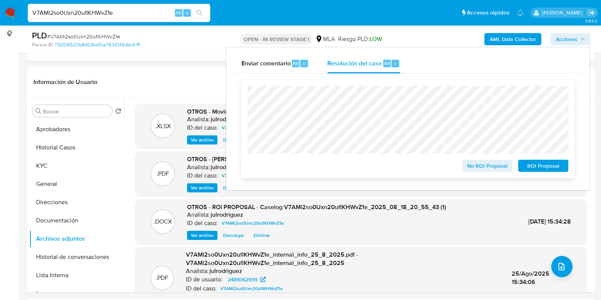
click at [525, 171] on span "ROI Proposal" at bounding box center [544, 165] width 40 height 11
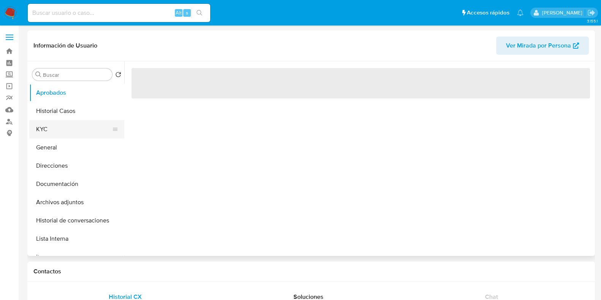
click at [46, 126] on button "KYC" at bounding box center [73, 129] width 89 height 18
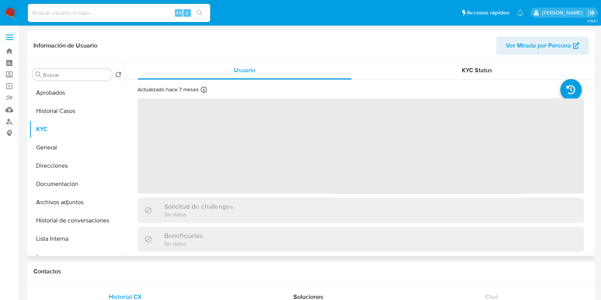
select select "10"
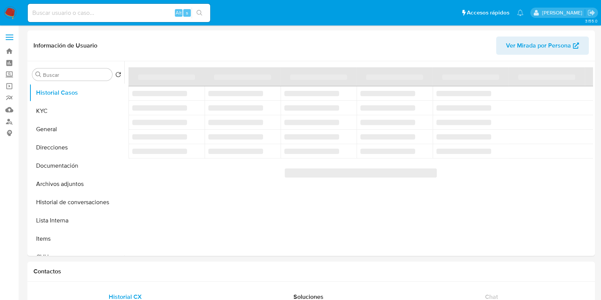
select select "10"
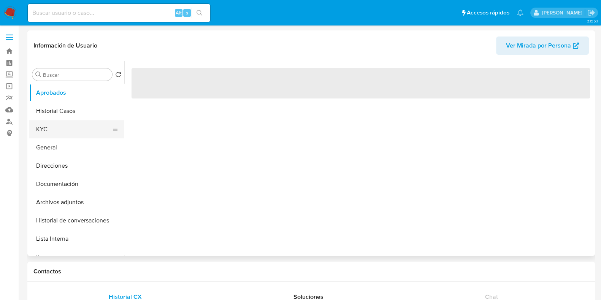
drag, startPoint x: 61, startPoint y: 124, endPoint x: 65, endPoint y: 124, distance: 4.2
click at [61, 125] on button "KYC" at bounding box center [73, 129] width 89 height 18
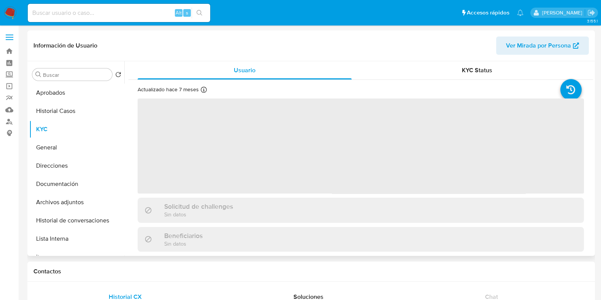
select select "10"
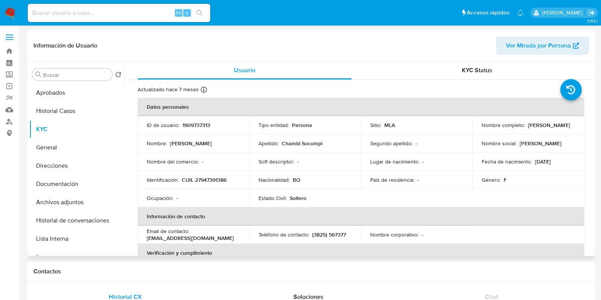
drag, startPoint x: 479, startPoint y: 126, endPoint x: 540, endPoint y: 127, distance: 60.8
click at [540, 127] on div "Nombre completo : [PERSON_NAME]" at bounding box center [529, 125] width 94 height 7
copy p "[PERSON_NAME]"
drag, startPoint x: 4, startPoint y: 204, endPoint x: 116, endPoint y: 186, distance: 113.3
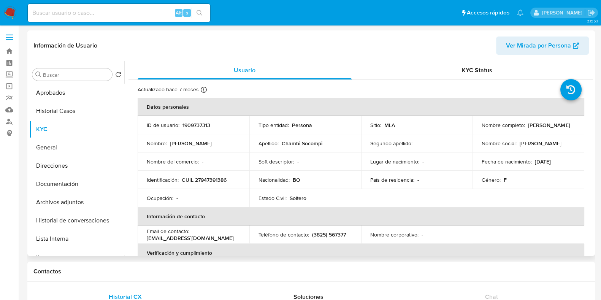
click at [218, 177] on p "CUIL 27947391386" at bounding box center [204, 179] width 45 height 7
copy p "27947391386"
click at [59, 98] on button "Aprobados" at bounding box center [73, 93] width 89 height 18
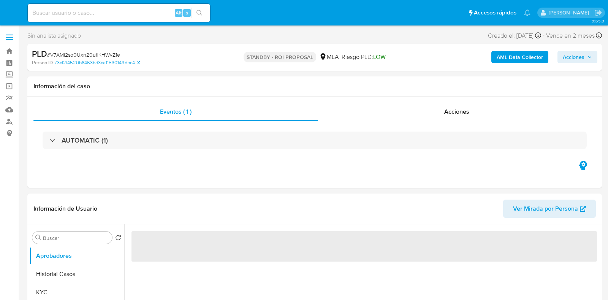
select select "10"
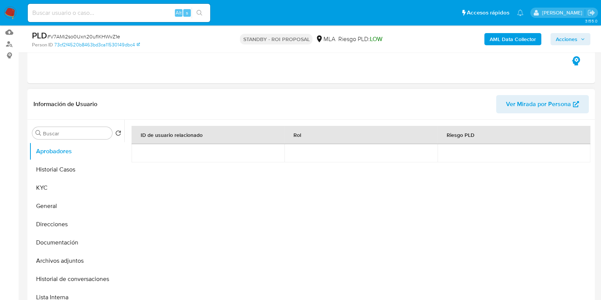
scroll to position [143, 0]
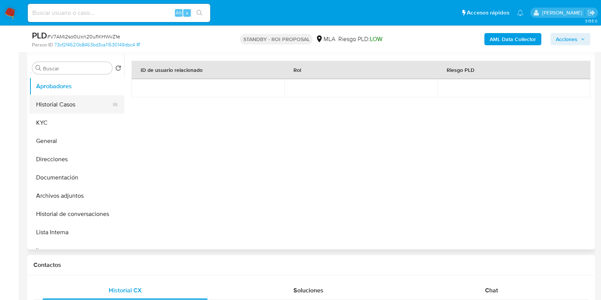
click at [73, 98] on button "Historial Casos" at bounding box center [73, 104] width 89 height 18
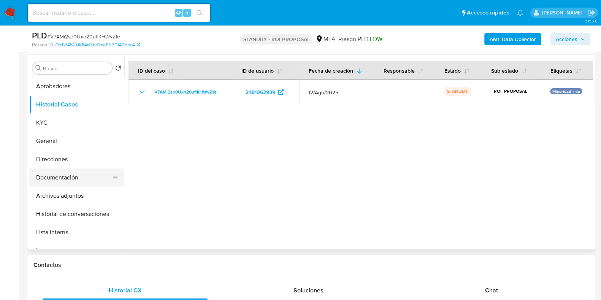
click at [70, 176] on button "Documentación" at bounding box center [73, 177] width 89 height 18
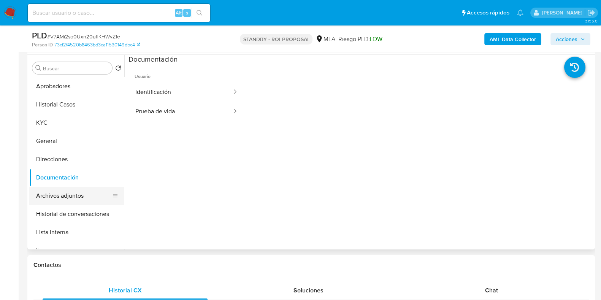
click at [75, 194] on button "Archivos adjuntos" at bounding box center [73, 196] width 89 height 18
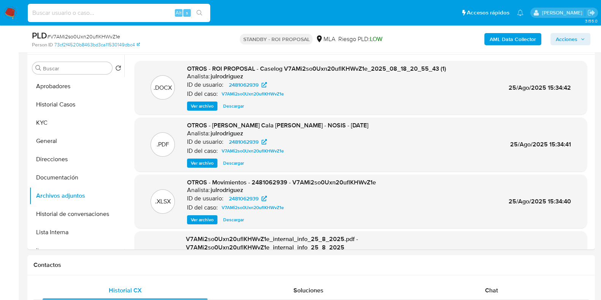
click at [96, 12] on input at bounding box center [119, 13] width 183 height 10
paste input "kWYWWH9sUZCgNSYv3F1QWrqi"
type input "kWYWWH9sUZCgNSYv3F1QWrqi"
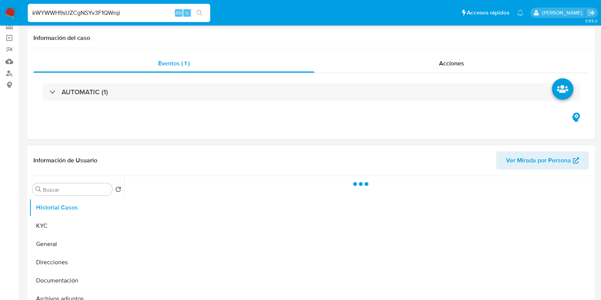
scroll to position [95, 0]
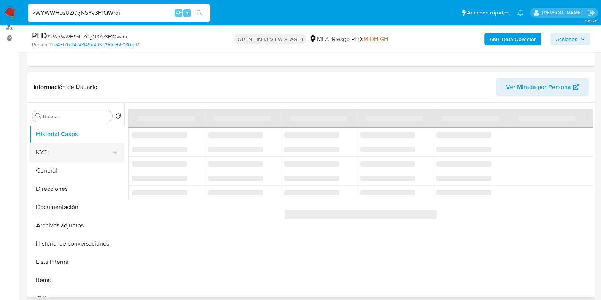
click at [44, 157] on button "KYC" at bounding box center [73, 152] width 89 height 18
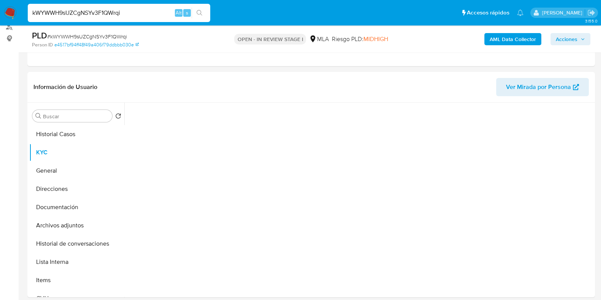
select select "10"
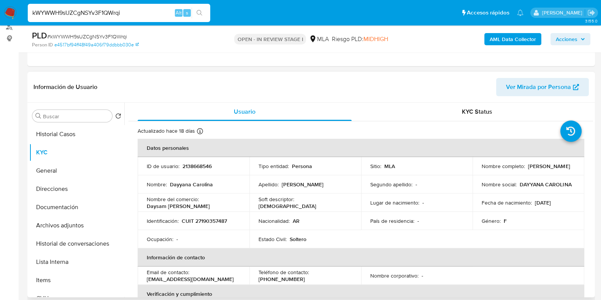
drag, startPoint x: 503, startPoint y: 168, endPoint x: 560, endPoint y: 168, distance: 57.8
click at [560, 168] on div "Nombre completo : [PERSON_NAME]" at bounding box center [529, 166] width 94 height 7
copy p "[PERSON_NAME]"
click at [201, 165] on p "2138668546" at bounding box center [197, 166] width 29 height 7
drag, startPoint x: 201, startPoint y: 165, endPoint x: 252, endPoint y: 118, distance: 69.7
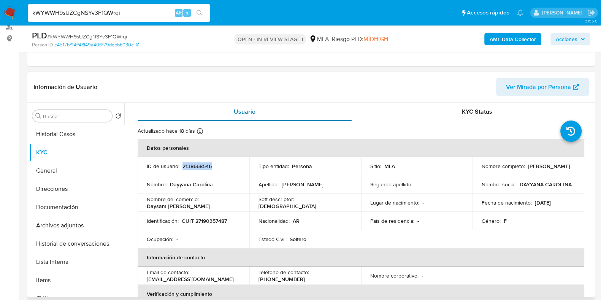
click at [200, 165] on p "2138668546" at bounding box center [197, 166] width 29 height 7
copy p "2138668546"
click at [190, 167] on p "2138668546" at bounding box center [197, 166] width 29 height 7
click at [102, 16] on input "kWYWWH9sUZCgNSYv3F1QWrqi" at bounding box center [119, 13] width 183 height 10
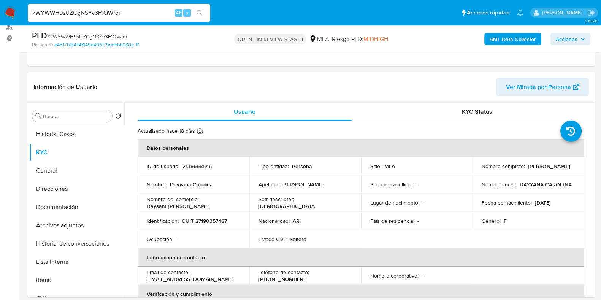
click at [102, 16] on input "kWYWWH9sUZCgNSYv3F1QWrqi" at bounding box center [119, 13] width 183 height 10
paste input "sxJx5ZbOOLLGjUyTLVRDfDPY"
type input "sxJx5ZbOOLLGjUyTLVRDfDPY"
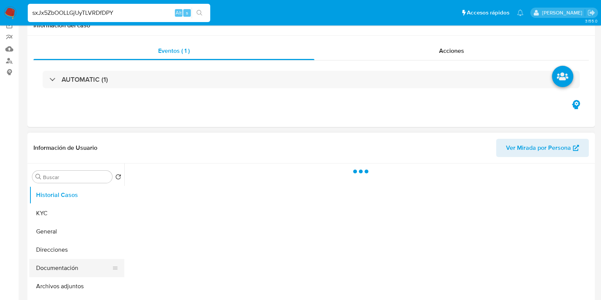
scroll to position [95, 0]
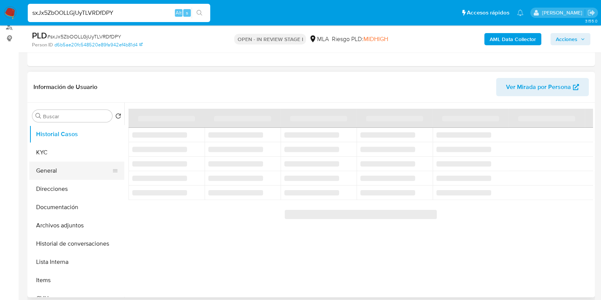
click at [54, 171] on button "General" at bounding box center [73, 171] width 89 height 18
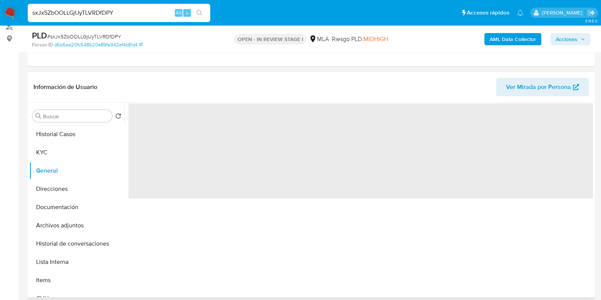
select select "10"
click at [81, 156] on button "KYC" at bounding box center [73, 152] width 89 height 18
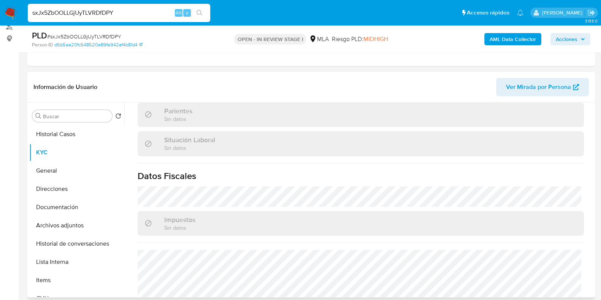
scroll to position [407, 0]
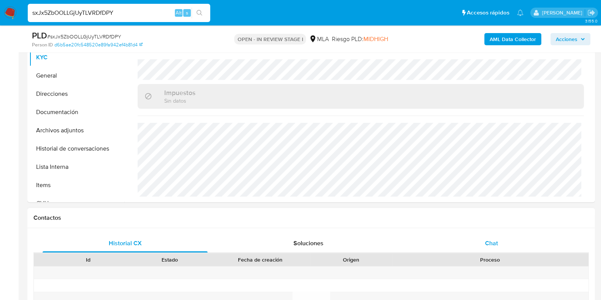
click at [498, 238] on div "Chat" at bounding box center [491, 243] width 165 height 18
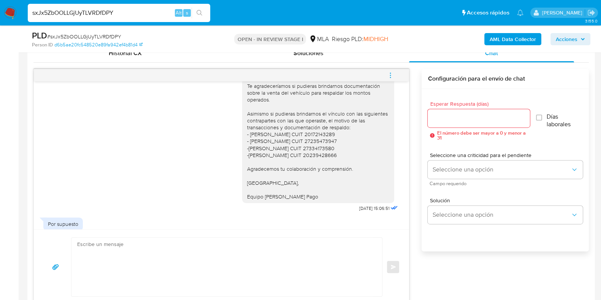
scroll to position [240, 0]
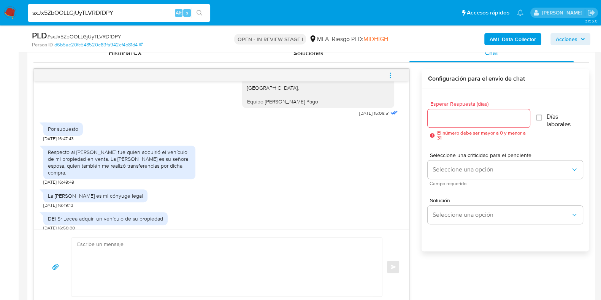
click at [103, 15] on input "sxJx5ZbOOLLGjUyTLVRDfDPY" at bounding box center [119, 13] width 183 height 10
paste input "kWYWWH9sUZCgNSYv3F1QWrqi"
type input "kWYWWH9sUZCgNSYv3F1QWrqi"
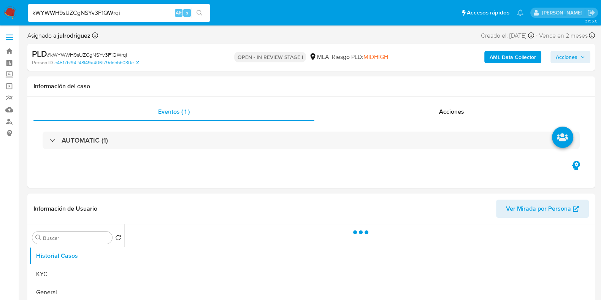
select select "10"
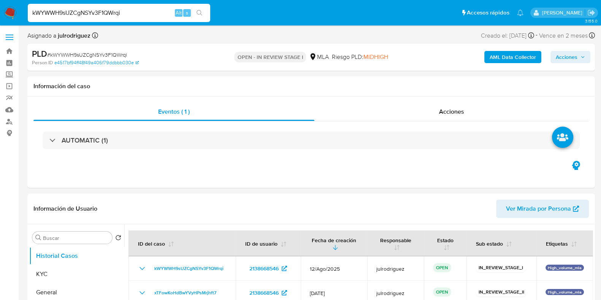
click at [103, 13] on input "kWYWWH9sUZCgNSYv3F1QWrqi" at bounding box center [119, 13] width 183 height 10
paste input "bMh4ptxBf54sQYagFwVedaB8"
type input "bMh4ptxBf54sQYagFwVedaB8"
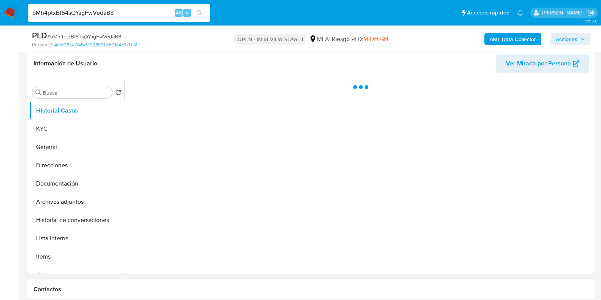
scroll to position [238, 0]
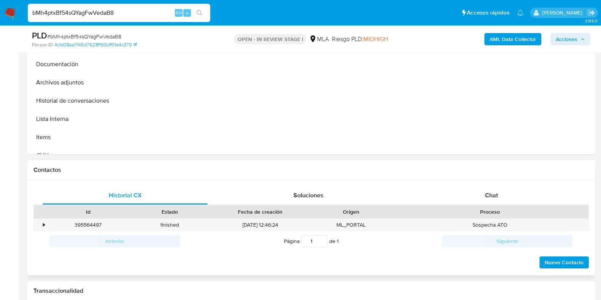
click at [494, 205] on div "Proceso" at bounding box center [490, 211] width 197 height 13
click at [492, 201] on div "Chat" at bounding box center [491, 195] width 165 height 18
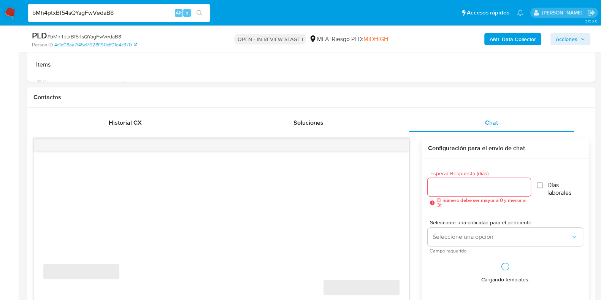
scroll to position [475, 0]
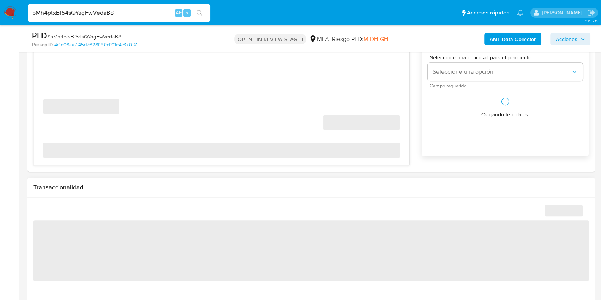
select select "10"
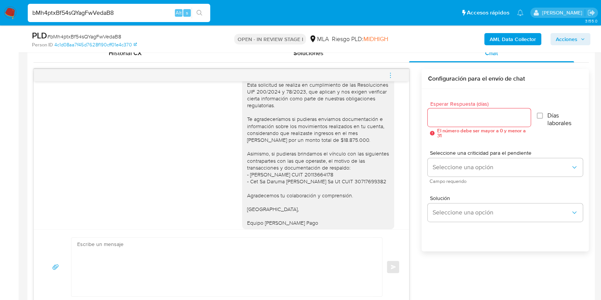
scroll to position [644, 0]
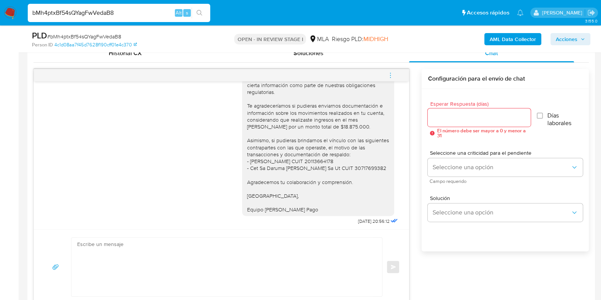
click at [106, 9] on input "bMh4ptxBf54sQYagFwVedaB8" at bounding box center [119, 13] width 183 height 10
paste input "uf6XLgwZeydkMsDVQUD4Phtv"
type input "uf6XLgwZeydkMsDVQUD4Phtv"
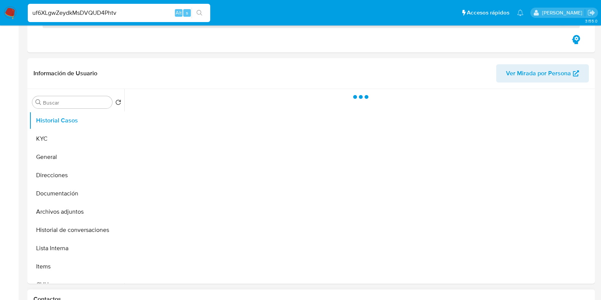
scroll to position [238, 0]
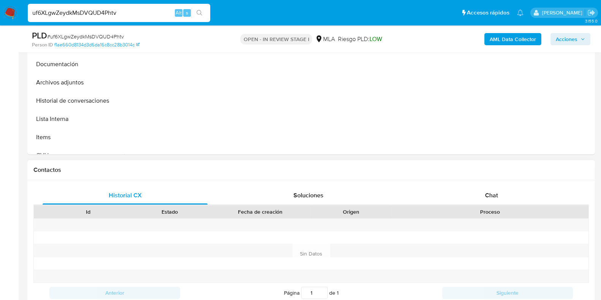
click at [489, 216] on div "Proceso" at bounding box center [490, 211] width 197 height 13
click at [493, 191] on span "Chat" at bounding box center [491, 195] width 13 height 9
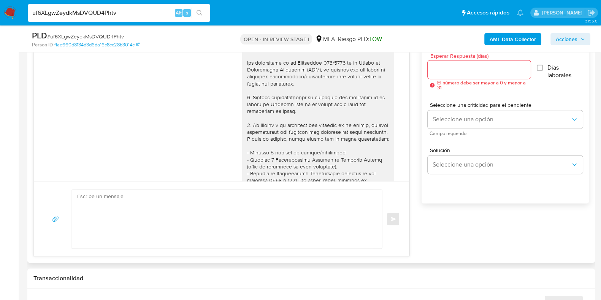
scroll to position [548, 0]
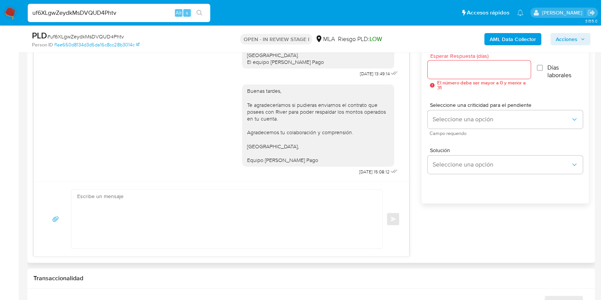
select select "10"
click at [106, 10] on input "uf6XLgwZeydkMsDVQUD4Phtv" at bounding box center [119, 13] width 183 height 10
paste input "8ZKwzJu0nKHAqOLZ6994HzCt"
type input "8ZKwzJu0nKHAqOLZ6994HzCt"
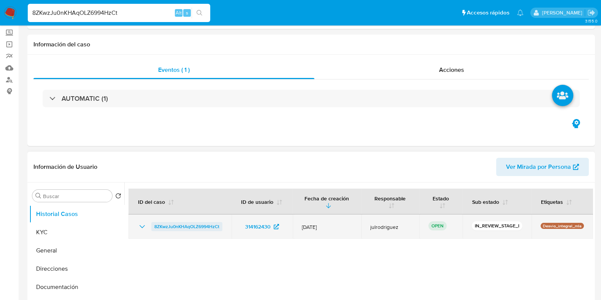
select select "10"
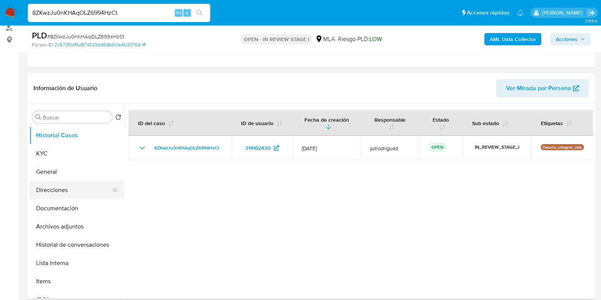
scroll to position [95, 0]
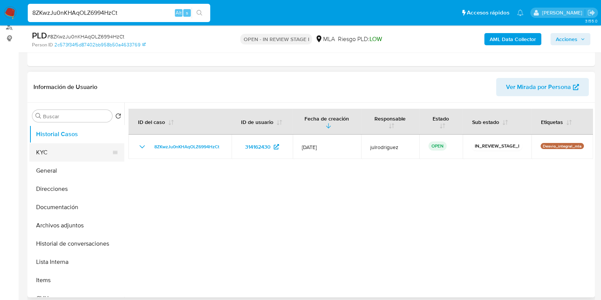
click at [40, 159] on button "KYC" at bounding box center [73, 152] width 89 height 18
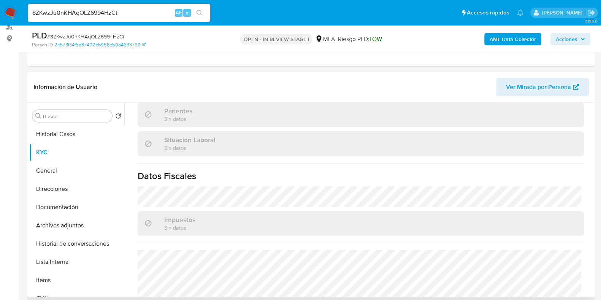
scroll to position [407, 0]
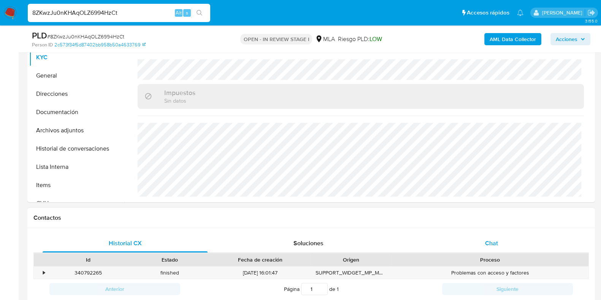
click at [489, 239] on span "Chat" at bounding box center [491, 243] width 13 height 9
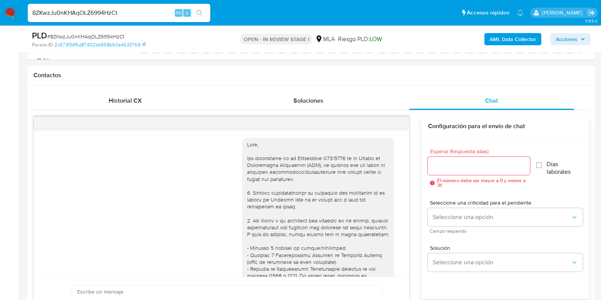
scroll to position [969, 0]
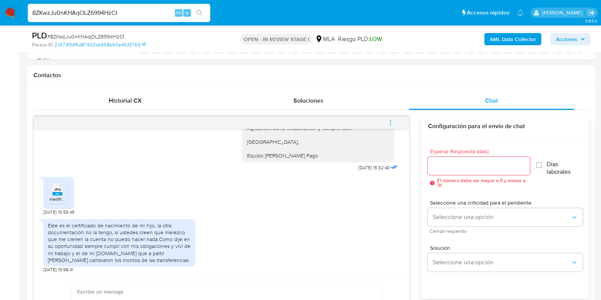
click at [61, 191] on icon at bounding box center [57, 190] width 10 height 12
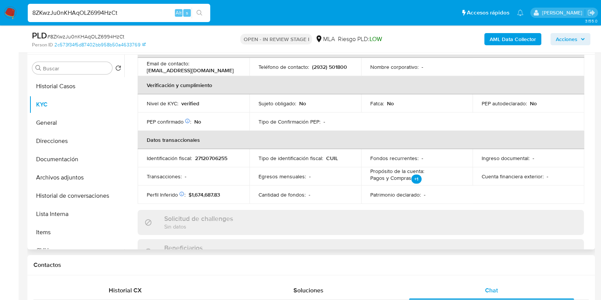
scroll to position [74, 0]
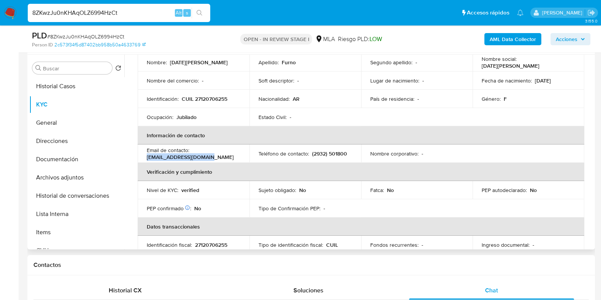
drag, startPoint x: 210, startPoint y: 154, endPoint x: 141, endPoint y: 159, distance: 68.9
click at [141, 159] on td "Email de contacto : [EMAIL_ADDRESS][DOMAIN_NAME]" at bounding box center [194, 153] width 112 height 18
copy p "[EMAIL_ADDRESS][DOMAIN_NAME]"
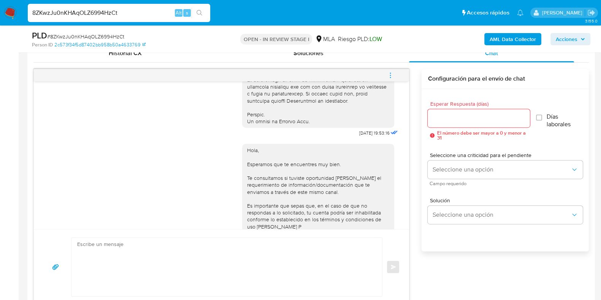
scroll to position [368, 0]
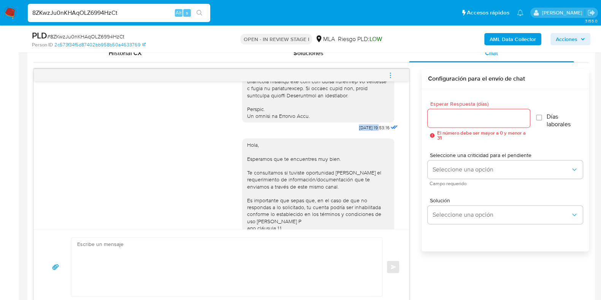
drag, startPoint x: 341, startPoint y: 141, endPoint x: 365, endPoint y: 226, distance: 87.6
copy span "[DATE]"
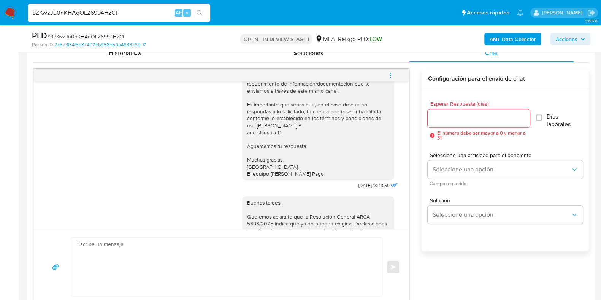
scroll to position [511, 0]
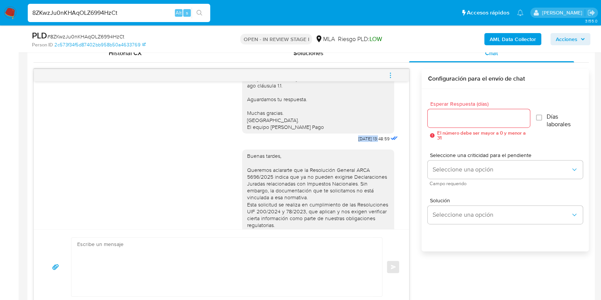
drag, startPoint x: 341, startPoint y: 156, endPoint x: 368, endPoint y: 159, distance: 27.1
click at [363, 144] on div "Hola, Esperamos que te encuentres muy bien. Te consultamos si tuviste oportunid…" at bounding box center [320, 67] width 157 height 154
copy span "[DATE]"
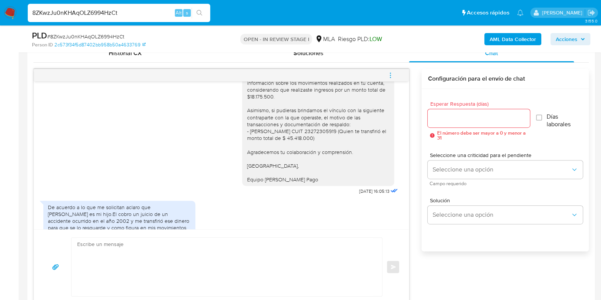
scroll to position [693, 0]
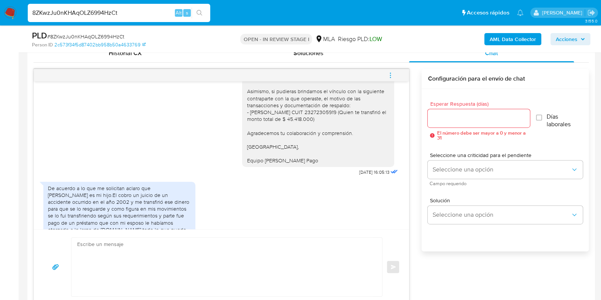
drag, startPoint x: 342, startPoint y: 195, endPoint x: 366, endPoint y: 193, distance: 23.6
click at [366, 178] on div "Buenas tardes, Queremos aclararte que la Resolución General ARCA 5696/2025 indi…" at bounding box center [320, 70] width 157 height 216
copy span "[DATE]"
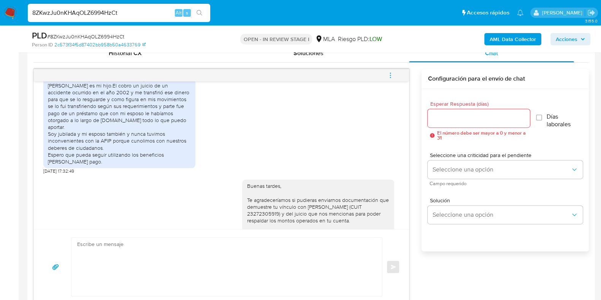
scroll to position [788, 0]
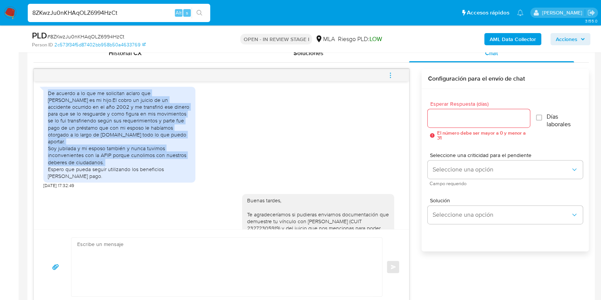
drag, startPoint x: 48, startPoint y: 113, endPoint x: 117, endPoint y: 175, distance: 92.6
click at [117, 175] on div "De acuerdo a lo que me solicitan aclaro que Sergio Hernan Oviedo es mi hijo.El …" at bounding box center [119, 135] width 143 height 90
copy div "De acuerdo a lo que me solicitan aclaro que Sergio Hernan Oviedo es mi hijo.El …"
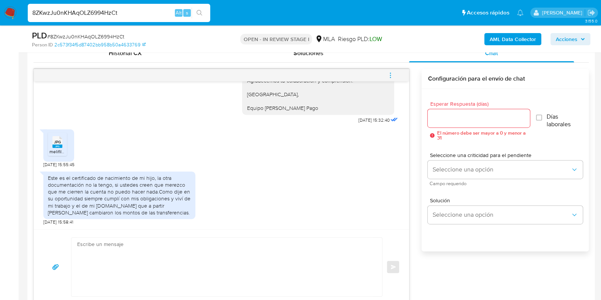
scroll to position [428, 0]
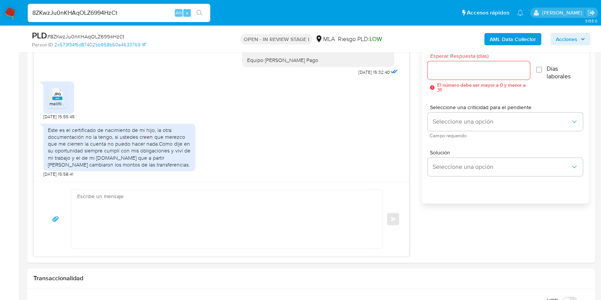
click at [120, 33] on span "# 8ZKwzJu0nKHAqOLZ6994HzCt" at bounding box center [85, 37] width 77 height 8
copy span "8ZKwzJu0nKHAqOLZ6994HzCt"
click at [458, 69] on input "Esperar Respuesta (días)" at bounding box center [479, 70] width 102 height 10
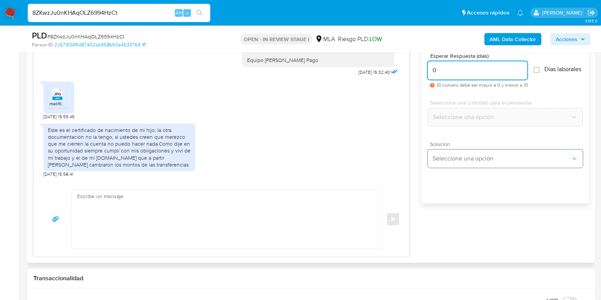
type input "0"
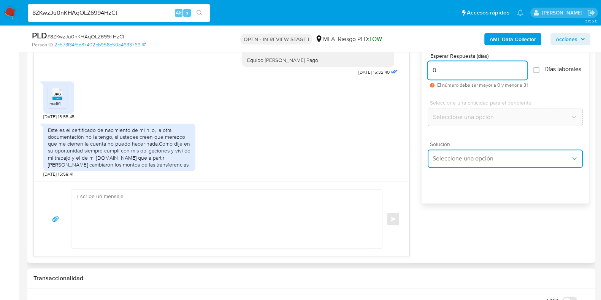
click at [463, 162] on span "Seleccione una opción" at bounding box center [501, 159] width 138 height 8
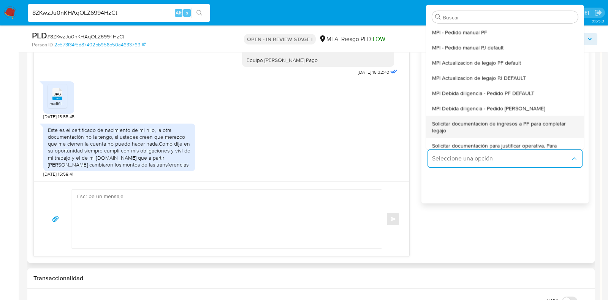
click at [504, 129] on span "Solicitar documentacion de ingresos a PF para completar legajo" at bounding box center [505, 127] width 146 height 14
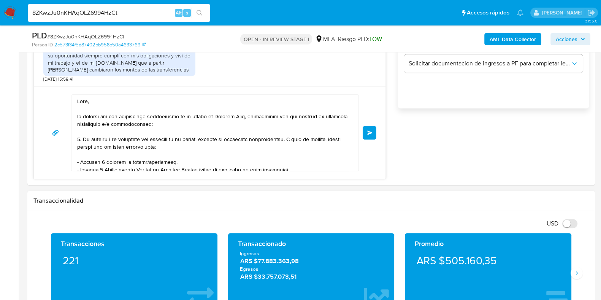
scroll to position [157, 0]
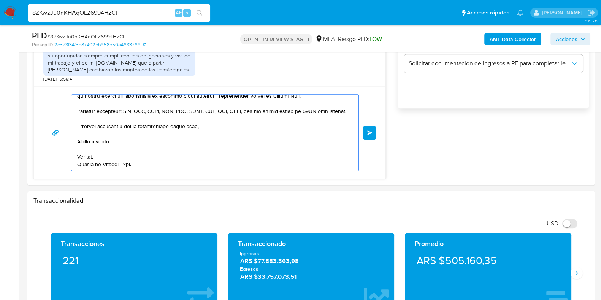
drag, startPoint x: 128, startPoint y: 115, endPoint x: 316, endPoint y: 170, distance: 195.4
type textarea "Hola, En función de las oper"
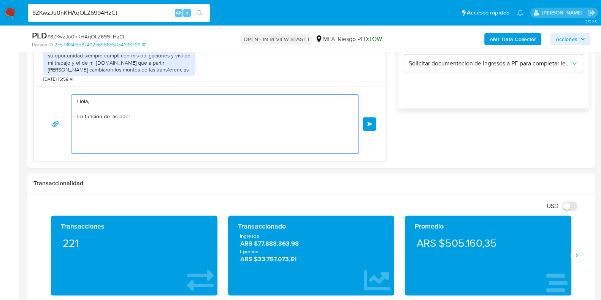
scroll to position [0, 0]
drag, startPoint x: 148, startPoint y: 125, endPoint x: 33, endPoint y: 86, distance: 121.2
click at [31, 87] on div "Historial CX Soluciones Chat Id Estado Fecha de creación Origen Proceso • 34079…" at bounding box center [311, 31] width 568 height 273
paste textarea "Buenas tardes, ¡Muchas gracias por tu respuesta! Confirmamos la recepción de la…"
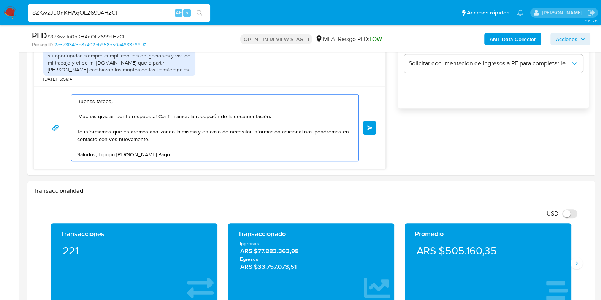
scroll to position [475, 0]
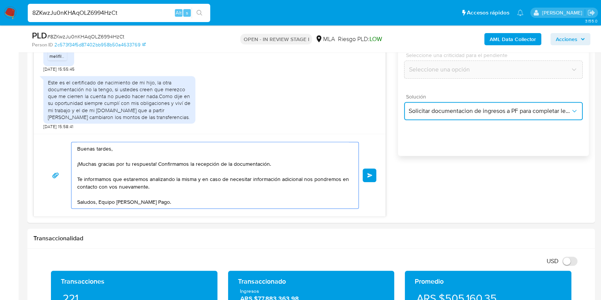
click at [478, 111] on span "Solicitar documentacion de ingresos a PF para completar legajo" at bounding box center [490, 111] width 162 height 8
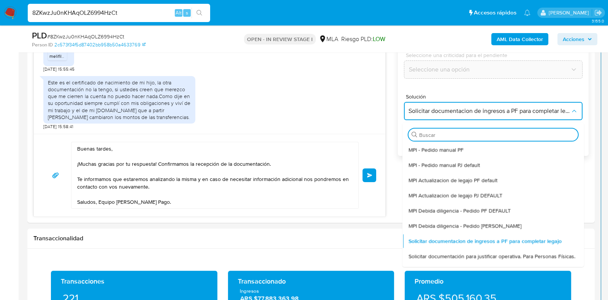
click at [190, 178] on textarea "Buenas tardes, ¡Muchas gracias por tu respuesta! Confirmamos la recepción de la…" at bounding box center [213, 175] width 272 height 66
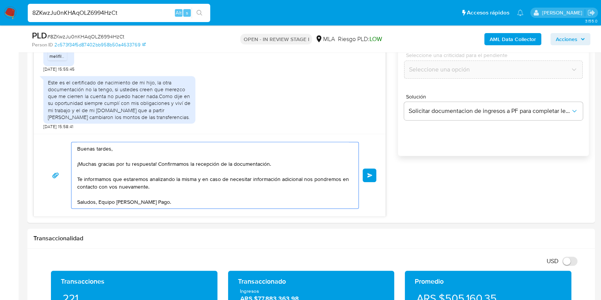
drag, startPoint x: 156, startPoint y: 165, endPoint x: 308, endPoint y: 165, distance: 152.1
click at [308, 165] on textarea "Buenas tardes, ¡Muchas gracias por tu respuesta! Confirmamos la recepción de la…" at bounding box center [213, 175] width 272 height 66
click at [79, 163] on textarea "Buenas tardes, ¡Muchas gracias por tu respuesta Te informamos que estaremos ana…" at bounding box center [213, 175] width 272 height 66
click at [183, 164] on textarea "Buenas tardes, Muchas gracias por tu respuesta Te informamos que estaremos anal…" at bounding box center [213, 175] width 272 height 66
type textarea "Buenas tardes, Muchas gracias por tu respuesta. Te informamos que estaremos ana…"
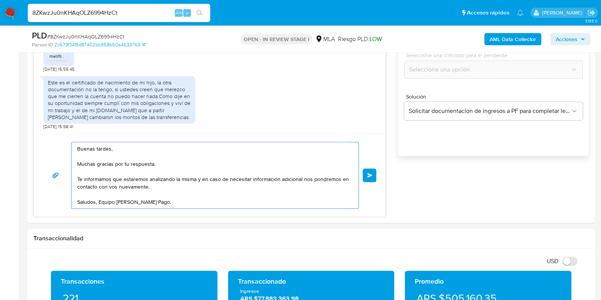
click at [372, 176] on span "Enviar" at bounding box center [369, 175] width 5 height 5
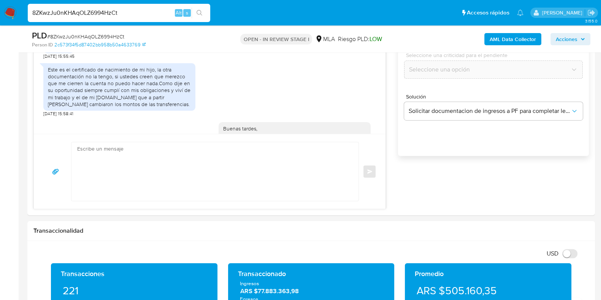
scroll to position [1053, 0]
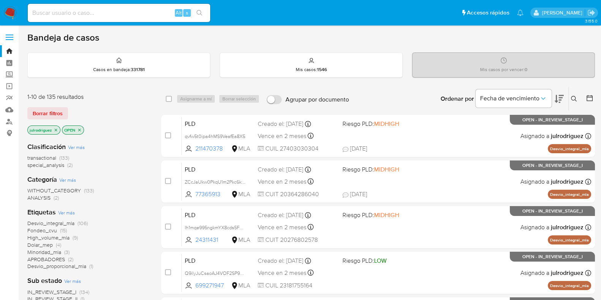
click at [576, 96] on icon at bounding box center [574, 99] width 6 height 6
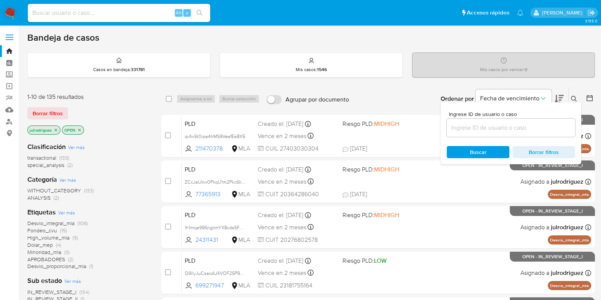
click at [494, 129] on input at bounding box center [511, 128] width 129 height 10
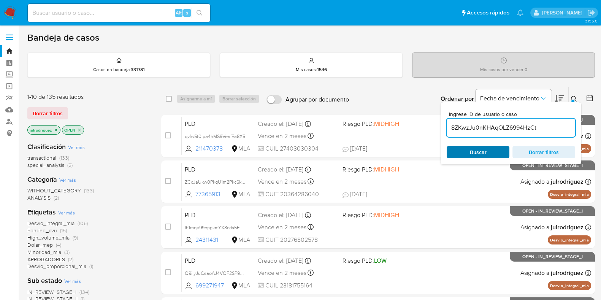
type input "8ZKwzJu0nKHAqOLZ6994HzCt"
drag, startPoint x: 472, startPoint y: 151, endPoint x: 463, endPoint y: 153, distance: 9.3
click at [472, 151] on span "Buscar" at bounding box center [478, 152] width 17 height 12
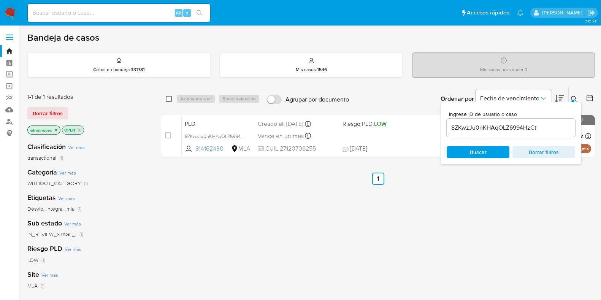
click at [169, 99] on input "checkbox" at bounding box center [169, 99] width 6 height 6
checkbox input "true"
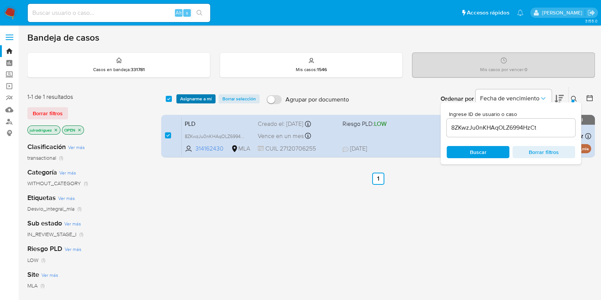
click at [187, 100] on span "Asignarme a mí" at bounding box center [196, 99] width 32 height 8
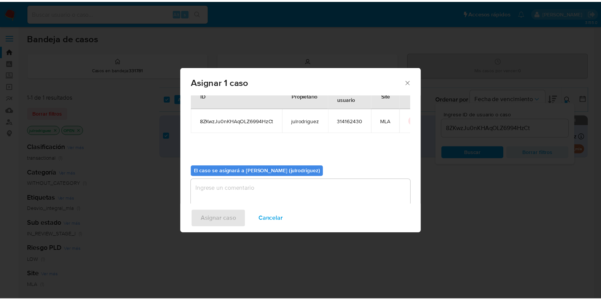
scroll to position [39, 0]
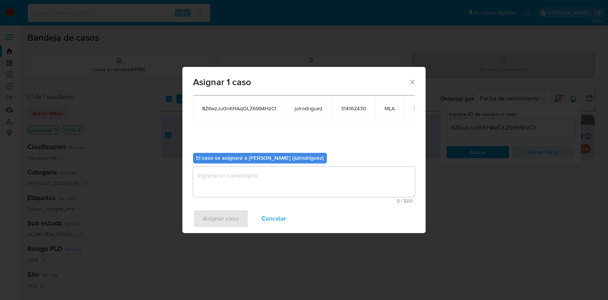
click at [272, 180] on textarea "assign-modal" at bounding box center [304, 182] width 222 height 30
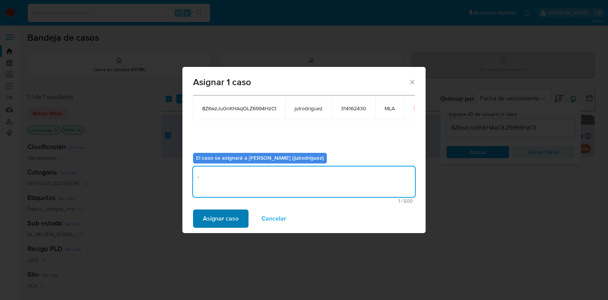
type textarea "."
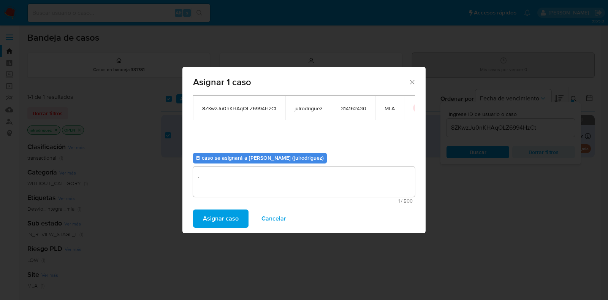
click at [228, 218] on span "Asignar caso" at bounding box center [221, 218] width 36 height 17
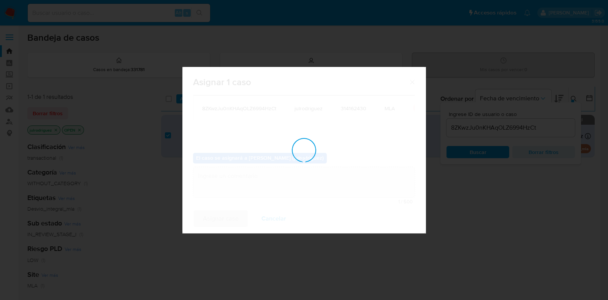
checkbox input "false"
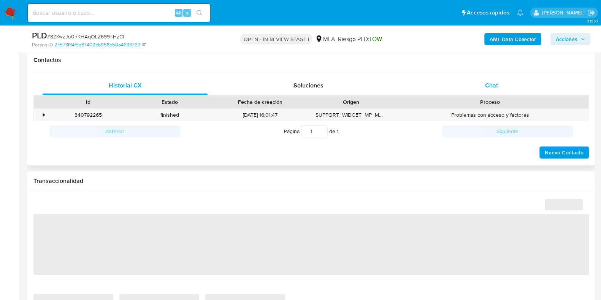
scroll to position [332, 0]
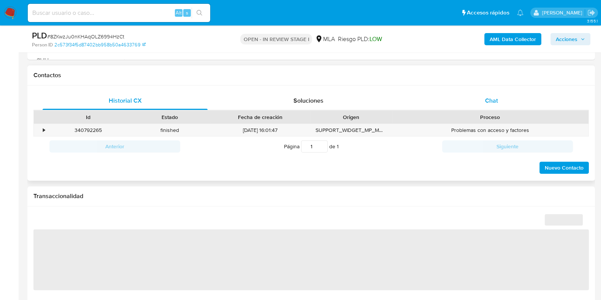
click at [496, 92] on div "Chat" at bounding box center [491, 101] width 165 height 18
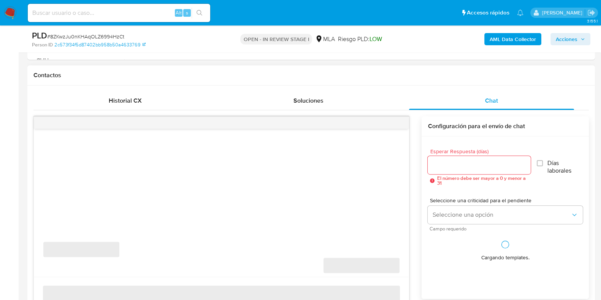
select select "10"
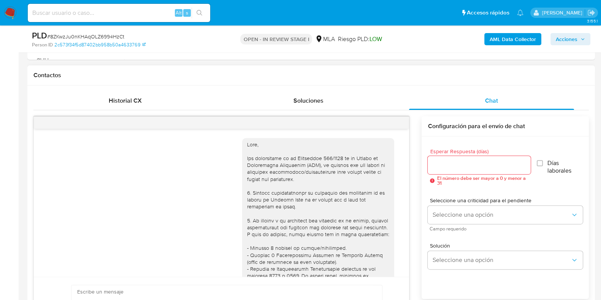
scroll to position [1053, 0]
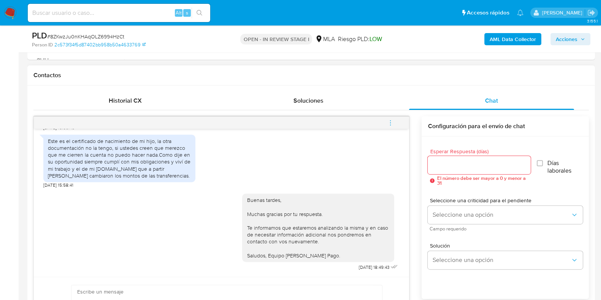
click at [394, 123] on button "menu-action" at bounding box center [390, 123] width 25 height 18
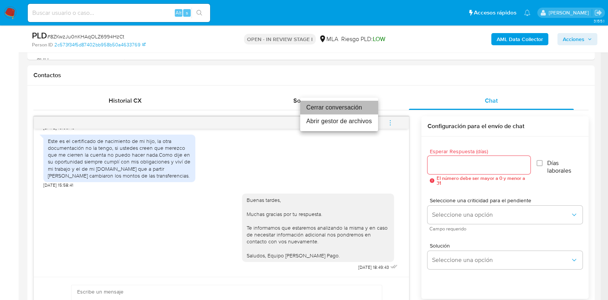
click at [330, 110] on li "Cerrar conversación" at bounding box center [339, 108] width 78 height 14
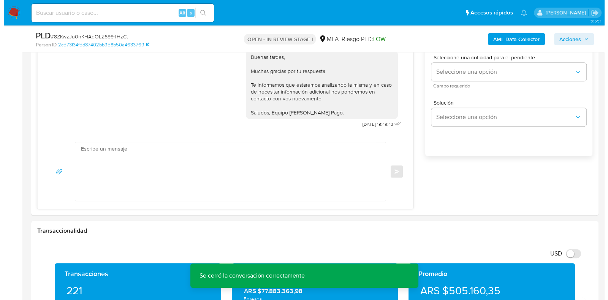
scroll to position [1335, 0]
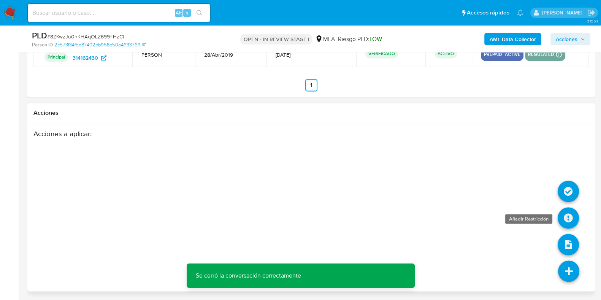
click at [571, 210] on icon at bounding box center [568, 217] width 21 height 21
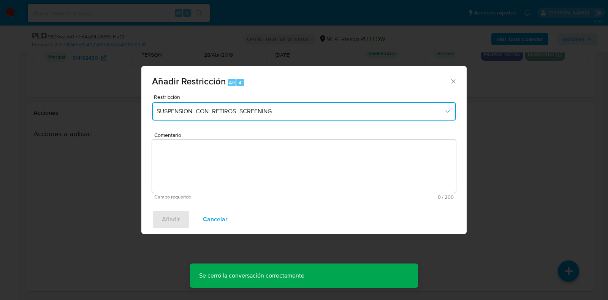
click at [199, 113] on span "SUSPENSION_CON_RETIROS_SCREENING" at bounding box center [300, 112] width 287 height 8
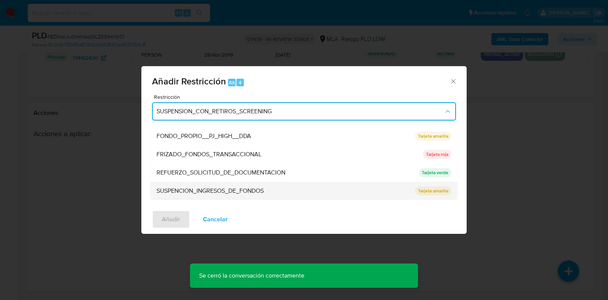
scroll to position [161, 0]
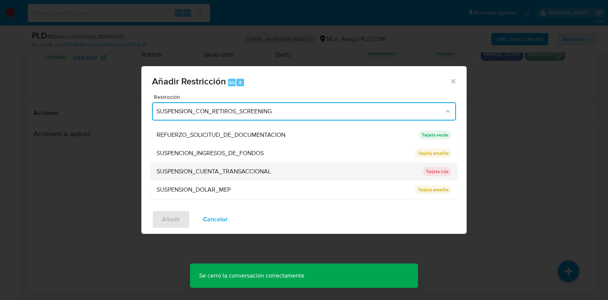
click at [221, 172] on span "SUSPENSION_CUENTA_TRANSACCIONAL" at bounding box center [214, 172] width 114 height 8
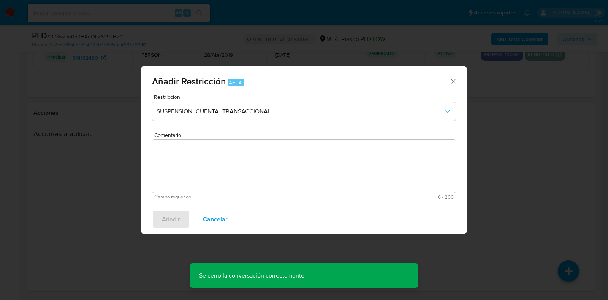
click at [286, 168] on textarea "Comentario" at bounding box center [304, 166] width 304 height 53
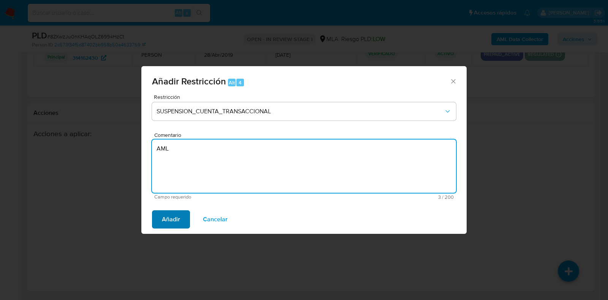
type textarea "AML"
click at [168, 225] on span "Añadir" at bounding box center [171, 219] width 18 height 17
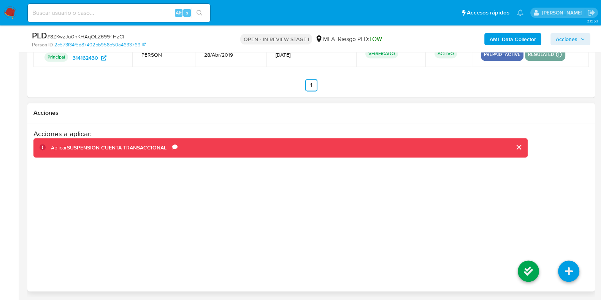
click at [541, 273] on li at bounding box center [528, 272] width 40 height 43
click at [522, 267] on icon at bounding box center [528, 270] width 21 height 21
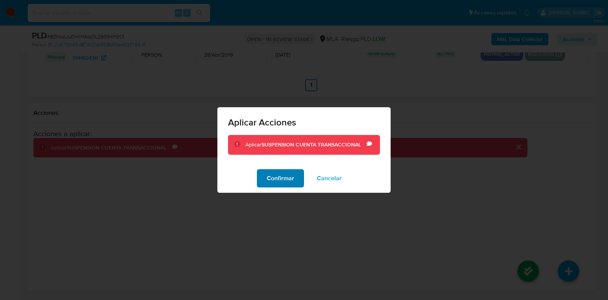
click at [280, 181] on span "Confirmar" at bounding box center [280, 178] width 27 height 17
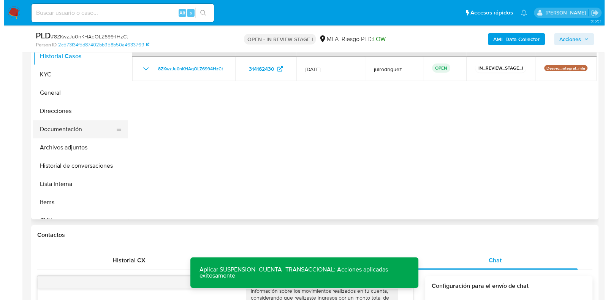
scroll to position [100, 0]
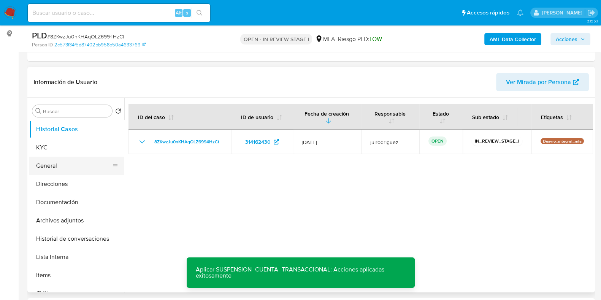
click at [58, 168] on button "General" at bounding box center [73, 166] width 89 height 18
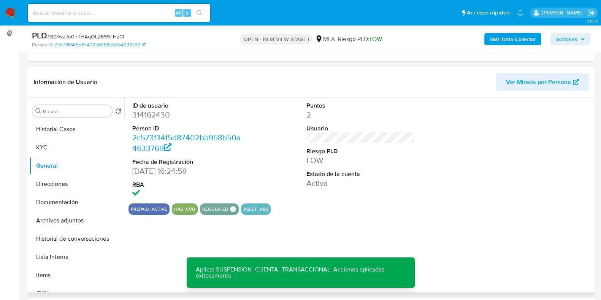
click at [163, 117] on dd "314162430" at bounding box center [186, 115] width 109 height 11
copy dd "314162430"
click at [115, 33] on span "# 8ZKwzJu0nKHAqOLZ6994HzCt" at bounding box center [85, 37] width 77 height 8
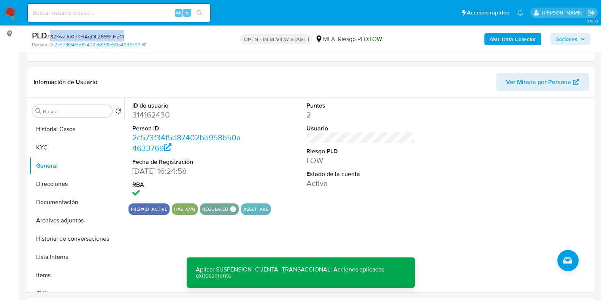
copy span "8ZKwzJu0nKHAqOLZ6994HzCt"
click at [499, 37] on b "AML Data Collector" at bounding box center [513, 39] width 46 height 12
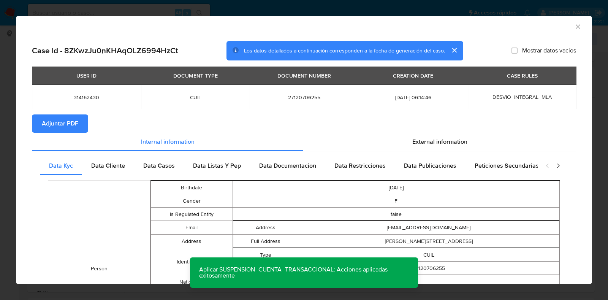
click at [68, 119] on span "Adjuntar PDF" at bounding box center [60, 123] width 37 height 17
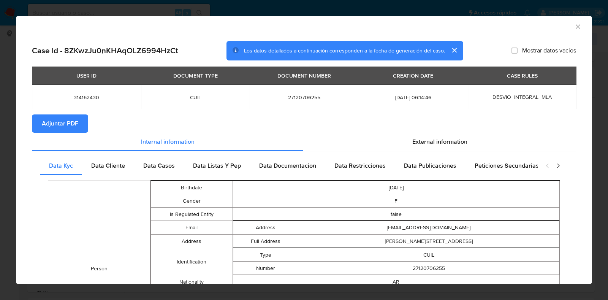
click at [575, 25] on icon "Cerrar ventana" at bounding box center [579, 27] width 8 height 8
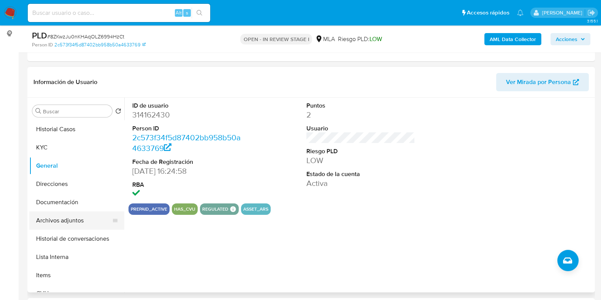
click at [69, 222] on button "Archivos adjuntos" at bounding box center [73, 220] width 89 height 18
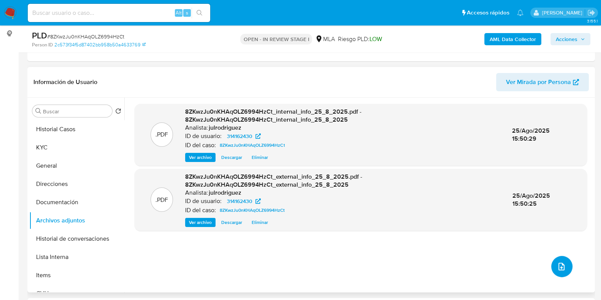
click at [568, 262] on button "upload-file" at bounding box center [561, 266] width 21 height 21
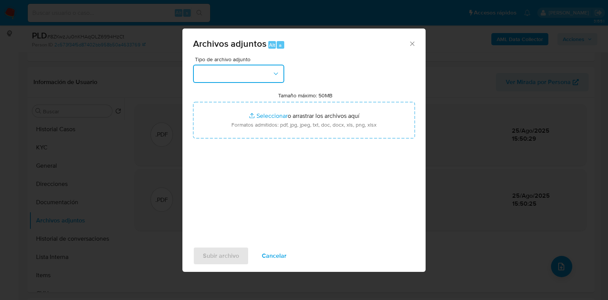
click at [256, 78] on button "button" at bounding box center [238, 74] width 91 height 18
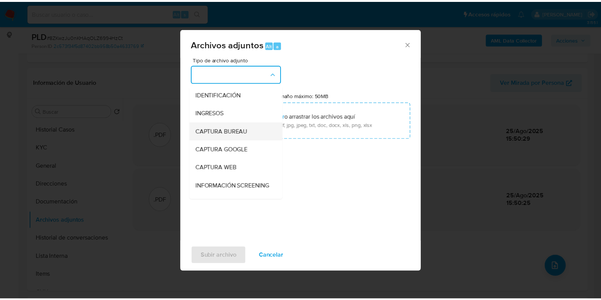
scroll to position [95, 0]
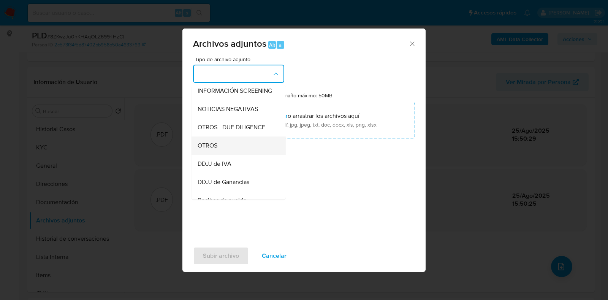
click at [226, 148] on div "OTROS" at bounding box center [237, 146] width 78 height 18
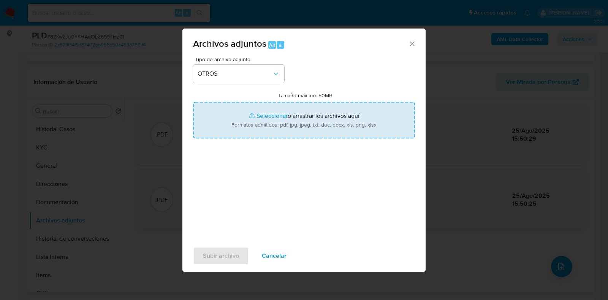
click at [251, 116] on input "Tamaño máximo: 50MB Seleccionar archivos" at bounding box center [304, 120] width 222 height 37
type input "C:\fakepath\Certificado de nacimiento - 314162430 - 8ZKwzJu0nKHAqOLZ6994HzCt.jpg"
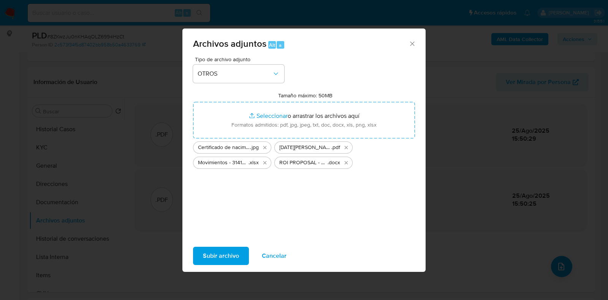
click at [215, 270] on div "Archivos adjuntos Alt a Tipo de archivo adjunto OTROS Tamaño máximo: 50MB Selec…" at bounding box center [304, 150] width 243 height 243
click at [217, 257] on span "Subir archivo" at bounding box center [221, 256] width 36 height 17
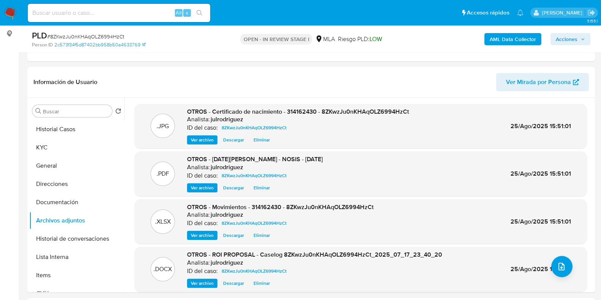
click at [559, 38] on span "Acciones" at bounding box center [567, 39] width 22 height 12
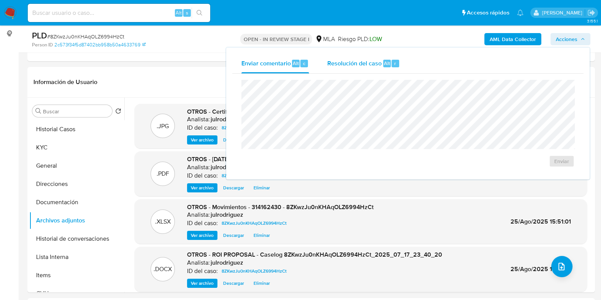
click at [375, 68] on div "Resolución del caso Alt r" at bounding box center [363, 64] width 73 height 20
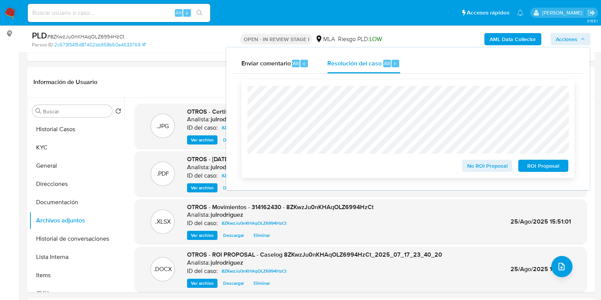
click at [529, 164] on span "ROI Proposal" at bounding box center [544, 165] width 40 height 11
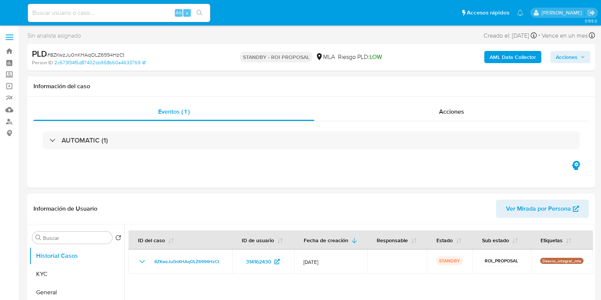
select select "10"
click at [114, 17] on input at bounding box center [119, 13] width 183 height 10
click at [113, 14] on input at bounding box center [119, 13] width 183 height 10
paste input "BK4aMu3dk9SpjIMhnWrD1M5a"
type input "BK4aMu3dk9SpjIMhnWrD1M5a"
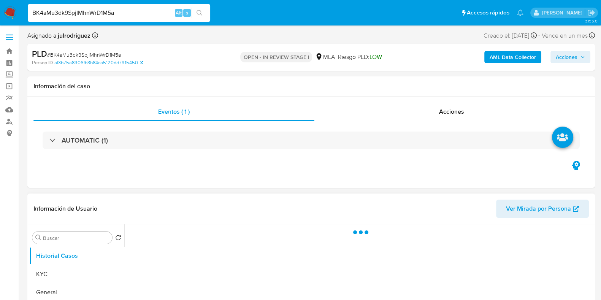
select select "10"
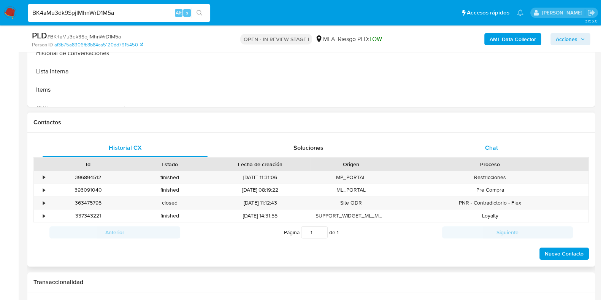
click at [494, 155] on div "Chat" at bounding box center [491, 148] width 165 height 18
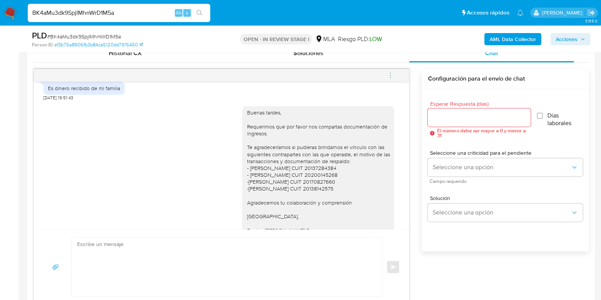
scroll to position [867, 0]
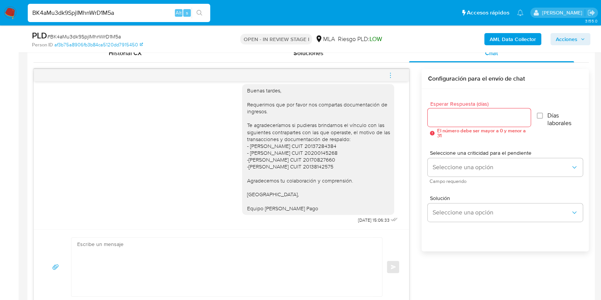
click at [390, 76] on icon "menu-action" at bounding box center [390, 75] width 7 height 7
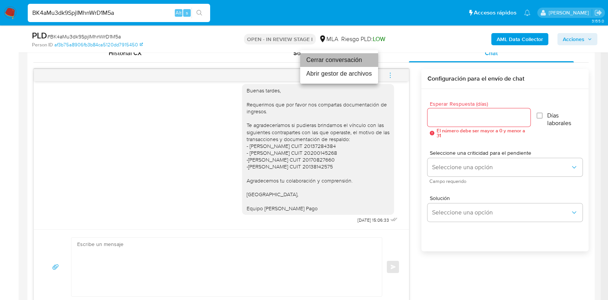
click at [340, 58] on li "Cerrar conversación" at bounding box center [339, 60] width 78 height 14
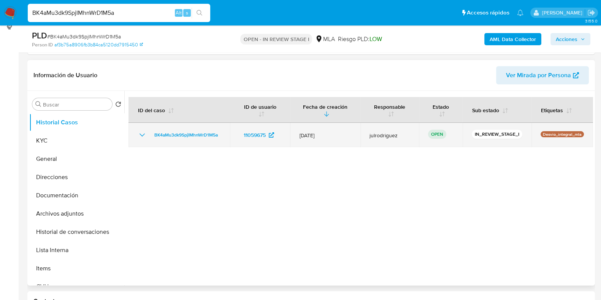
scroll to position [95, 0]
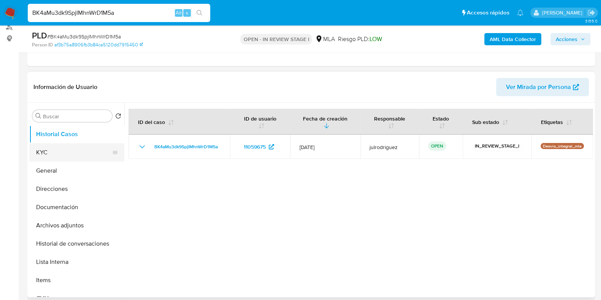
click at [72, 154] on button "KYC" at bounding box center [73, 152] width 89 height 18
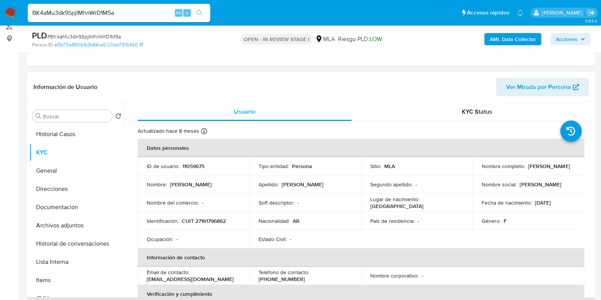
drag, startPoint x: 534, startPoint y: 165, endPoint x: 567, endPoint y: 165, distance: 32.7
click at [567, 165] on div "Nombre completo : Maria Jose Perez" at bounding box center [529, 166] width 94 height 7
copy p "[PERSON_NAME]"
click at [58, 167] on button "General" at bounding box center [73, 171] width 89 height 18
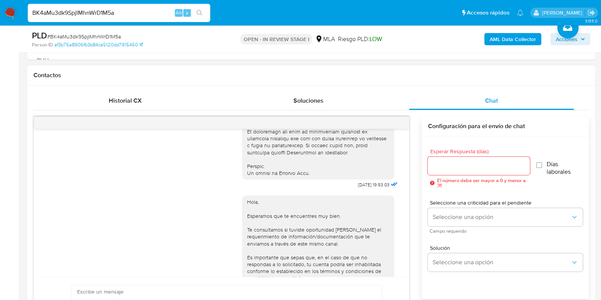
scroll to position [380, 0]
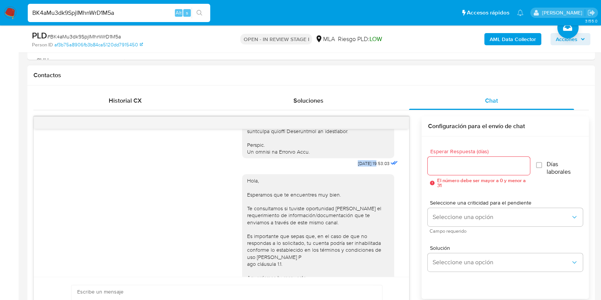
copy span "17/07/202"
drag, startPoint x: 342, startPoint y: 176, endPoint x: 364, endPoint y: 176, distance: 21.7
click at [364, 167] on span "17/07/2025 19:53:03" at bounding box center [374, 163] width 32 height 6
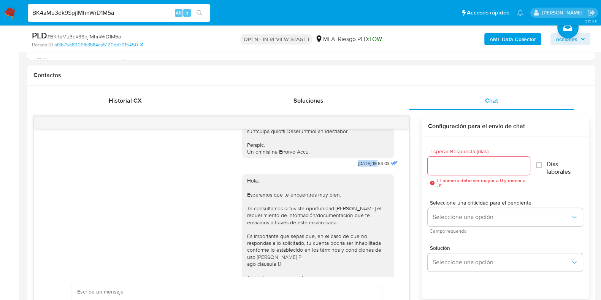
copy span "17/07/2025"
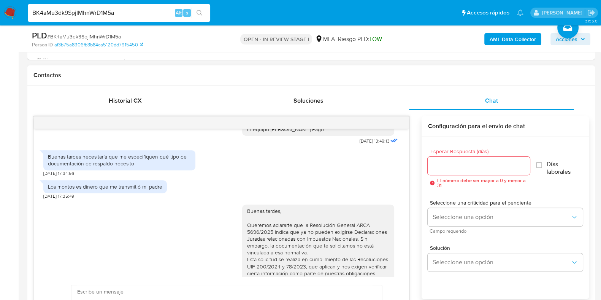
scroll to position [570, 0]
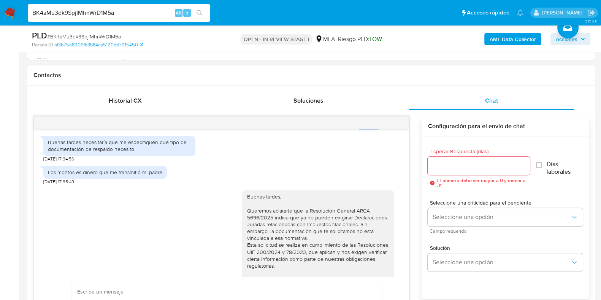
drag, startPoint x: 344, startPoint y: 147, endPoint x: 365, endPoint y: 147, distance: 20.9
click at [365, 130] on span "21/07/2025 13:49:13" at bounding box center [374, 127] width 30 height 6
copy span "21/07/2025"
drag, startPoint x: 66, startPoint y: 192, endPoint x: 232, endPoint y: 241, distance: 173.1
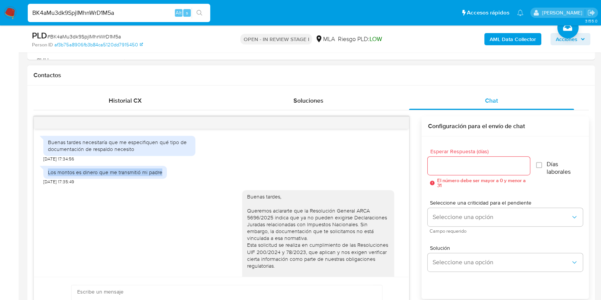
click at [165, 179] on div "Los montos es dinero que me transmitió mi padre" at bounding box center [105, 172] width 124 height 13
copy div "Los montos es dinero que me transmitió mi padre"
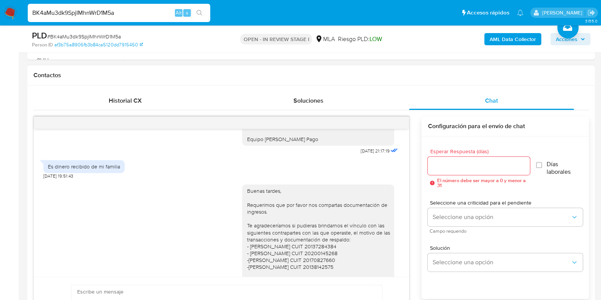
scroll to position [808, 0]
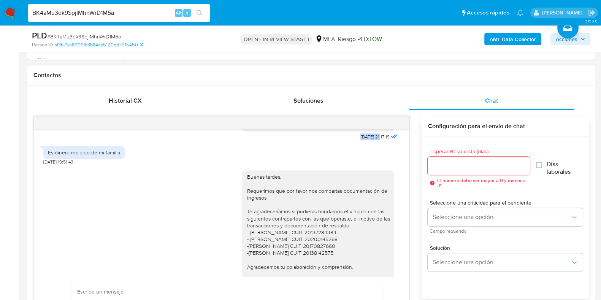
drag, startPoint x: 343, startPoint y: 160, endPoint x: 367, endPoint y: 159, distance: 23.6
click at [367, 142] on div "Buenas tardes, Queremos aclararte que la Resolución General ARCA 5696/2025 indi…" at bounding box center [320, 44] width 157 height 195
copy span "12/08/2025"
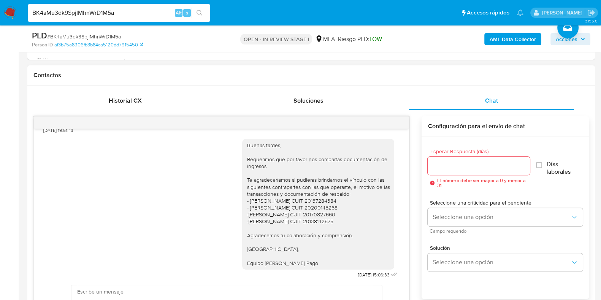
scroll to position [867, 0]
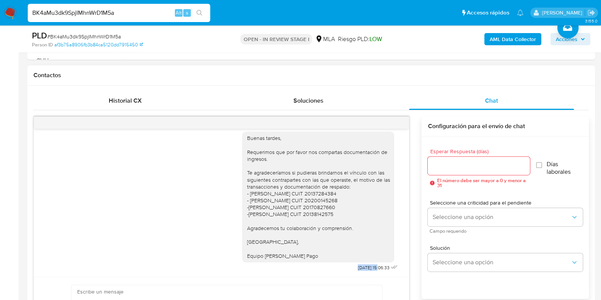
drag, startPoint x: 341, startPoint y: 268, endPoint x: 365, endPoint y: 295, distance: 35.6
click at [363, 269] on span "21/08/2025 15:06:33" at bounding box center [374, 268] width 32 height 6
copy span "21/08/2025"
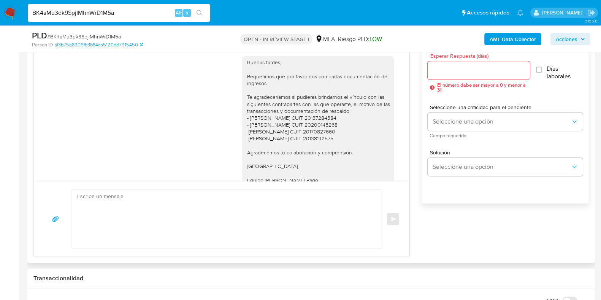
scroll to position [771, 0]
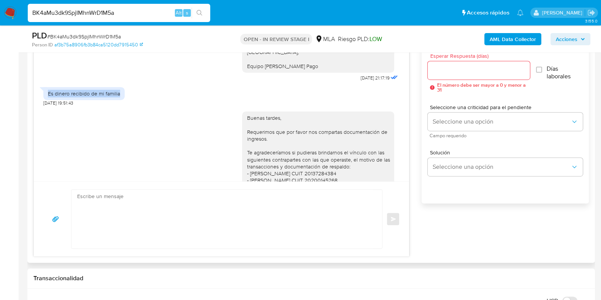
drag, startPoint x: 112, startPoint y: 113, endPoint x: 40, endPoint y: 110, distance: 72.3
click at [43, 100] on div "Es dinero recibido de mi familia" at bounding box center [83, 93] width 81 height 13
copy div "Es dinero recibido de mi familia"
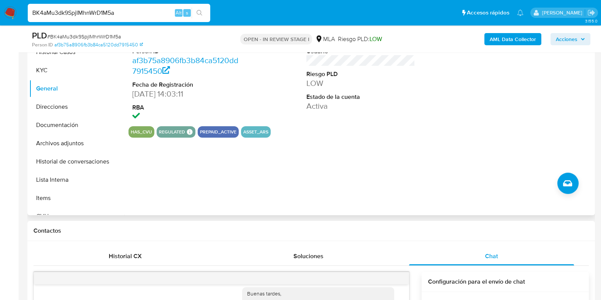
scroll to position [0, 0]
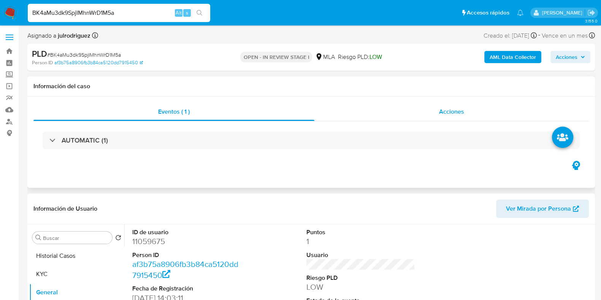
click at [458, 118] on div "Acciones" at bounding box center [451, 112] width 275 height 18
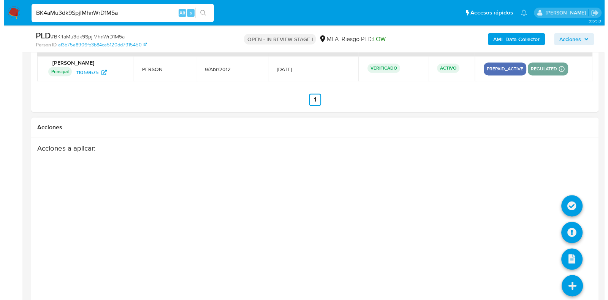
scroll to position [1427, 0]
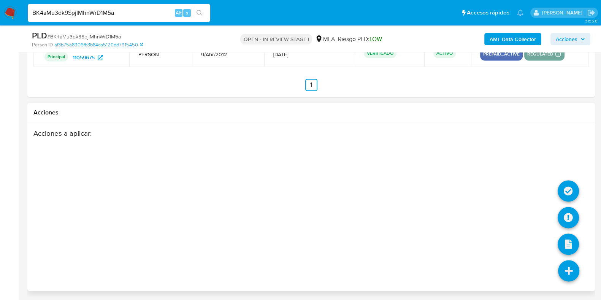
click at [571, 267] on icon at bounding box center [568, 270] width 21 height 21
click at [570, 213] on icon at bounding box center [568, 217] width 21 height 21
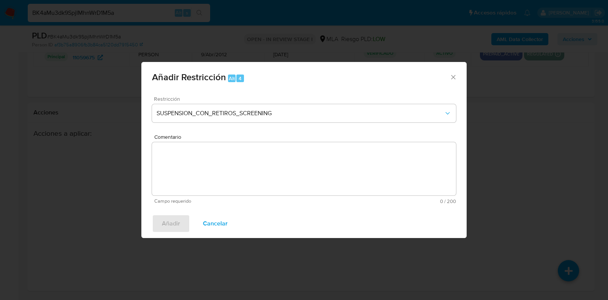
click at [176, 124] on div "Restricción SUSPENSION_CON_RETIROS_SCREENING" at bounding box center [304, 114] width 304 height 36
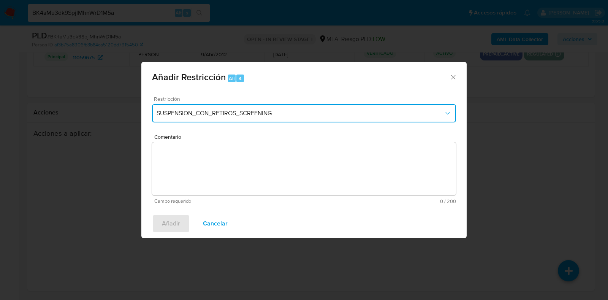
click at [179, 115] on span "SUSPENSION_CON_RETIROS_SCREENING" at bounding box center [300, 114] width 287 height 8
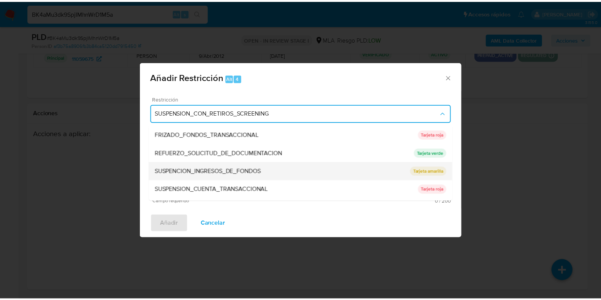
scroll to position [161, 0]
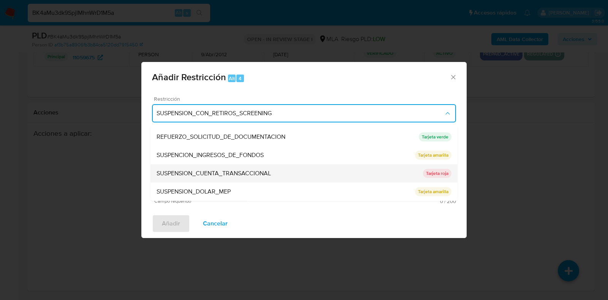
click at [216, 166] on div "SUSPENSION_CUENTA_TRANSACCIONAL" at bounding box center [290, 174] width 267 height 18
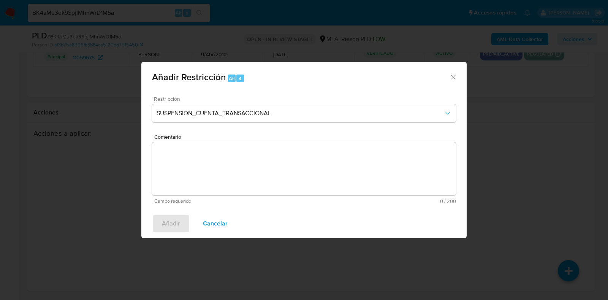
click at [243, 160] on textarea "Comentario" at bounding box center [304, 168] width 304 height 53
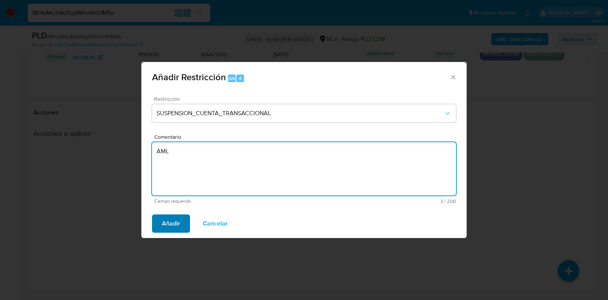
type textarea "AML"
click at [169, 221] on span "Añadir" at bounding box center [171, 223] width 18 height 17
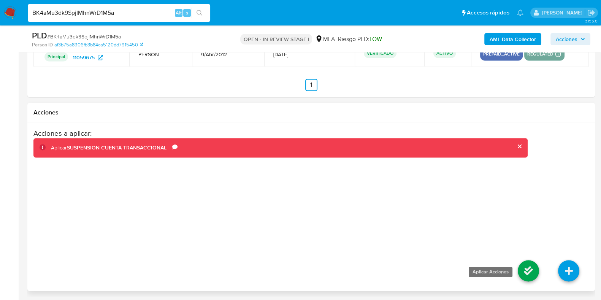
click at [535, 273] on icon at bounding box center [528, 270] width 21 height 21
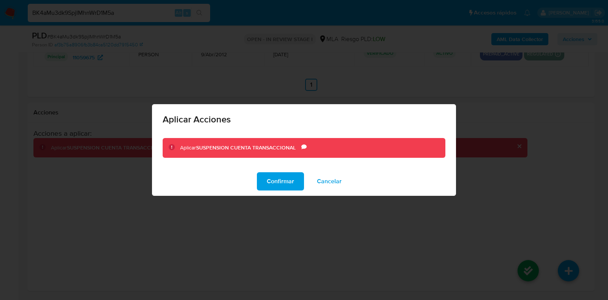
click at [263, 178] on button "Confirmar" at bounding box center [280, 181] width 47 height 18
click at [271, 179] on div "Acciones a aplicar : Aplicar SUSPENSION CUENTA TRANSACCIONAL Comentario AML" at bounding box center [280, 190] width 494 height 122
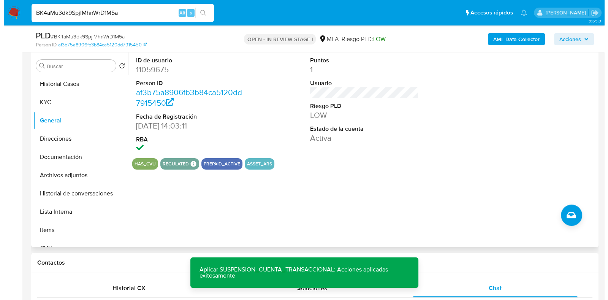
scroll to position [192, 0]
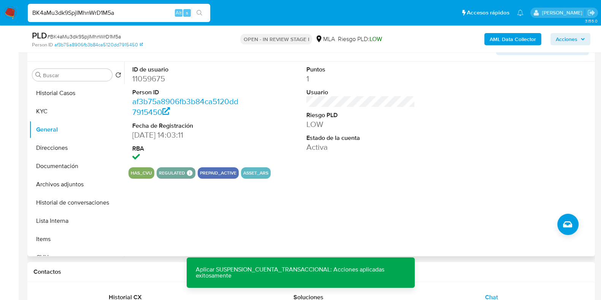
click at [156, 73] on dd "11059675" at bounding box center [186, 78] width 109 height 11
click at [152, 81] on dd "11059675" at bounding box center [186, 78] width 109 height 11
copy dd "11059675"
click at [95, 36] on span "# BK4aMu3dk9SpjIMhnWrD1M5a" at bounding box center [84, 37] width 74 height 8
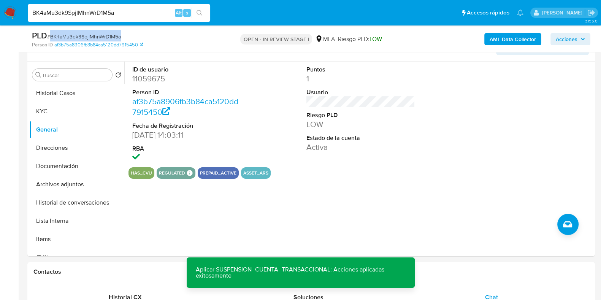
click at [95, 36] on span "# BK4aMu3dk9SpjIMhnWrD1M5a" at bounding box center [84, 37] width 74 height 8
copy span "BK4aMu3dk9SpjIMhnWrD1M5a"
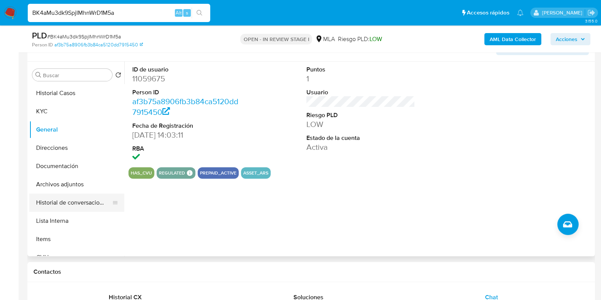
click at [72, 206] on button "Historial de conversaciones" at bounding box center [73, 203] width 89 height 18
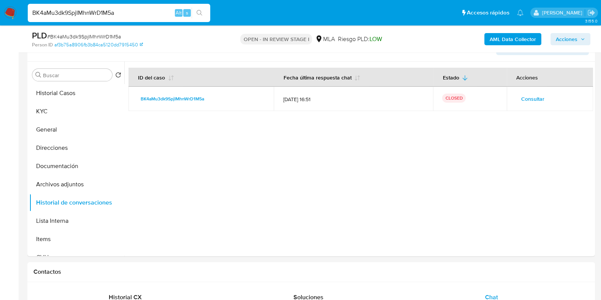
click at [498, 39] on b "AML Data Collector" at bounding box center [513, 39] width 46 height 12
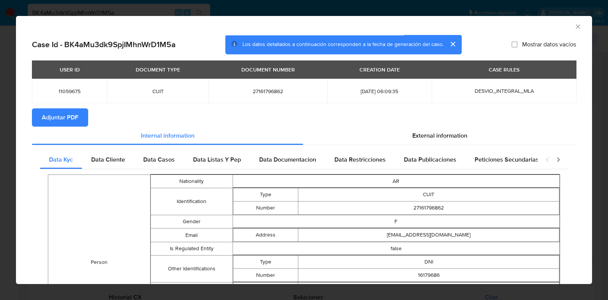
click at [57, 118] on span "Adjuntar PDF" at bounding box center [60, 117] width 37 height 17
click at [71, 111] on span "Adjuntar PDF" at bounding box center [60, 117] width 37 height 17
click at [576, 26] on icon "Cerrar ventana" at bounding box center [578, 26] width 4 height 4
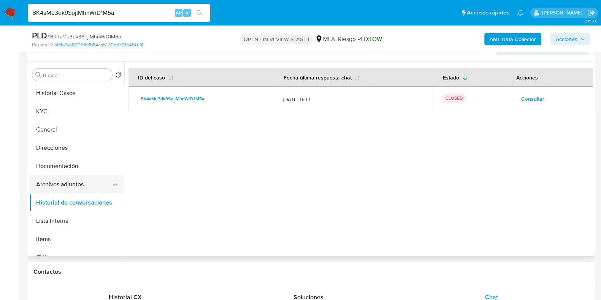
click at [63, 185] on button "Archivos adjuntos" at bounding box center [73, 184] width 89 height 18
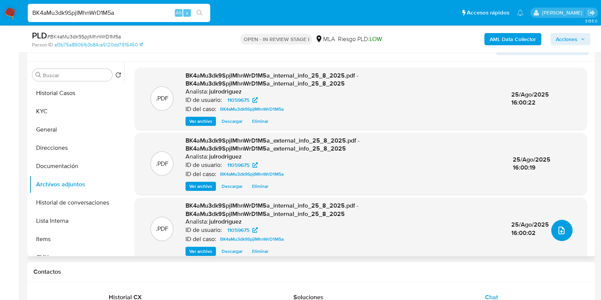
click at [558, 223] on button "upload-file" at bounding box center [561, 230] width 21 height 21
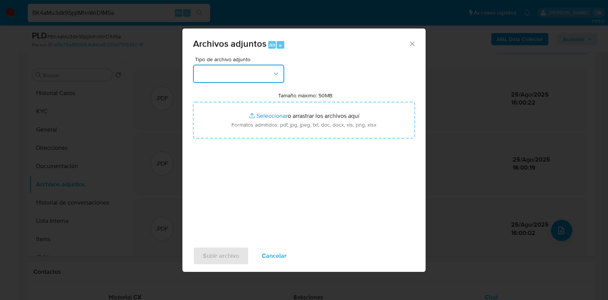
click at [242, 74] on button "button" at bounding box center [238, 74] width 91 height 18
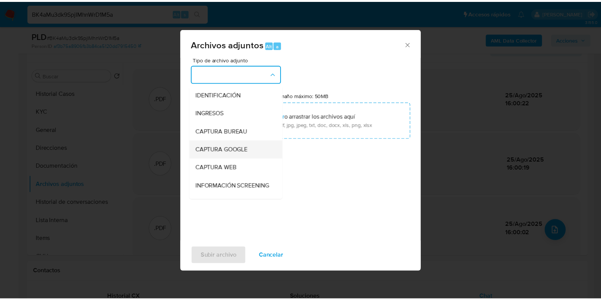
scroll to position [143, 0]
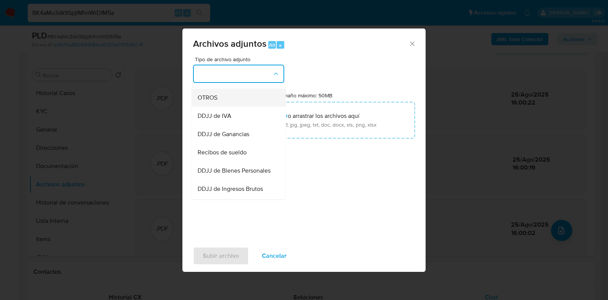
click at [219, 107] on div "OTROS" at bounding box center [237, 98] width 78 height 18
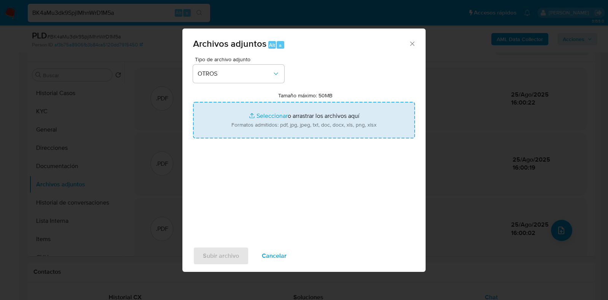
click at [312, 121] on input "Tamaño máximo: 50MB Seleccionar archivos" at bounding box center [304, 120] width 222 height 37
type input "C:\fakepath\Maria Jose Perez - NOSIS - JUL 2025.pdf"
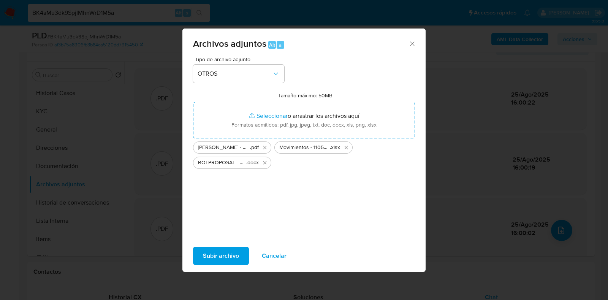
click at [232, 256] on span "Subir archivo" at bounding box center [221, 256] width 36 height 17
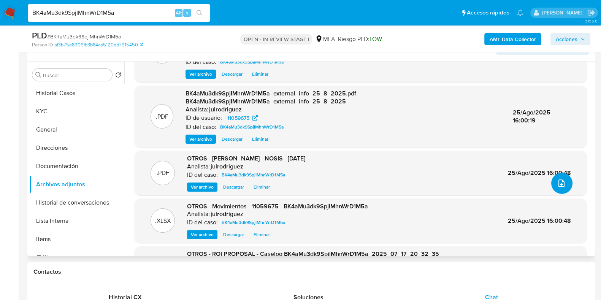
scroll to position [95, 0]
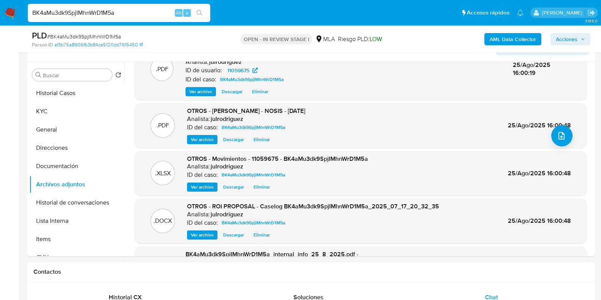
click at [566, 46] on div "AML Data Collector Acciones" at bounding box center [498, 39] width 184 height 18
click at [566, 42] on span "Acciones" at bounding box center [567, 39] width 22 height 12
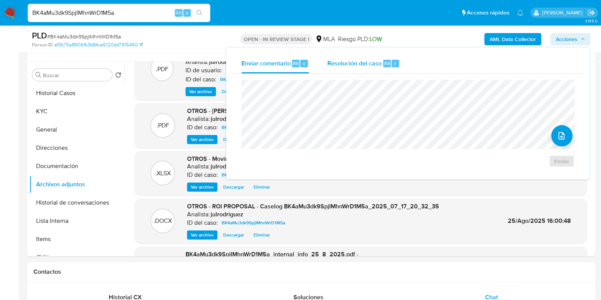
drag, startPoint x: 380, startPoint y: 61, endPoint x: 375, endPoint y: 69, distance: 9.8
click at [380, 61] on span "Resolución del caso" at bounding box center [354, 63] width 54 height 9
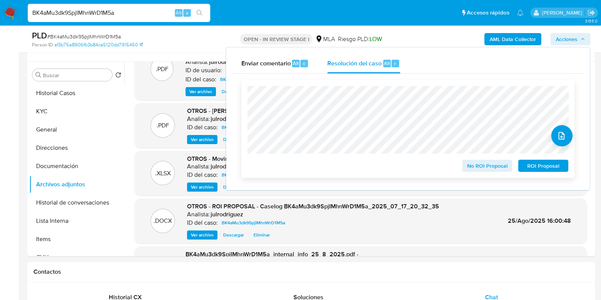
click at [534, 168] on span "ROI Proposal" at bounding box center [544, 165] width 40 height 11
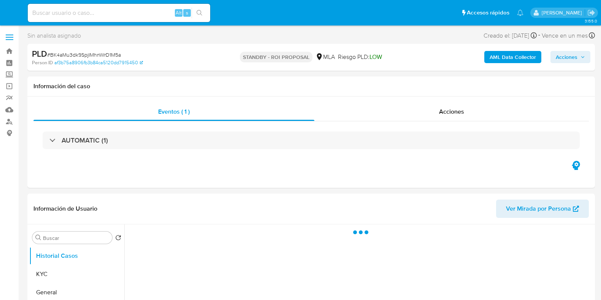
select select "10"
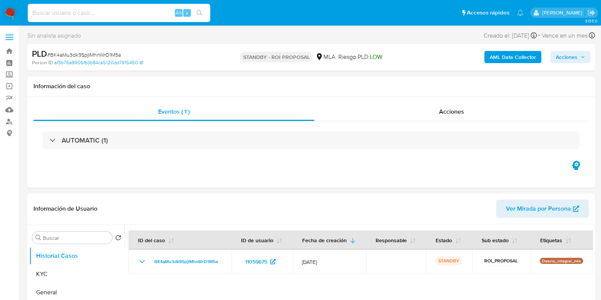
click at [96, 12] on input at bounding box center [119, 13] width 183 height 10
paste input "5im54YHQh4xVeTozNwhV6U0z"
type input "5im54YHQh4xVeTozNwhV6U0z"
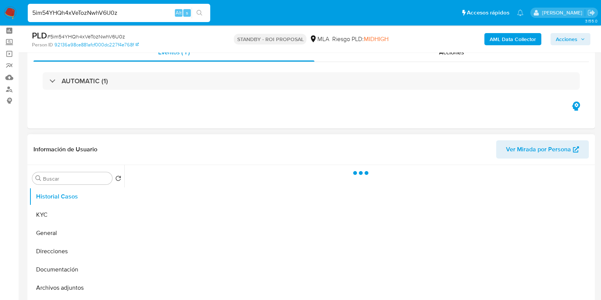
scroll to position [47, 0]
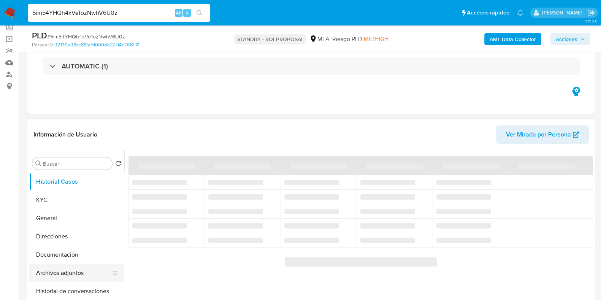
click at [68, 266] on button "Archivos adjuntos" at bounding box center [73, 273] width 89 height 18
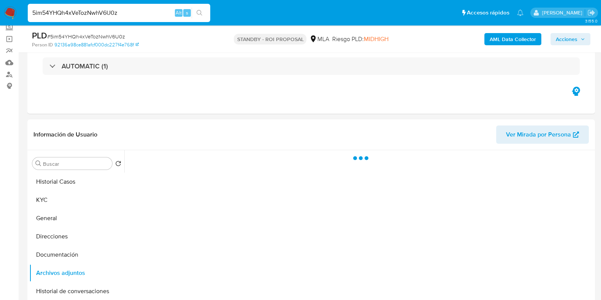
select select "10"
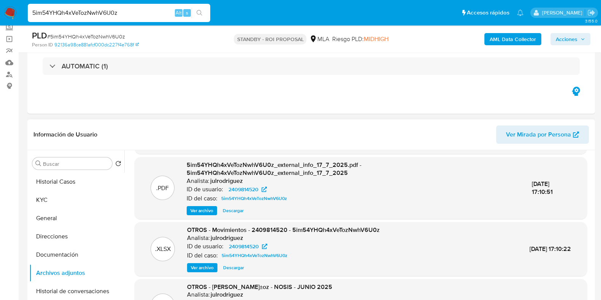
scroll to position [80, 0]
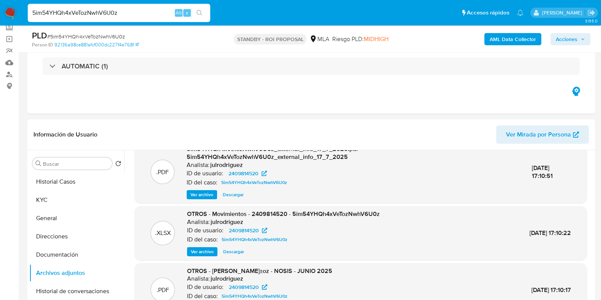
click at [100, 12] on input "5im54YHQh4xVeTozNwhV6U0z" at bounding box center [119, 13] width 183 height 10
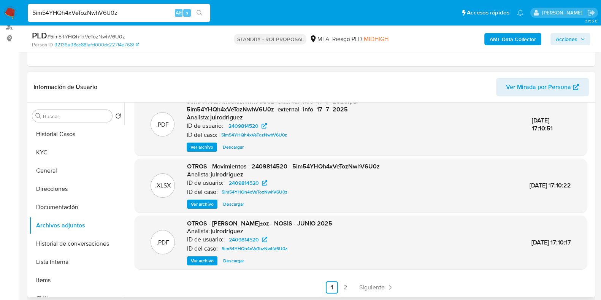
click at [364, 288] on span "Siguiente" at bounding box center [371, 287] width 25 height 6
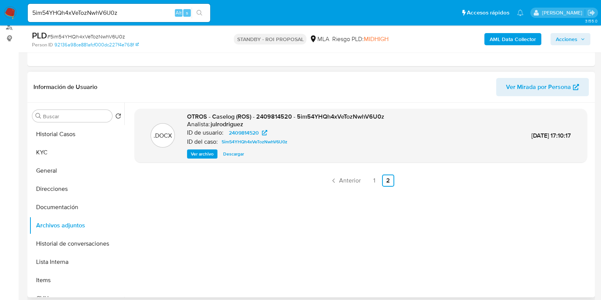
click at [230, 154] on span "Descargar" at bounding box center [233, 154] width 21 height 8
click at [81, 13] on input "5im54YHQh4xVeTozNwhV6U0z" at bounding box center [119, 13] width 183 height 10
paste input "7pv8k86C6OndYFAO93fFfMZ6"
type input "7pv8k86C6OndYFAO93fFfMZ6"
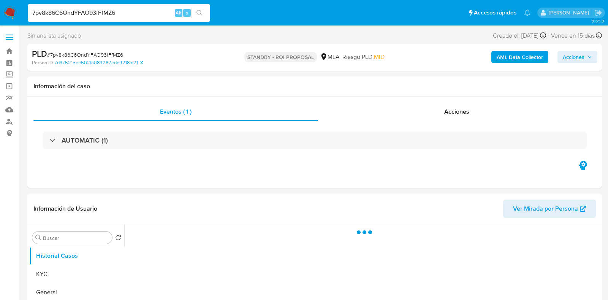
select select "10"
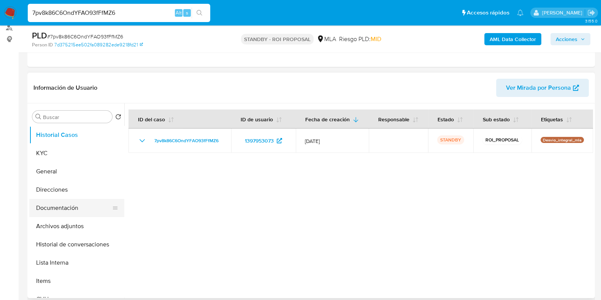
scroll to position [95, 0]
click at [63, 226] on button "Archivos adjuntos" at bounding box center [73, 225] width 89 height 18
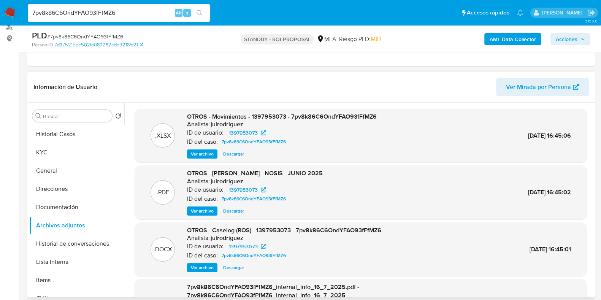
click at [240, 267] on span "Descargar" at bounding box center [233, 268] width 21 height 8
click at [87, 15] on input "7pv8k86C6OndYFAO93fFfMZ6" at bounding box center [119, 13] width 183 height 10
paste input "jODaGZnfqX0LYAdgjwI11wta"
type input "jODaGZnfqX0LYAdgjwI11wta"
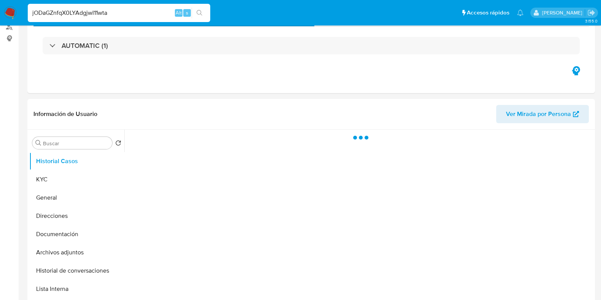
select select "10"
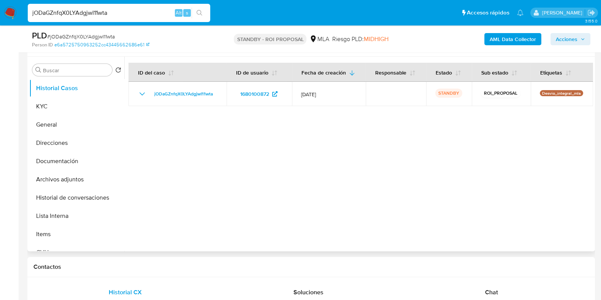
scroll to position [190, 0]
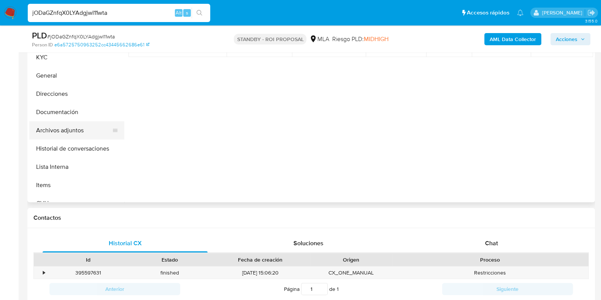
click at [62, 132] on button "Archivos adjuntos" at bounding box center [73, 130] width 89 height 18
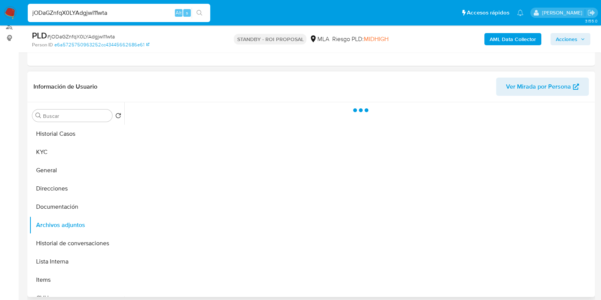
scroll to position [95, 0]
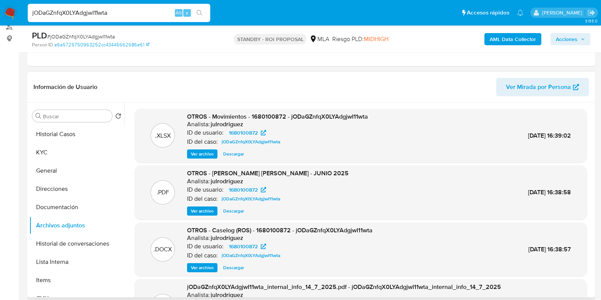
click at [232, 267] on span "Descargar" at bounding box center [233, 268] width 21 height 8
click at [103, 11] on input "jODaGZnfqX0LYAdgjwI11wta" at bounding box center [119, 13] width 183 height 10
paste input "qhKs6QM8Do4snIqiQ9NCBnli"
type input "qhKs6QM8Do4snIqiQ9NCBnli"
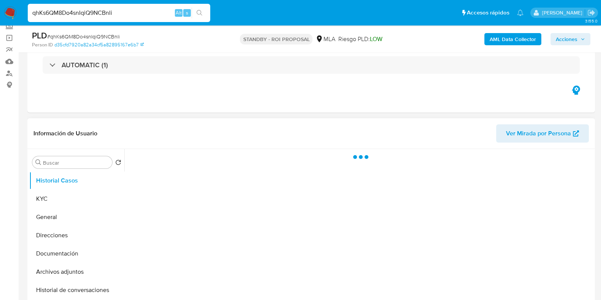
scroll to position [95, 0]
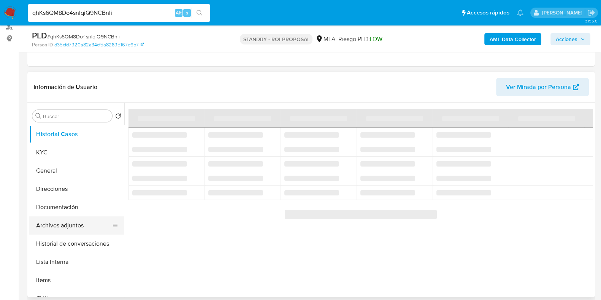
drag, startPoint x: 70, startPoint y: 227, endPoint x: 77, endPoint y: 221, distance: 9.0
click at [70, 227] on button "Archivos adjuntos" at bounding box center [73, 225] width 89 height 18
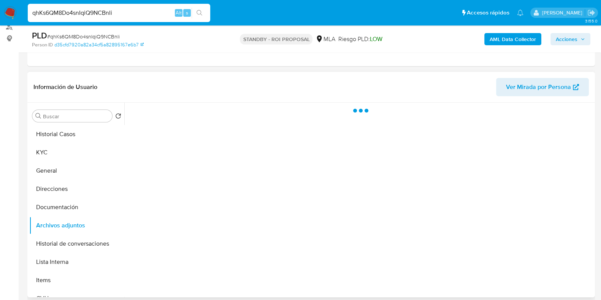
select select "10"
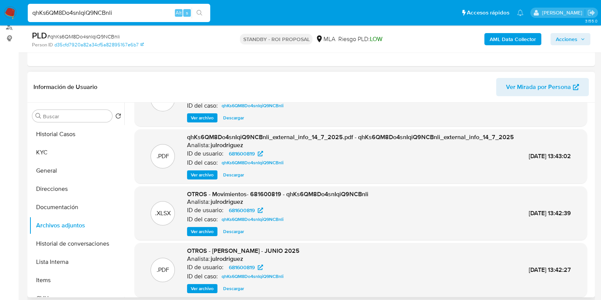
scroll to position [80, 0]
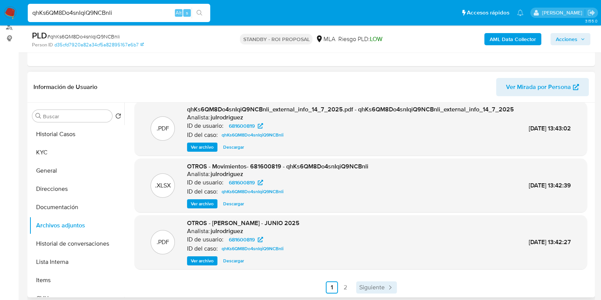
click at [365, 284] on span "Siguiente" at bounding box center [371, 287] width 25 height 6
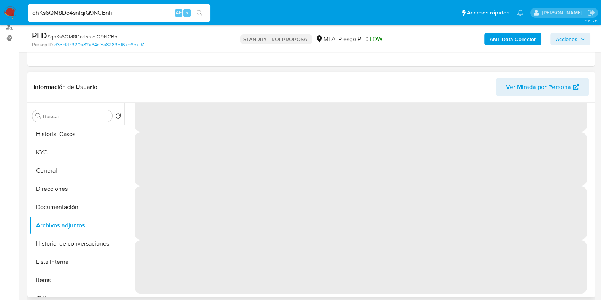
scroll to position [0, 0]
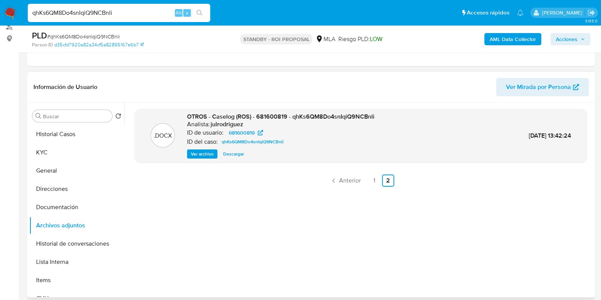
click at [233, 155] on span "Descargar" at bounding box center [233, 154] width 21 height 8
click at [97, 10] on input "qhKs6QM8Do4snIqiQ9NCBnli" at bounding box center [119, 13] width 183 height 10
drag, startPoint x: 97, startPoint y: 10, endPoint x: 96, endPoint y: 15, distance: 5.2
click at [97, 10] on input "qhKs6QM8Do4snIqiQ9NCBnli" at bounding box center [119, 13] width 183 height 10
paste input "JX0QOlz4K5fMfyBfJCWvmdQW"
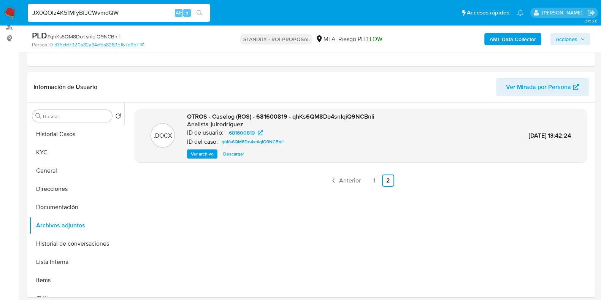
type input "JX0QOlz4K5fMfyBfJCWvmdQW"
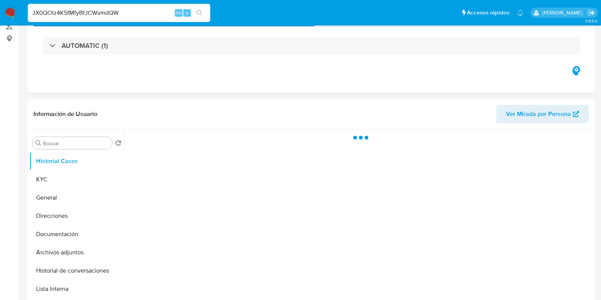
select select "10"
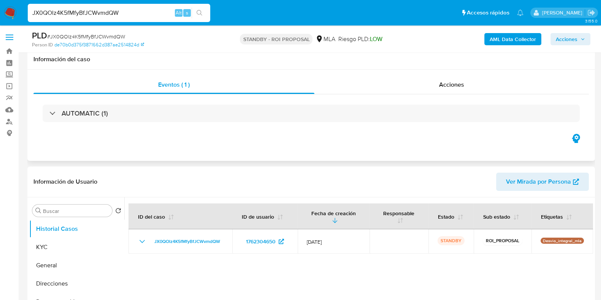
scroll to position [95, 0]
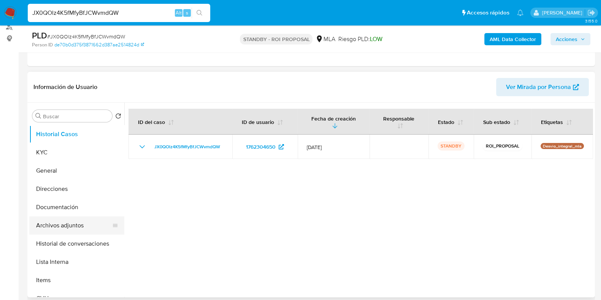
click at [79, 226] on button "Archivos adjuntos" at bounding box center [73, 225] width 89 height 18
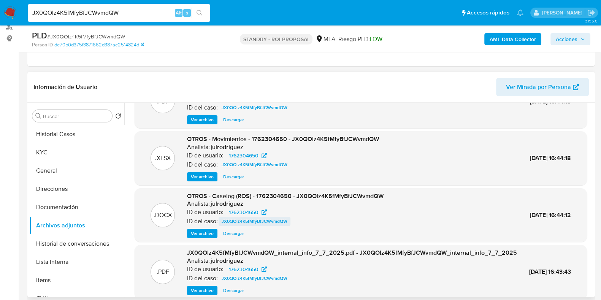
scroll to position [47, 0]
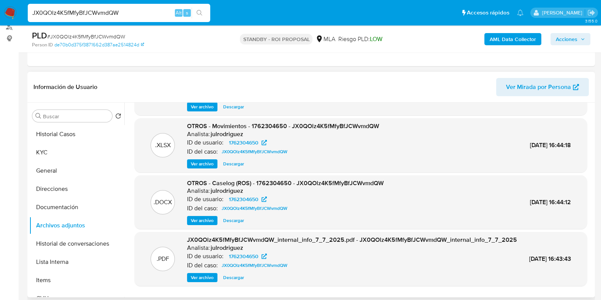
click at [238, 219] on span "Descargar" at bounding box center [233, 221] width 21 height 8
click at [95, 8] on input "JX0QOlz4K5fMfyBfJCWvmdQW" at bounding box center [119, 13] width 183 height 10
paste input "p5JuxTrjJE8uH8w8RUy5Ocvg"
type input "p5JuxTrjJE8uH8w8RUy5Ocvg"
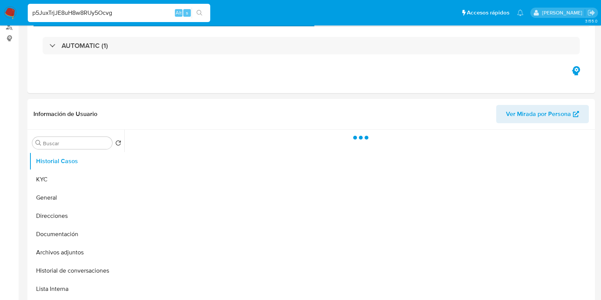
select select "10"
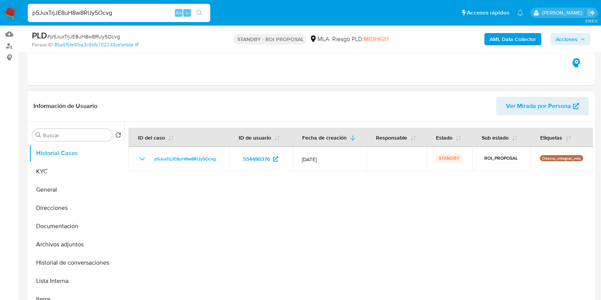
scroll to position [143, 0]
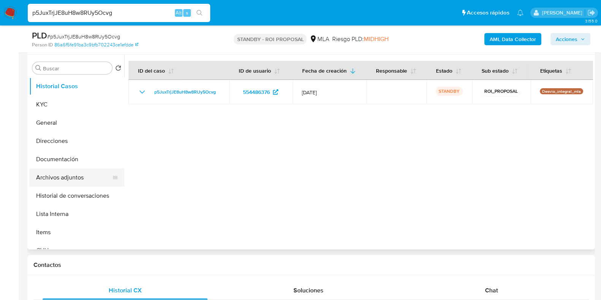
click at [62, 180] on button "Archivos adjuntos" at bounding box center [73, 177] width 89 height 18
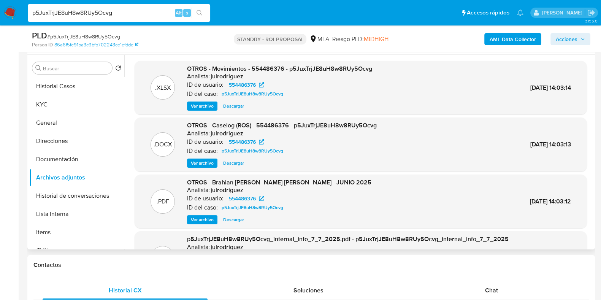
click at [240, 160] on span "Descargar" at bounding box center [233, 163] width 21 height 8
